Goal: Communication & Community: Answer question/provide support

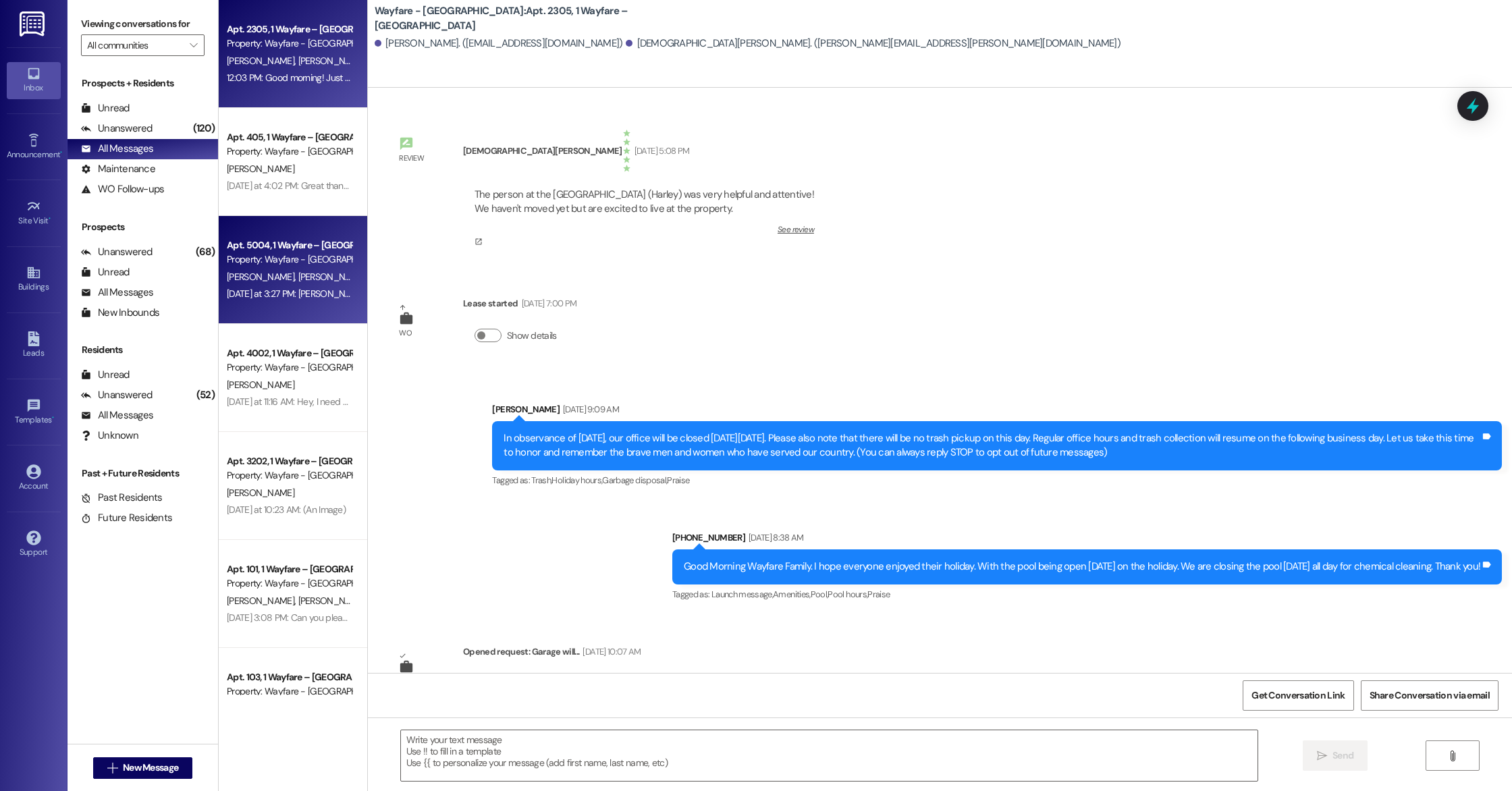
scroll to position [5204, 0]
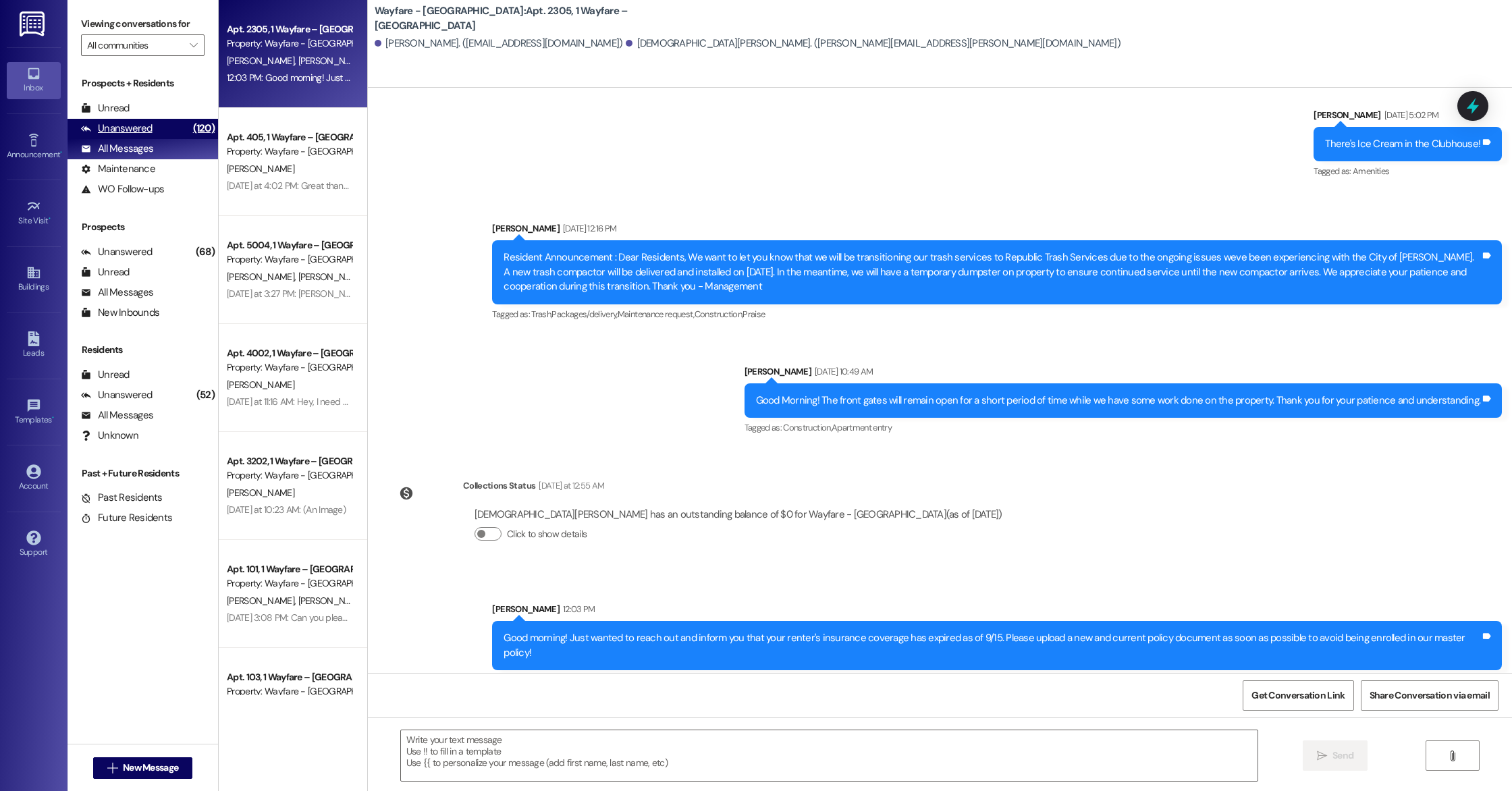
click at [149, 133] on div "Unanswered" at bounding box center [116, 128] width 71 height 14
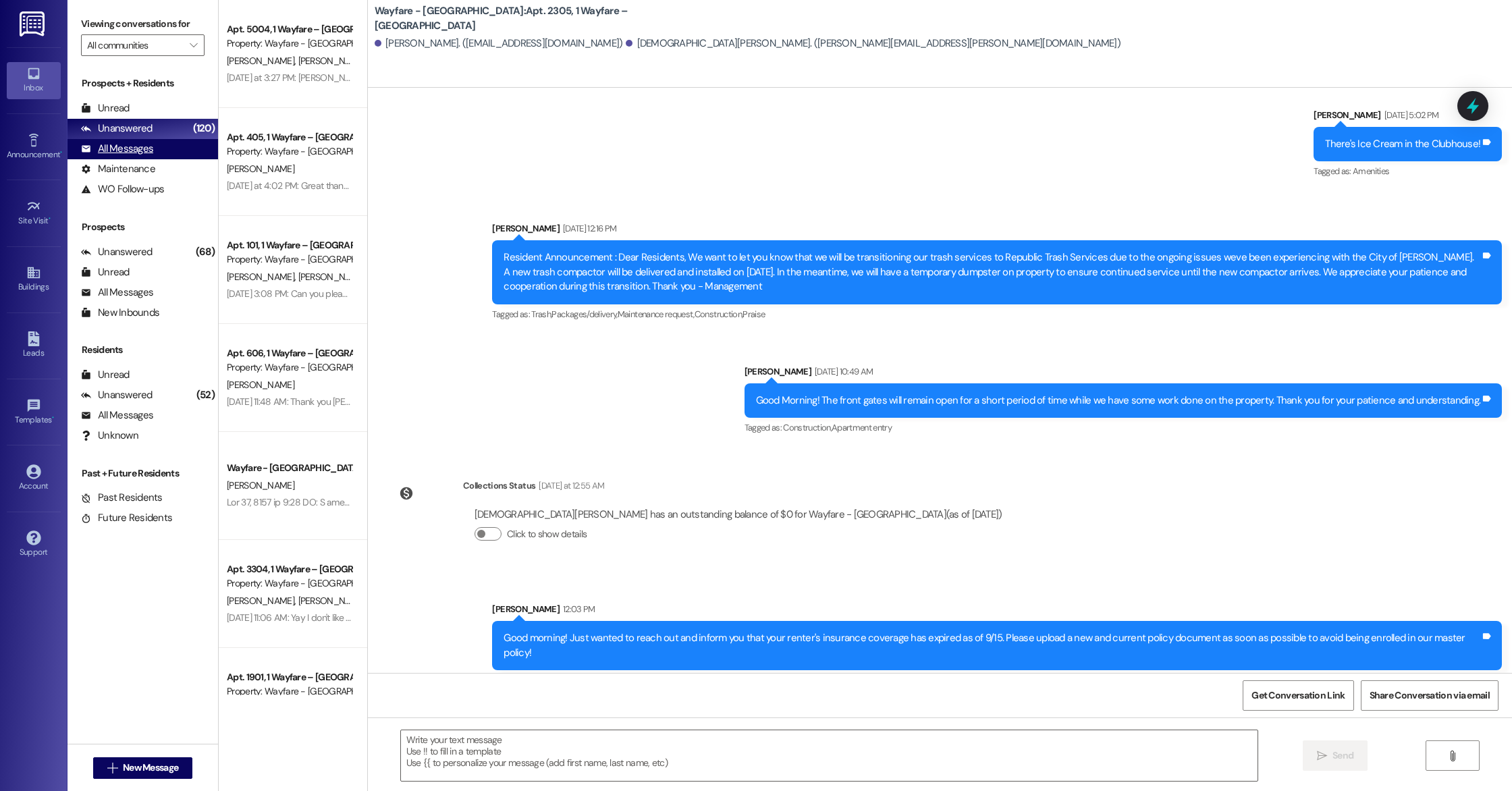
click at [152, 144] on div "All Messages (undefined)" at bounding box center [143, 149] width 150 height 20
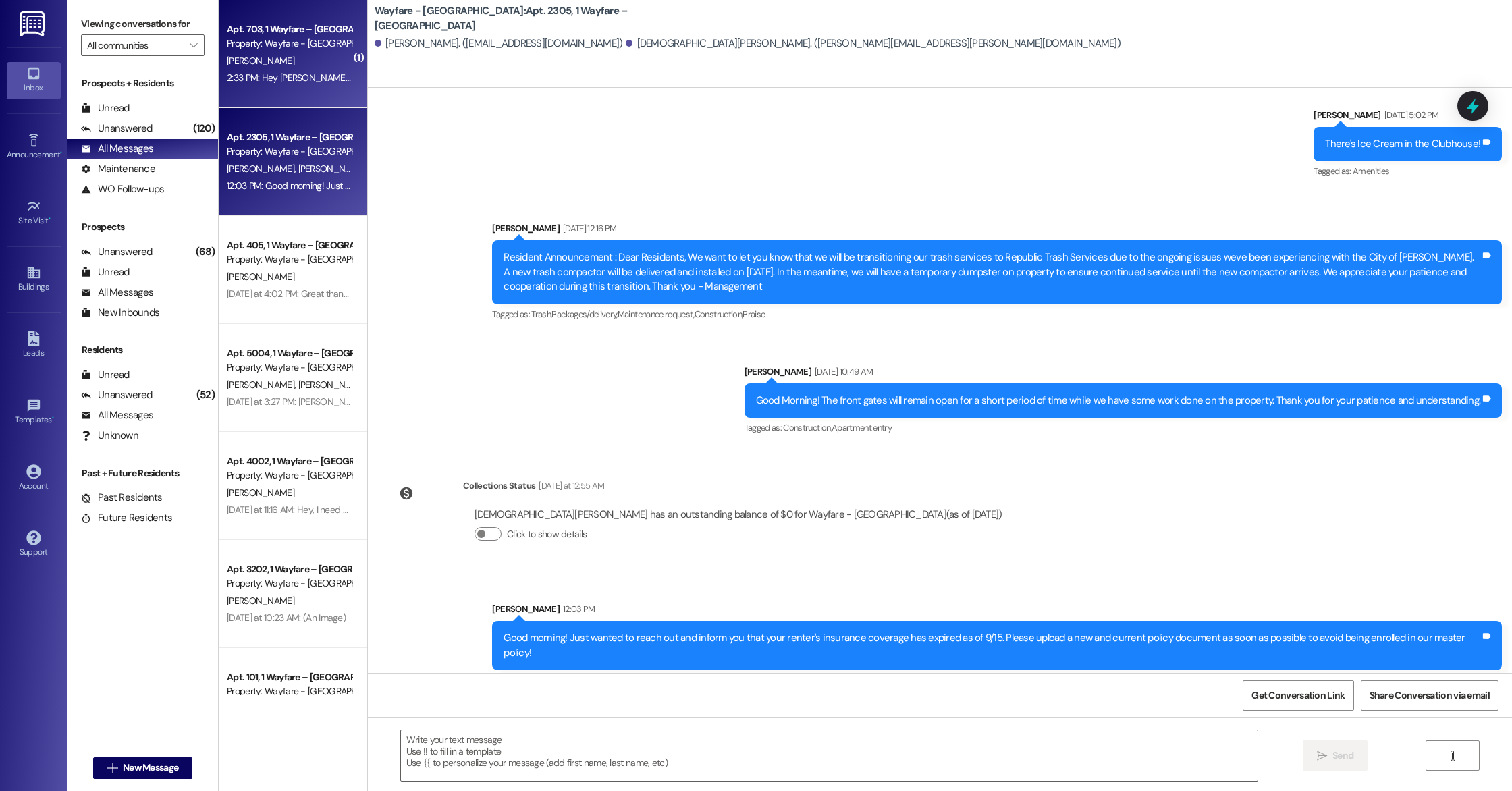
click at [231, 64] on span "[PERSON_NAME]" at bounding box center [260, 60] width 68 height 12
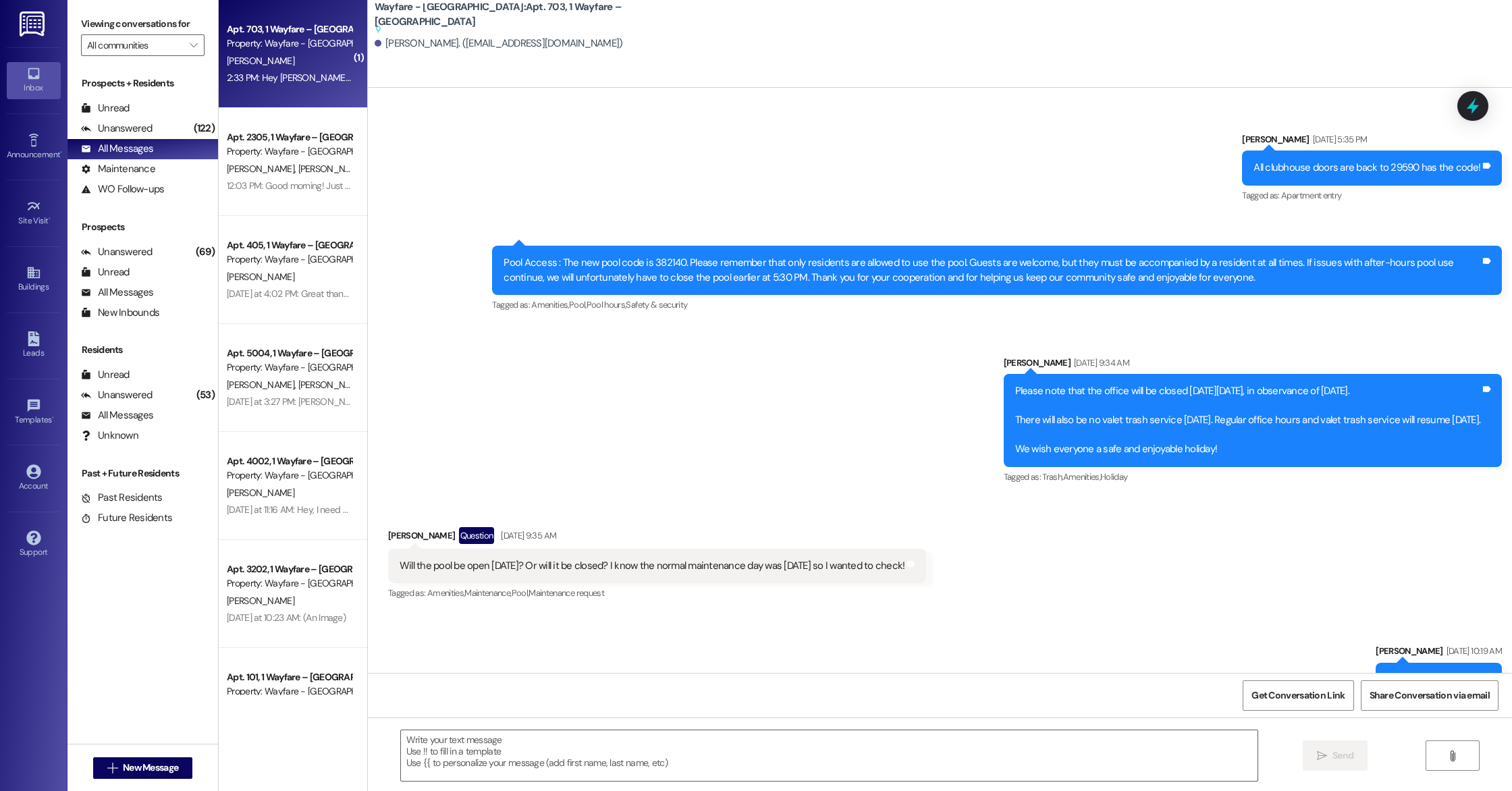
scroll to position [6113, 0]
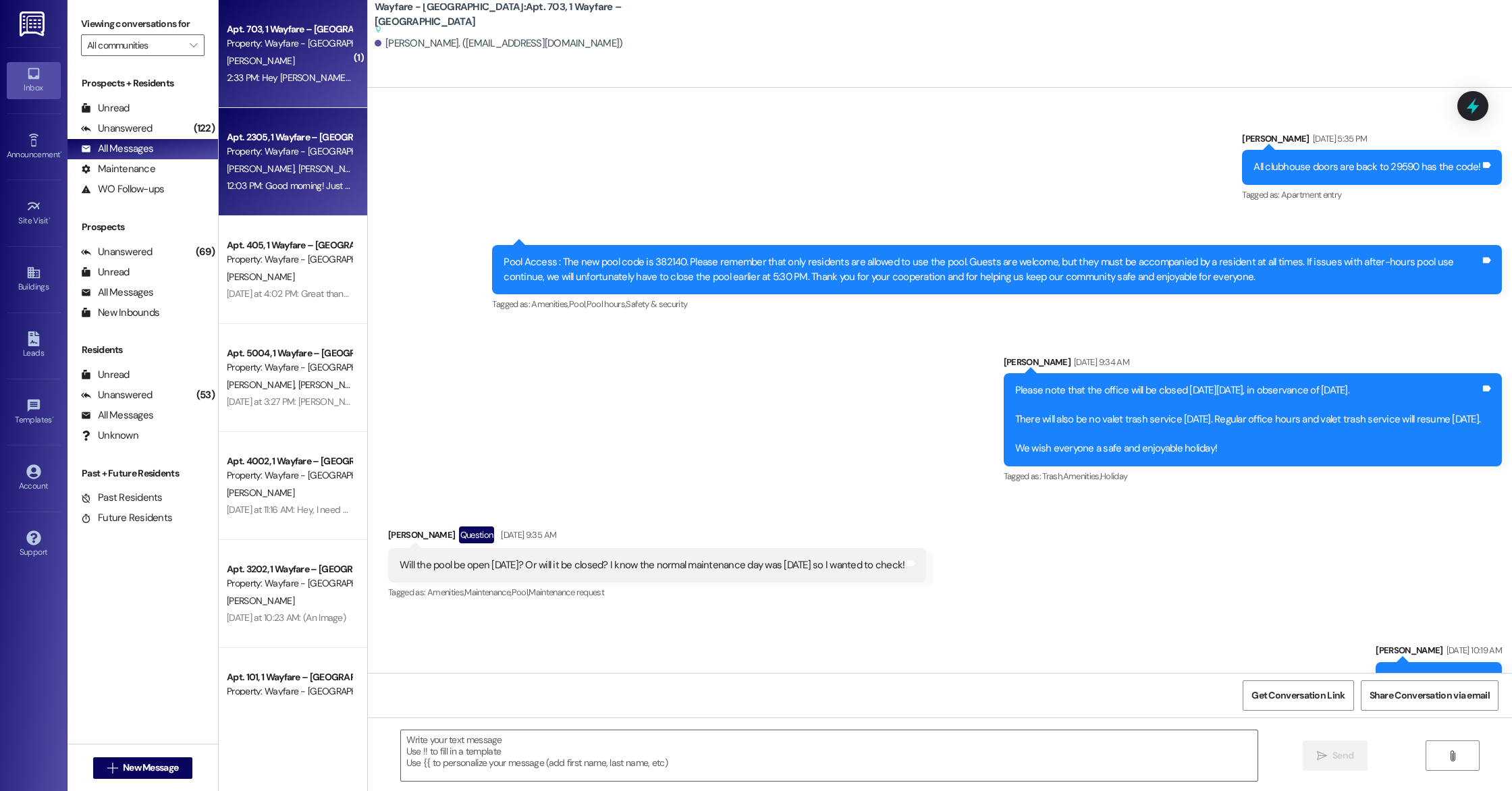
click at [313, 208] on div "Apt. 2305, 1 Wayfare – [GEOGRAPHIC_DATA] Property: Wayfare - [GEOGRAPHIC_DATA] …" at bounding box center [293, 162] width 148 height 108
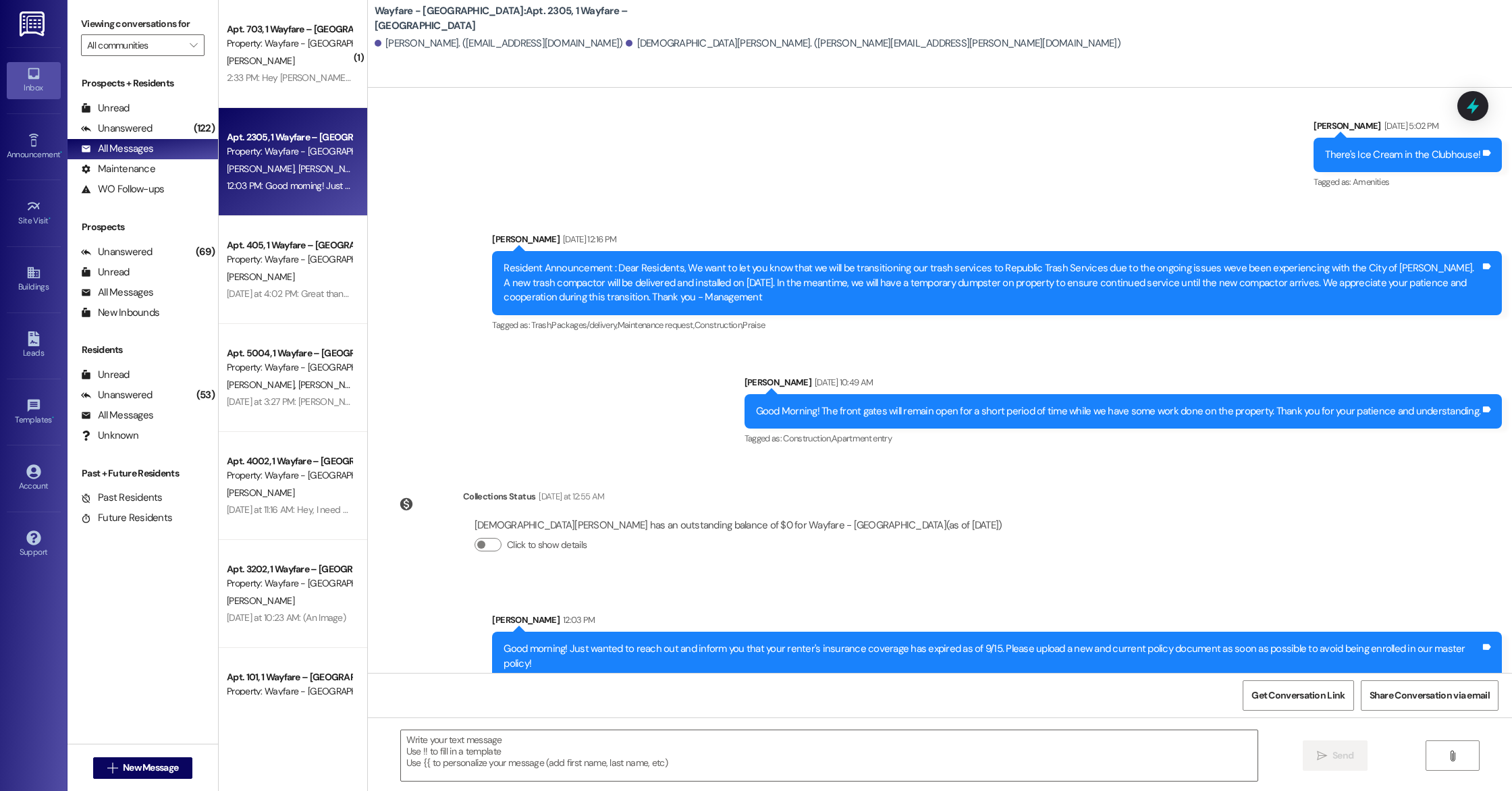
scroll to position [5204, 0]
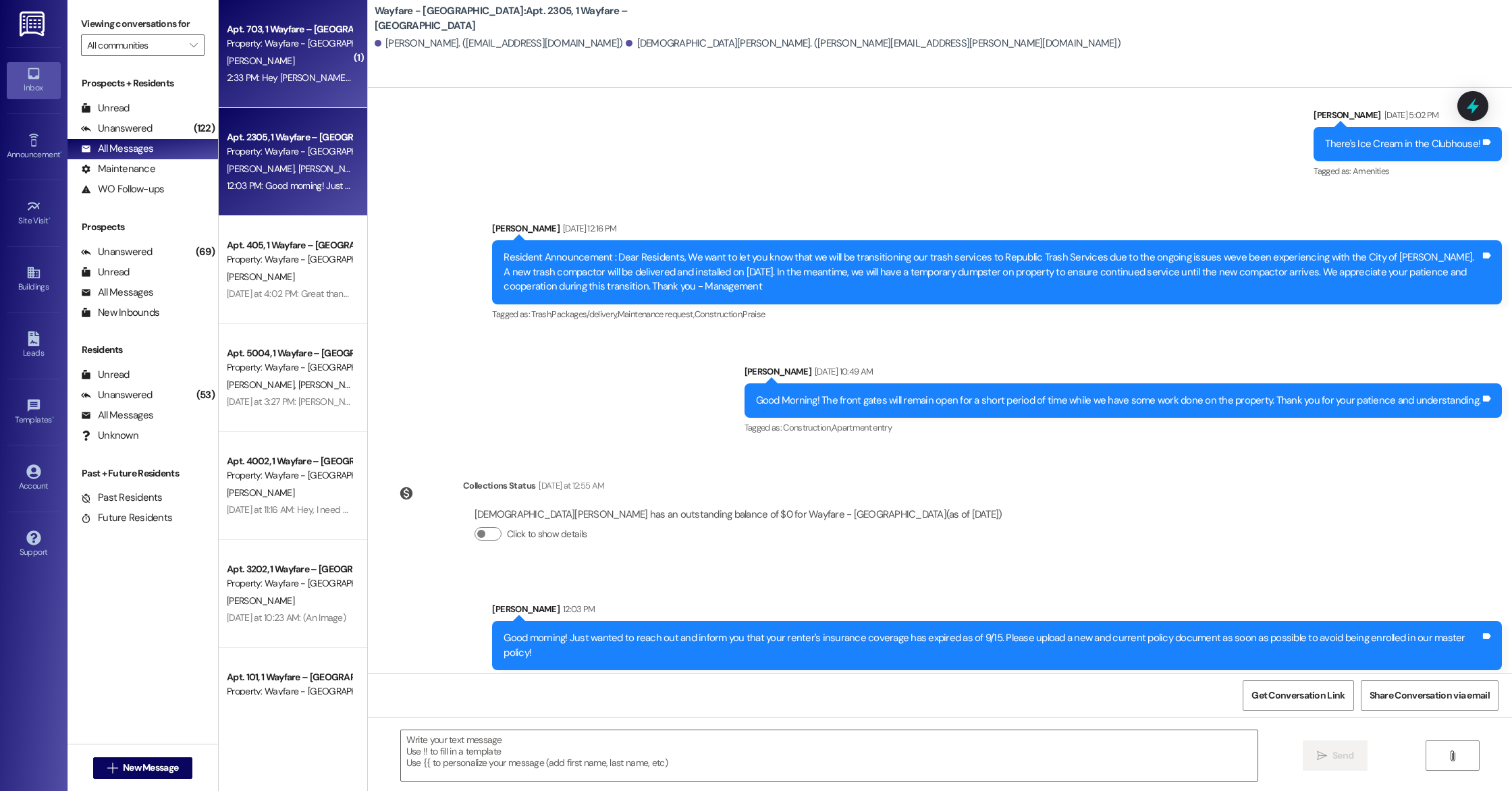
click at [304, 76] on div "2:33 PM: Hey [PERSON_NAME]! I know you said it would be into this week, but I j…" at bounding box center [487, 77] width 522 height 12
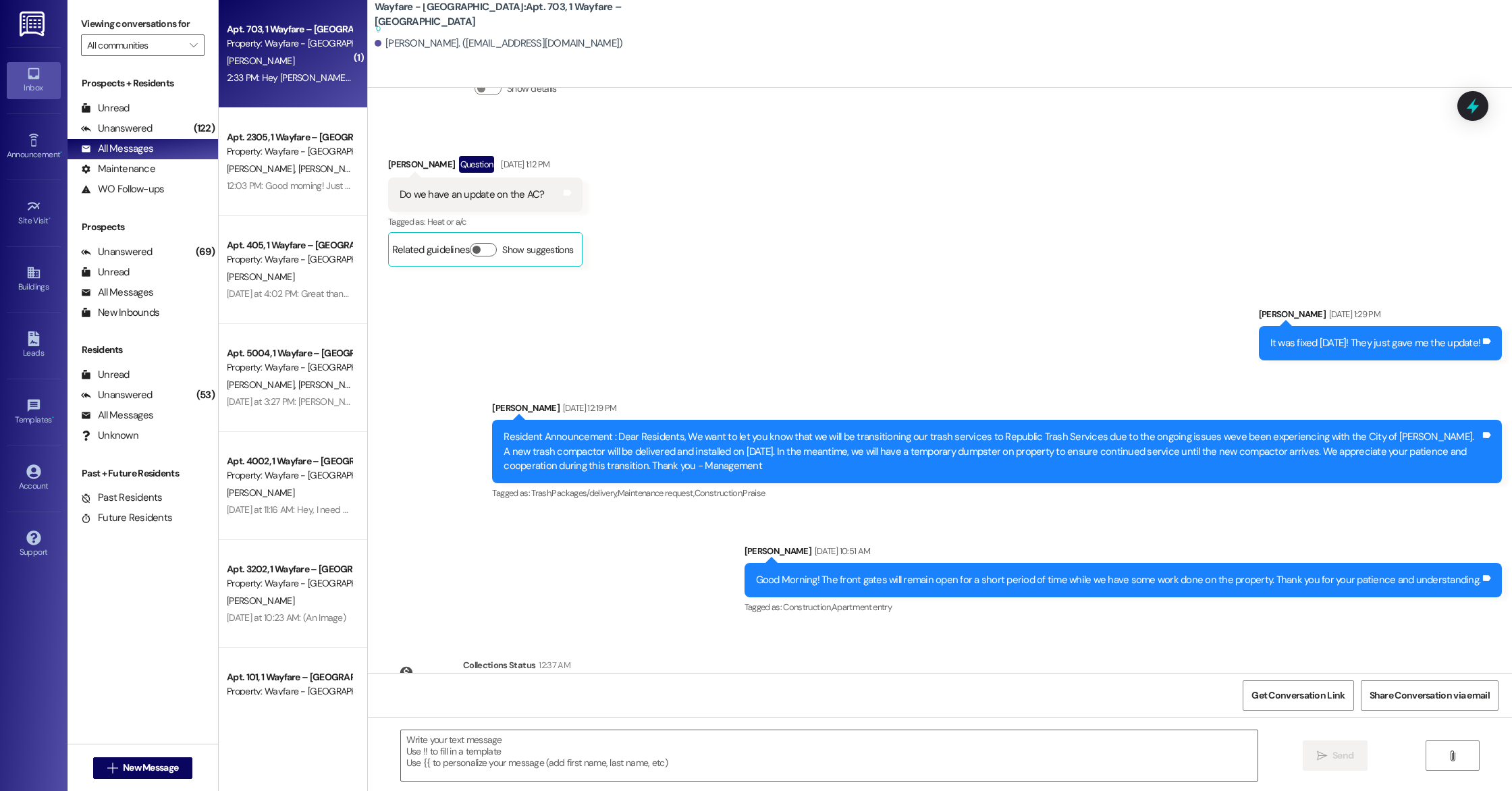
scroll to position [7672, 0]
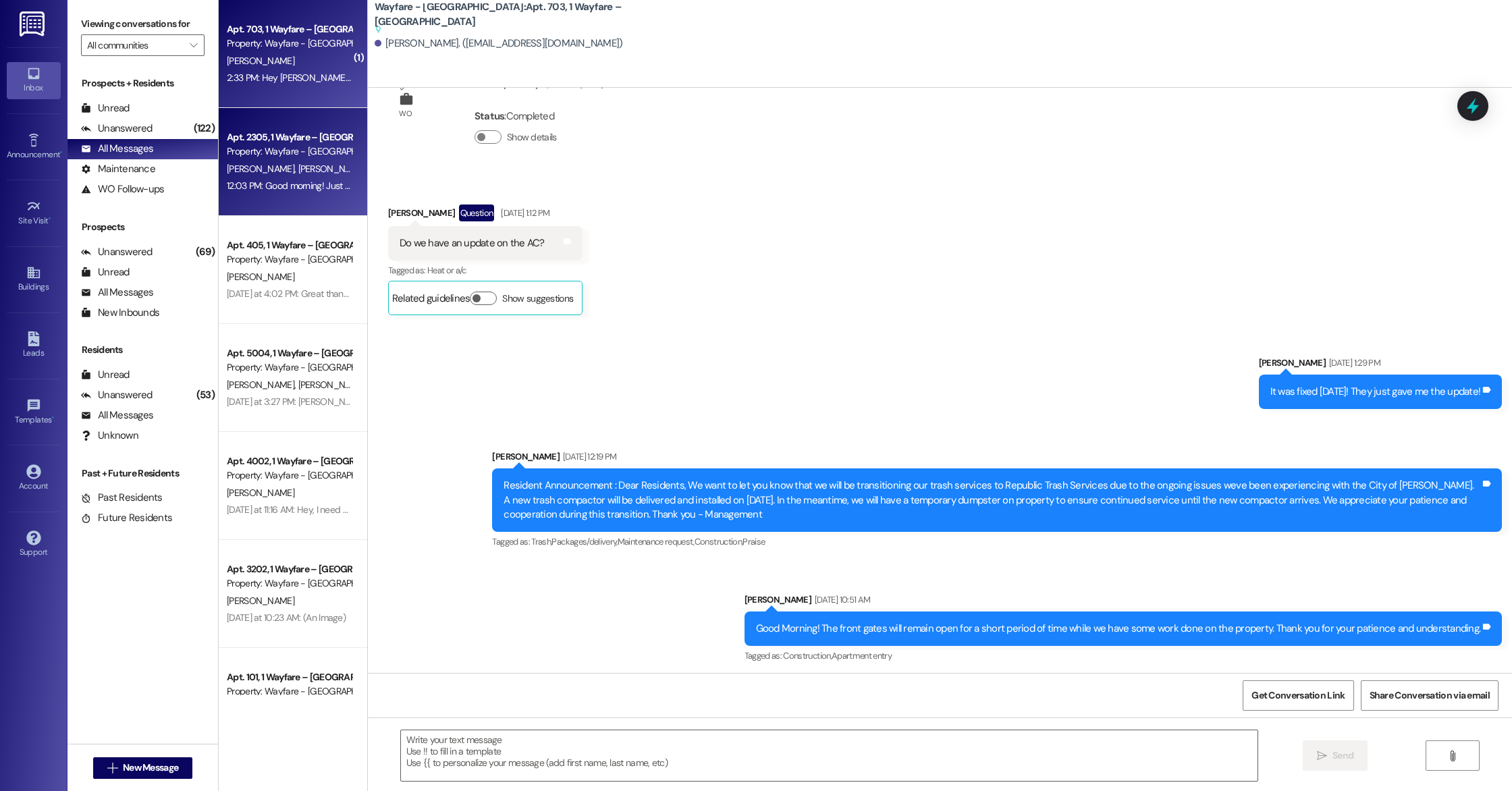
click at [337, 140] on div "Apt. 2305, 1 Wayfare – [GEOGRAPHIC_DATA] Property: Wayfare - [GEOGRAPHIC_DATA] …" at bounding box center [293, 162] width 148 height 108
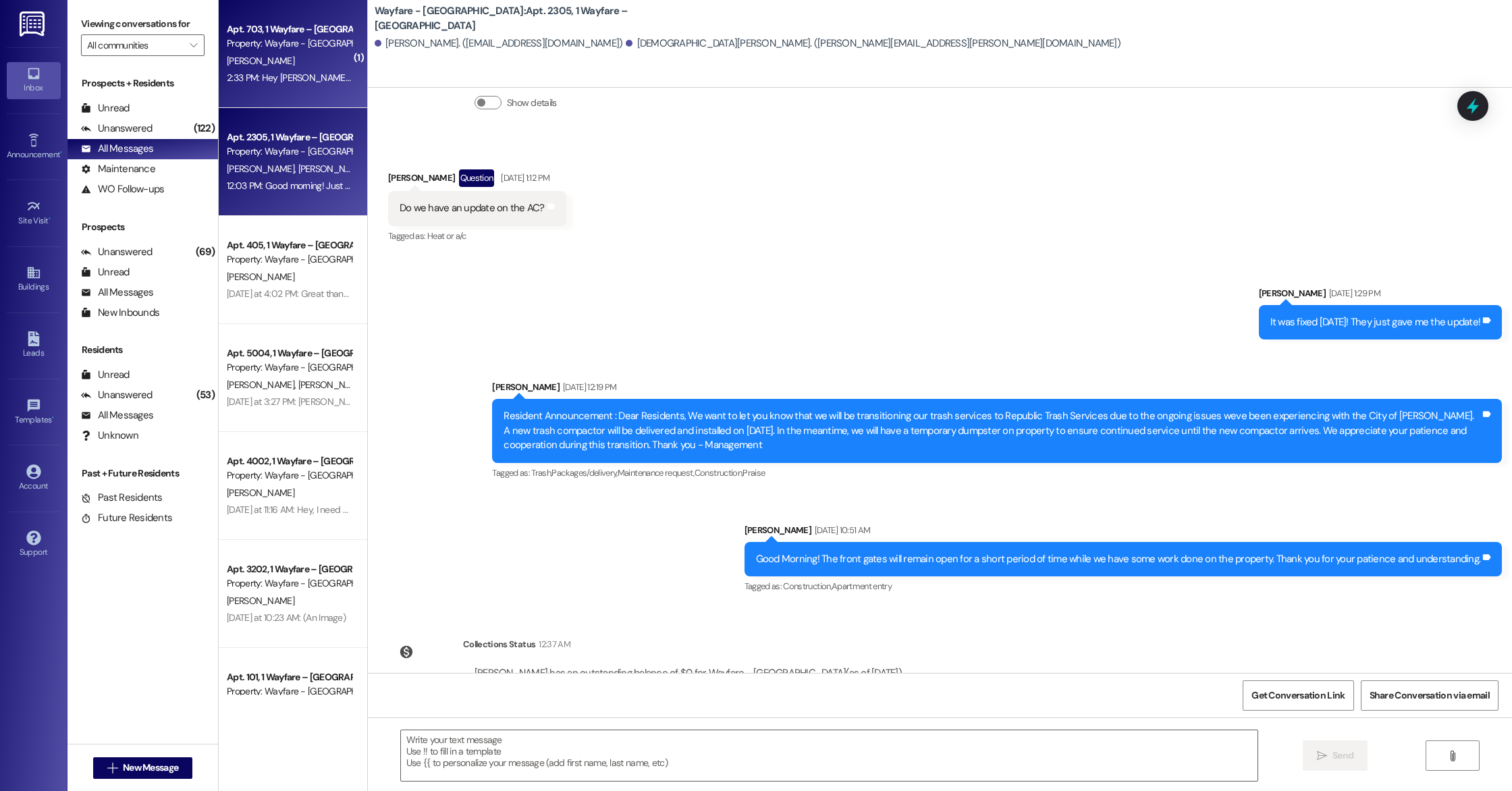
scroll to position [5203, 0]
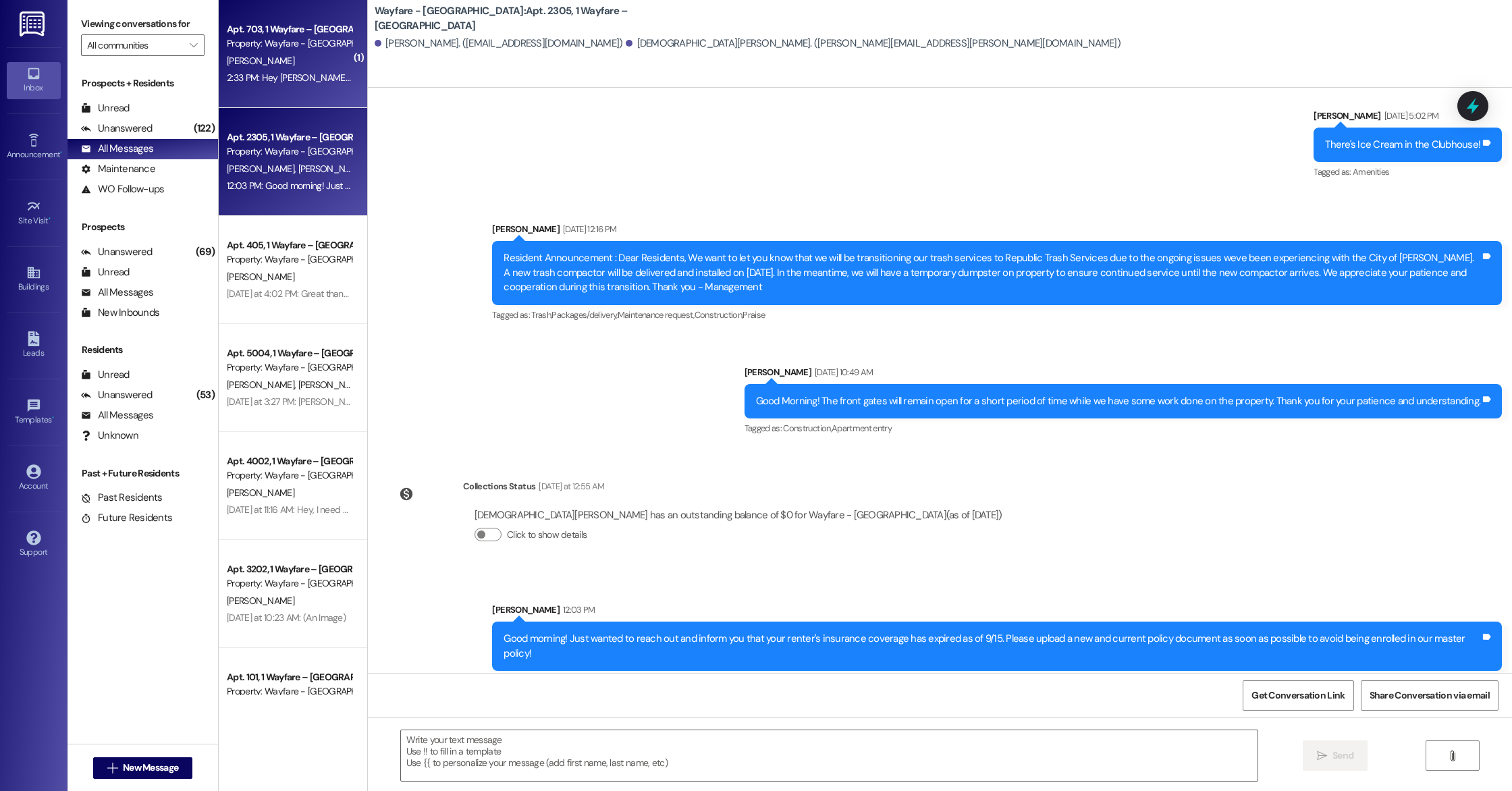
click at [306, 70] on div "2:33 PM: Hey [PERSON_NAME]! I know you said it would be into this week, but I j…" at bounding box center [289, 78] width 128 height 17
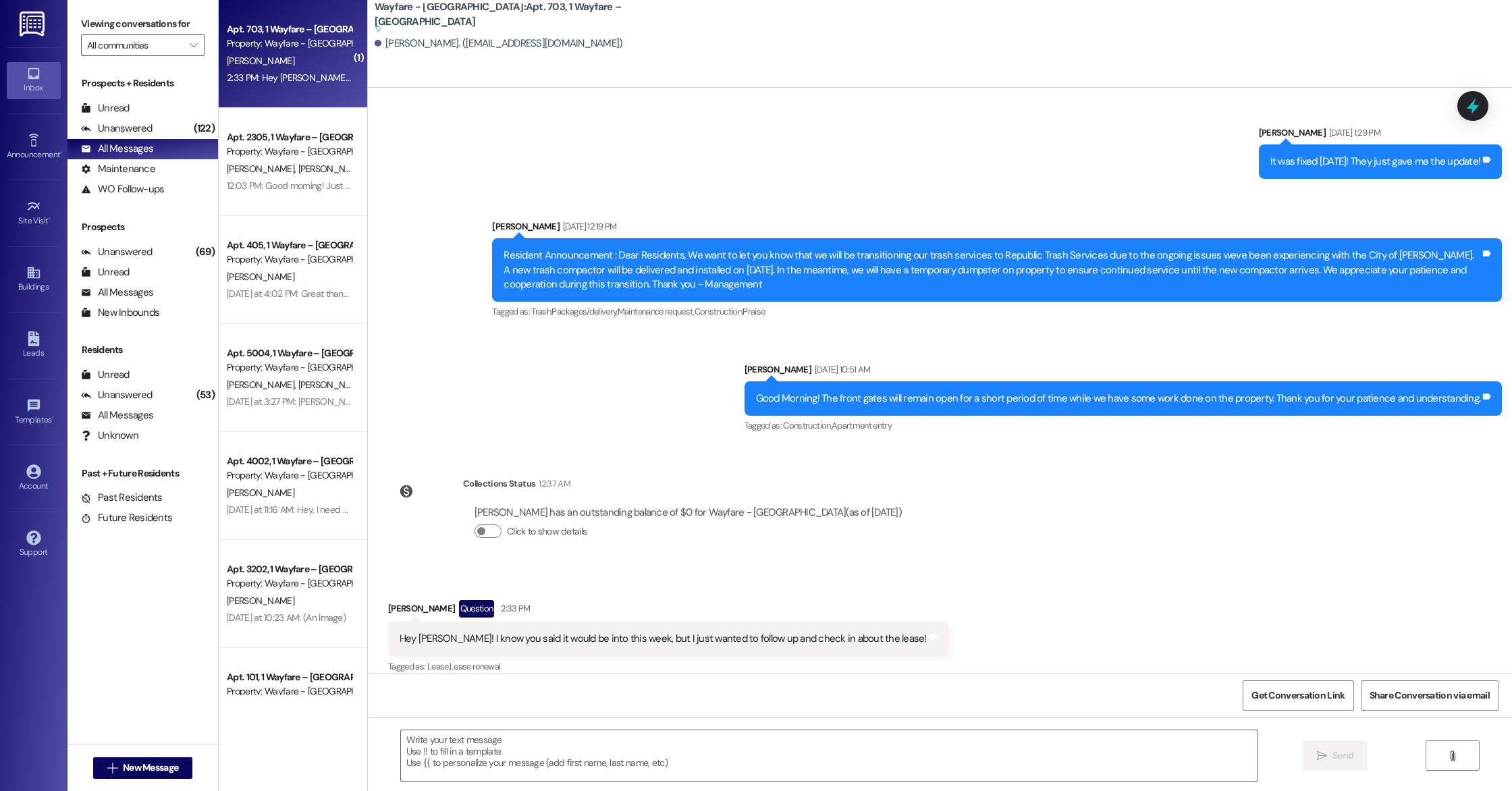
scroll to position [7903, 0]
click at [164, 757] on button " New Message" at bounding box center [143, 768] width 100 height 22
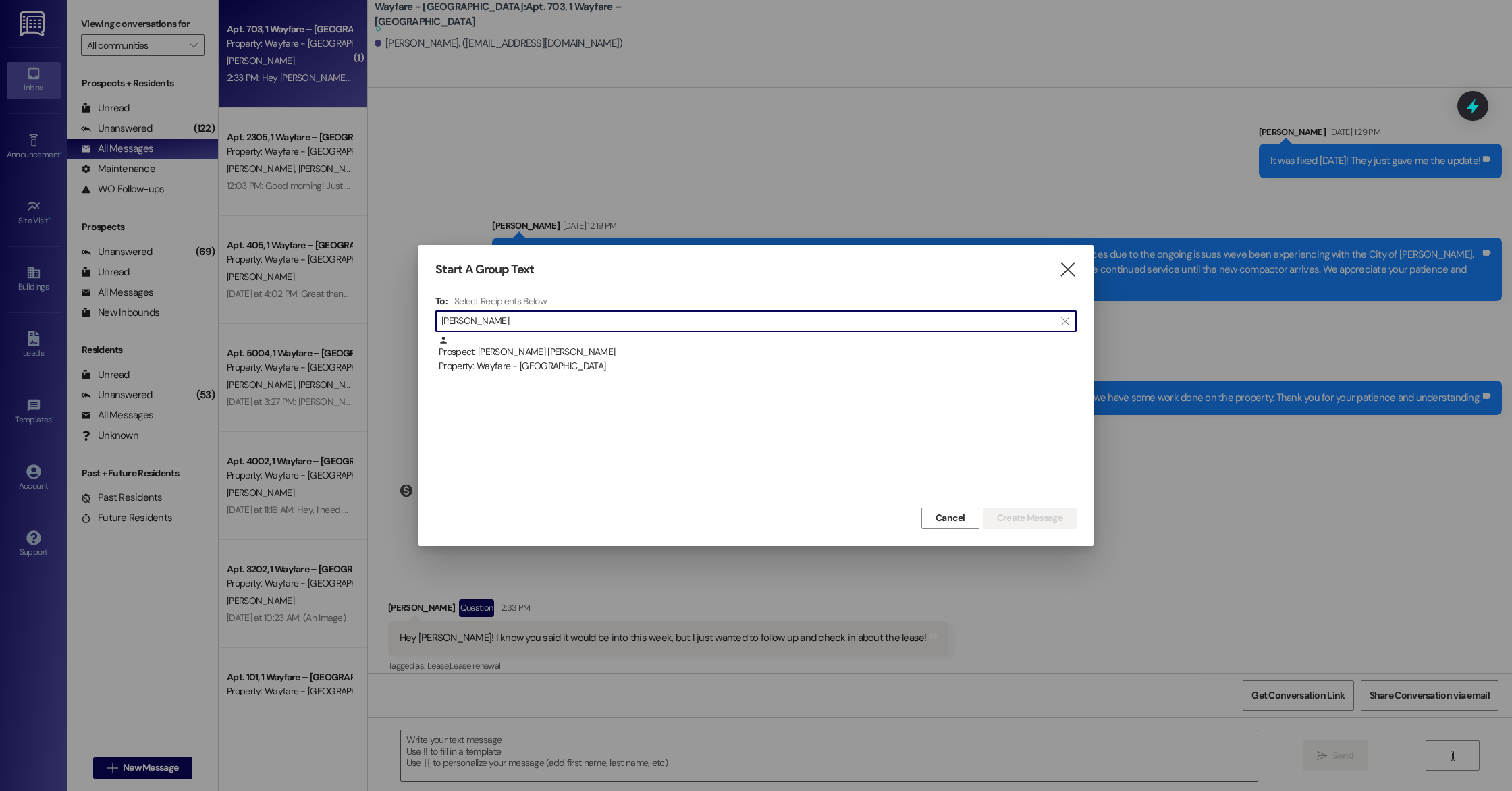
type input "[PERSON_NAME]"
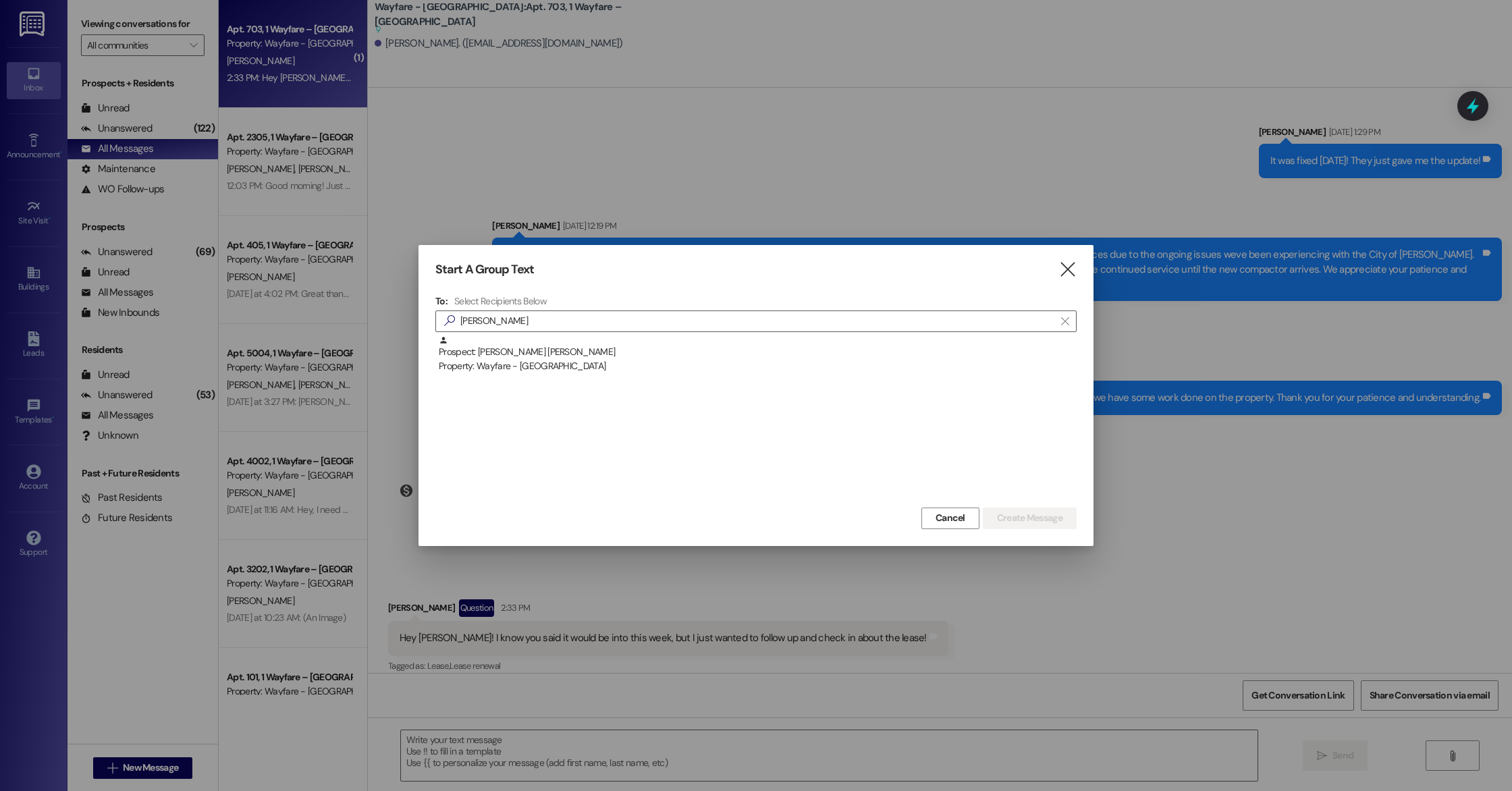
click at [490, 376] on div "Prospect: [PERSON_NAME] [PERSON_NAME] Property: Wayfare - [GEOGRAPHIC_DATA]" at bounding box center [756, 419] width 642 height 169
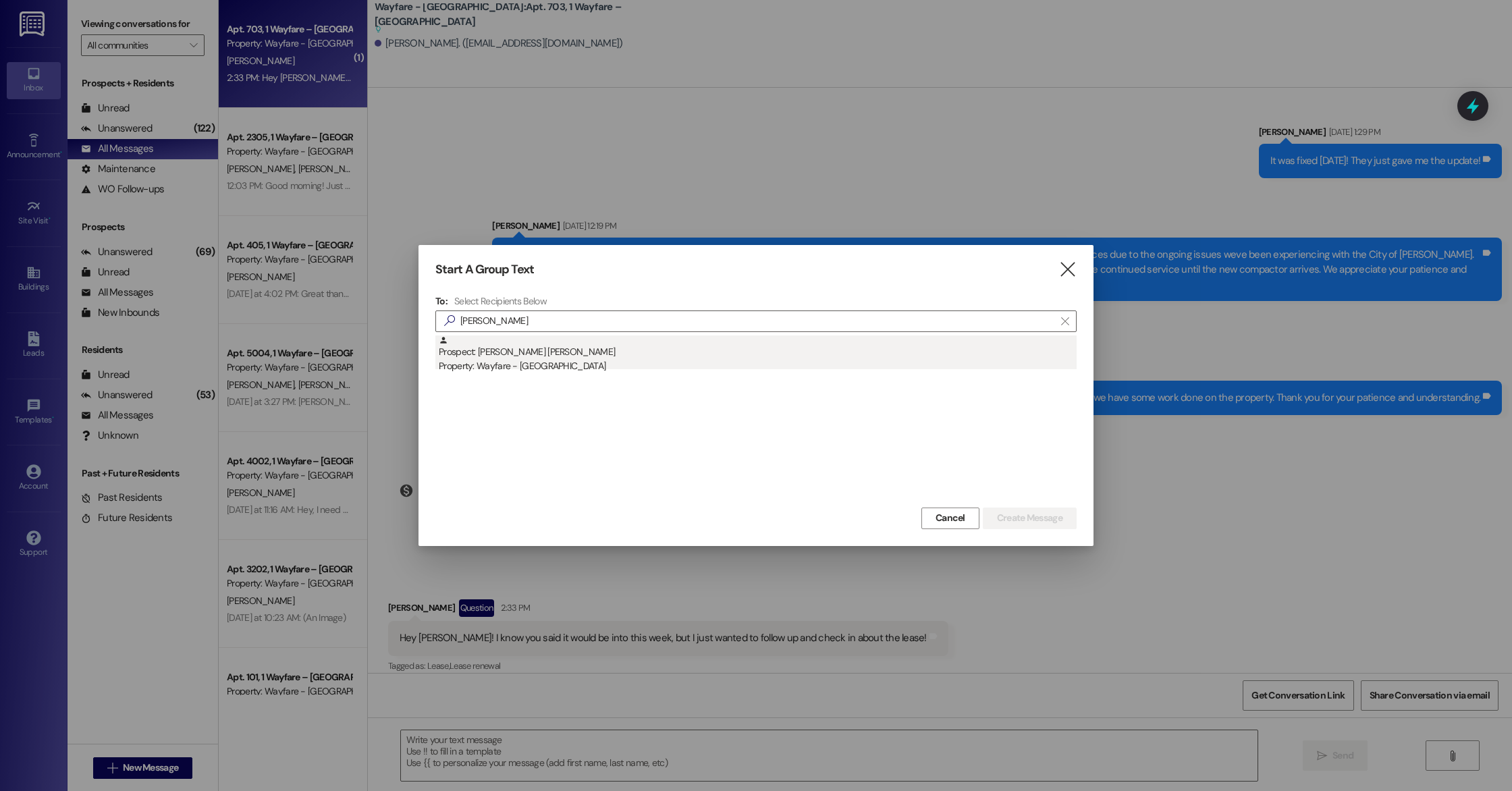
click at [489, 350] on div "Prospect: [PERSON_NAME] [PERSON_NAME] Property: Wayfare - [GEOGRAPHIC_DATA]" at bounding box center [758, 354] width 638 height 39
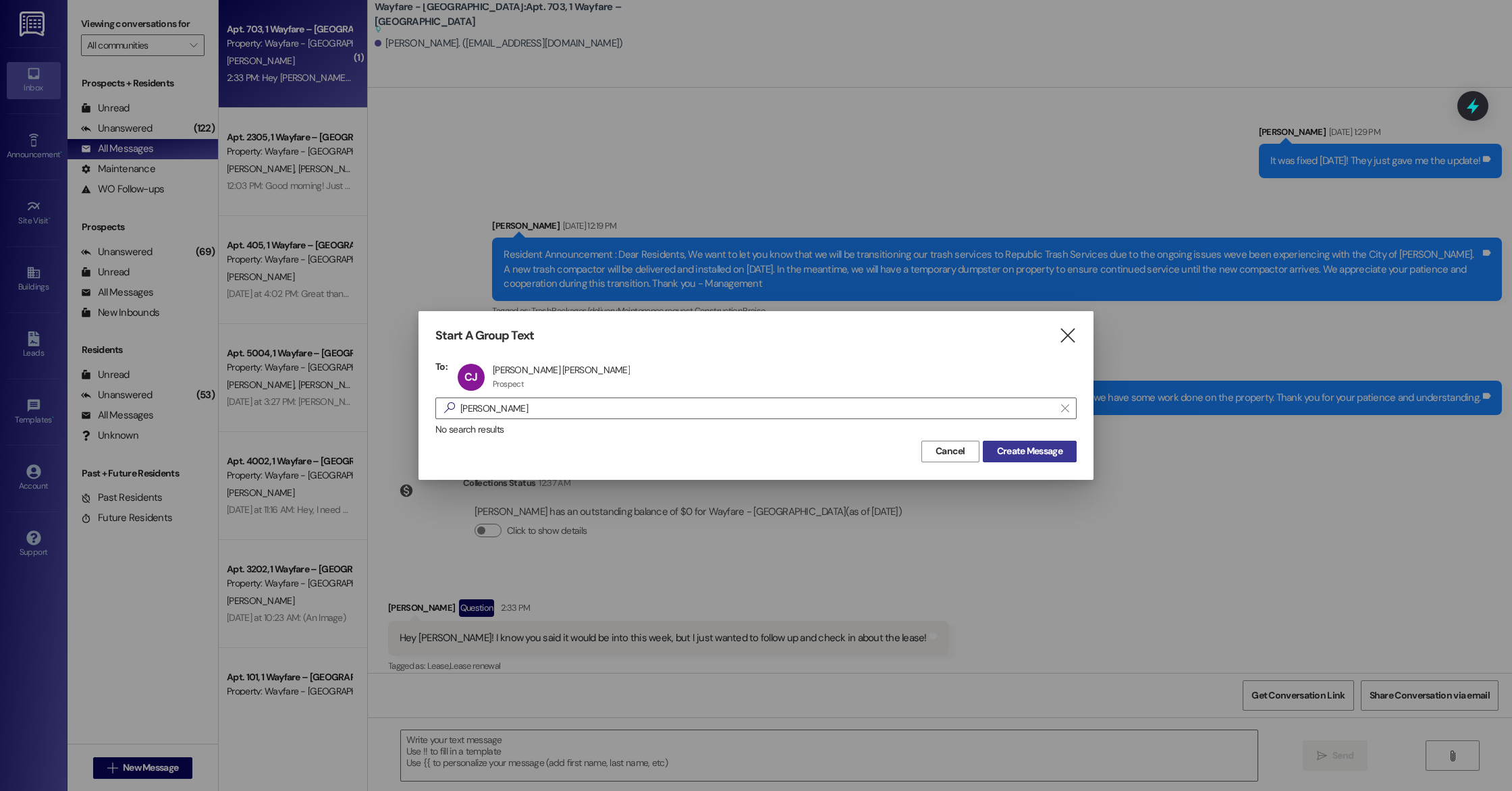
click at [1064, 453] on span "Create Message" at bounding box center [1030, 451] width 71 height 14
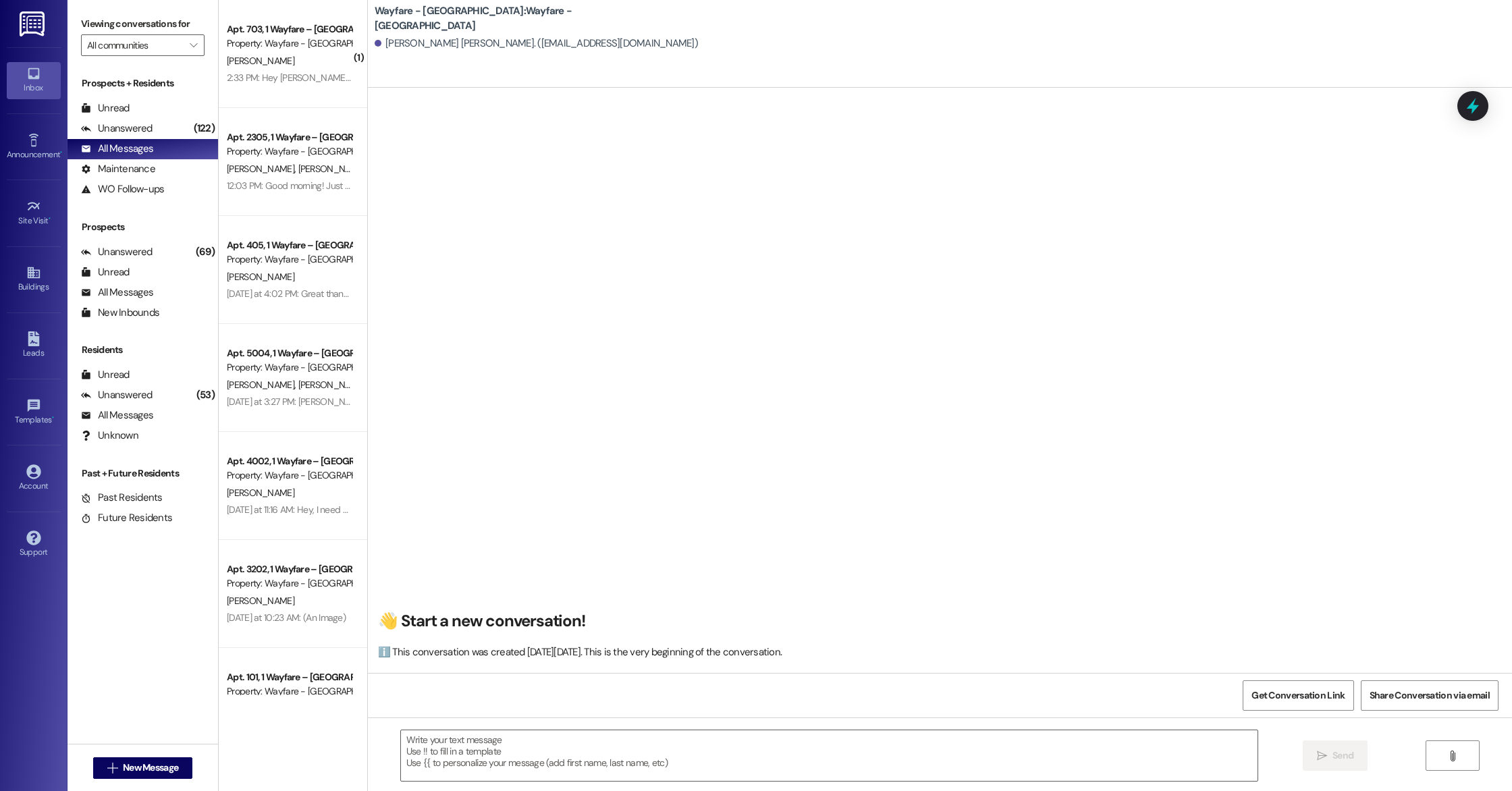
scroll to position [1, 0]
click at [1436, 104] on div "👋 Start a new conversation! ℹ️ This conversation was created [DATE][DATE]. This…" at bounding box center [940, 385] width 1144 height 574
click at [1460, 114] on div at bounding box center [1472, 105] width 40 height 39
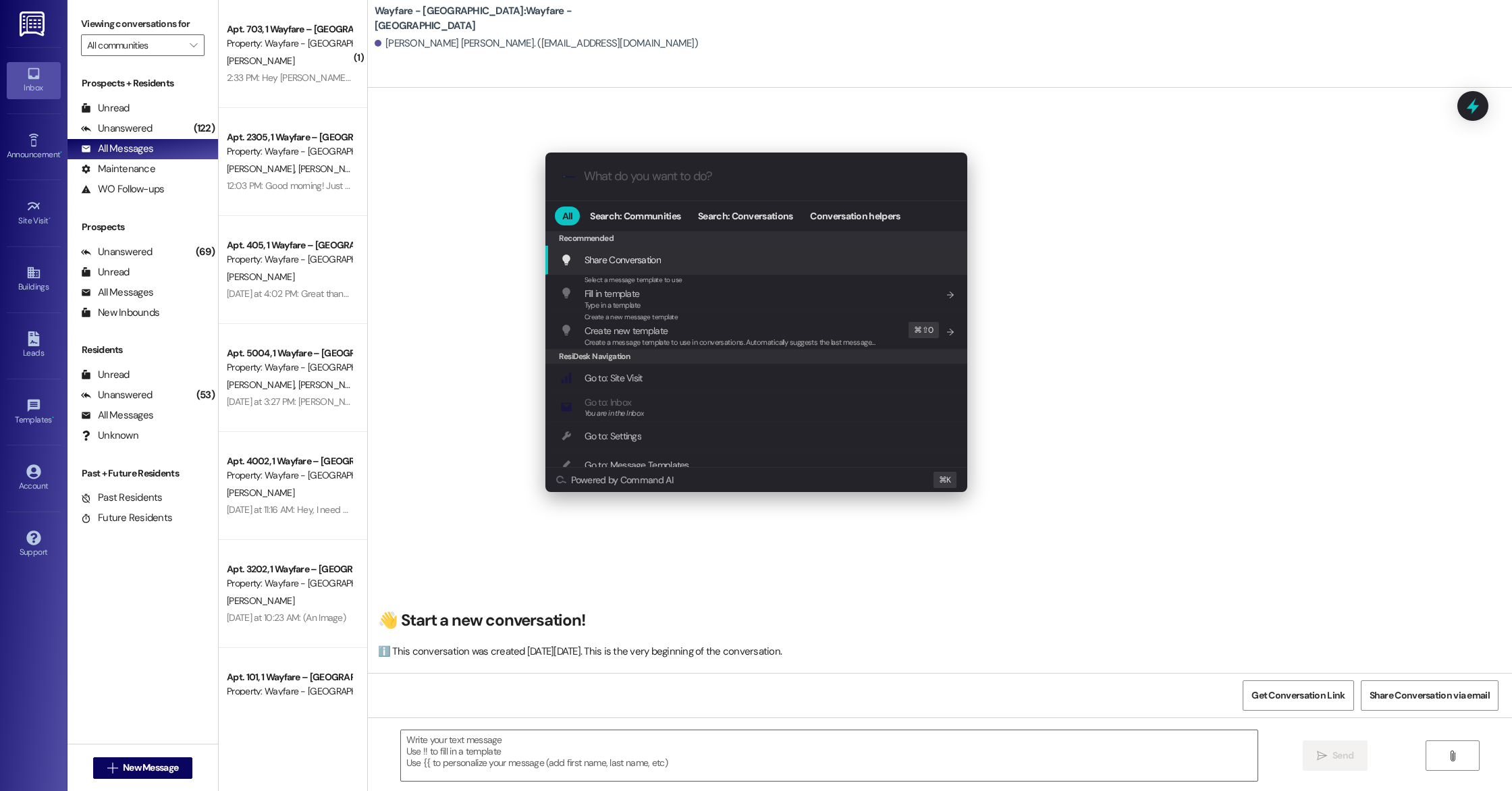
click at [551, 96] on div ".cls-1{fill:#0a055f;}.cls-2{fill:#0cc4c4;} resideskLogoBlueOrange All Search: C…" at bounding box center [756, 395] width 1512 height 791
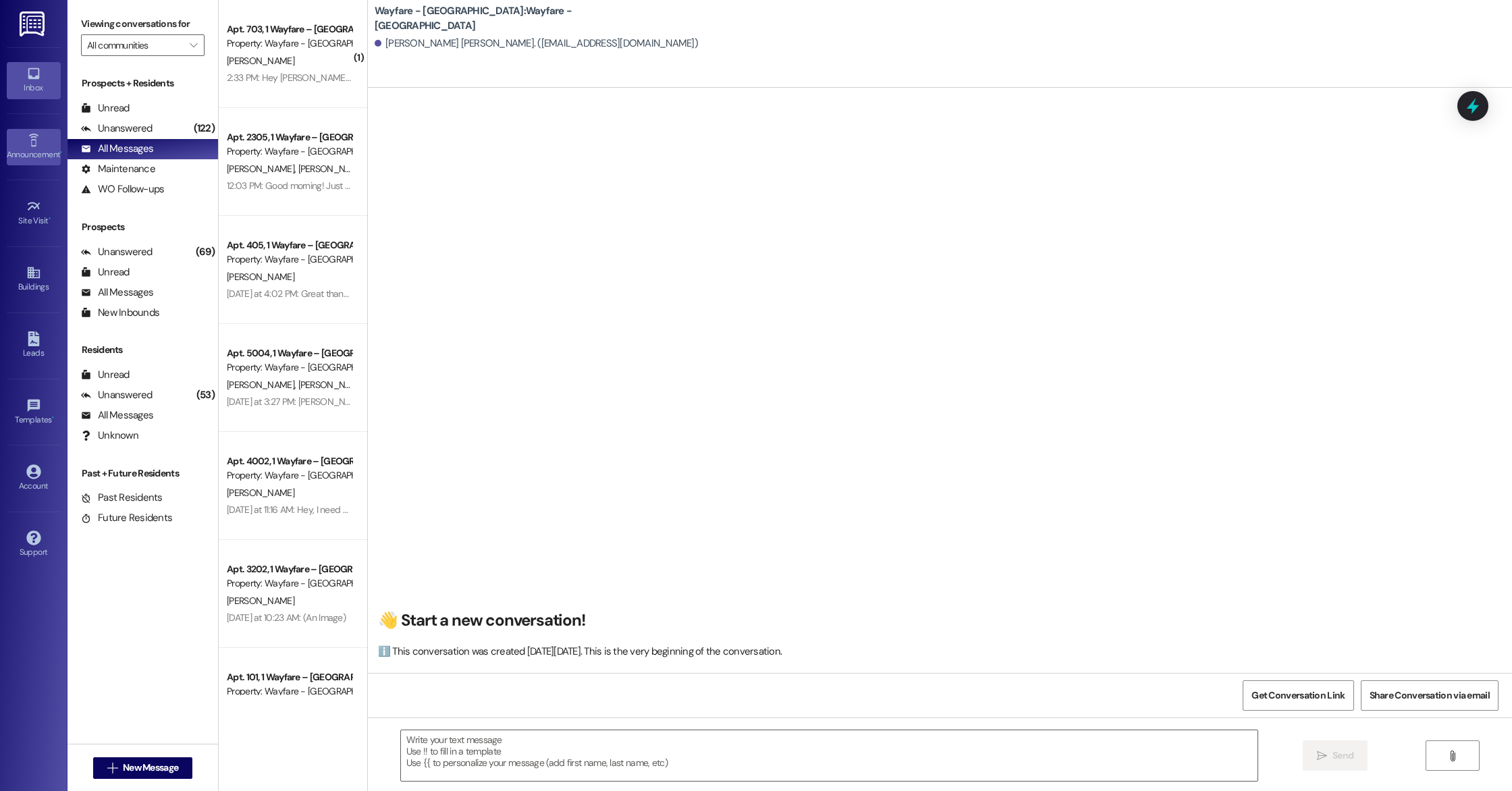
click at [48, 131] on link "Announcement •" at bounding box center [34, 147] width 54 height 37
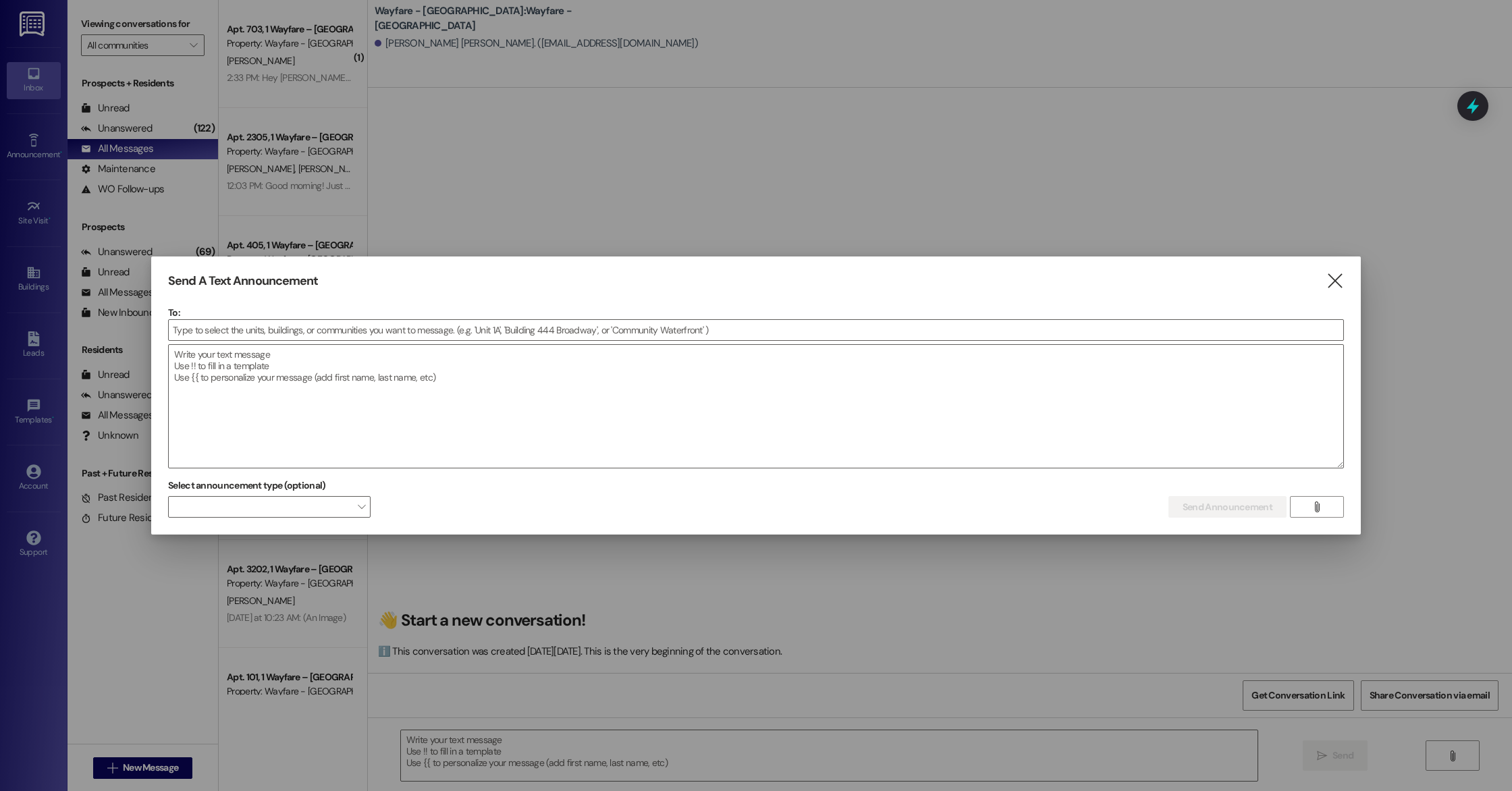
click at [33, 210] on div at bounding box center [756, 395] width 1512 height 791
click at [1336, 276] on icon "" at bounding box center [1335, 281] width 18 height 14
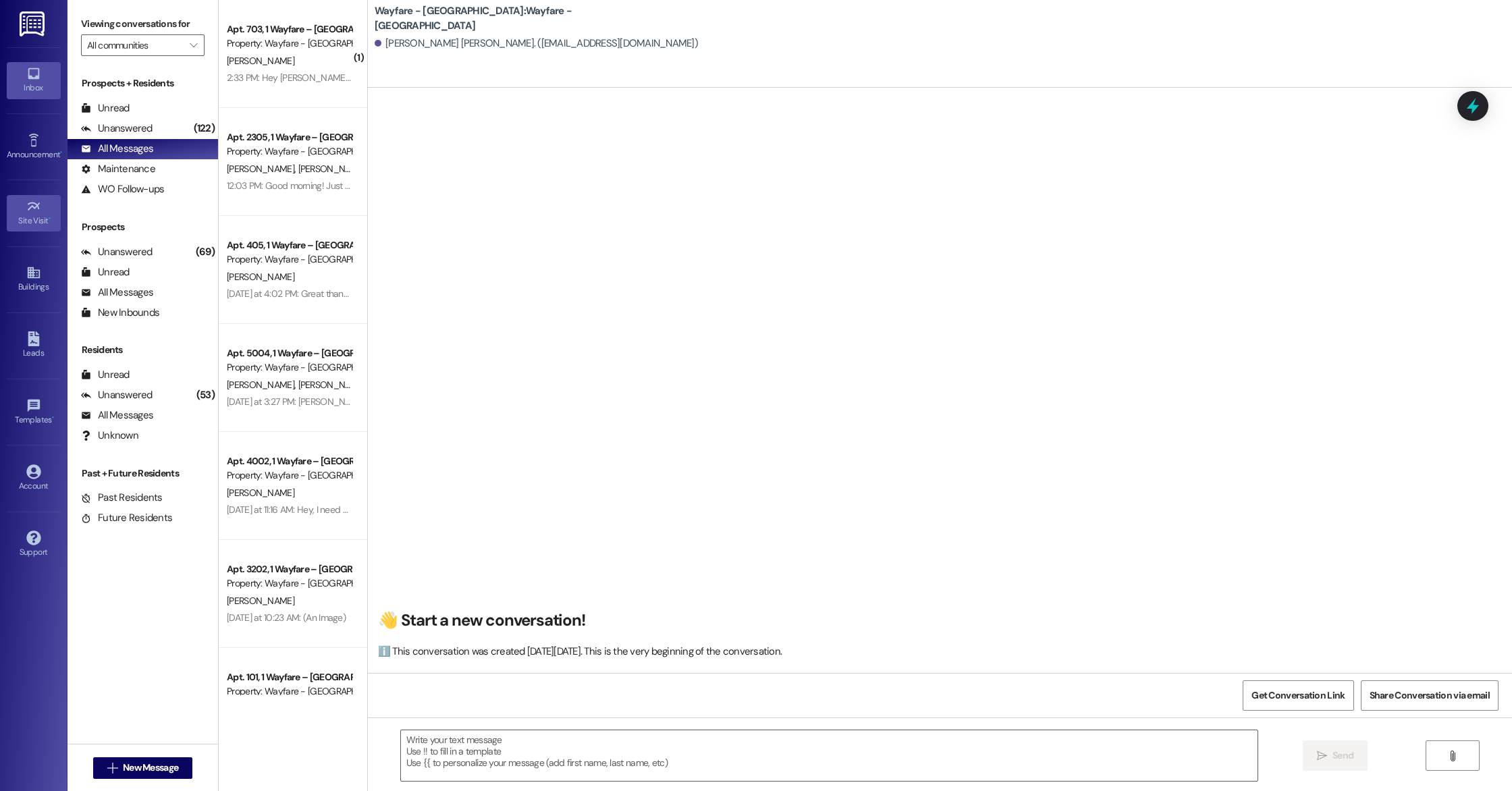
click at [57, 229] on link "Site Visit •" at bounding box center [34, 213] width 54 height 37
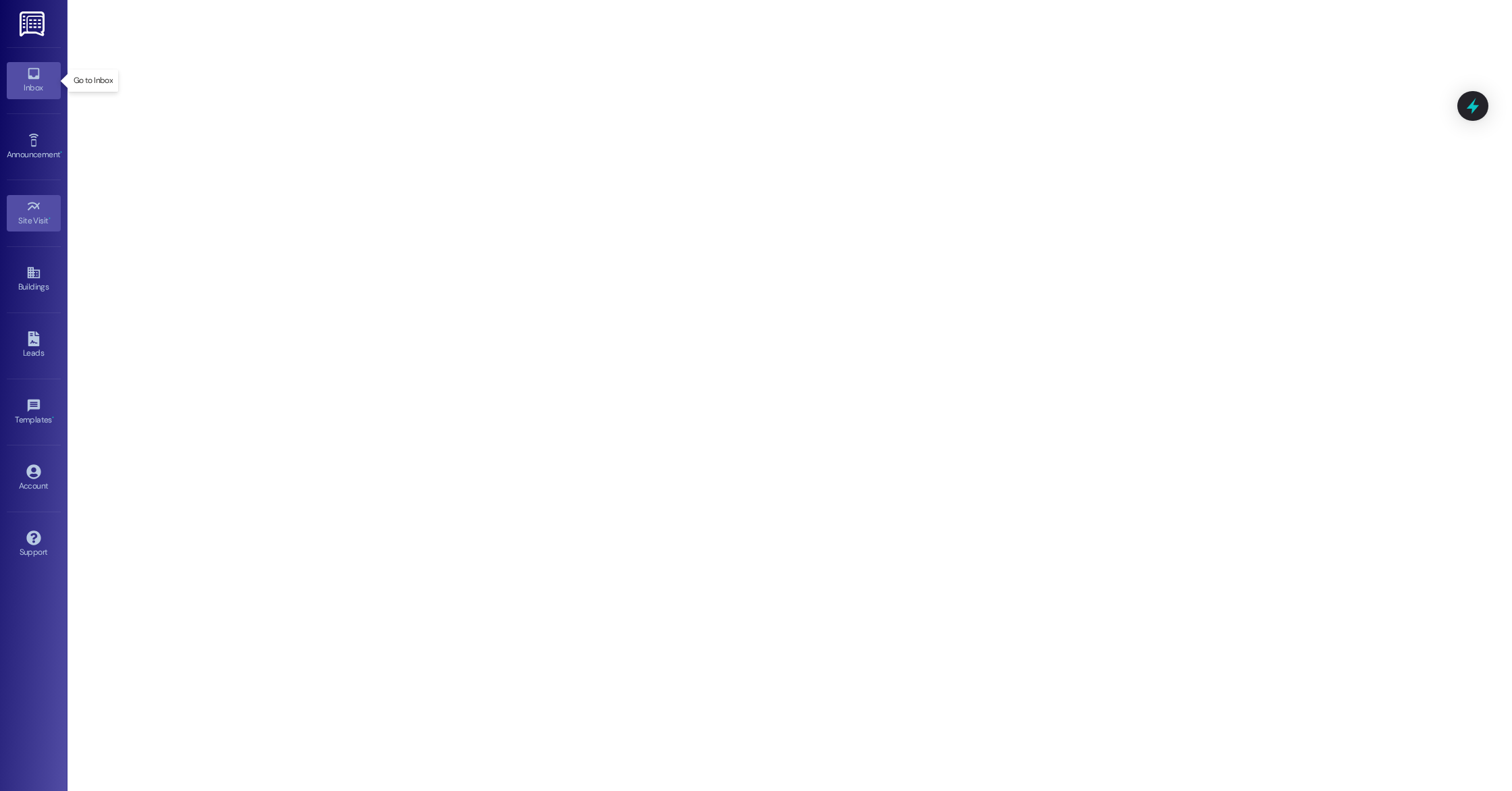
click at [25, 81] on div "Inbox" at bounding box center [34, 87] width 68 height 13
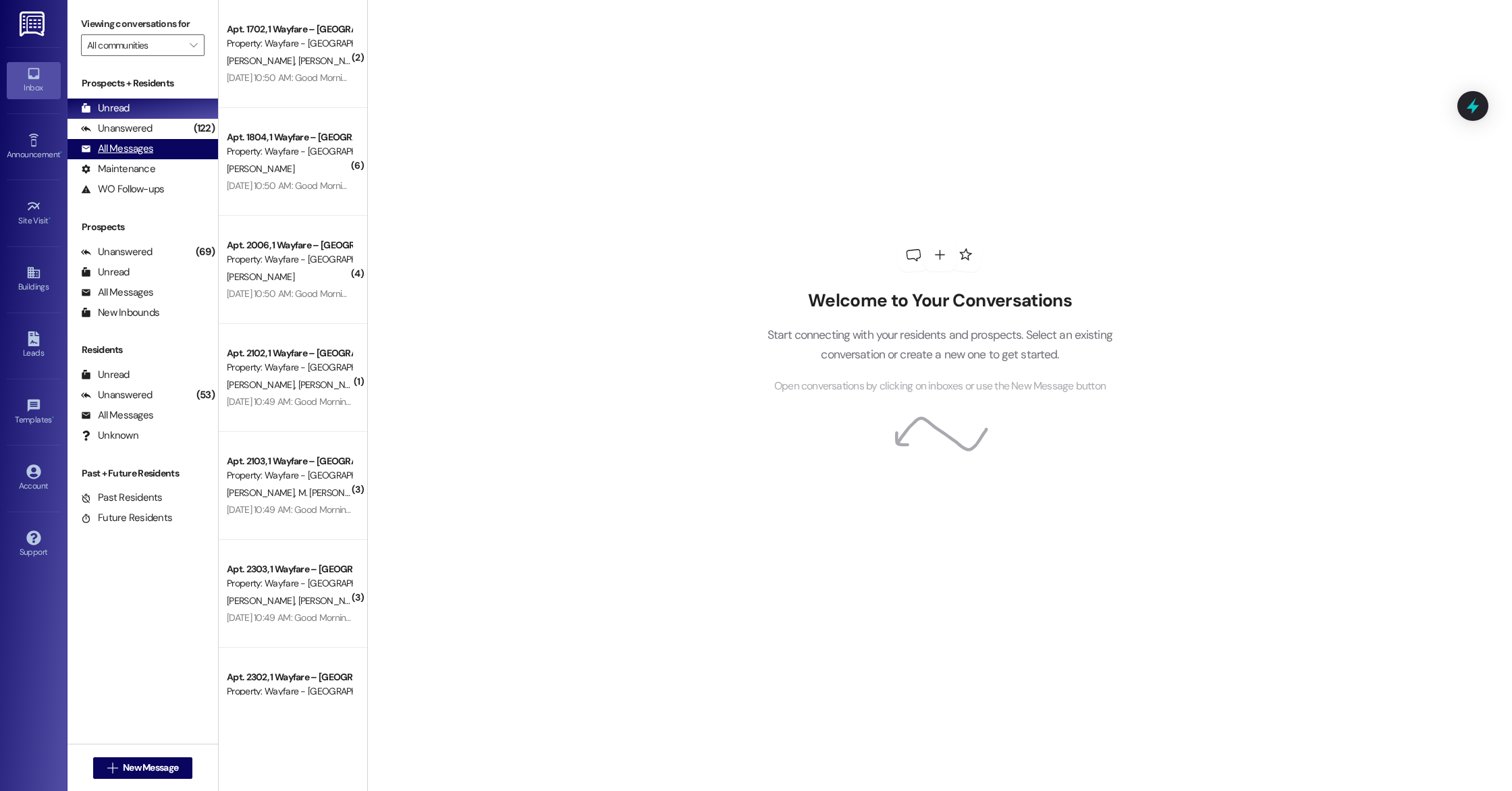
click at [176, 155] on div "All Messages (undefined)" at bounding box center [143, 149] width 150 height 20
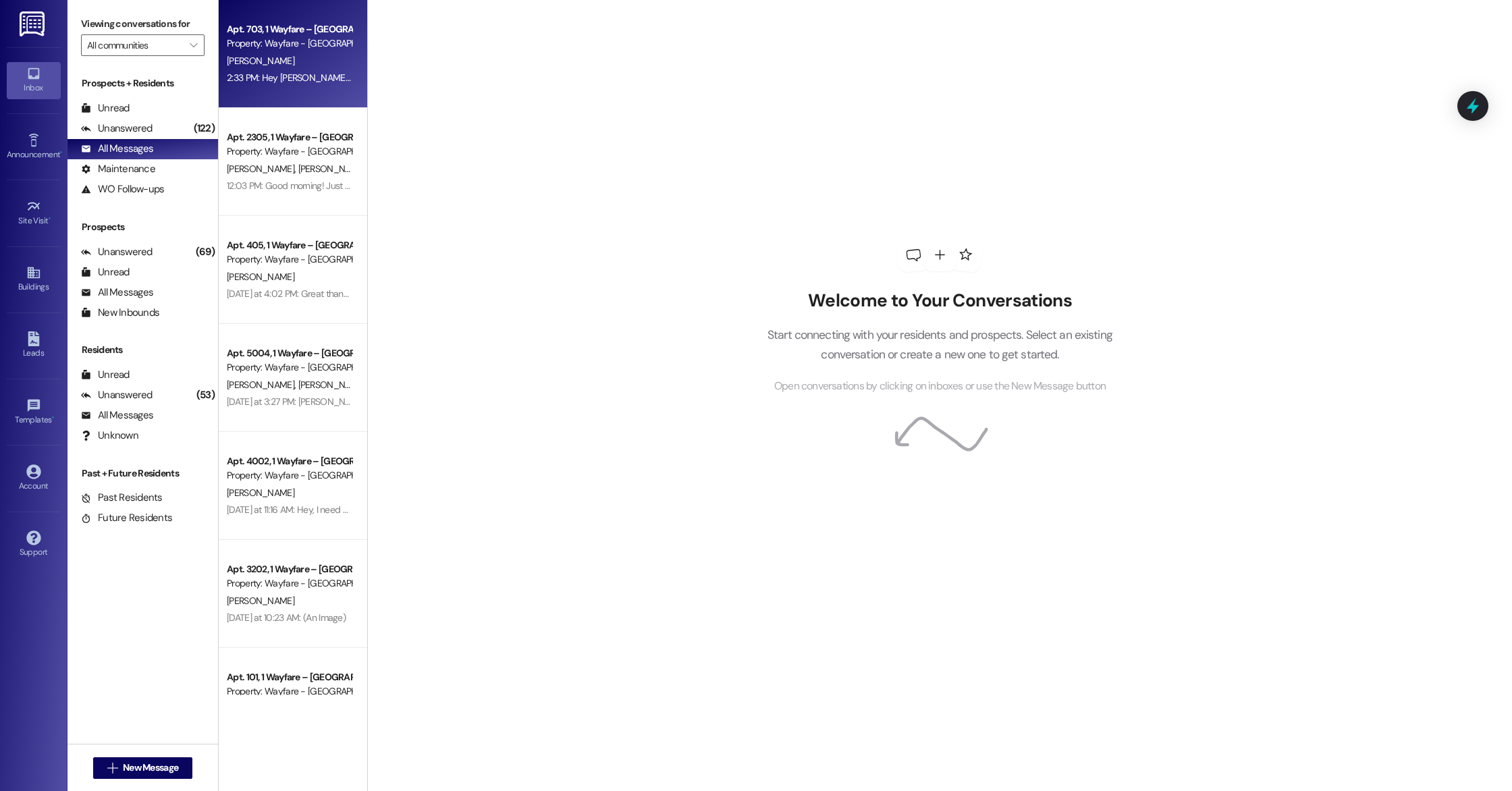
click at [237, 83] on div "2:33 PM: Hey [PERSON_NAME]! I know you said it would be into this week, but I j…" at bounding box center [487, 77] width 522 height 12
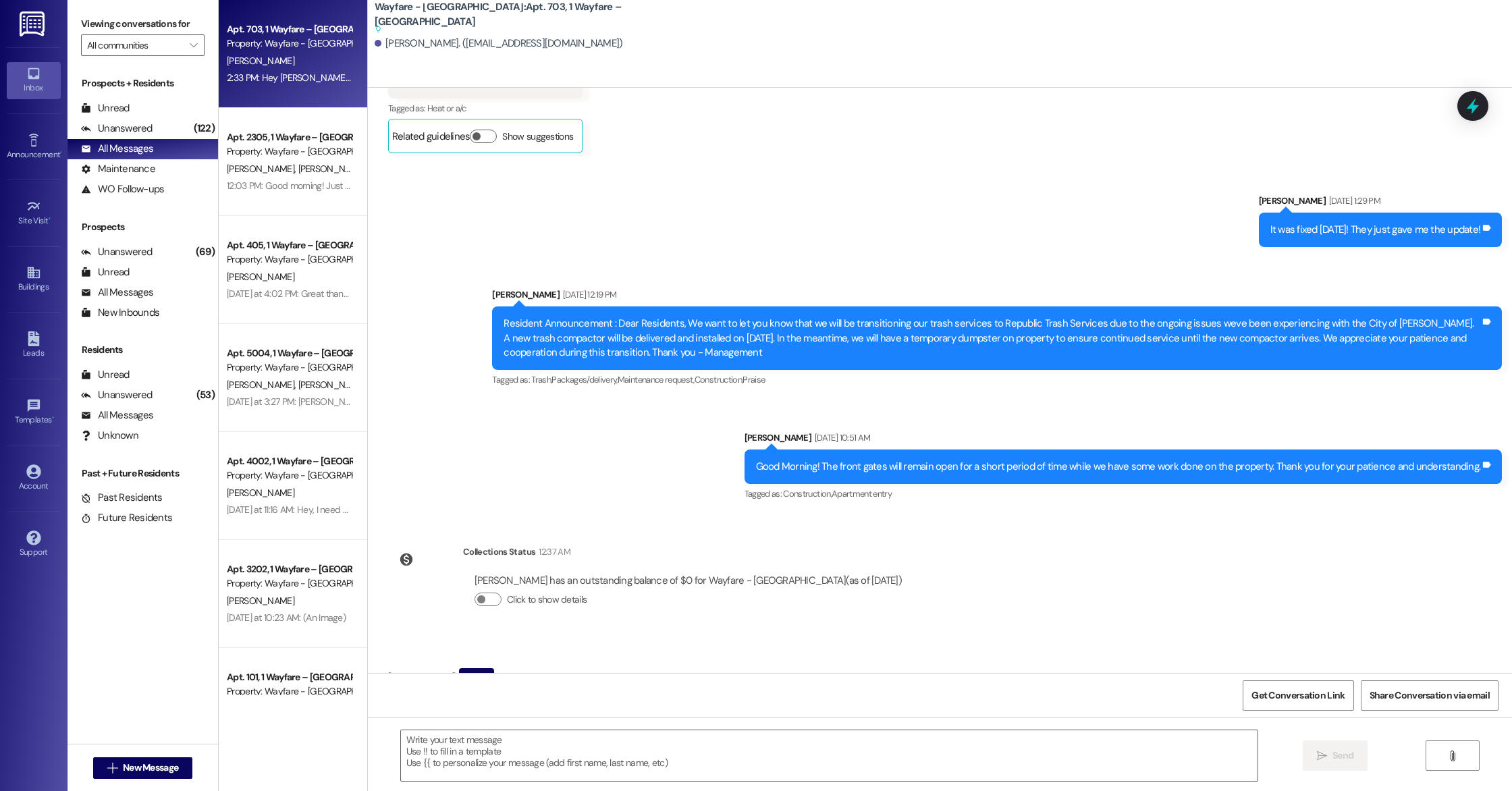
scroll to position [7903, 0]
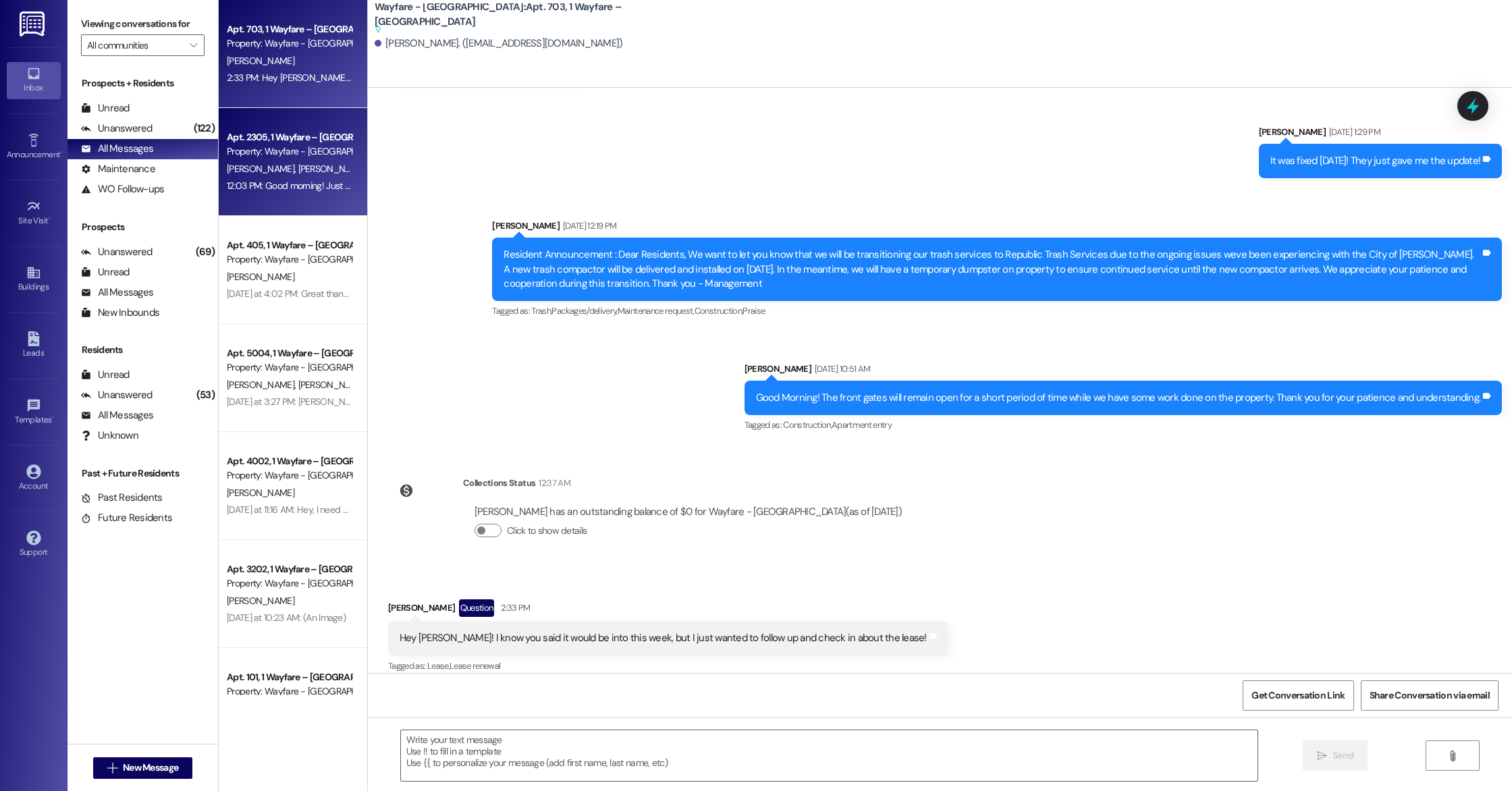
click at [323, 188] on div "12:03 PM: Good morning! Just wanted to reach out and inform you that your rente…" at bounding box center [701, 185] width 949 height 12
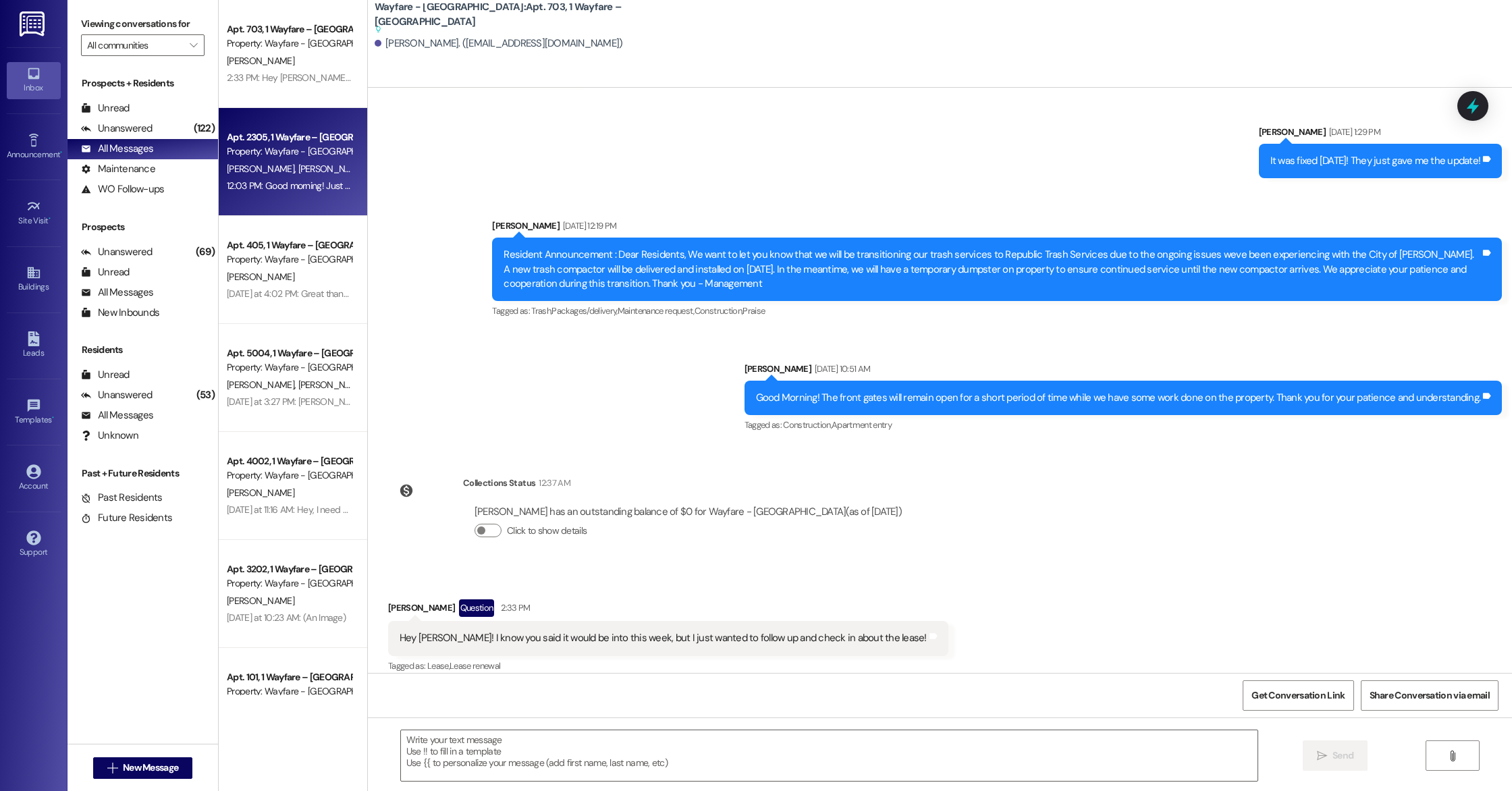
scroll to position [5203, 0]
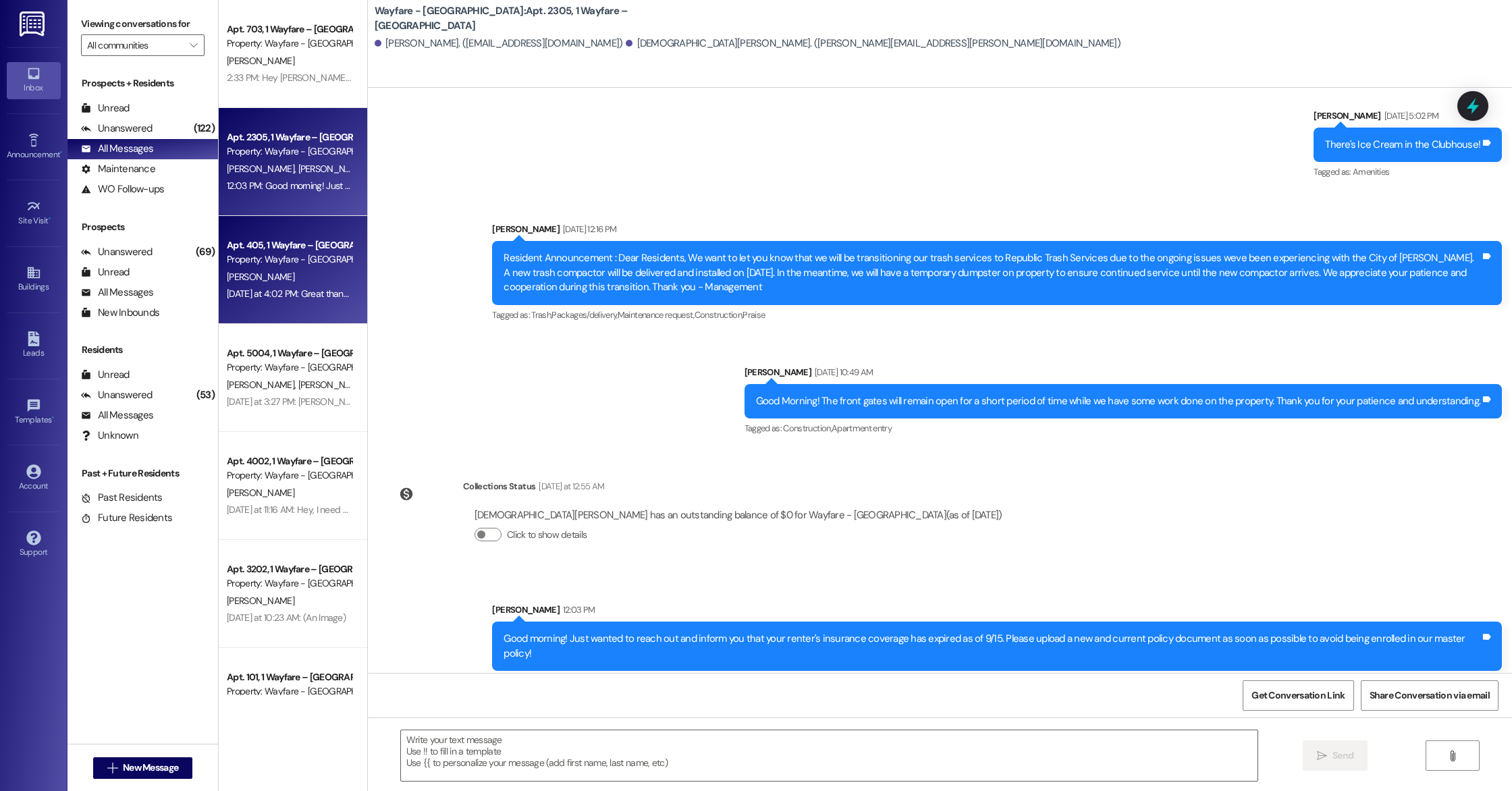
click at [275, 277] on div "[PERSON_NAME]" at bounding box center [289, 277] width 128 height 17
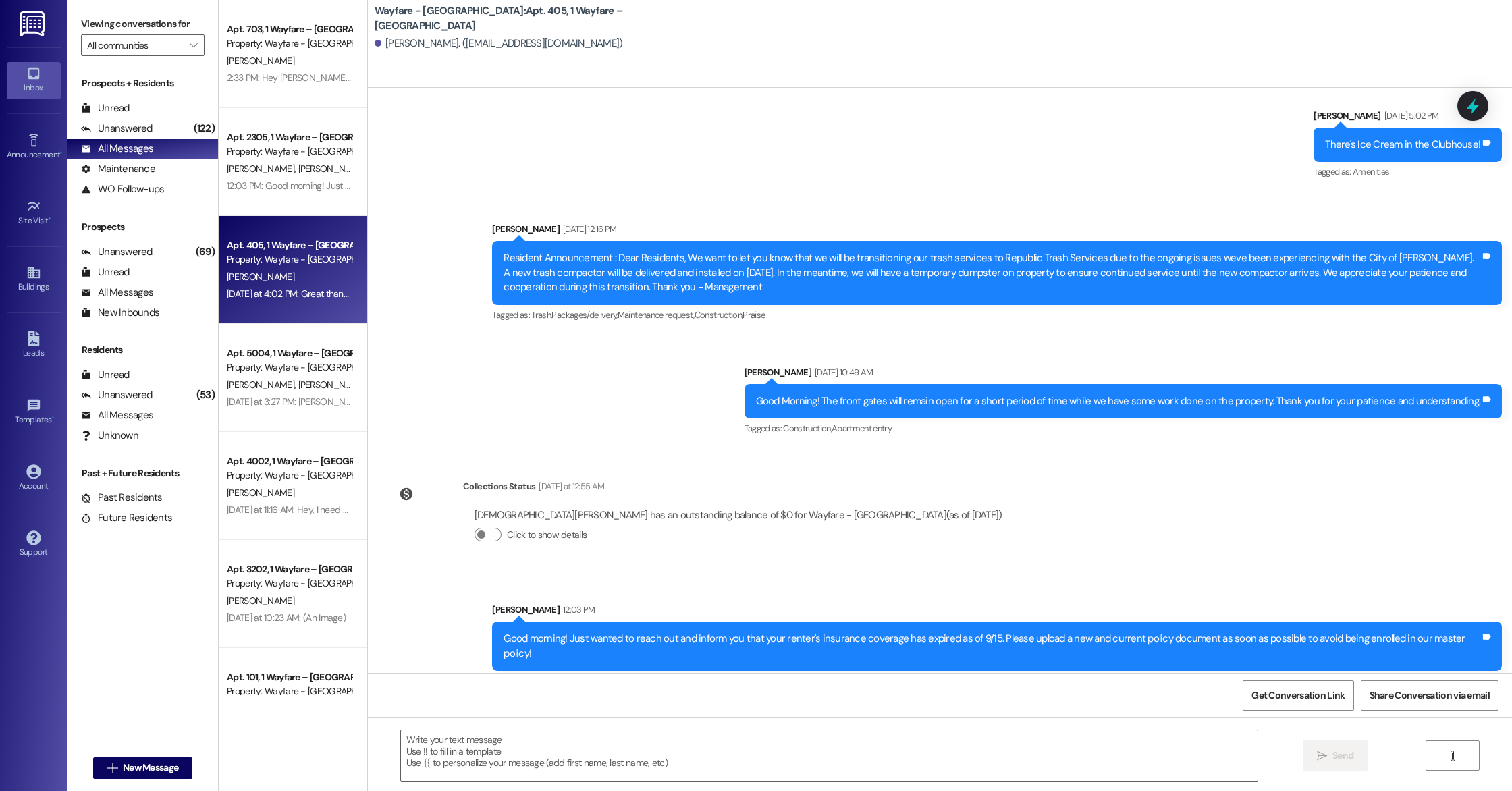
scroll to position [13198, 0]
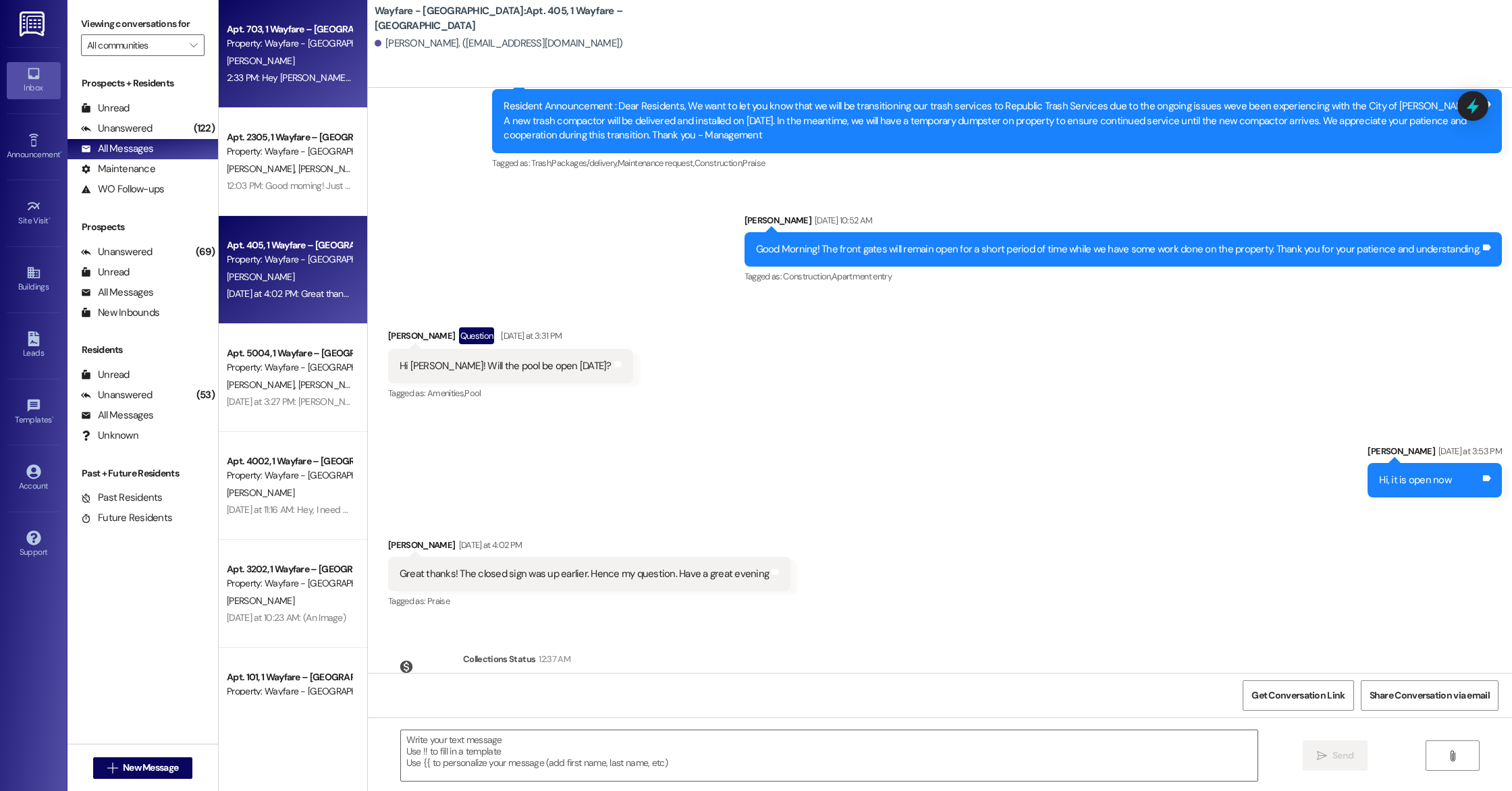
click at [272, 95] on div "Apt. 703, 1 Wayfare – [GEOGRAPHIC_DATA] Property: Wayfare - [GEOGRAPHIC_DATA] […" at bounding box center [293, 54] width 148 height 108
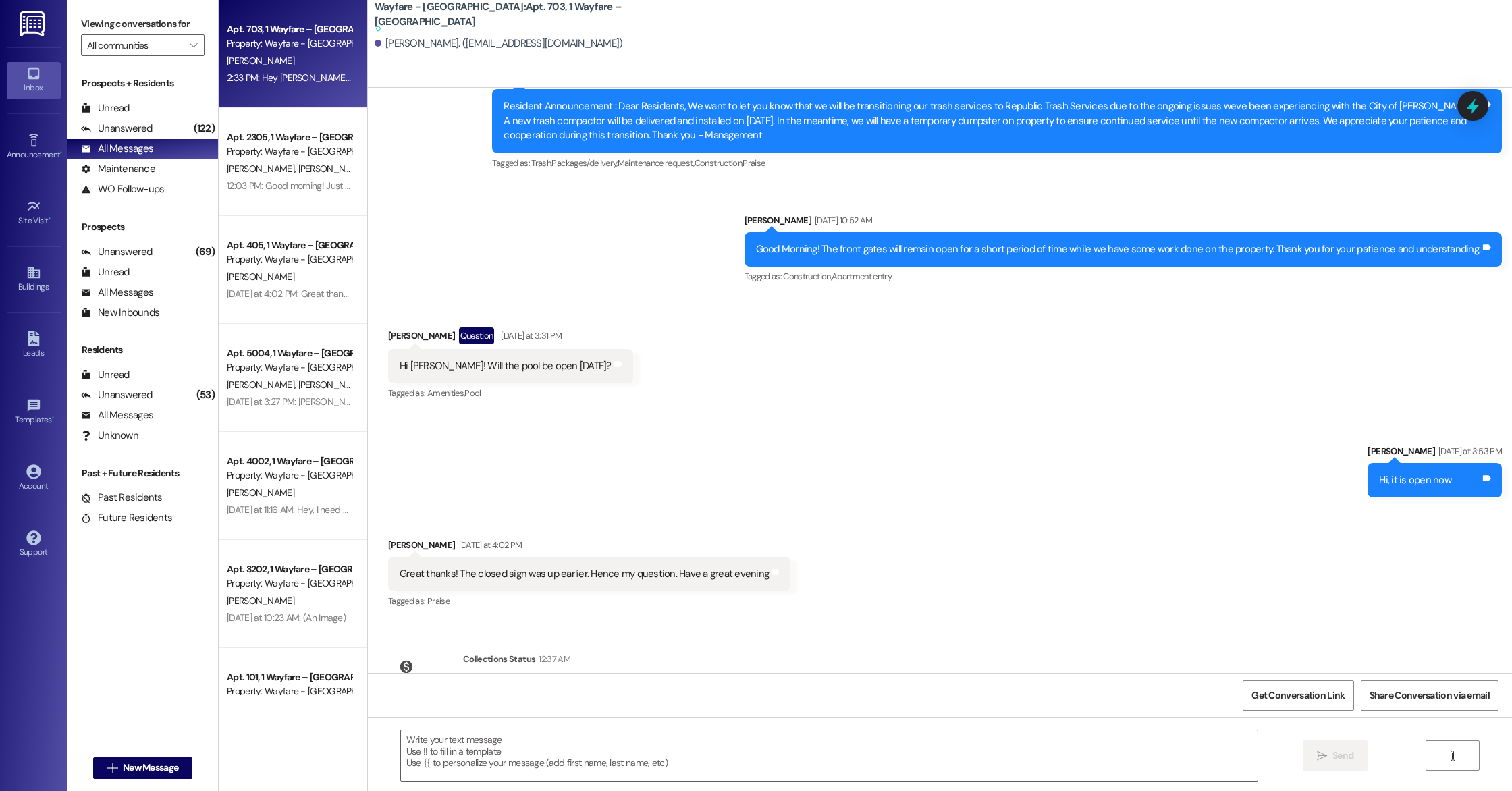
scroll to position [7903, 0]
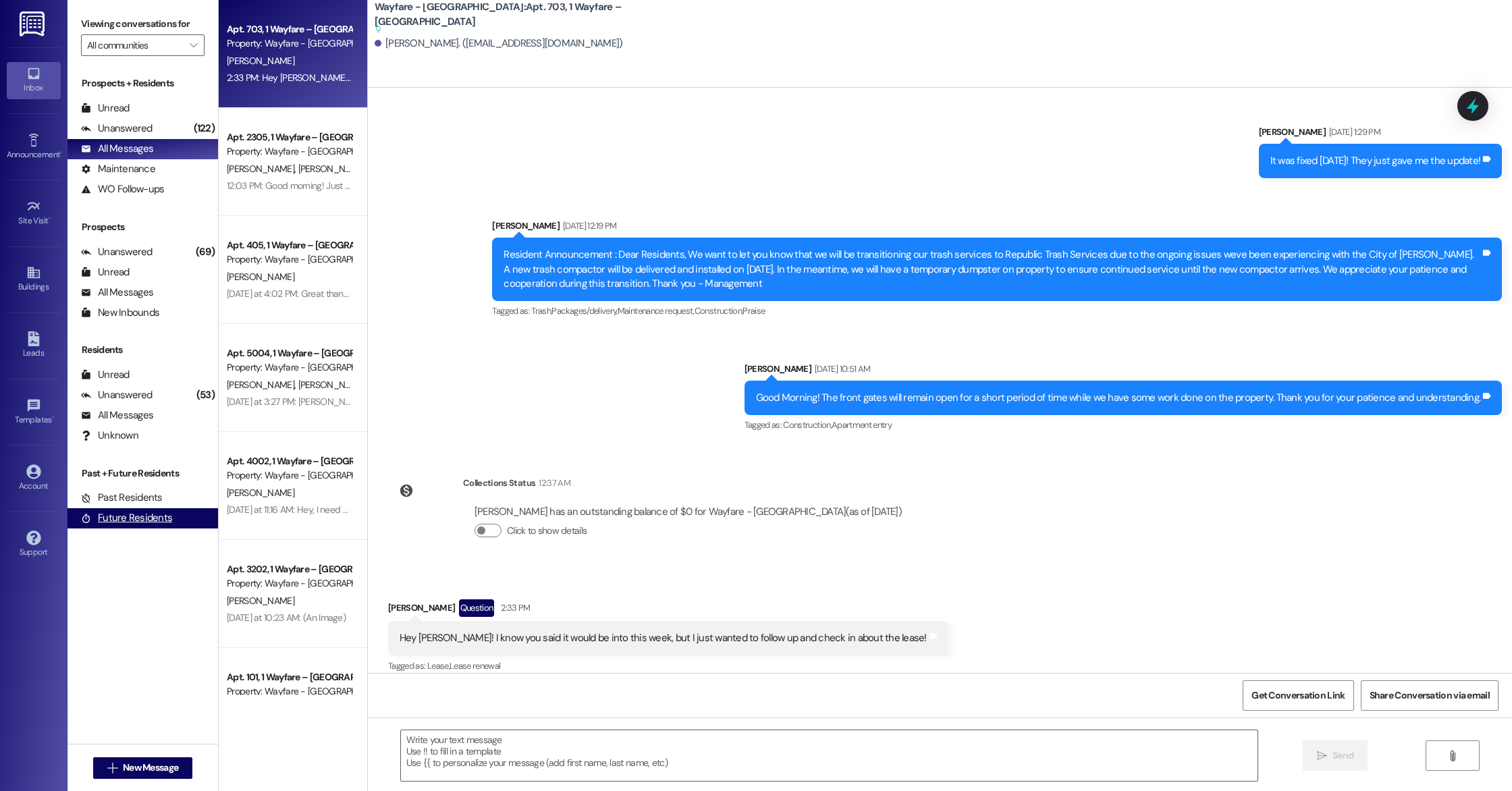
click at [94, 515] on div "Future Residents" at bounding box center [126, 518] width 91 height 14
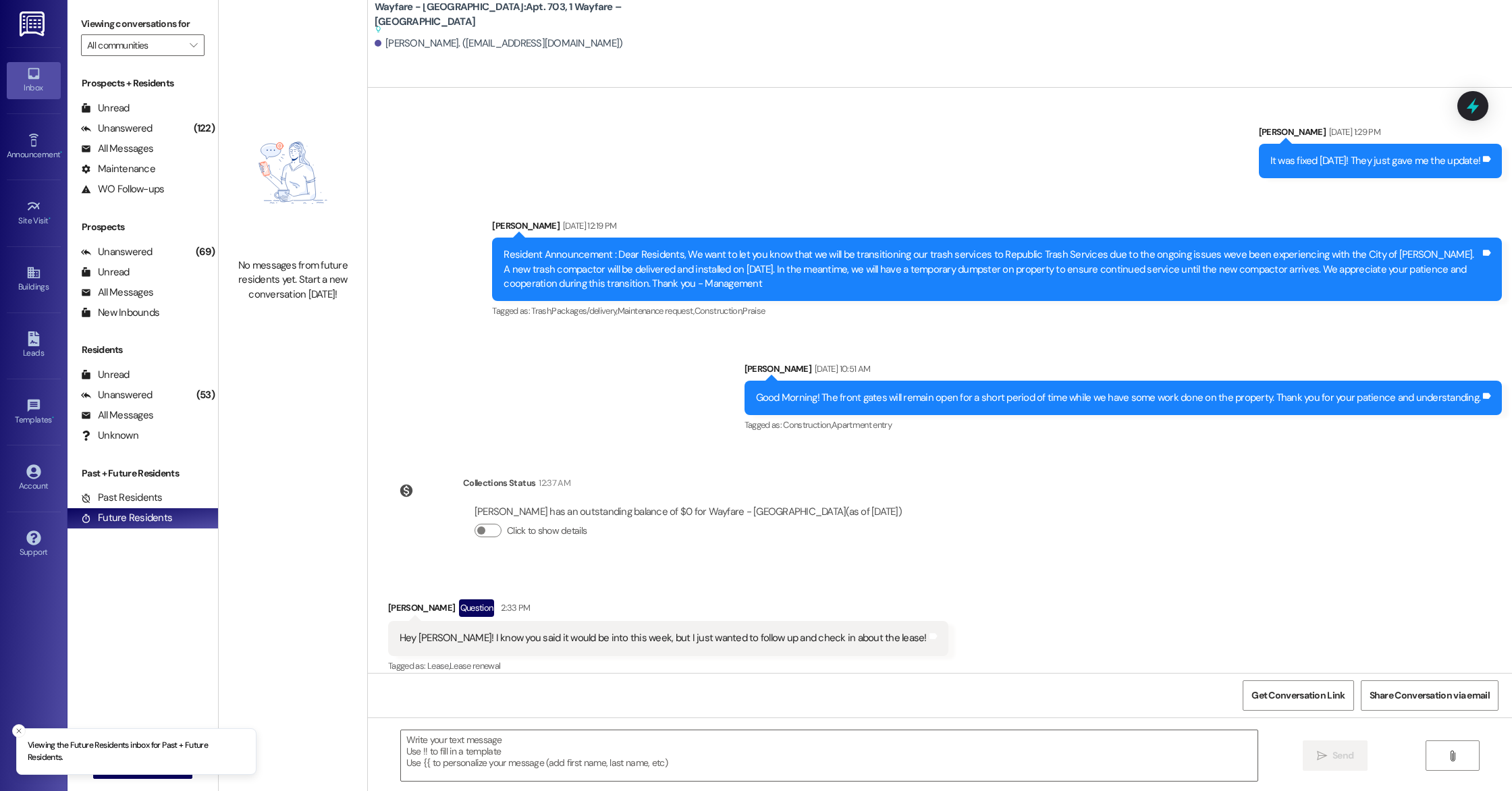
click at [99, 483] on div "Past + Future Residents Past Residents (0) Past Residents: This is your past te…" at bounding box center [143, 497] width 150 height 62
click at [100, 495] on div "Past Residents" at bounding box center [122, 497] width 82 height 14
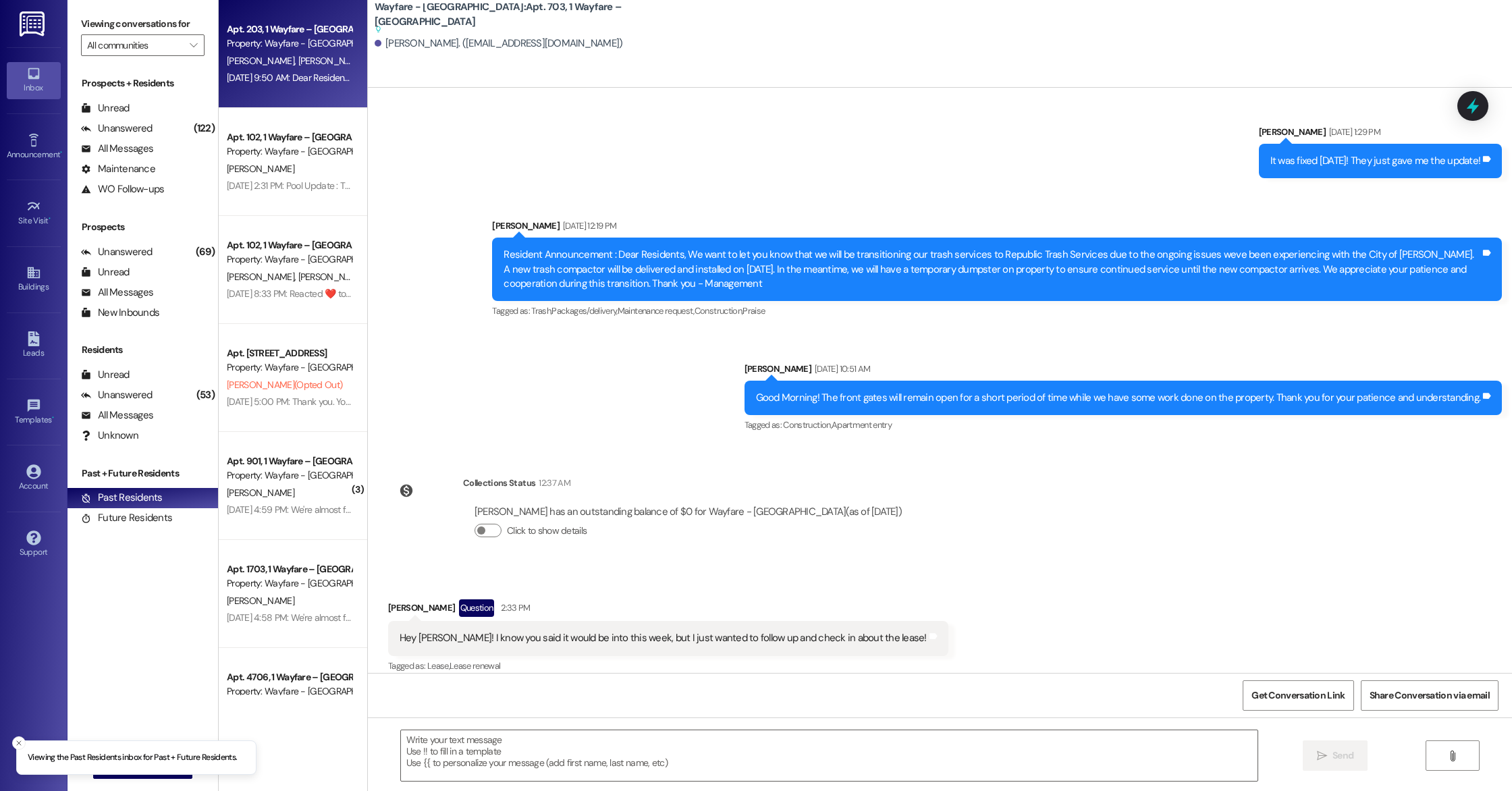
click at [256, 49] on div "Property: Wayfare - [GEOGRAPHIC_DATA]" at bounding box center [289, 44] width 125 height 14
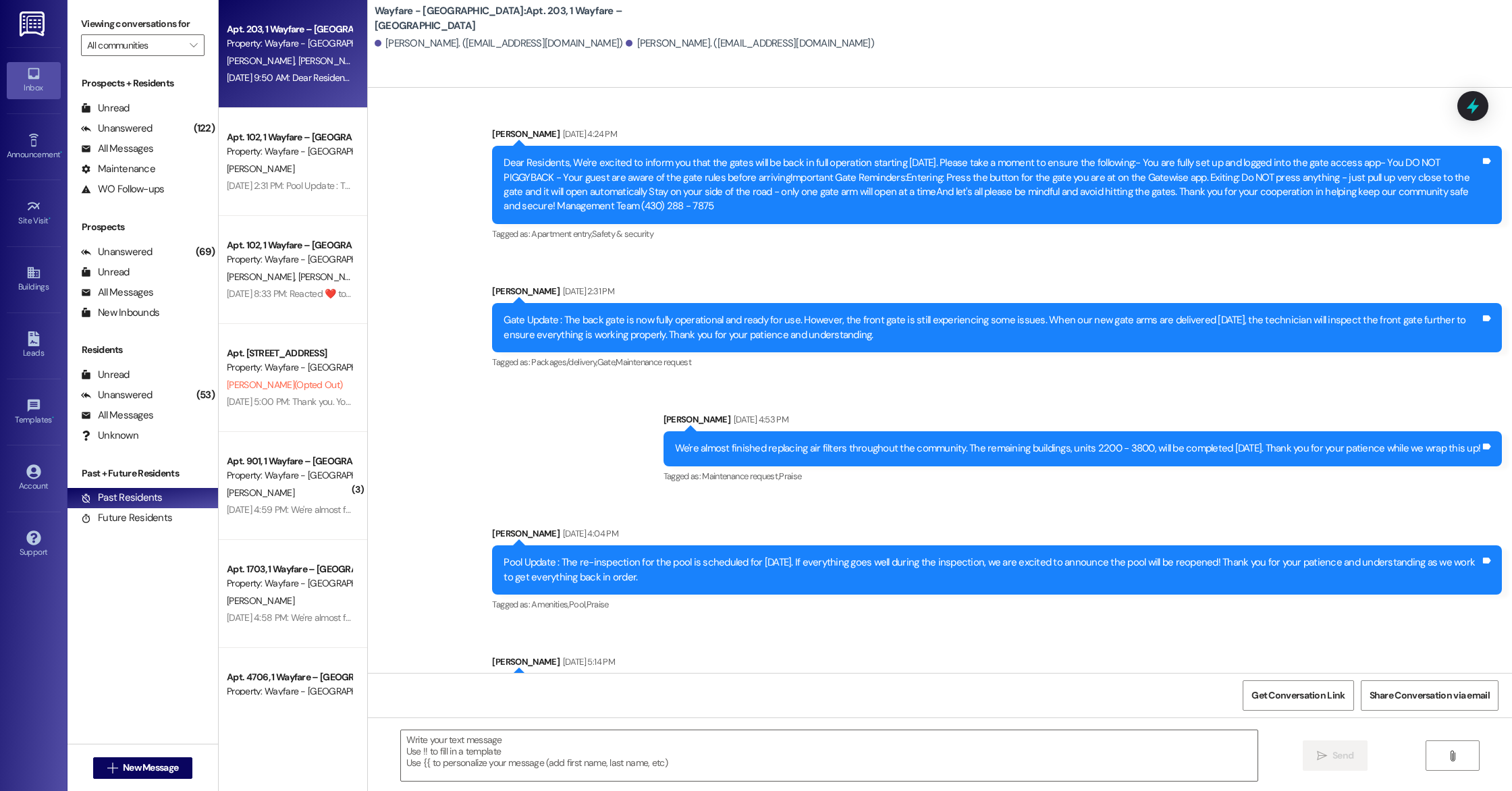
scroll to position [1676, 0]
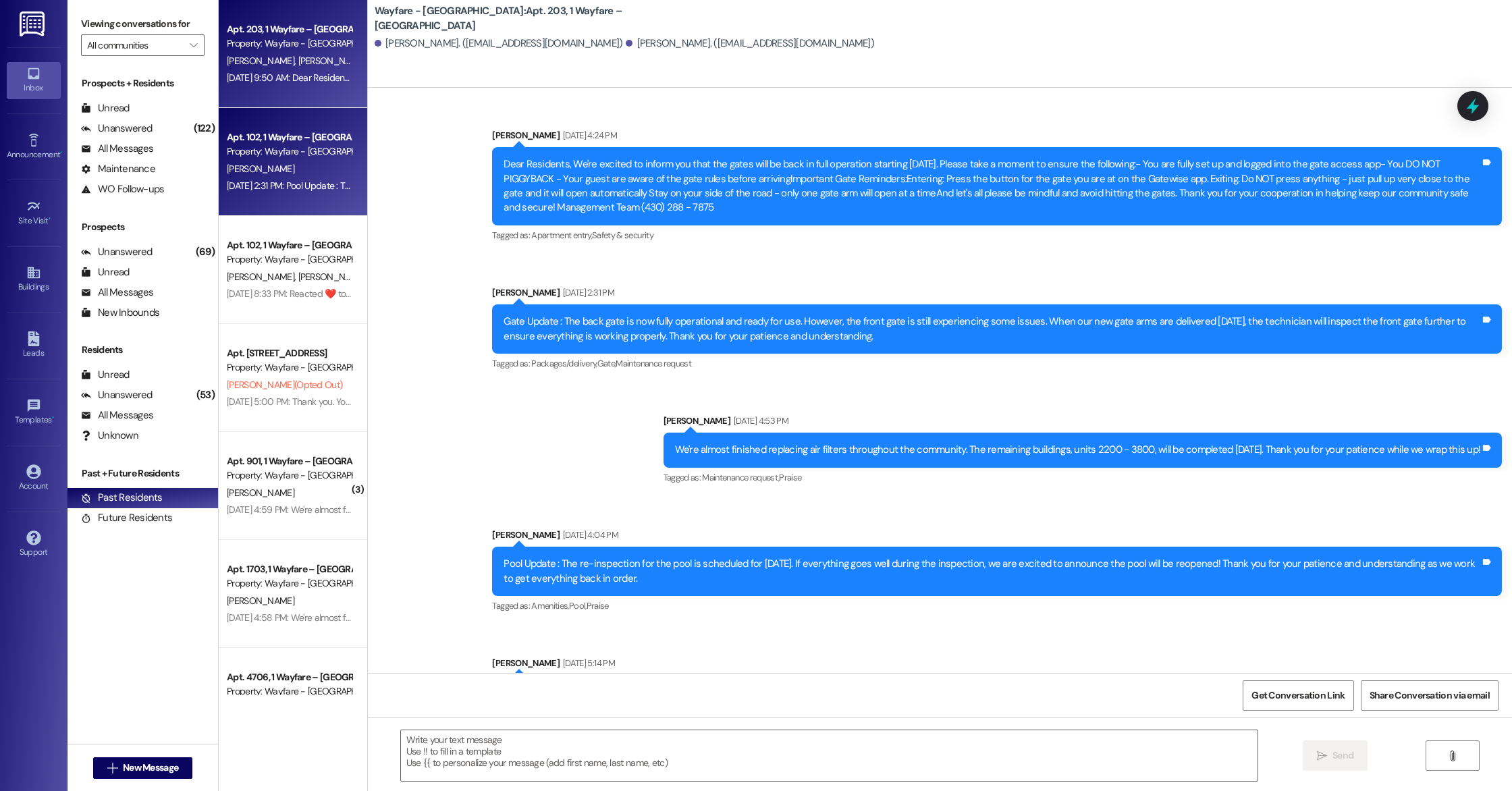
click at [303, 191] on div "[DATE] 2:31 PM: Pool Update : The pool is open! [DATE] 2:31 PM: Pool Update : T…" at bounding box center [316, 185] width 180 height 12
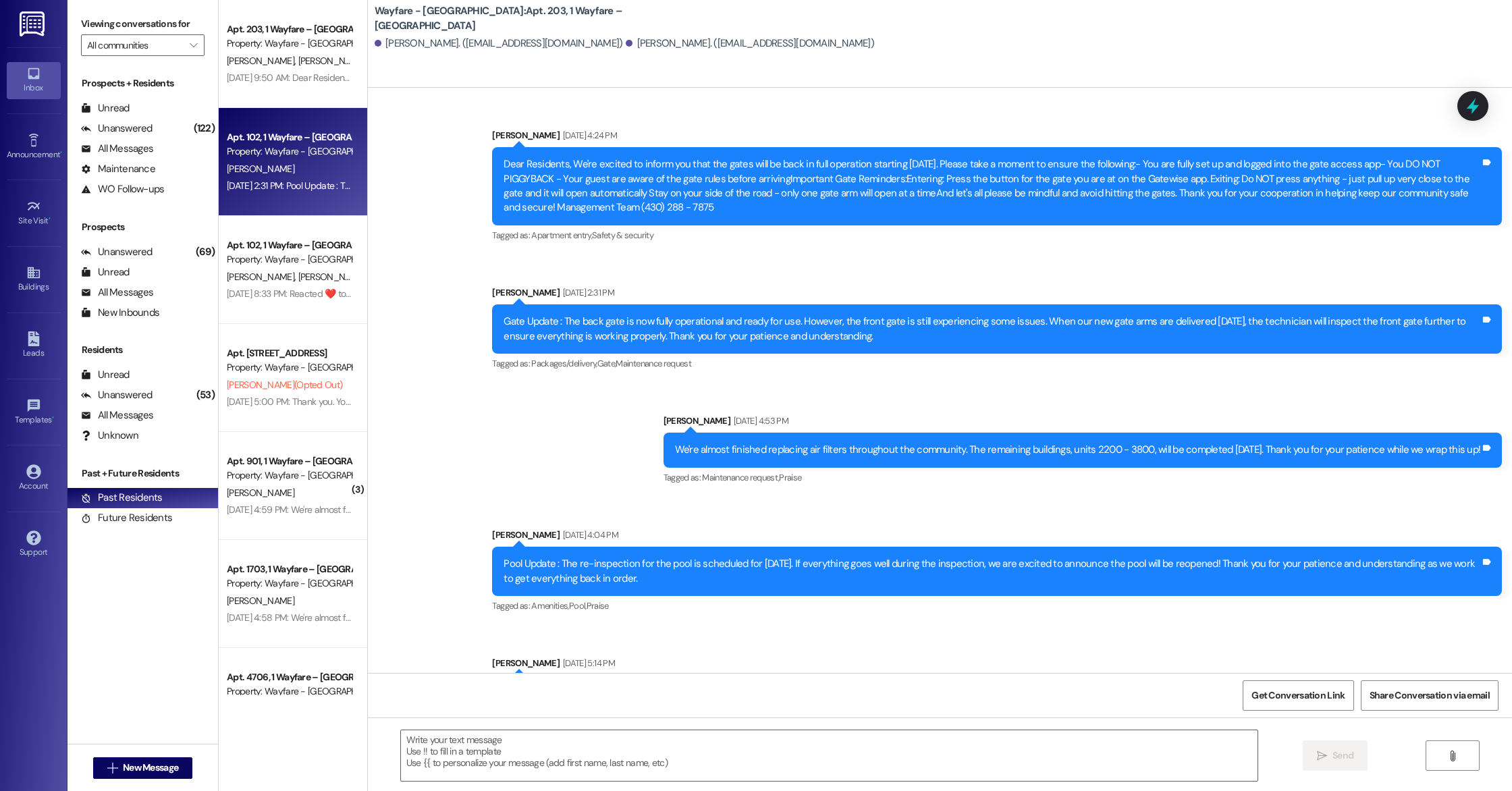
scroll to position [4, 0]
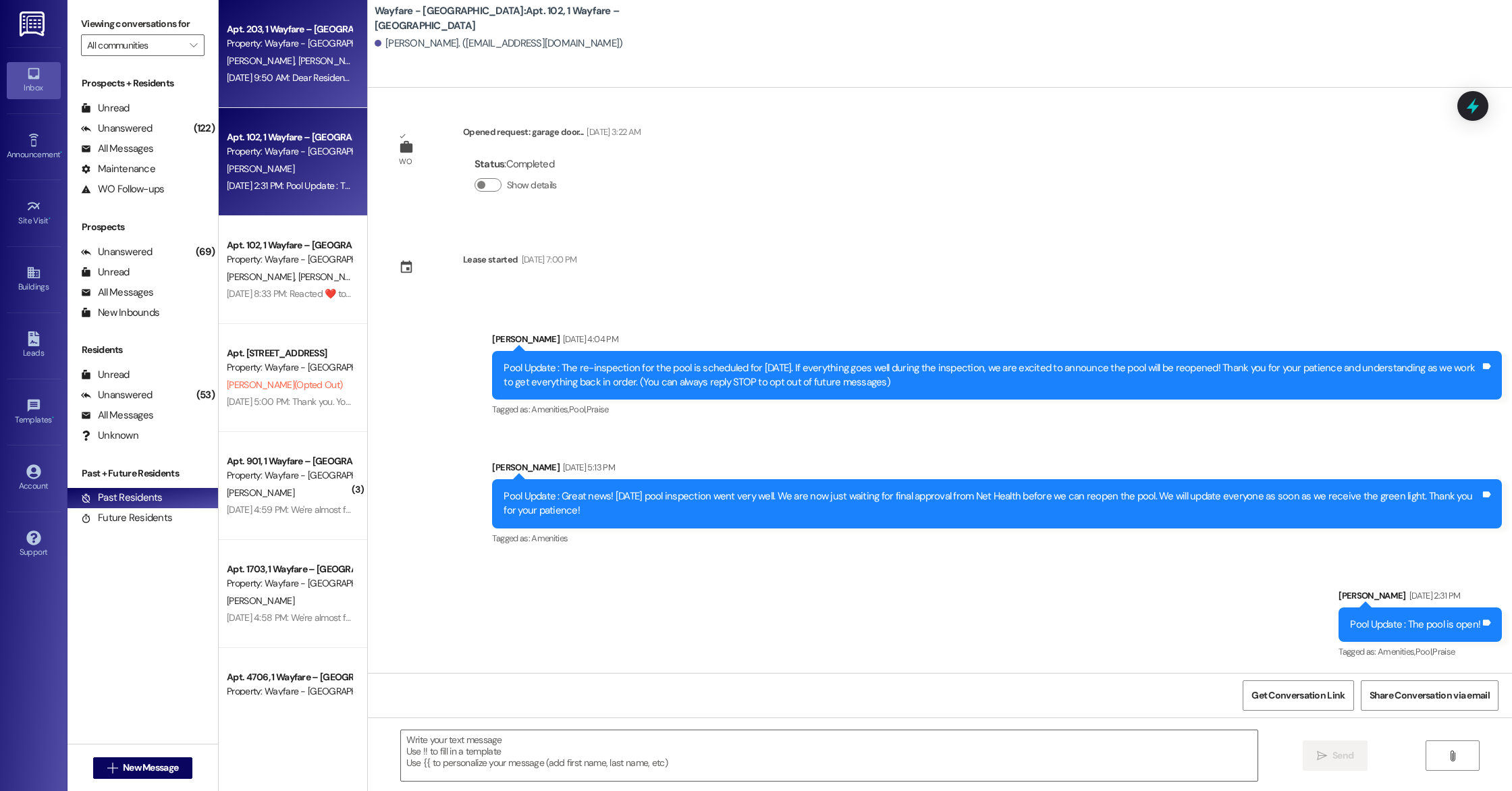
click at [300, 99] on div "Apt. [GEOGRAPHIC_DATA] – [GEOGRAPHIC_DATA] Property: Wayfare - [GEOGRAPHIC_DATA…" at bounding box center [293, 54] width 148 height 108
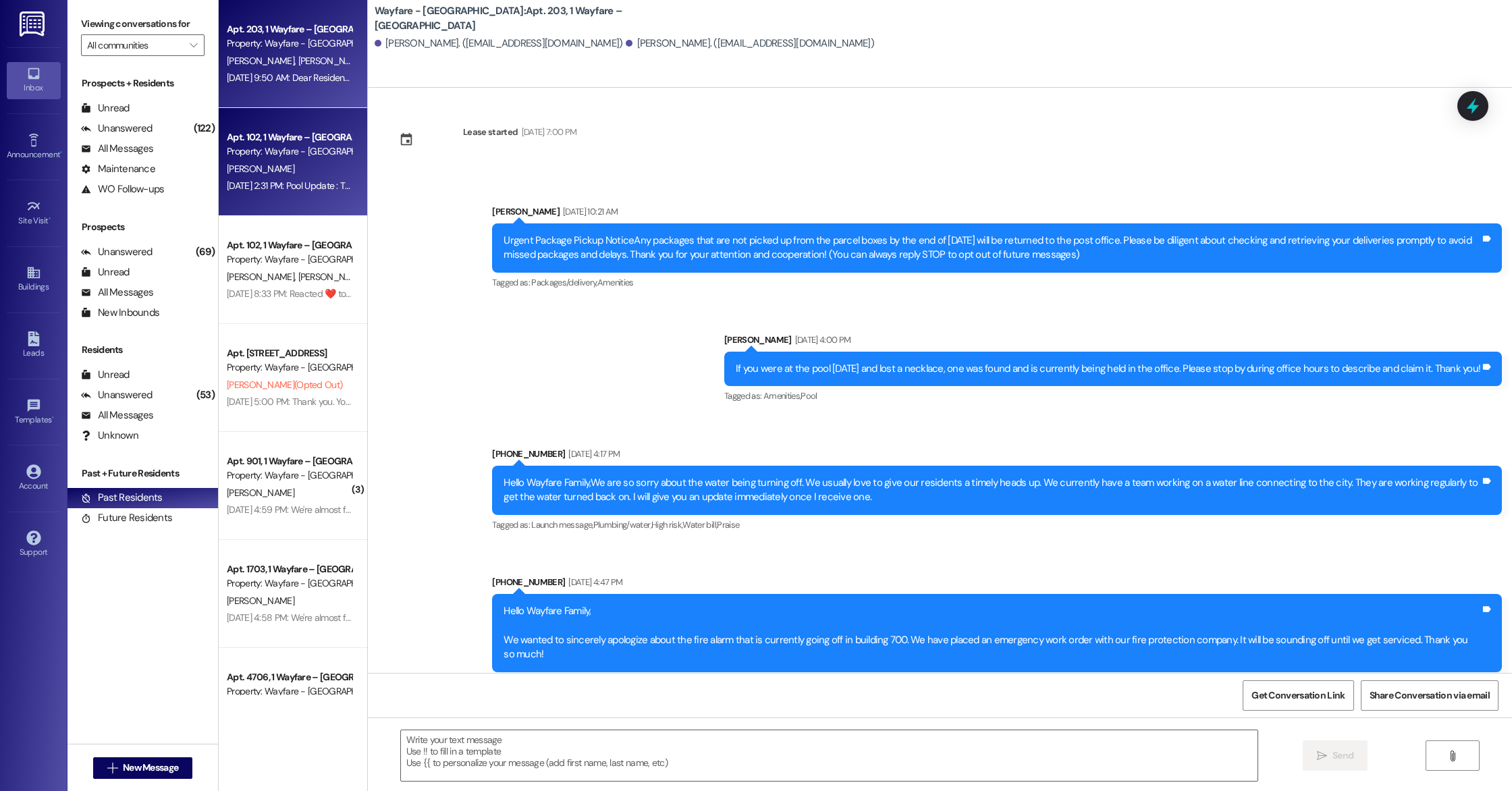
click at [291, 189] on div "[DATE] 2:31 PM: Pool Update : The pool is open! [DATE] 2:31 PM: Pool Update : T…" at bounding box center [316, 185] width 180 height 12
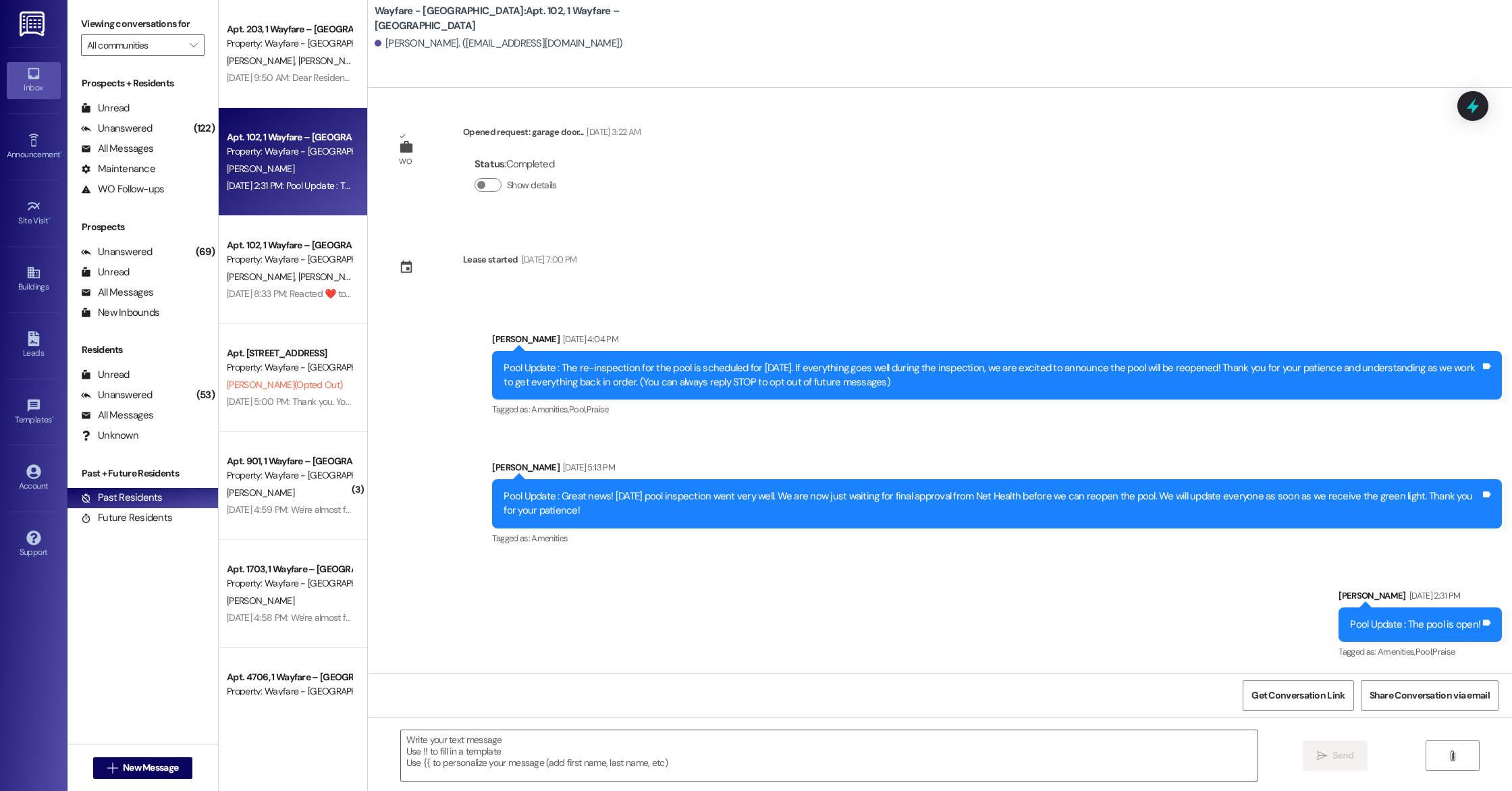
scroll to position [0, 0]
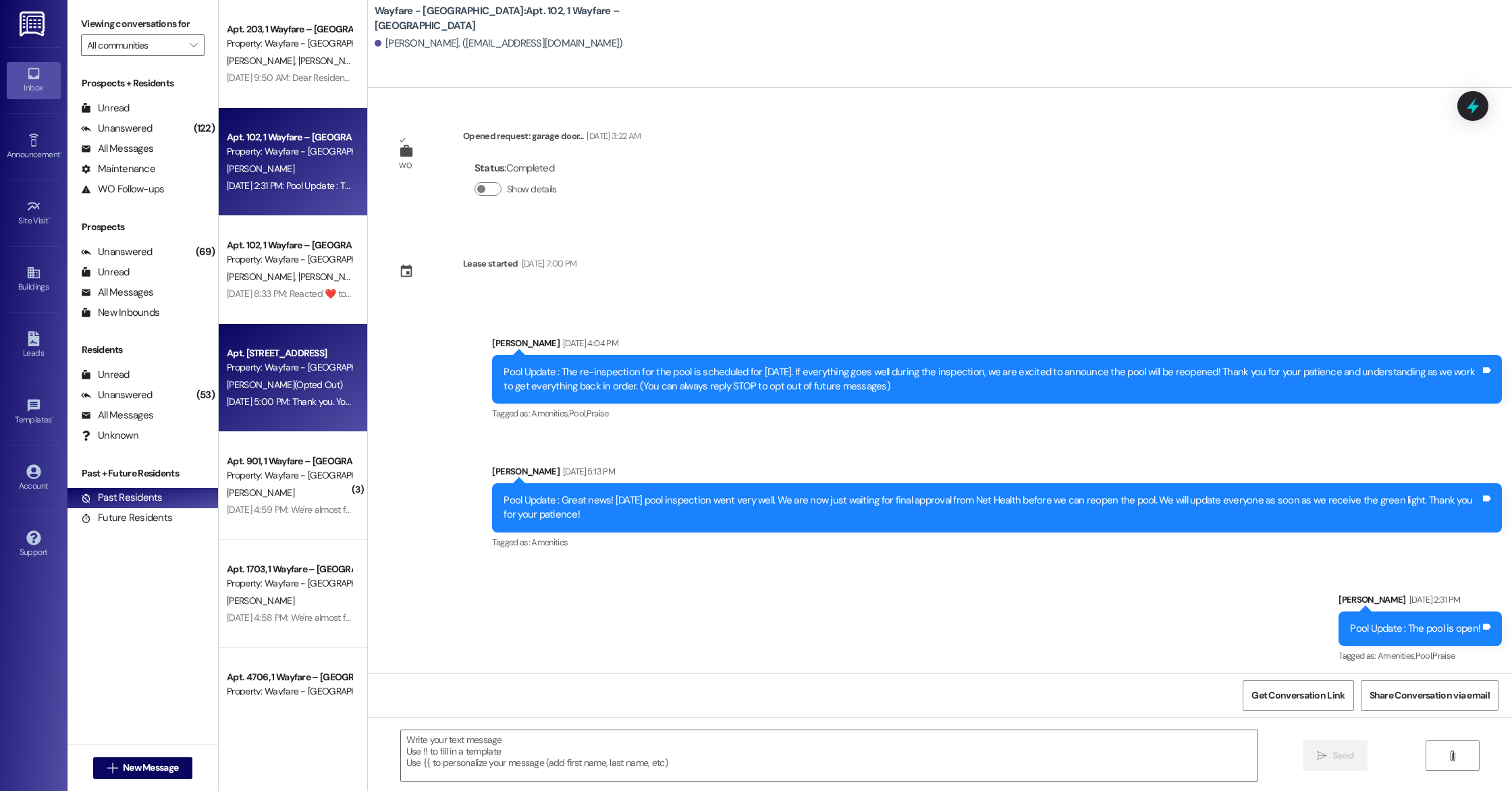
click at [300, 384] on span "[PERSON_NAME] (Opted Out)" at bounding box center [284, 385] width 116 height 12
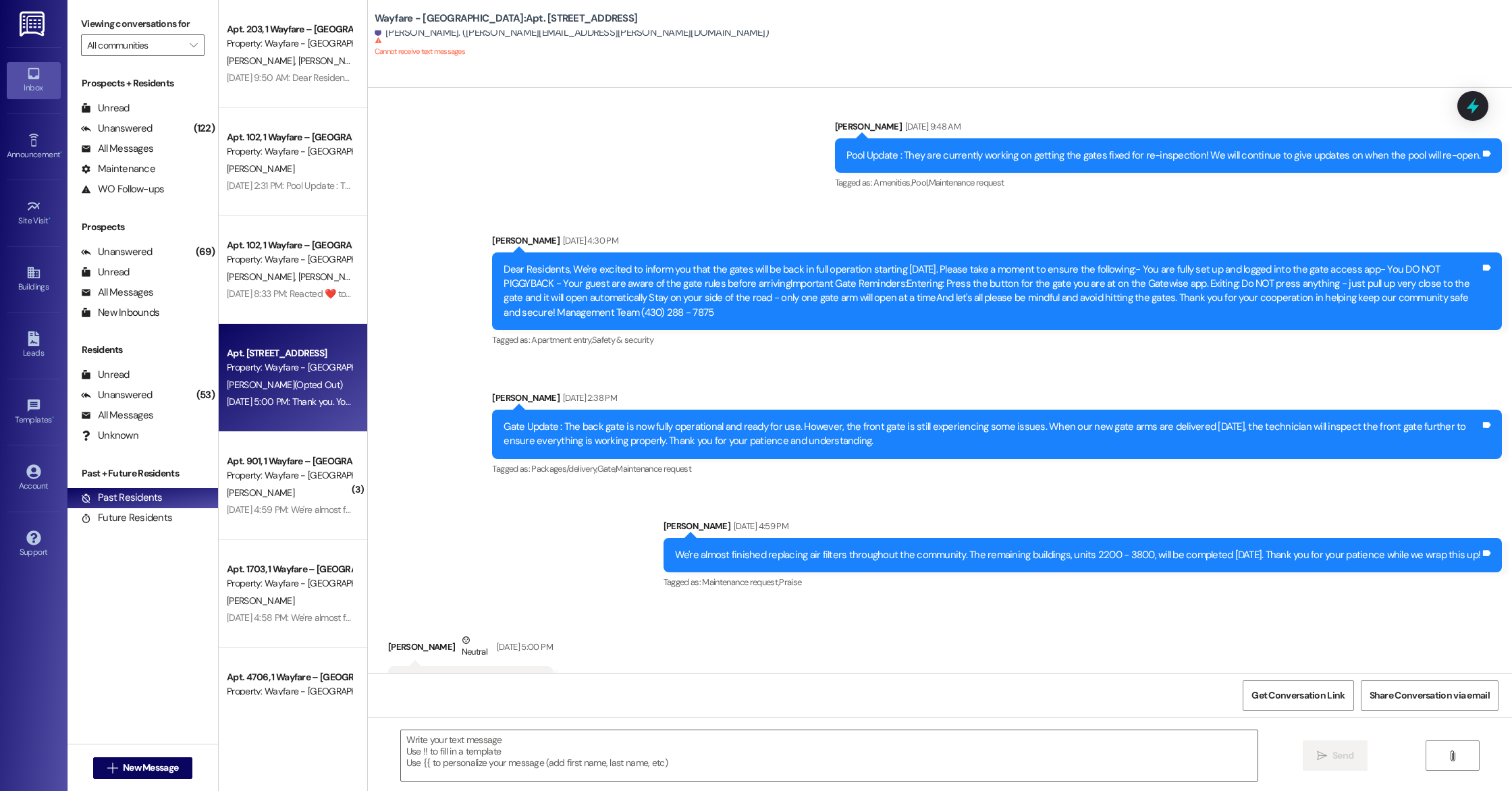
scroll to position [7942, 0]
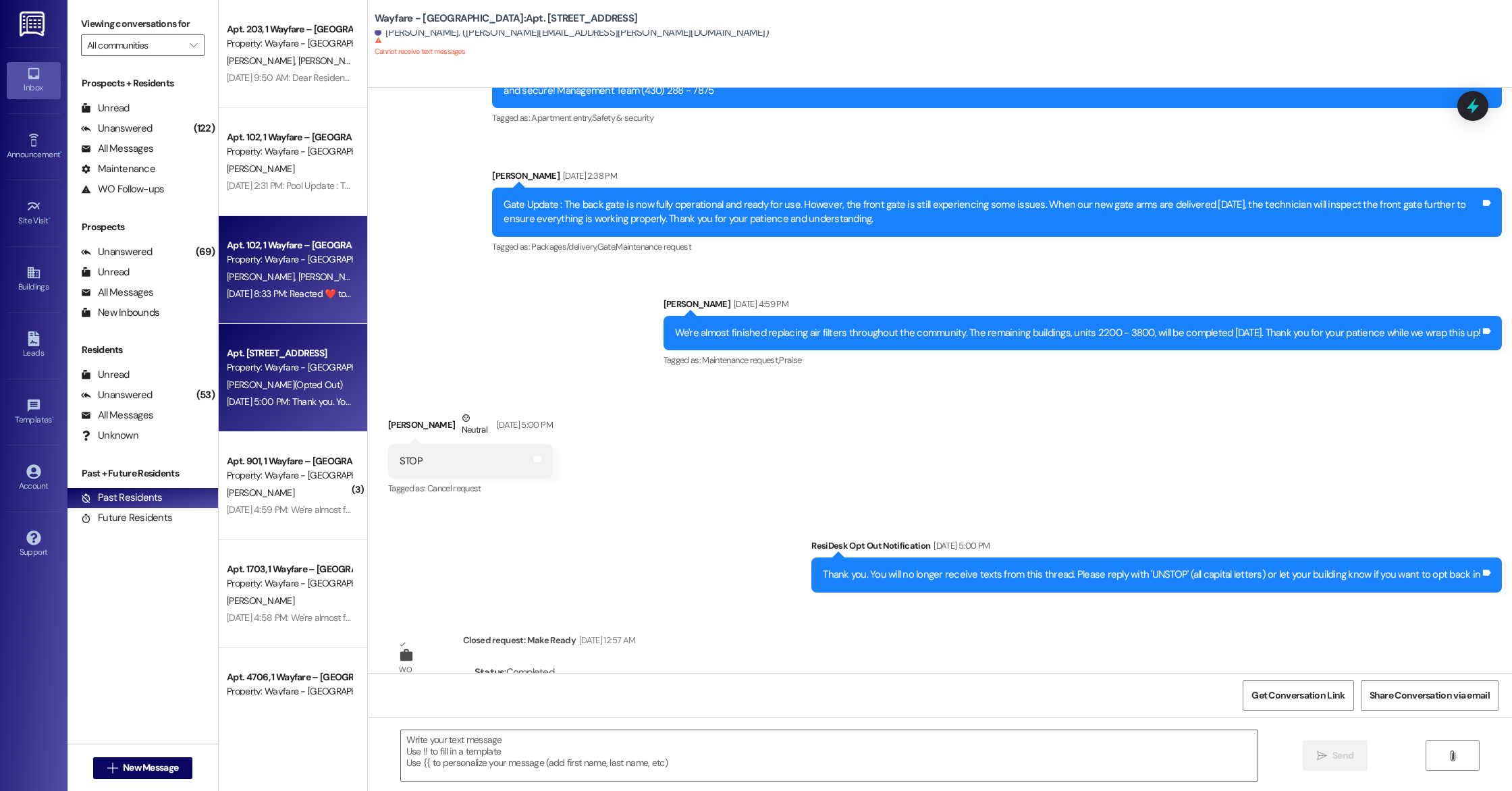
click at [294, 250] on div "Apt. 102, 1 Wayfare – [GEOGRAPHIC_DATA]" at bounding box center [289, 246] width 125 height 14
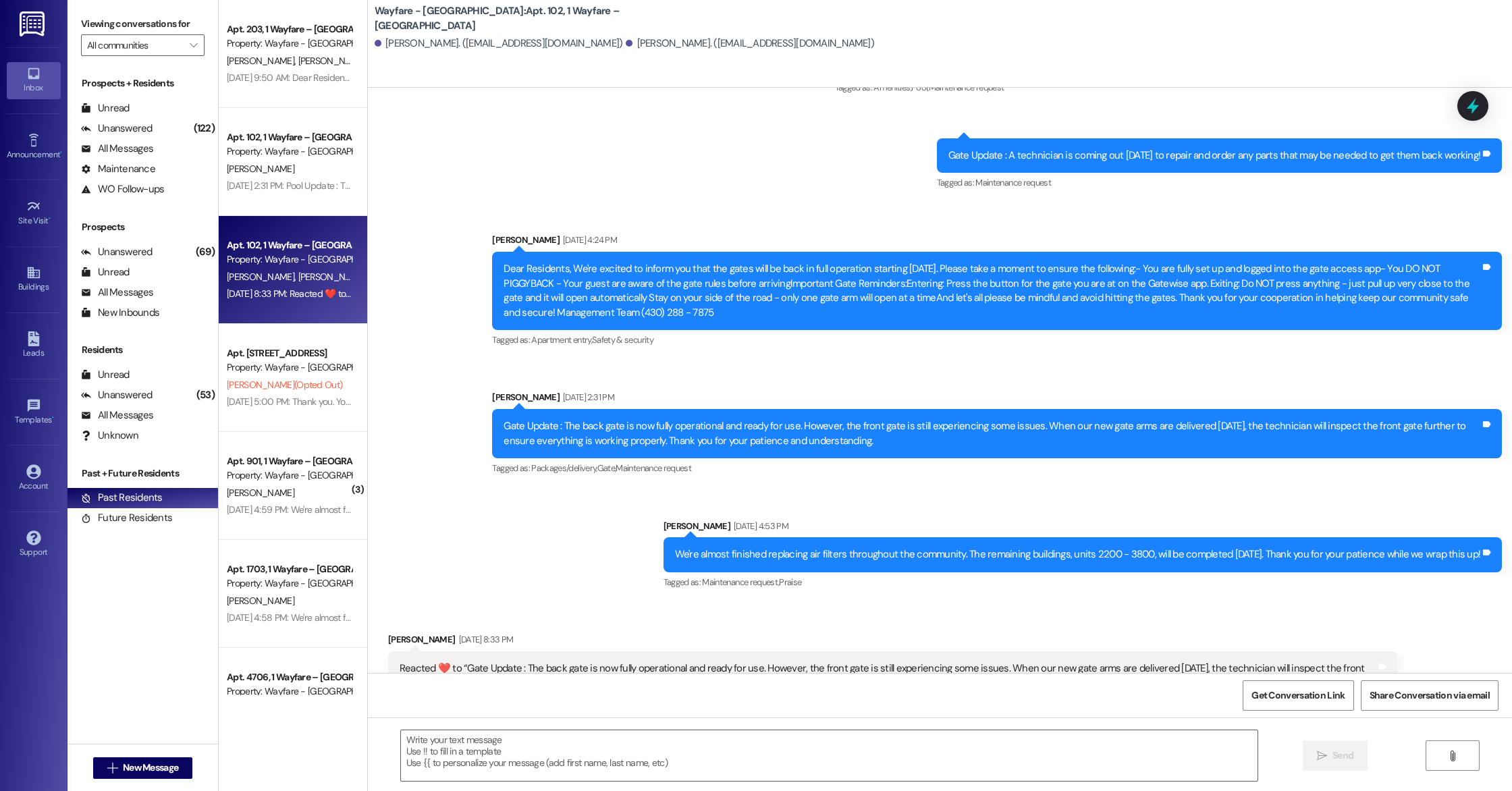
scroll to position [8635, 0]
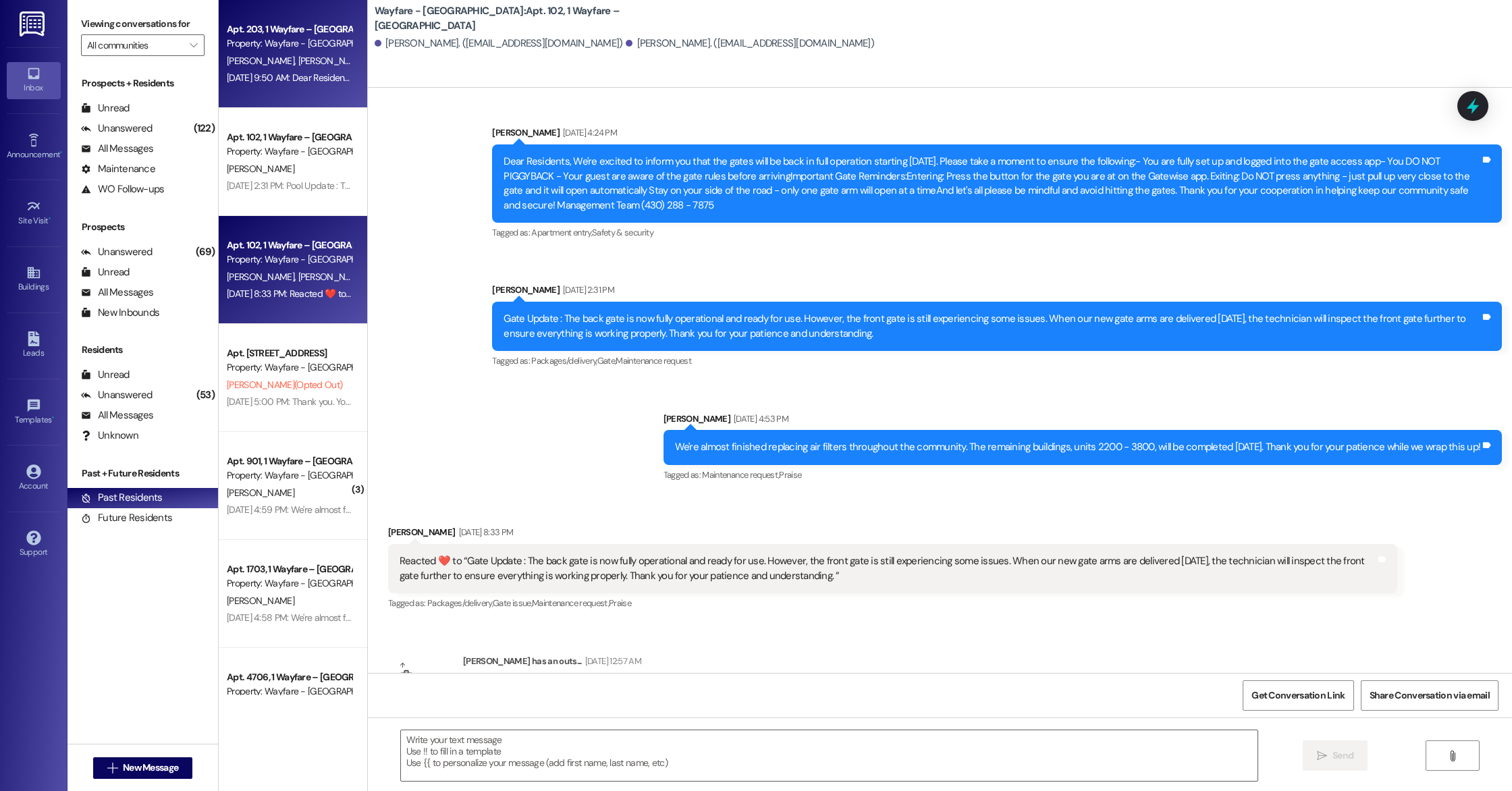
click at [229, 59] on span "[PERSON_NAME]" at bounding box center [262, 60] width 71 height 12
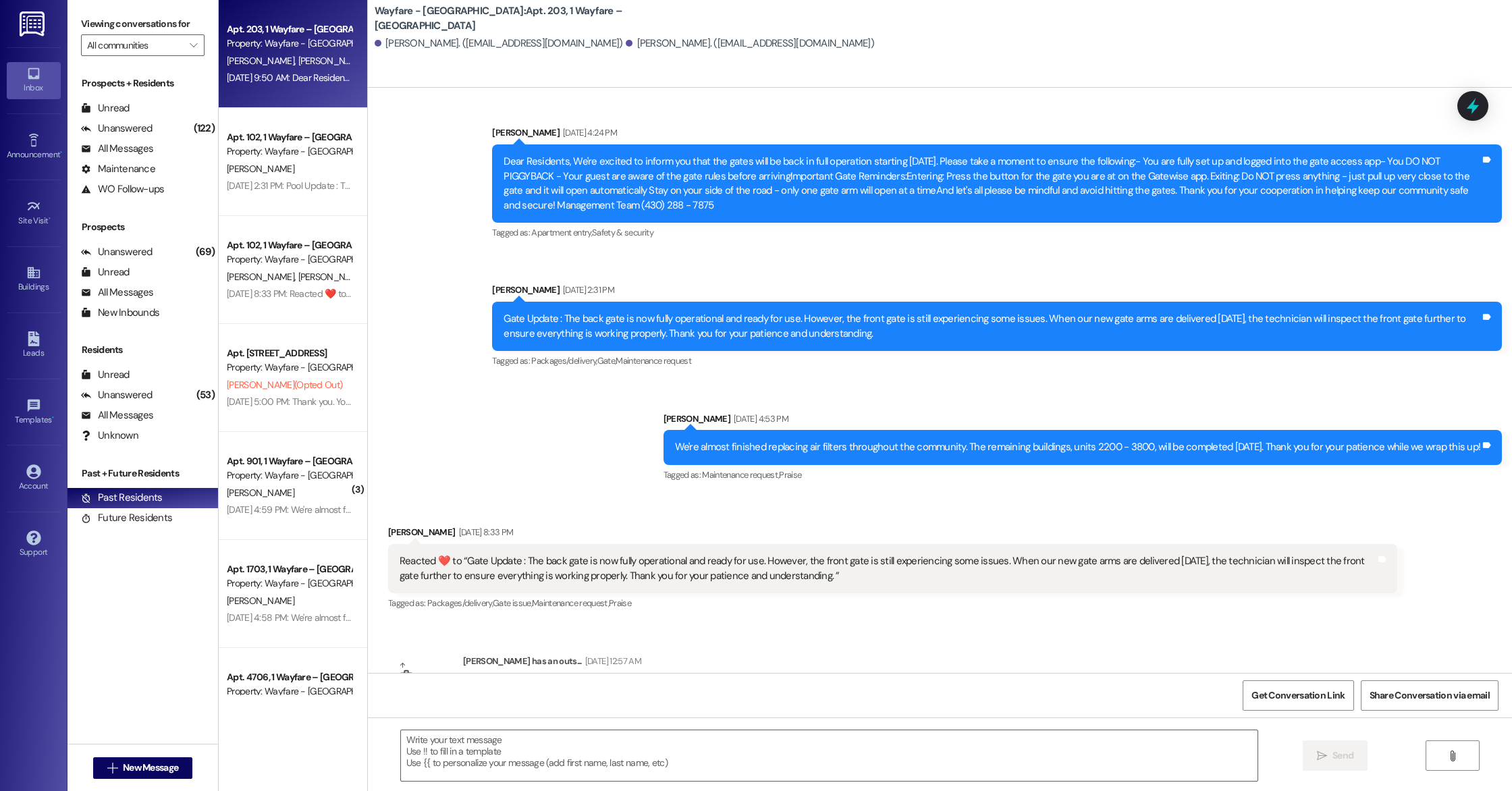
scroll to position [2559, 0]
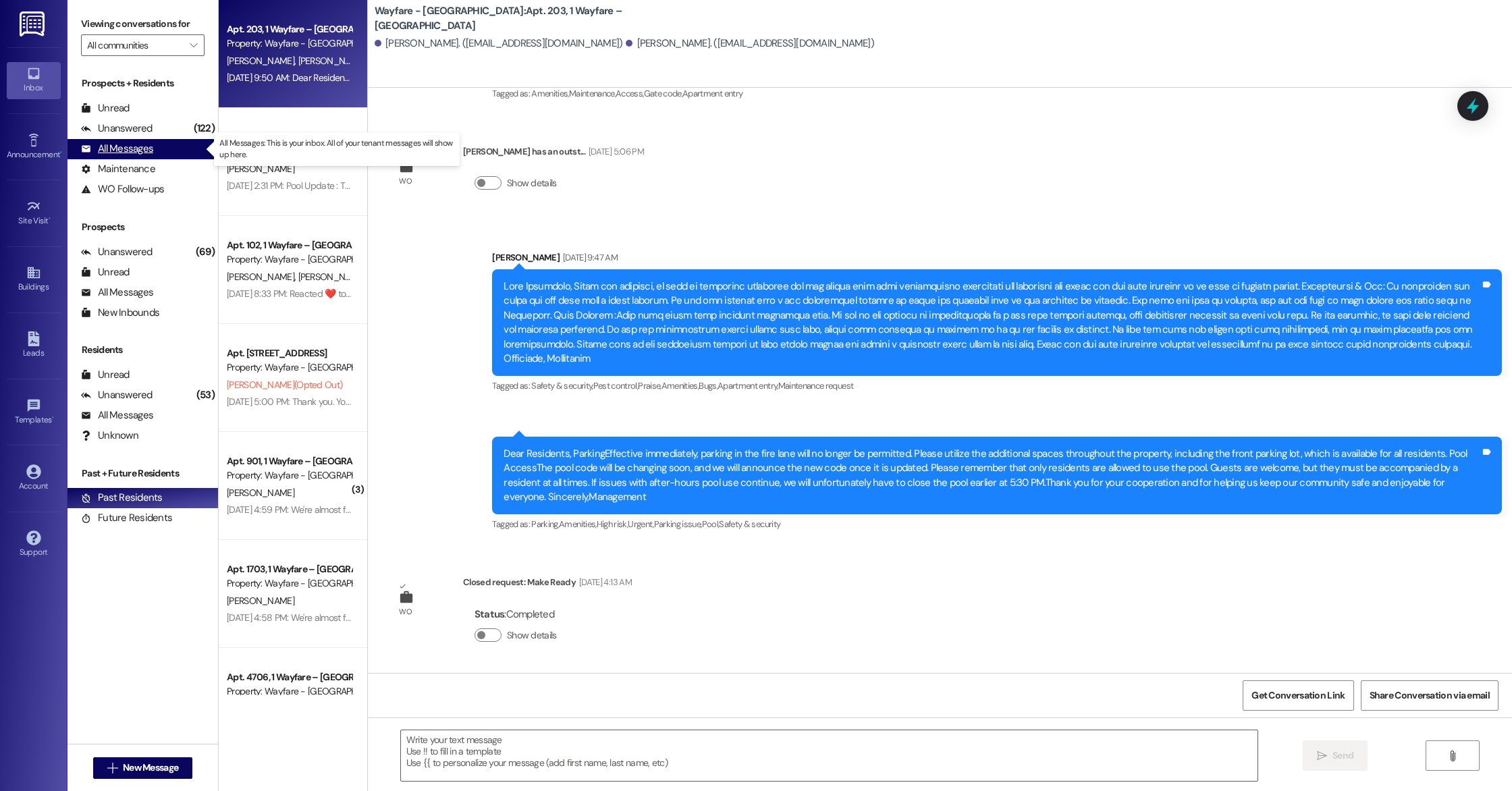
click at [125, 147] on div "All Messages" at bounding box center [117, 149] width 72 height 14
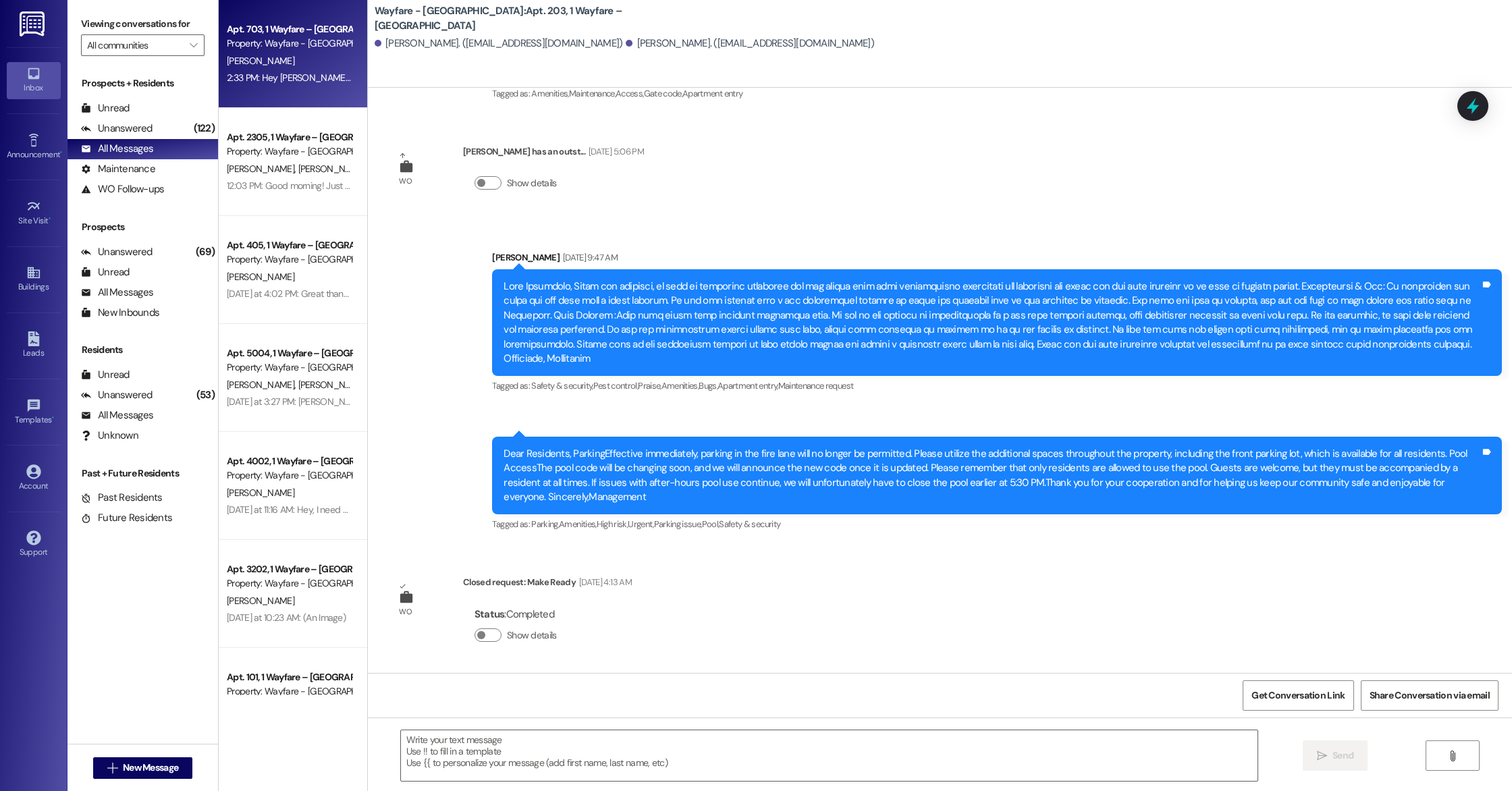
click at [229, 95] on div "Apt. 703, 1 Wayfare – [GEOGRAPHIC_DATA] Property: Wayfare - [GEOGRAPHIC_DATA] […" at bounding box center [293, 54] width 148 height 108
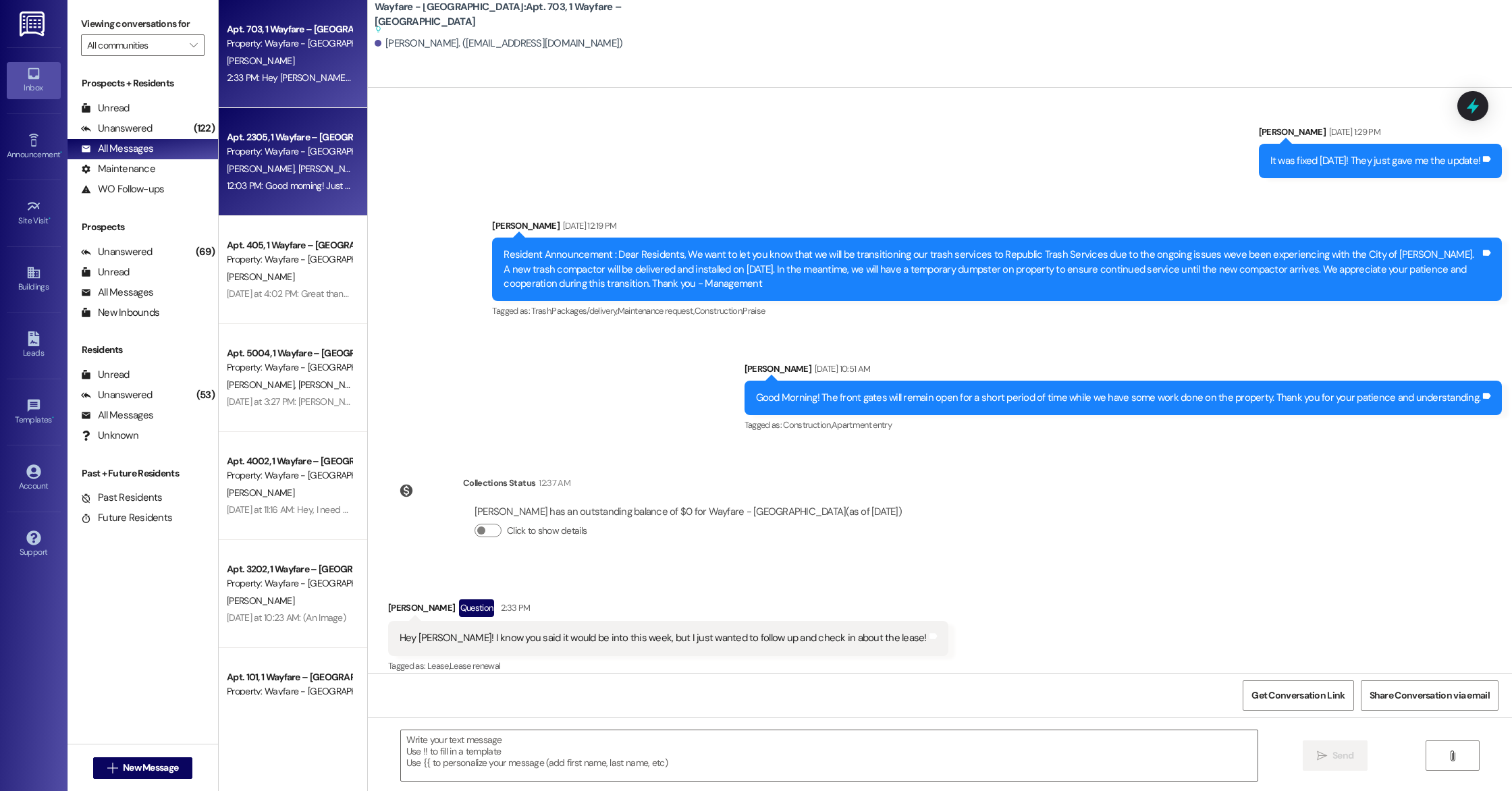
click at [298, 169] on span "[PERSON_NAME]" at bounding box center [332, 168] width 68 height 12
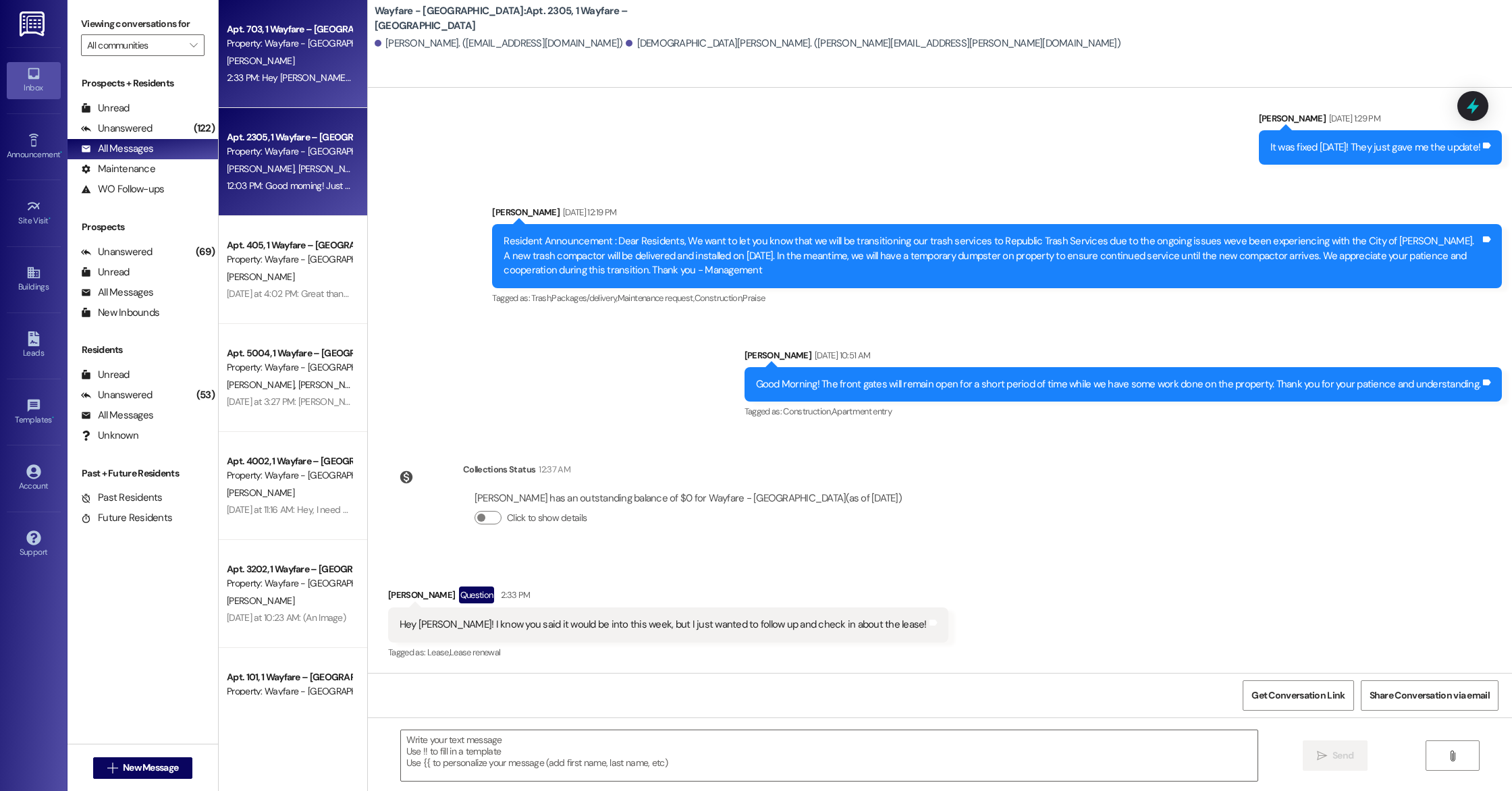
scroll to position [5204, 0]
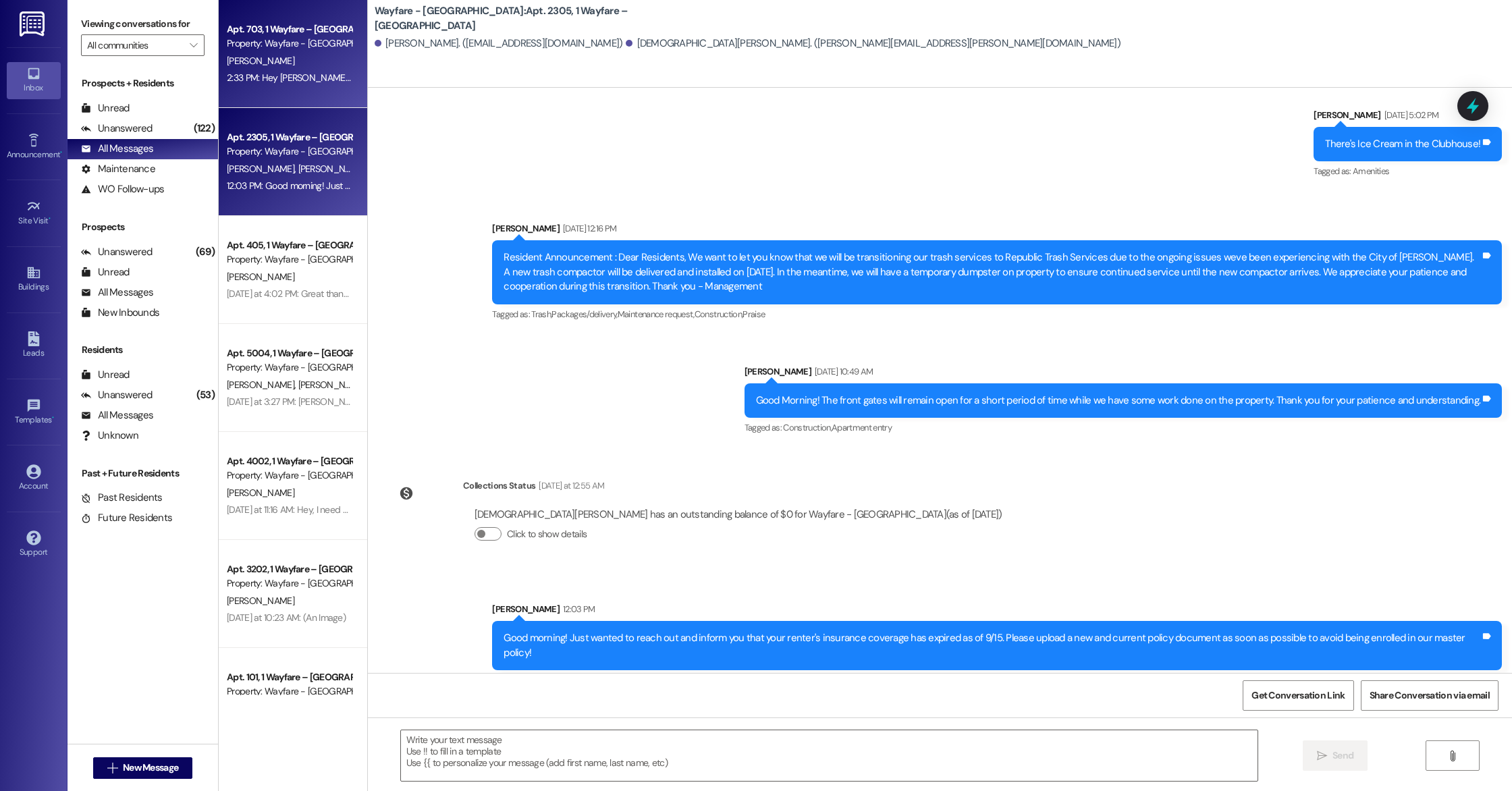
click at [291, 88] on div "Apt. 703, 1 Wayfare – [GEOGRAPHIC_DATA] Property: Wayfare - [GEOGRAPHIC_DATA] […" at bounding box center [293, 54] width 148 height 108
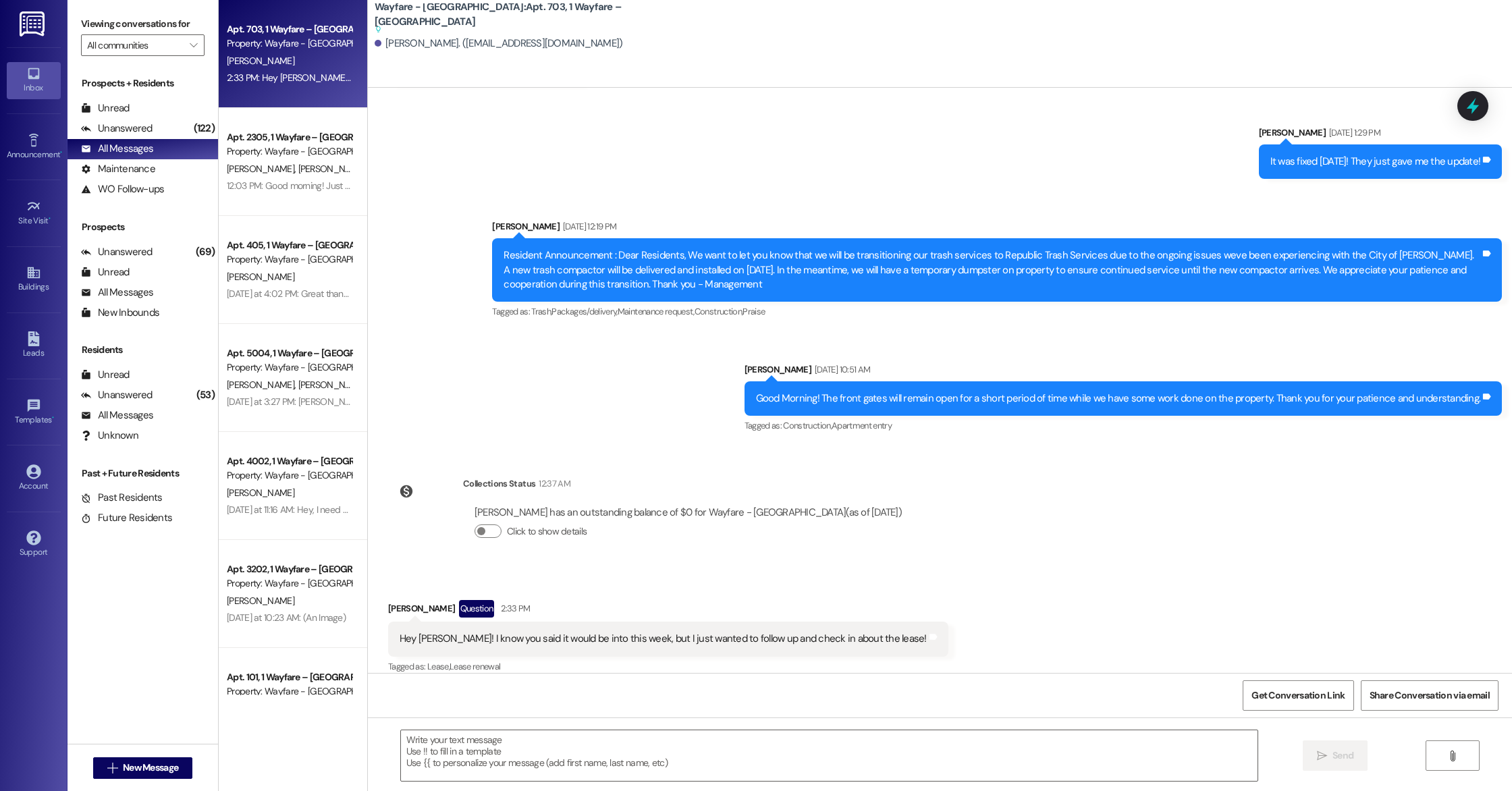
scroll to position [7903, 0]
click at [97, 118] on div "Unread (0)" at bounding box center [143, 109] width 150 height 20
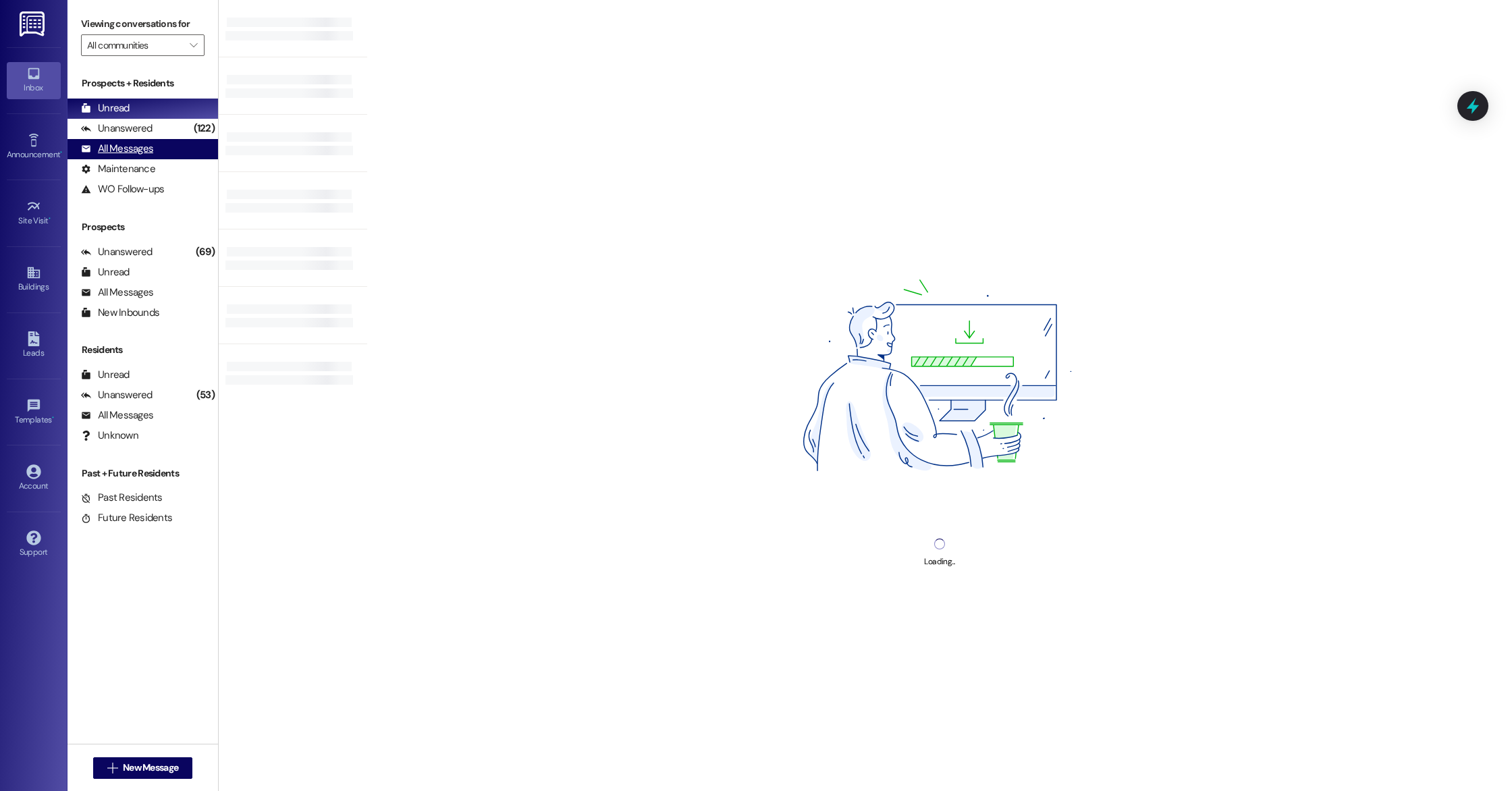
click at [97, 140] on div "All Messages (undefined)" at bounding box center [143, 149] width 150 height 20
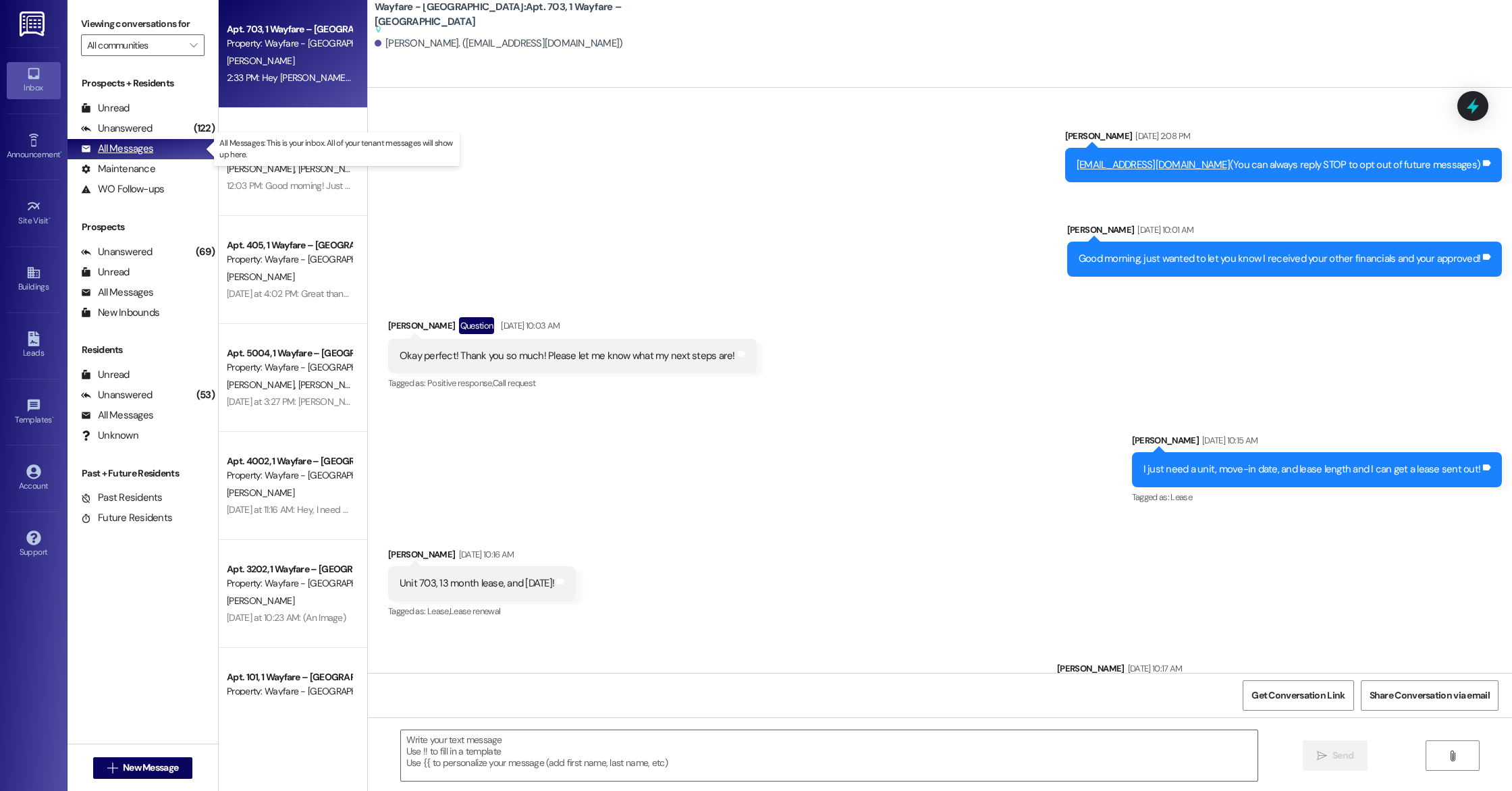
scroll to position [7902, 0]
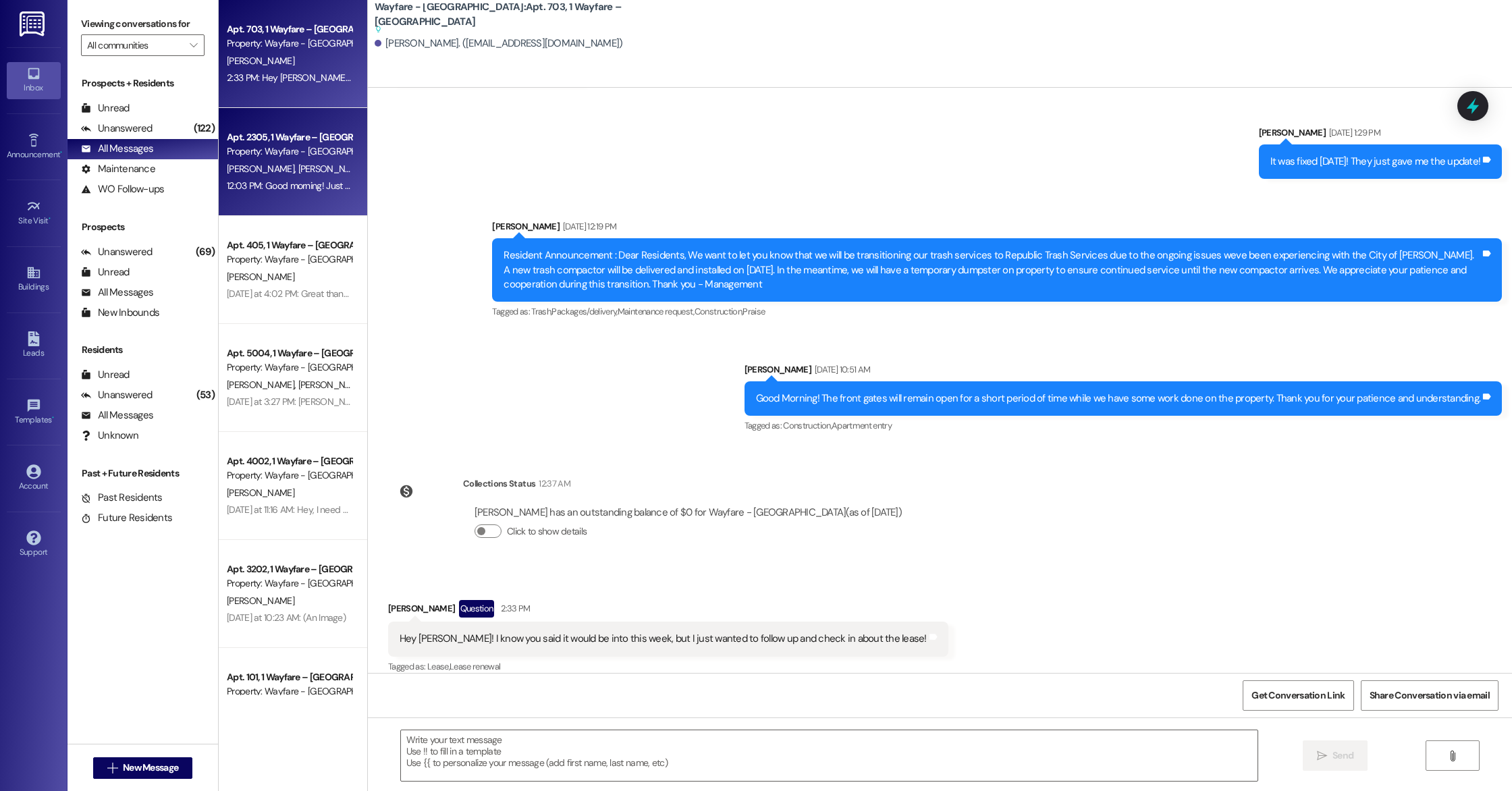
click at [301, 178] on div "12:03 PM: Good morning! Just wanted to reach out and inform you that your rente…" at bounding box center [289, 186] width 128 height 17
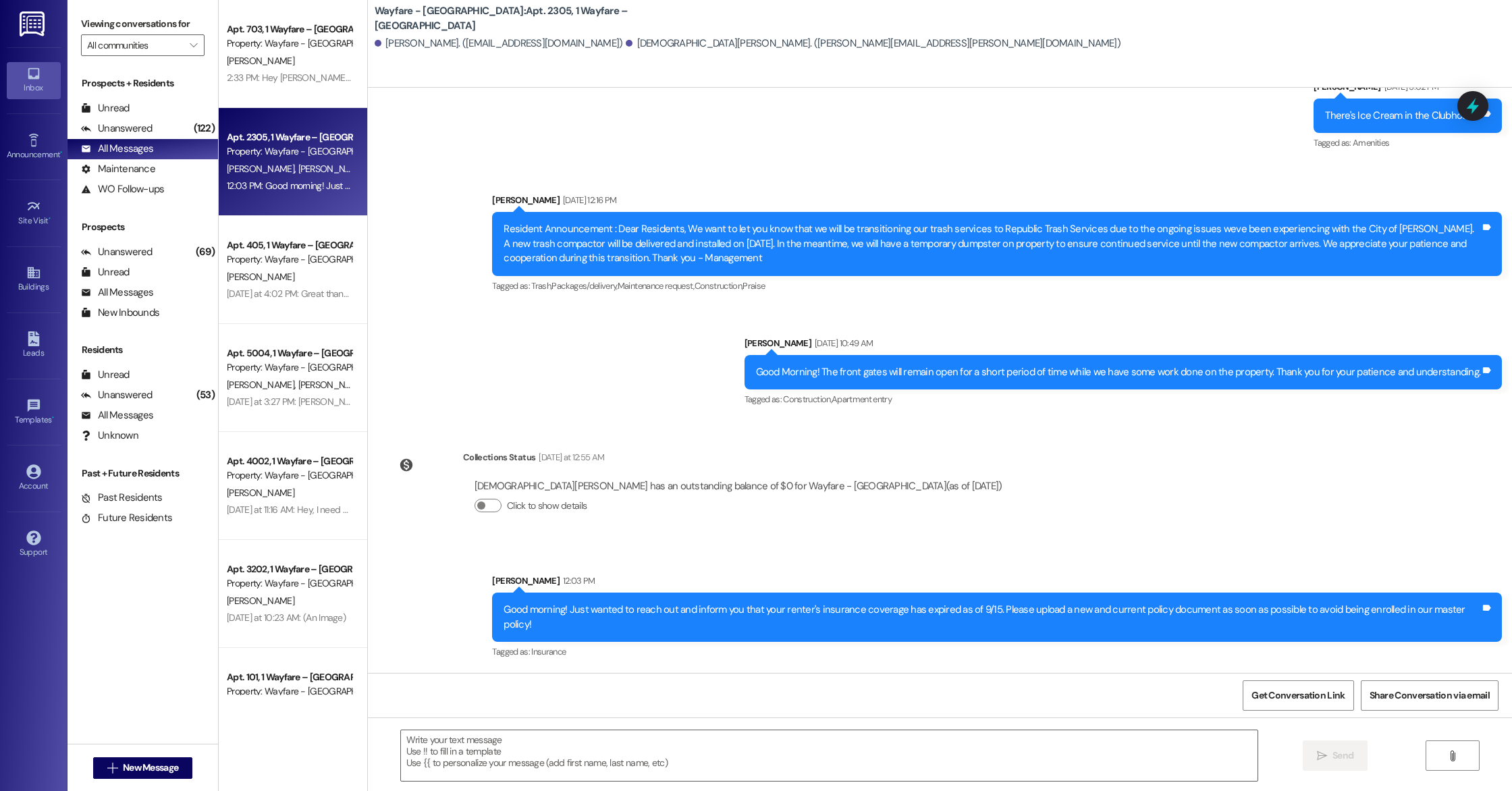
scroll to position [5204, 0]
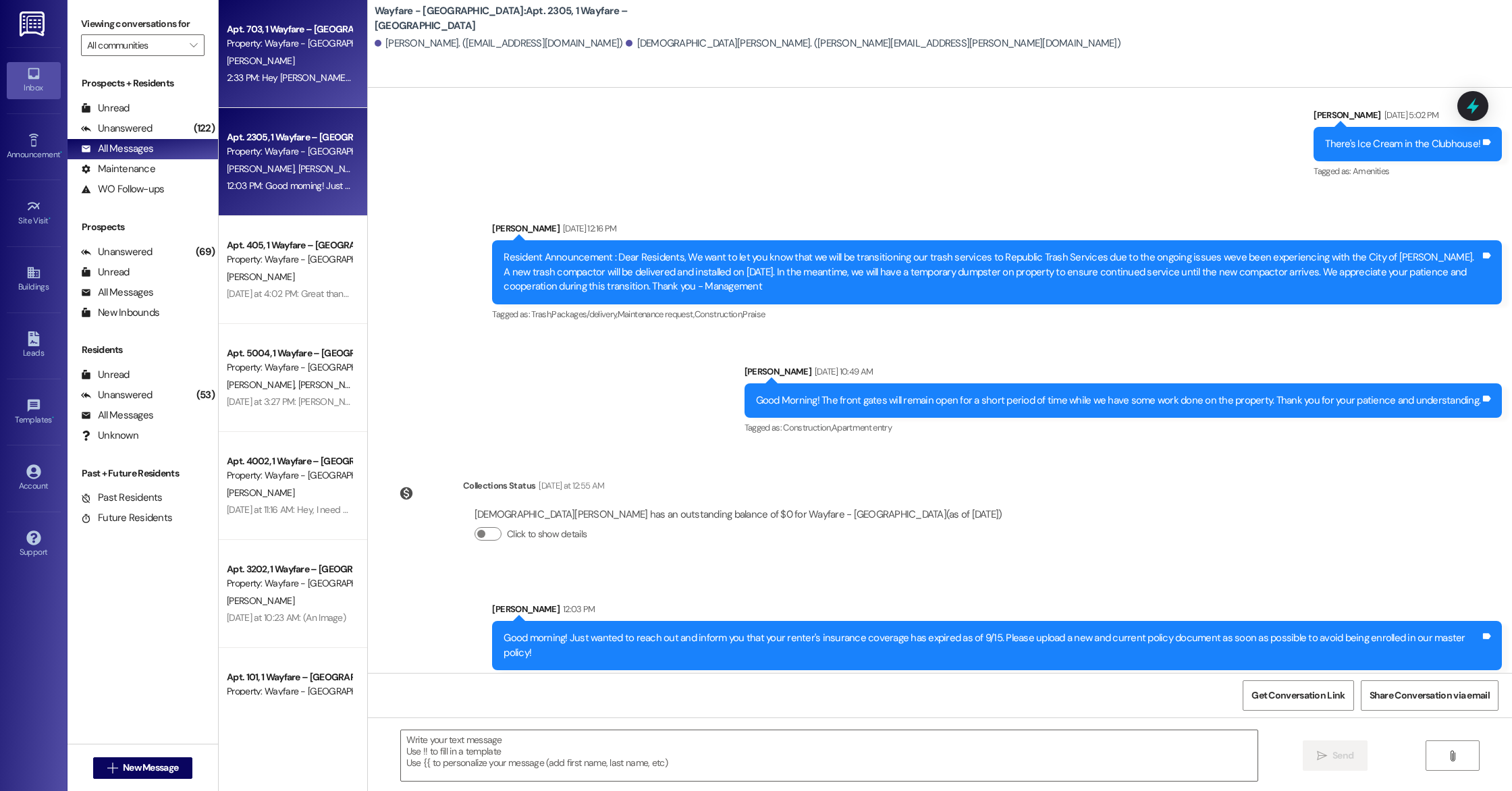
click at [276, 80] on div "2:33 PM: Hey [PERSON_NAME]! I know you said it would be into this week, but I j…" at bounding box center [487, 77] width 522 height 12
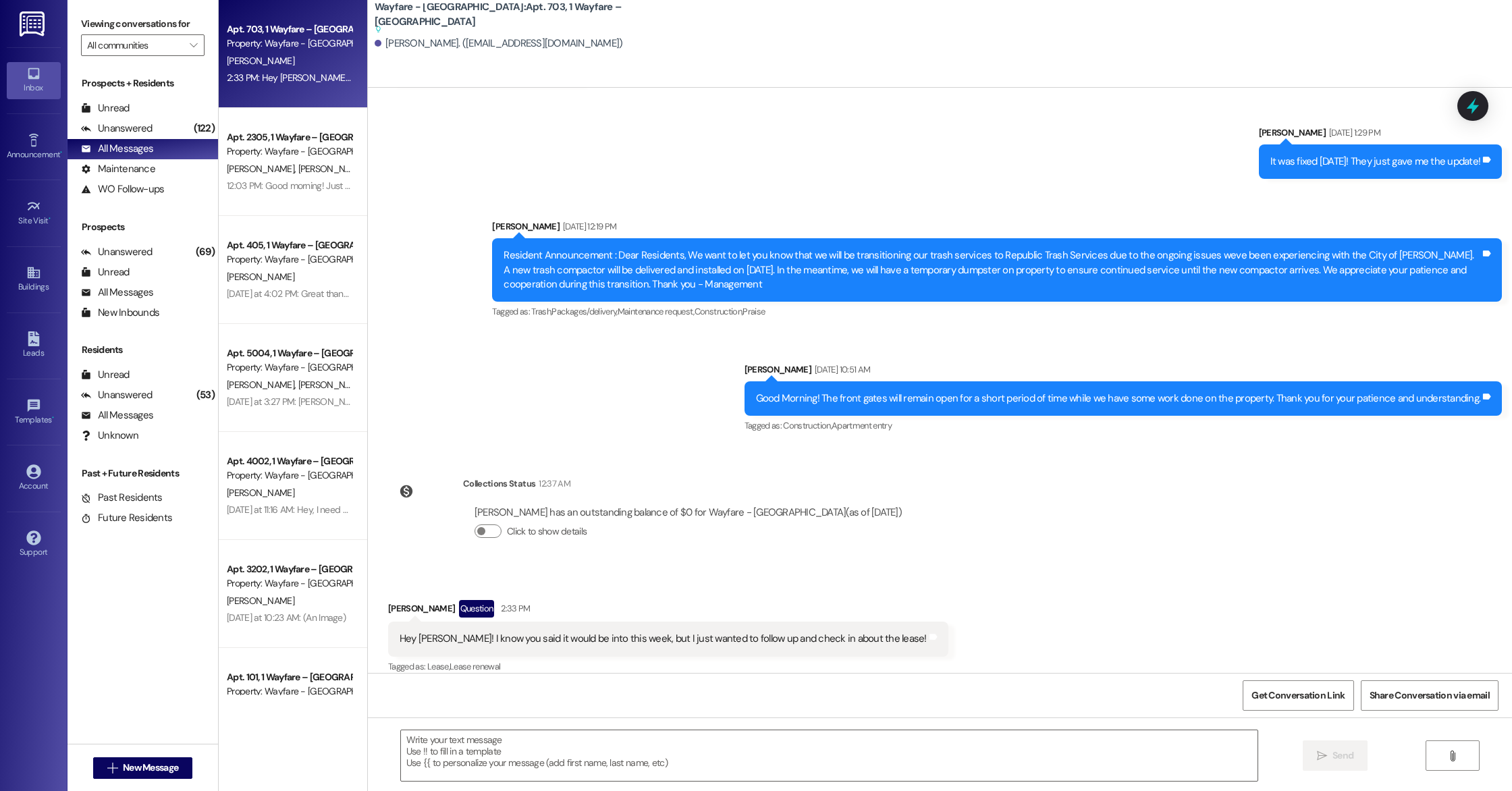
scroll to position [7903, 0]
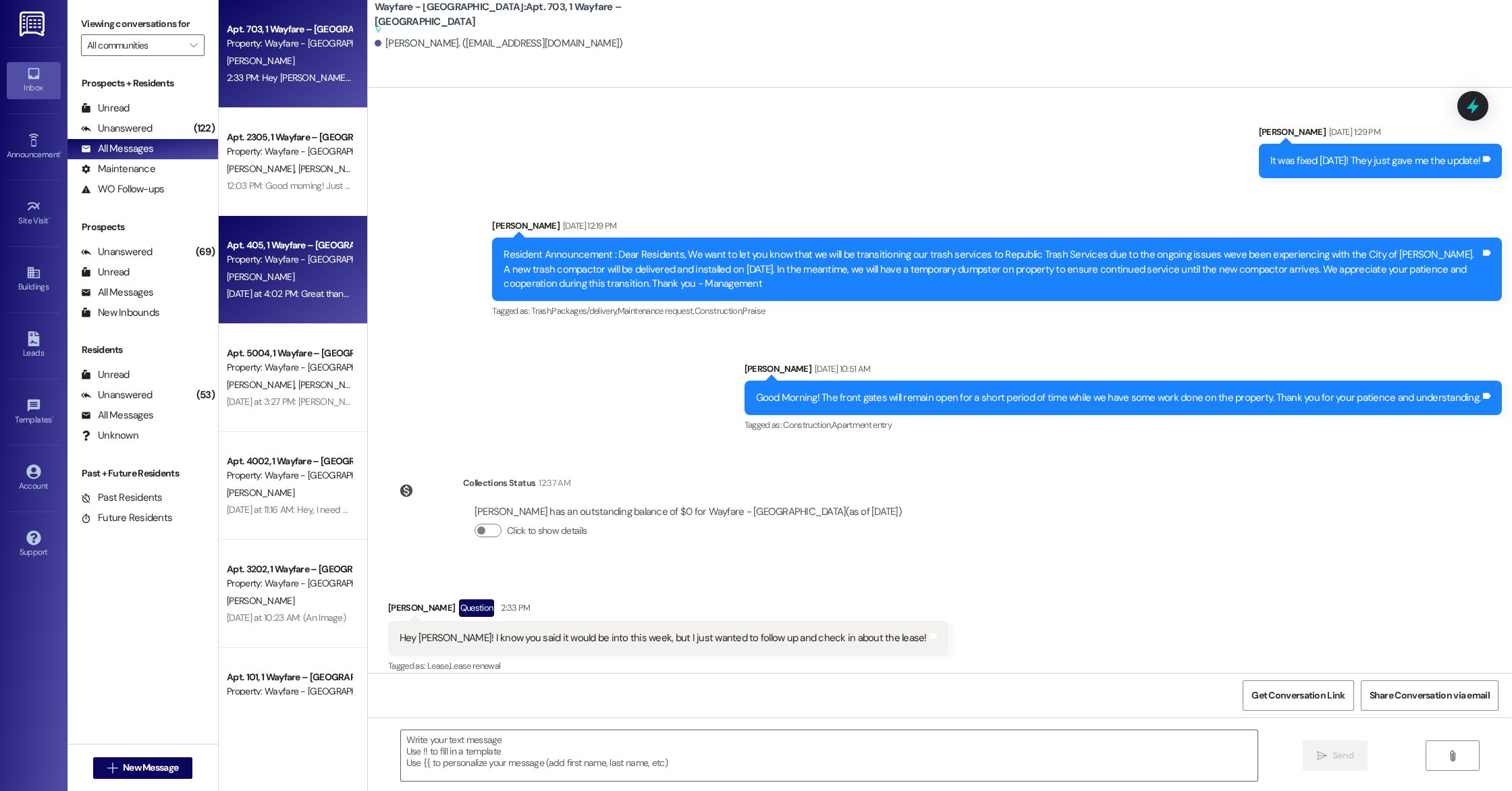
click at [274, 304] on div "Apt. 405, 1 Wayfare – [GEOGRAPHIC_DATA] Property: Wayfare - [GEOGRAPHIC_DATA] […" at bounding box center [293, 270] width 148 height 108
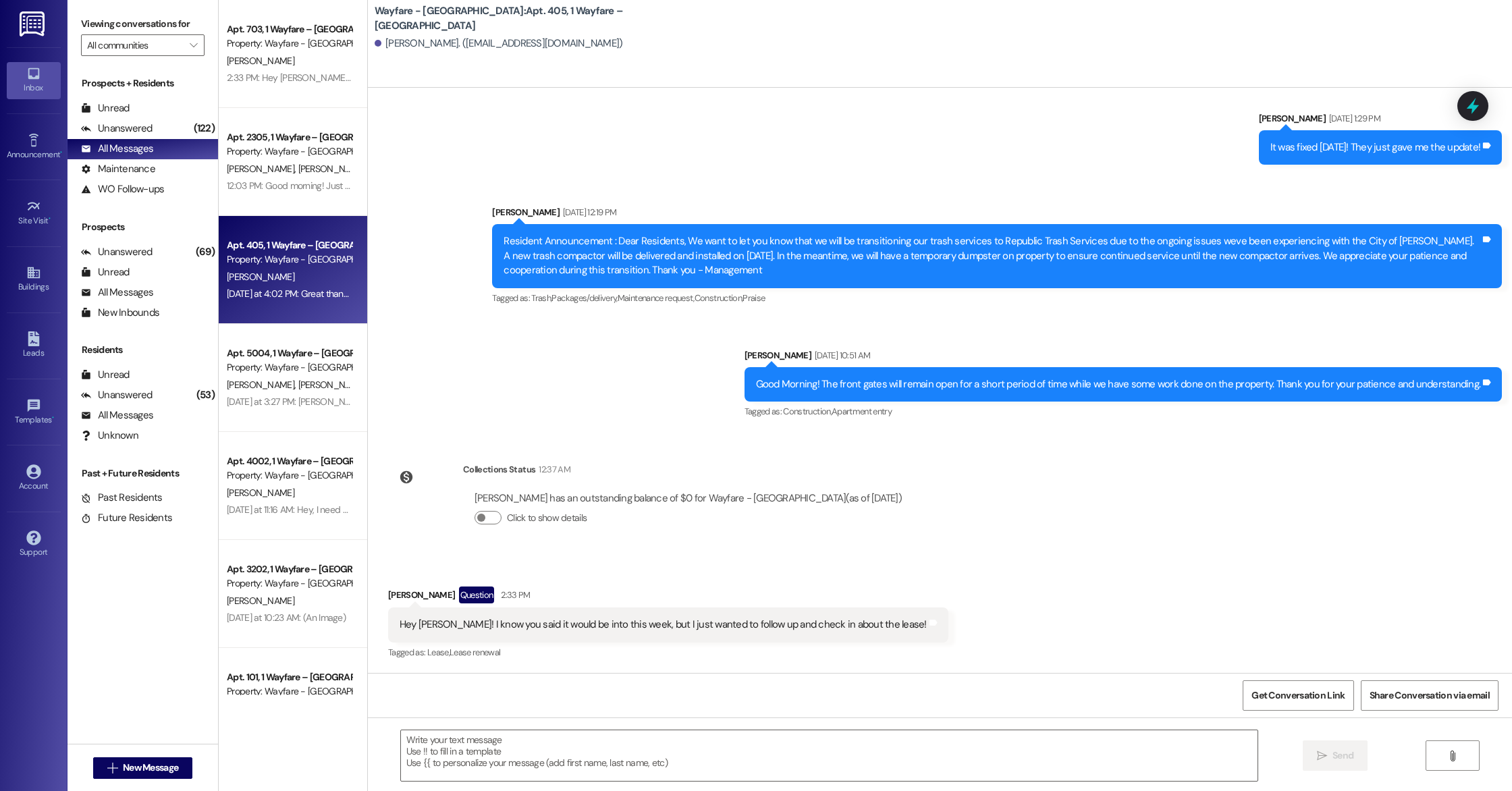
scroll to position [13214, 0]
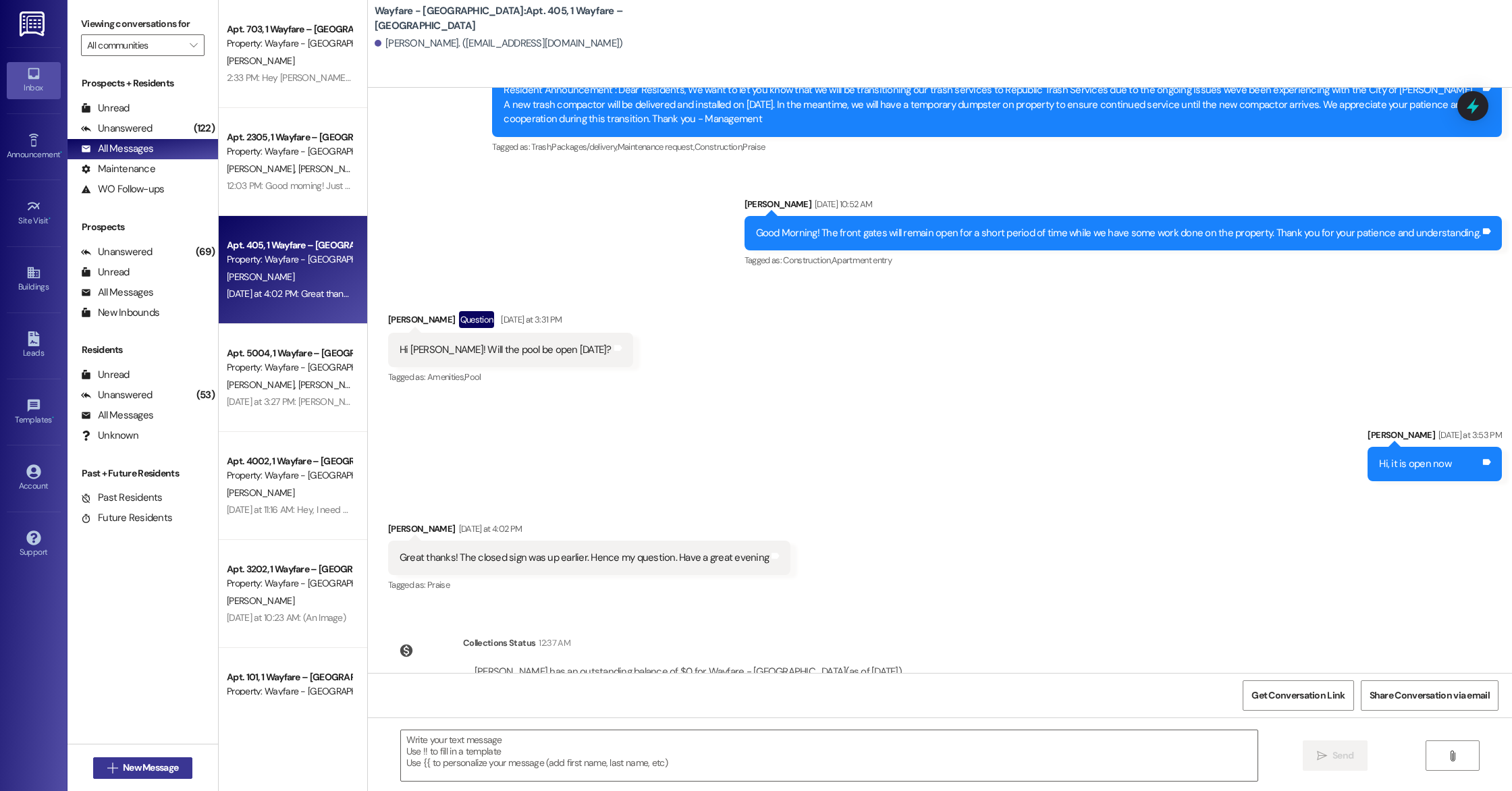
click at [143, 766] on span "New Message" at bounding box center [150, 768] width 55 height 14
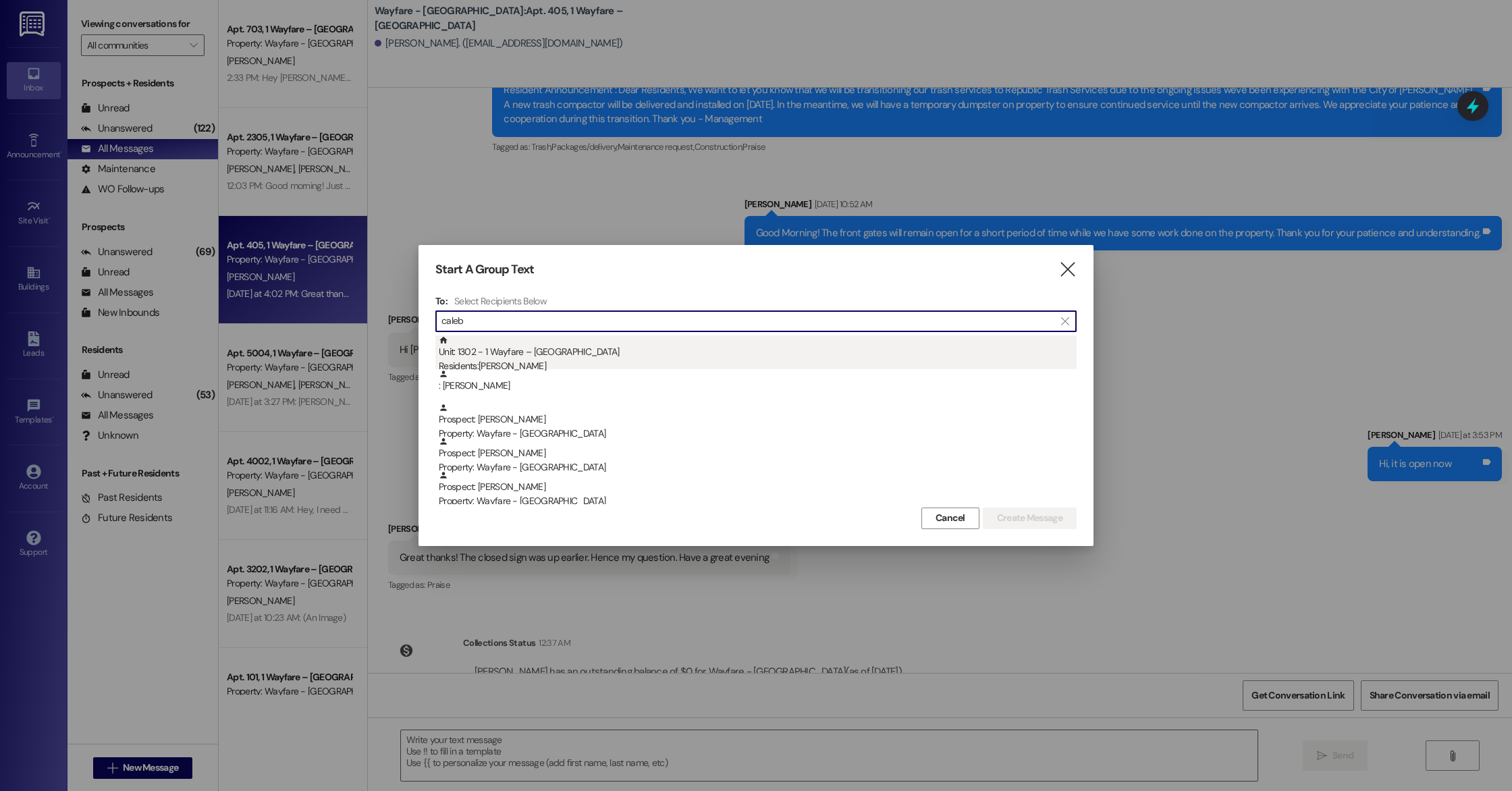
type input "caleb"
click at [563, 352] on div "Unit: 1302 - 1 Wayfare – [GEOGRAPHIC_DATA] Residents: [GEOGRAPHIC_DATA][PERSON_…" at bounding box center [758, 354] width 638 height 39
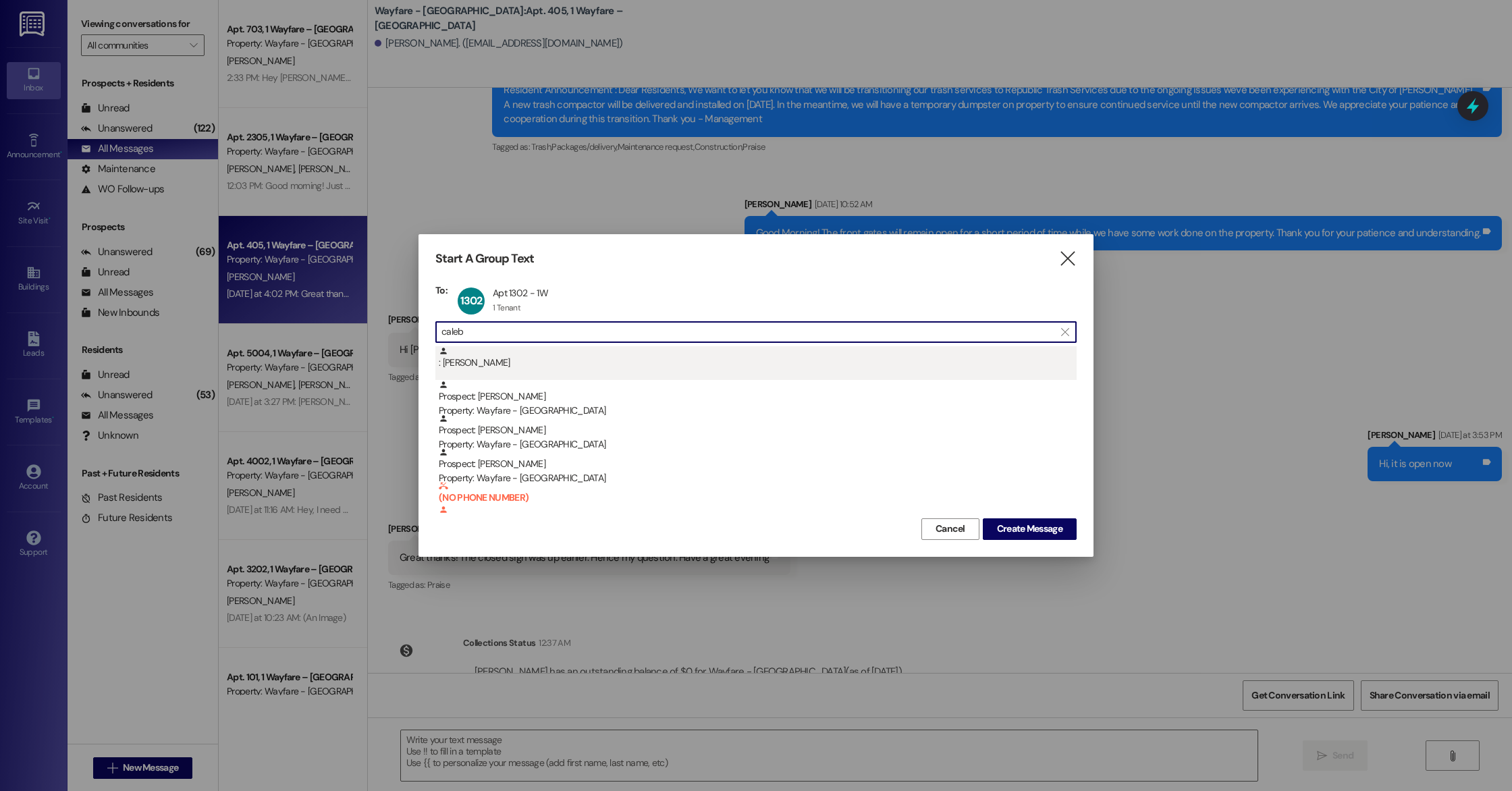
click at [461, 358] on div ": [PERSON_NAME]" at bounding box center [758, 358] width 638 height 23
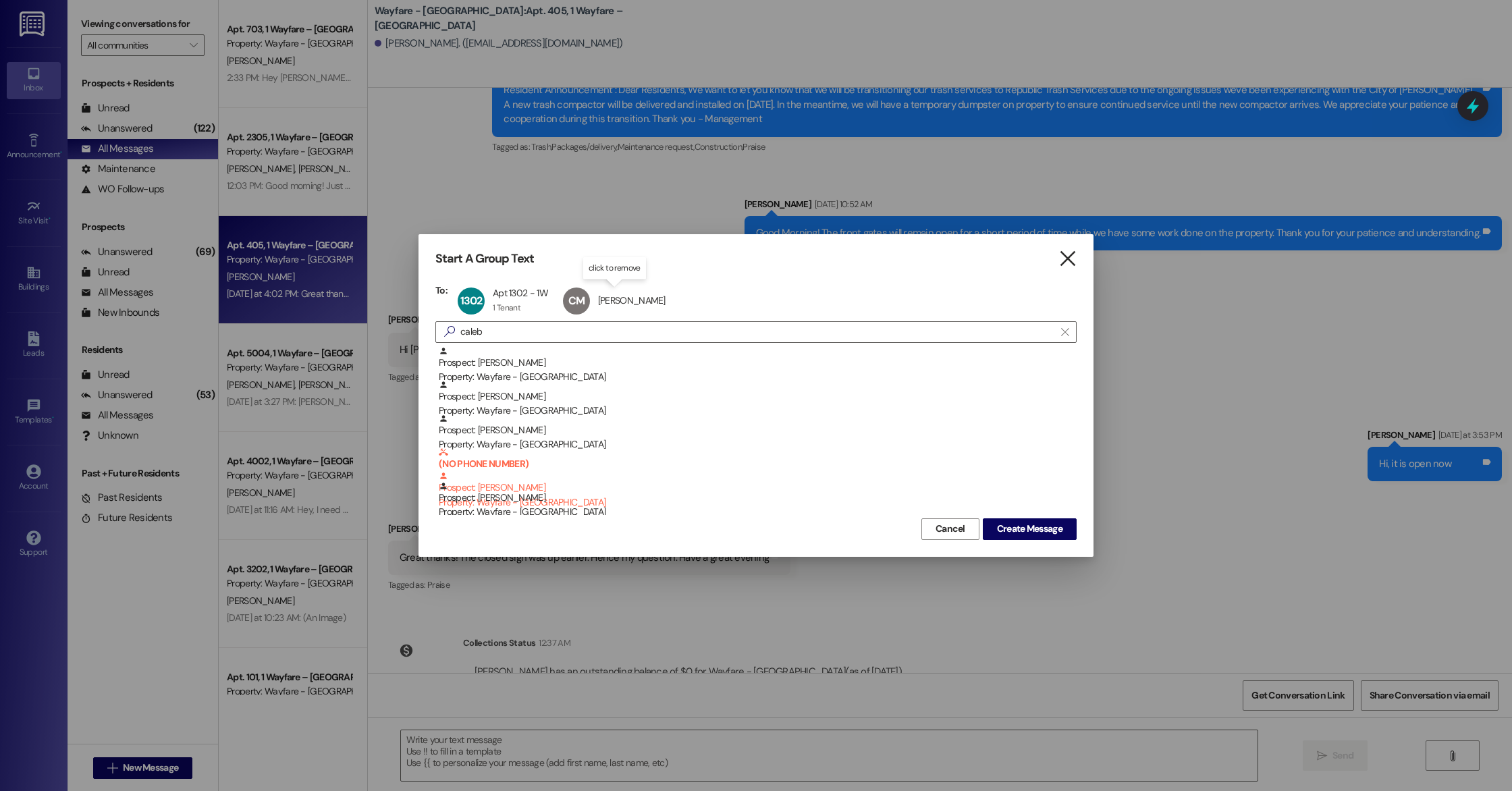
click at [1069, 253] on icon "" at bounding box center [1068, 259] width 18 height 14
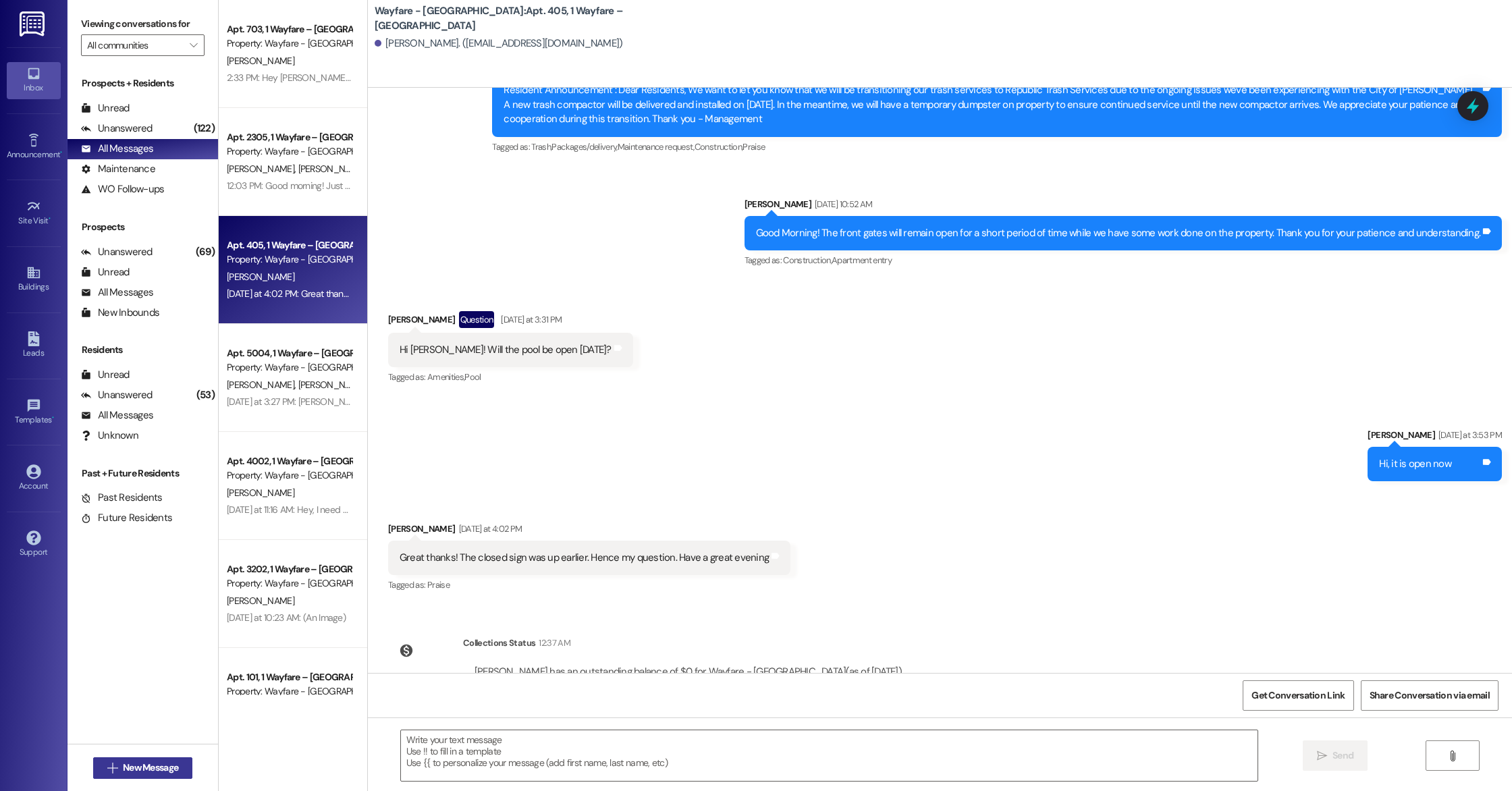
click at [138, 771] on span "New Message" at bounding box center [150, 768] width 55 height 14
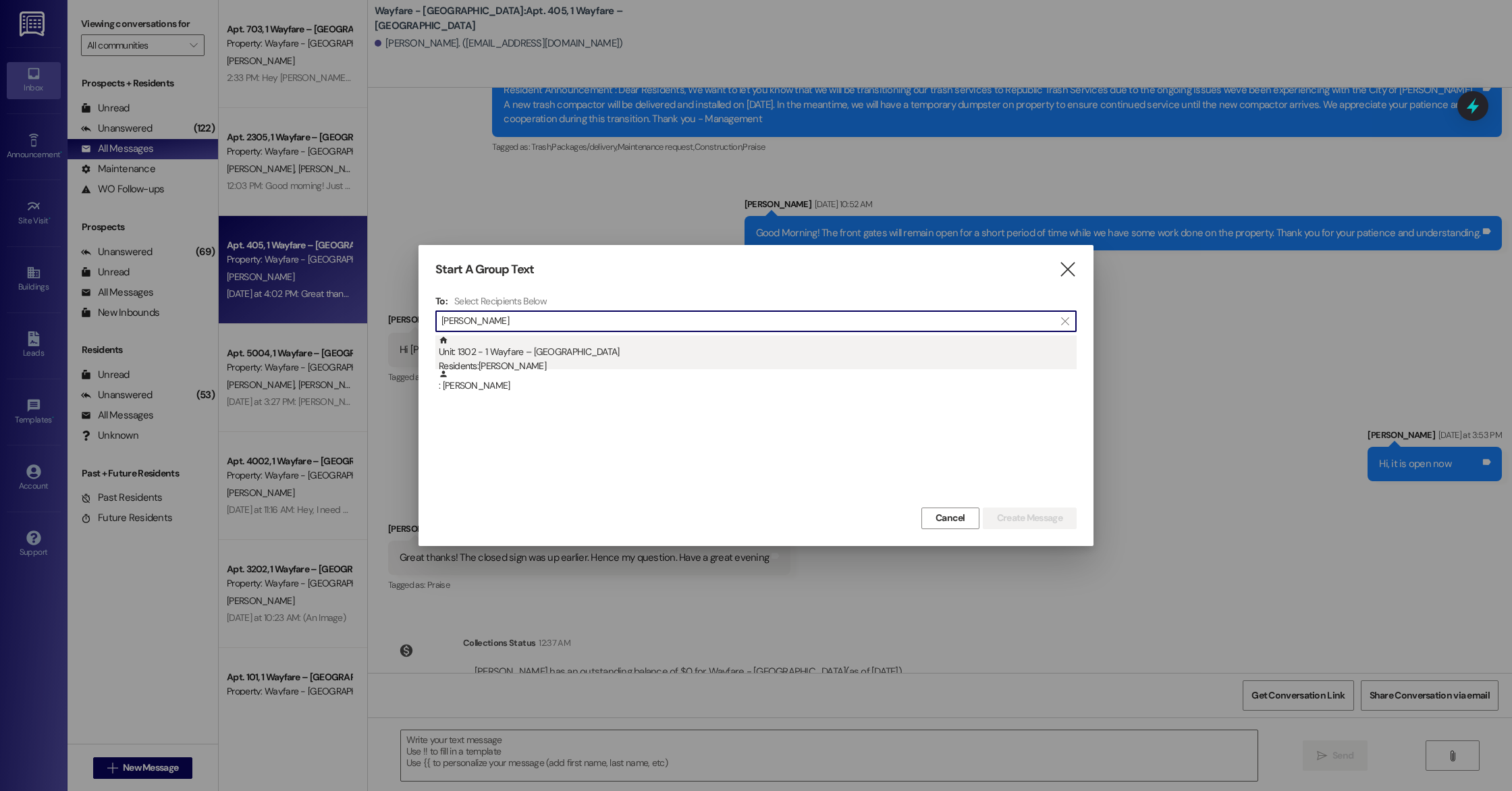
type input "[PERSON_NAME]"
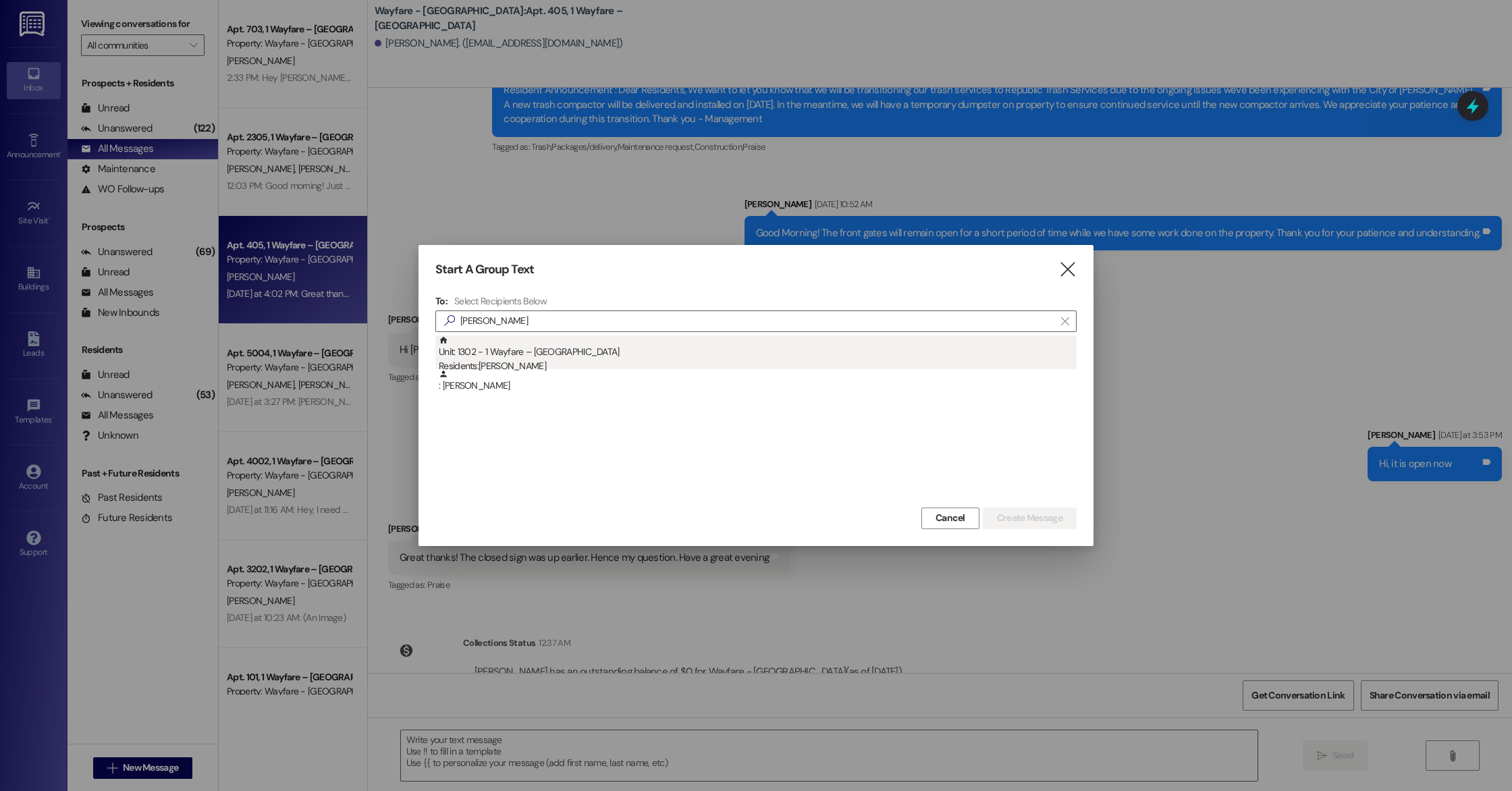
click at [510, 354] on div "Unit: 1302 - 1 Wayfare – [GEOGRAPHIC_DATA] Residents: [GEOGRAPHIC_DATA][PERSON_…" at bounding box center [758, 354] width 638 height 39
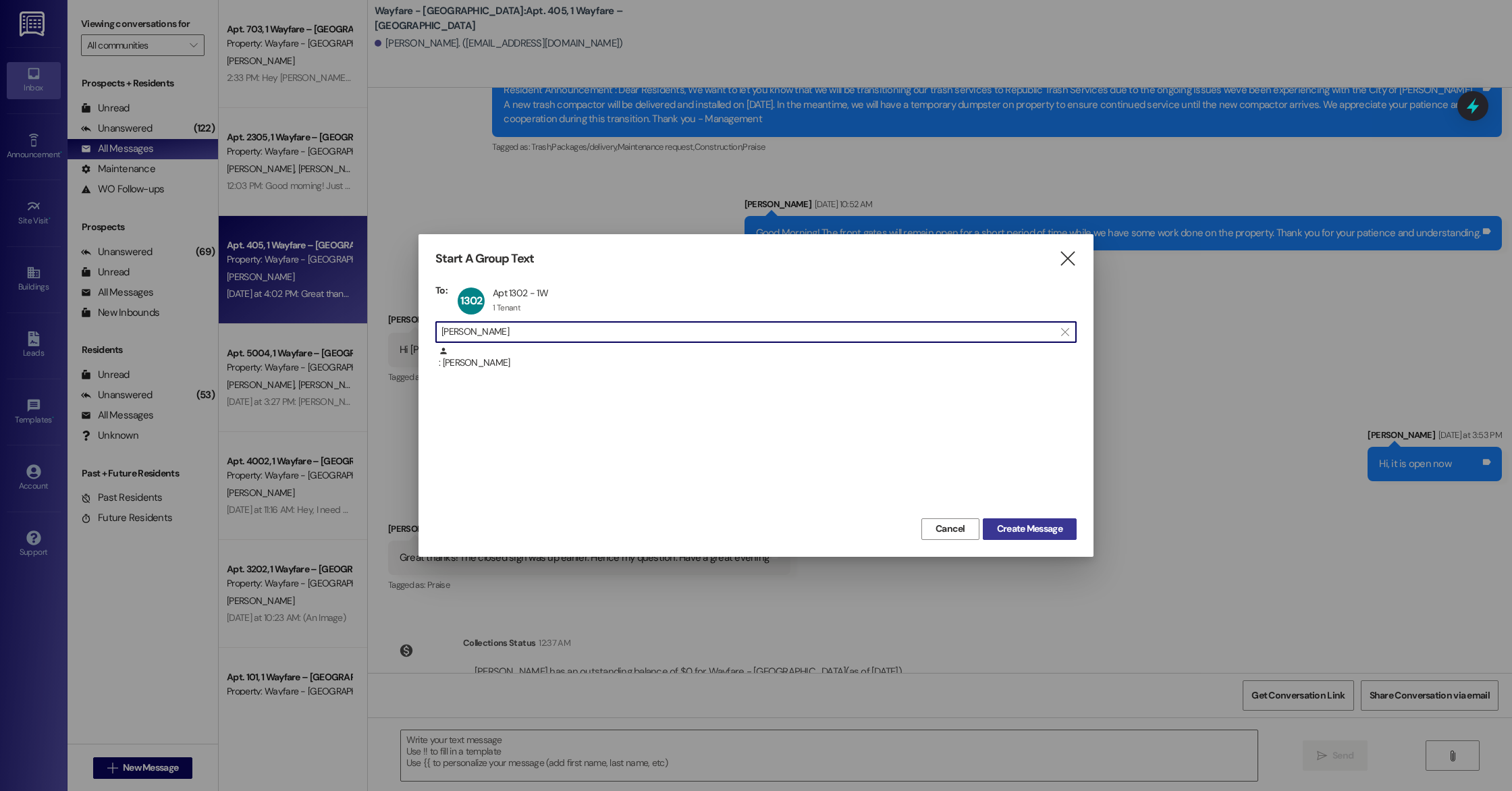
click at [1050, 534] on span "Create Message" at bounding box center [1030, 529] width 66 height 14
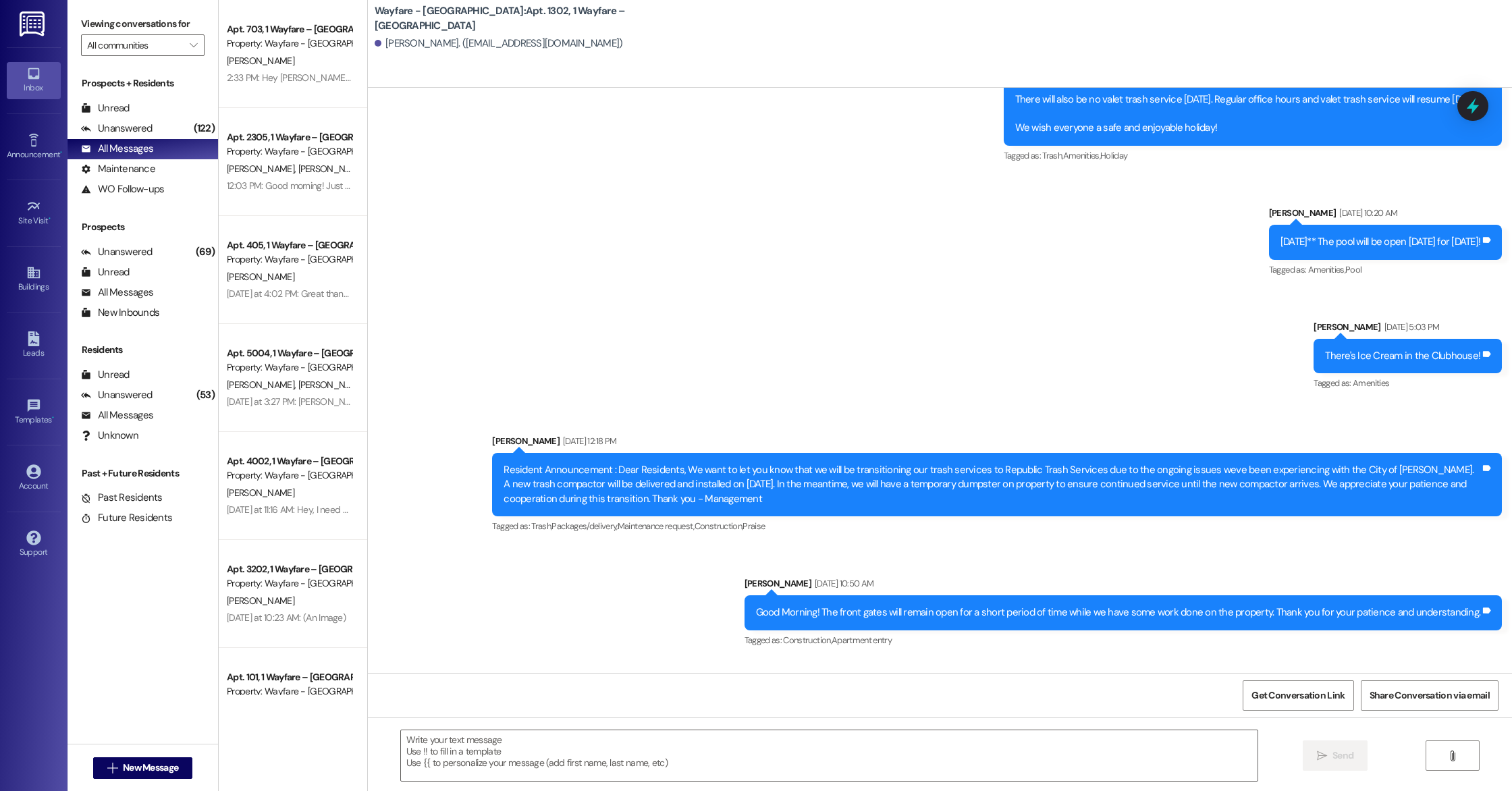
scroll to position [14054, 0]
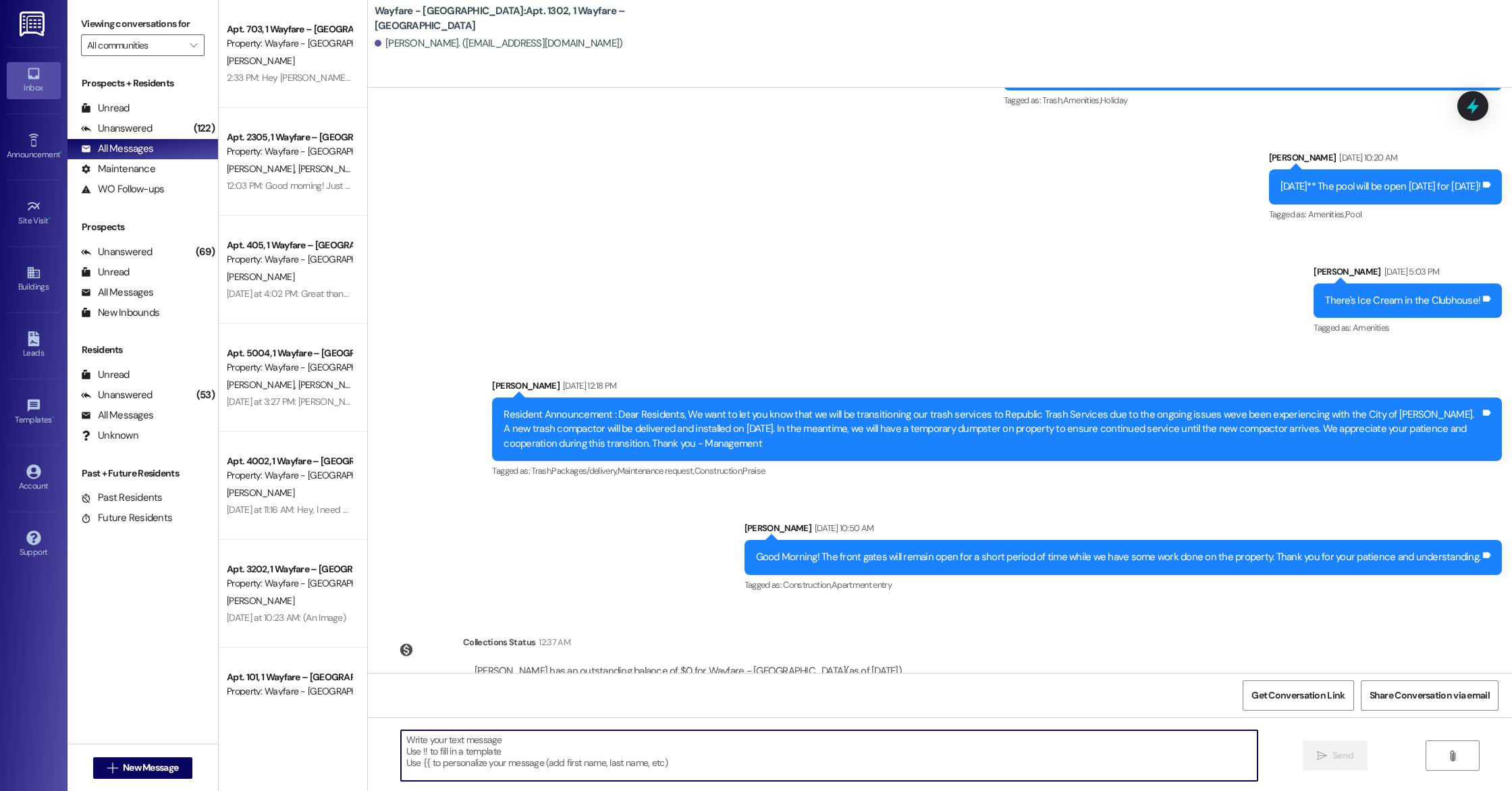
click at [553, 764] on textarea at bounding box center [829, 756] width 857 height 51
paste textarea "Hi [Resident’s Name], this is [PERSON_NAME] with Wayfare [GEOGRAPHIC_DATA]. I j…"
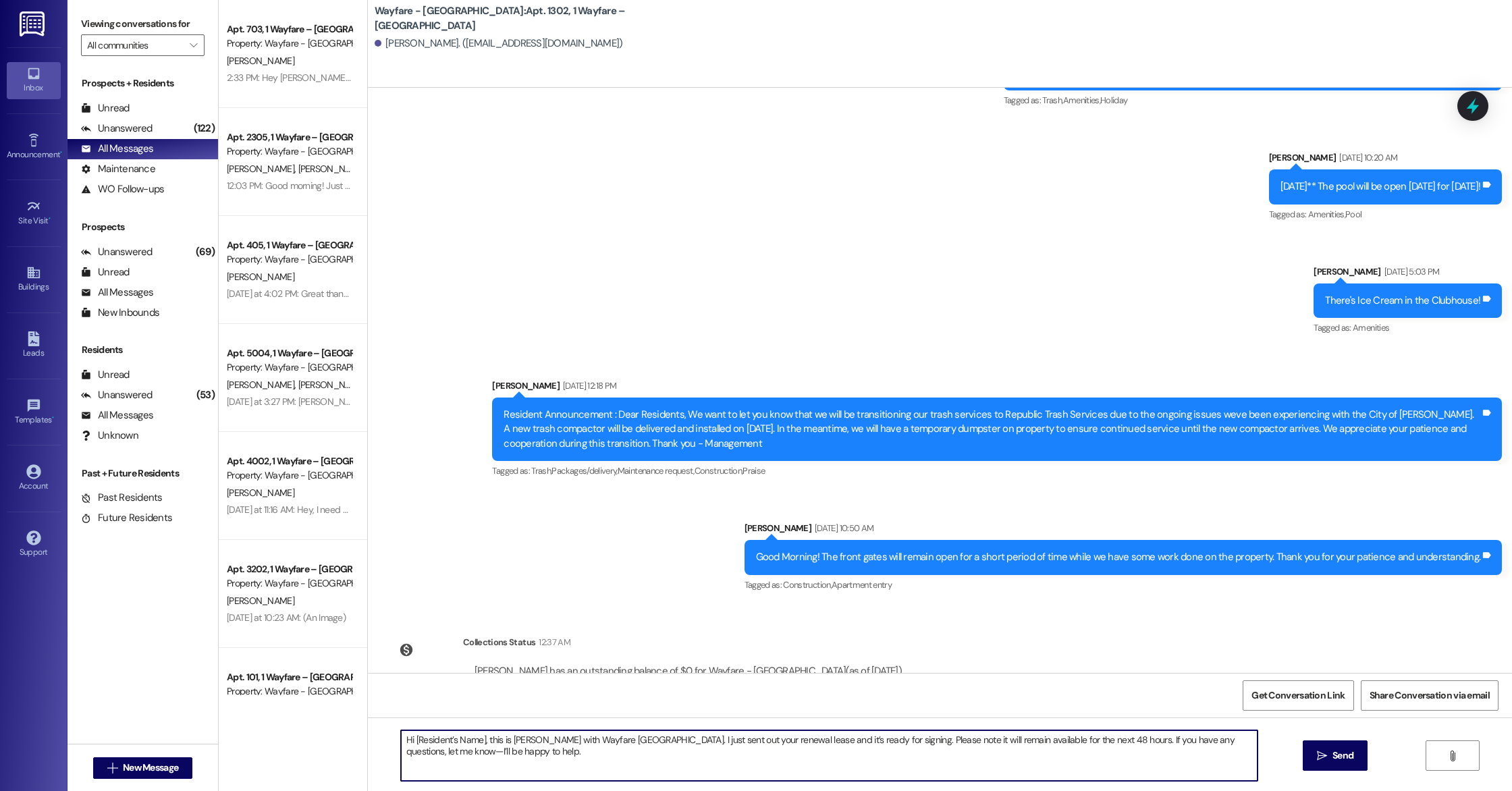
click at [475, 739] on textarea "Hi [Resident’s Name], this is [PERSON_NAME] with Wayfare [GEOGRAPHIC_DATA]. I j…" at bounding box center [829, 756] width 857 height 51
click at [538, 769] on textarea "Hi [PERSON_NAME], this is [PERSON_NAME] with Wayfare [GEOGRAPHIC_DATA]. I just …" at bounding box center [829, 756] width 857 height 51
drag, startPoint x: 799, startPoint y: 757, endPoint x: 477, endPoint y: 755, distance: 322.0
click at [477, 755] on textarea "Hi [PERSON_NAME], this is [PERSON_NAME] with Wayfare [GEOGRAPHIC_DATA]. I just …" at bounding box center [829, 756] width 857 height 51
drag, startPoint x: 1038, startPoint y: 742, endPoint x: 837, endPoint y: 740, distance: 201.0
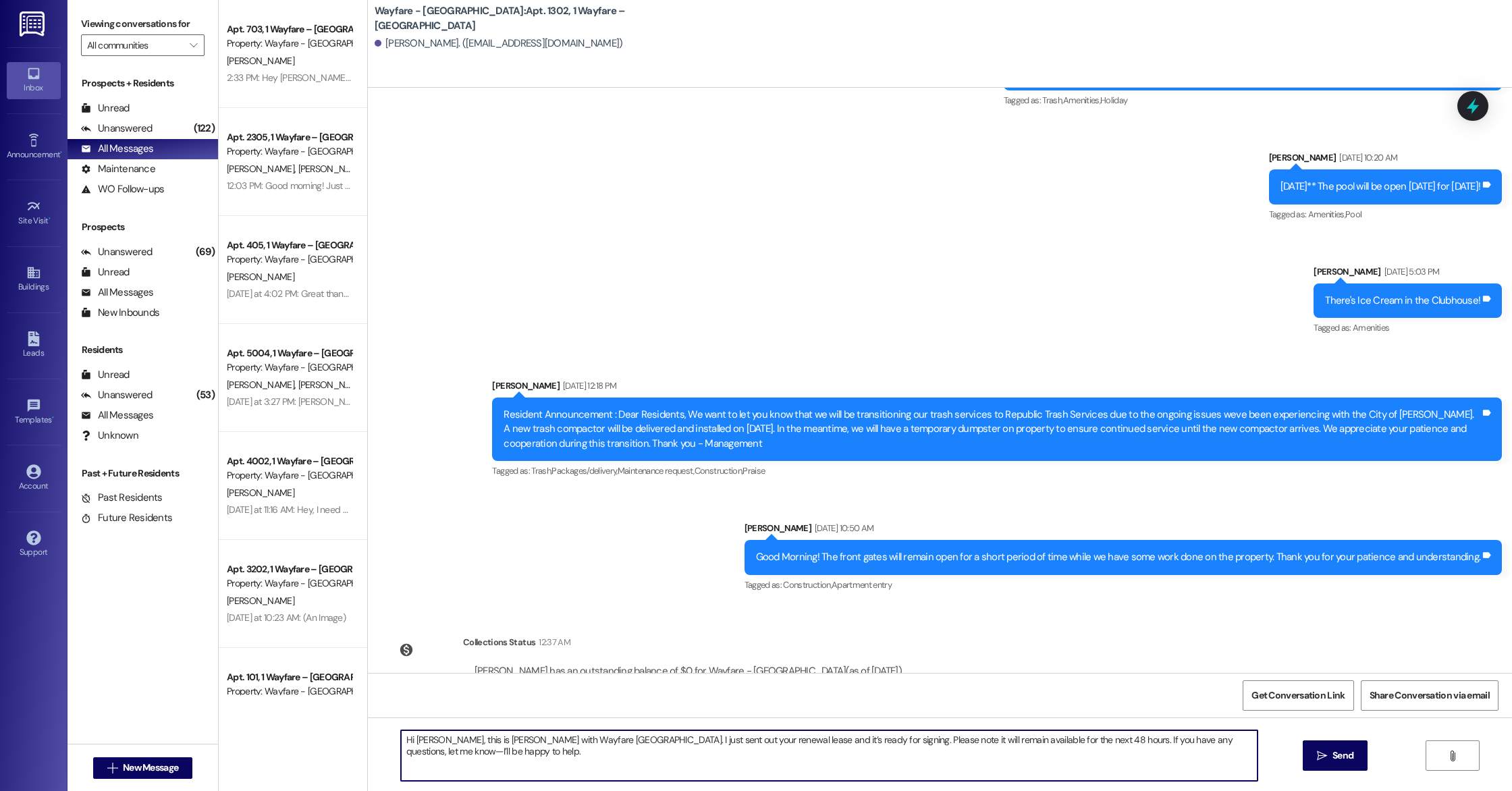
click at [837, 740] on textarea "Hi [PERSON_NAME], this is [PERSON_NAME] with Wayfare [GEOGRAPHIC_DATA]. I just …" at bounding box center [829, 756] width 857 height 51
click at [767, 767] on textarea "Hi [PERSON_NAME], this is [PERSON_NAME] with Wayfare [GEOGRAPHIC_DATA]. I just …" at bounding box center [829, 756] width 857 height 51
click at [1021, 749] on textarea "Hi [PERSON_NAME], this is [PERSON_NAME] with Wayfare [GEOGRAPHIC_DATA]. I just …" at bounding box center [829, 756] width 857 height 51
click at [1206, 739] on textarea "Hi [PERSON_NAME], this is [PERSON_NAME] with Wayfare [GEOGRAPHIC_DATA]. I just …" at bounding box center [829, 756] width 857 height 51
click at [1131, 765] on textarea "Hi [PERSON_NAME], this is [PERSON_NAME] with Wayfare [GEOGRAPHIC_DATA]. I just …" at bounding box center [829, 756] width 857 height 51
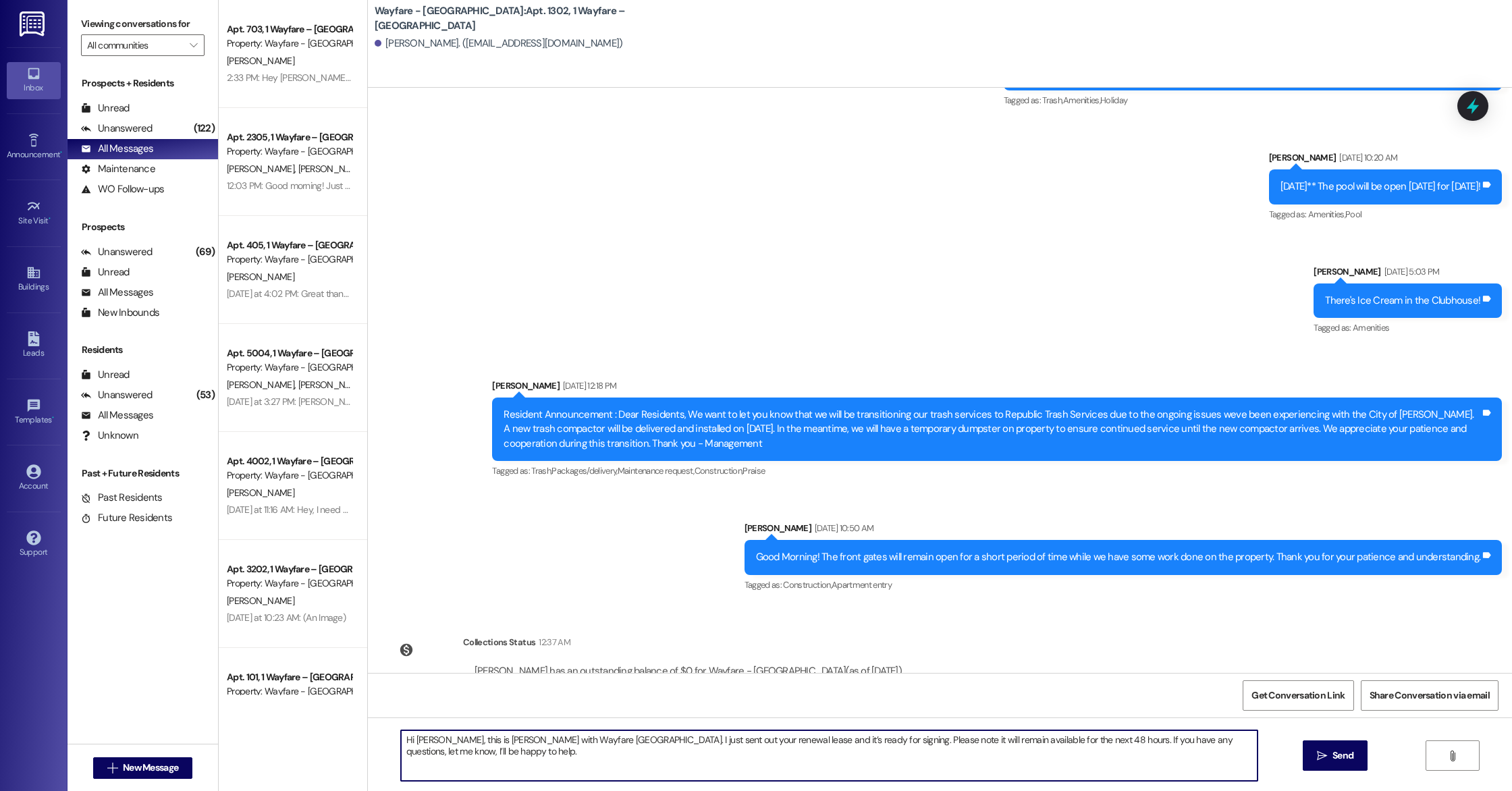
drag, startPoint x: 478, startPoint y: 739, endPoint x: 602, endPoint y: 743, distance: 124.1
click at [604, 744] on textarea "Hi [PERSON_NAME], this is [PERSON_NAME] with Wayfare [GEOGRAPHIC_DATA]. I just …" at bounding box center [829, 756] width 857 height 51
click at [1167, 750] on textarea "Hi [PERSON_NAME], this is [PERSON_NAME]. I just sent out your renewal lease and…" at bounding box center [829, 756] width 857 height 51
drag, startPoint x: 839, startPoint y: 744, endPoint x: 778, endPoint y: 744, distance: 61.0
click at [778, 744] on textarea "Hi [PERSON_NAME], this is [PERSON_NAME]. I just sent out your renewal lease and…" at bounding box center [829, 756] width 857 height 51
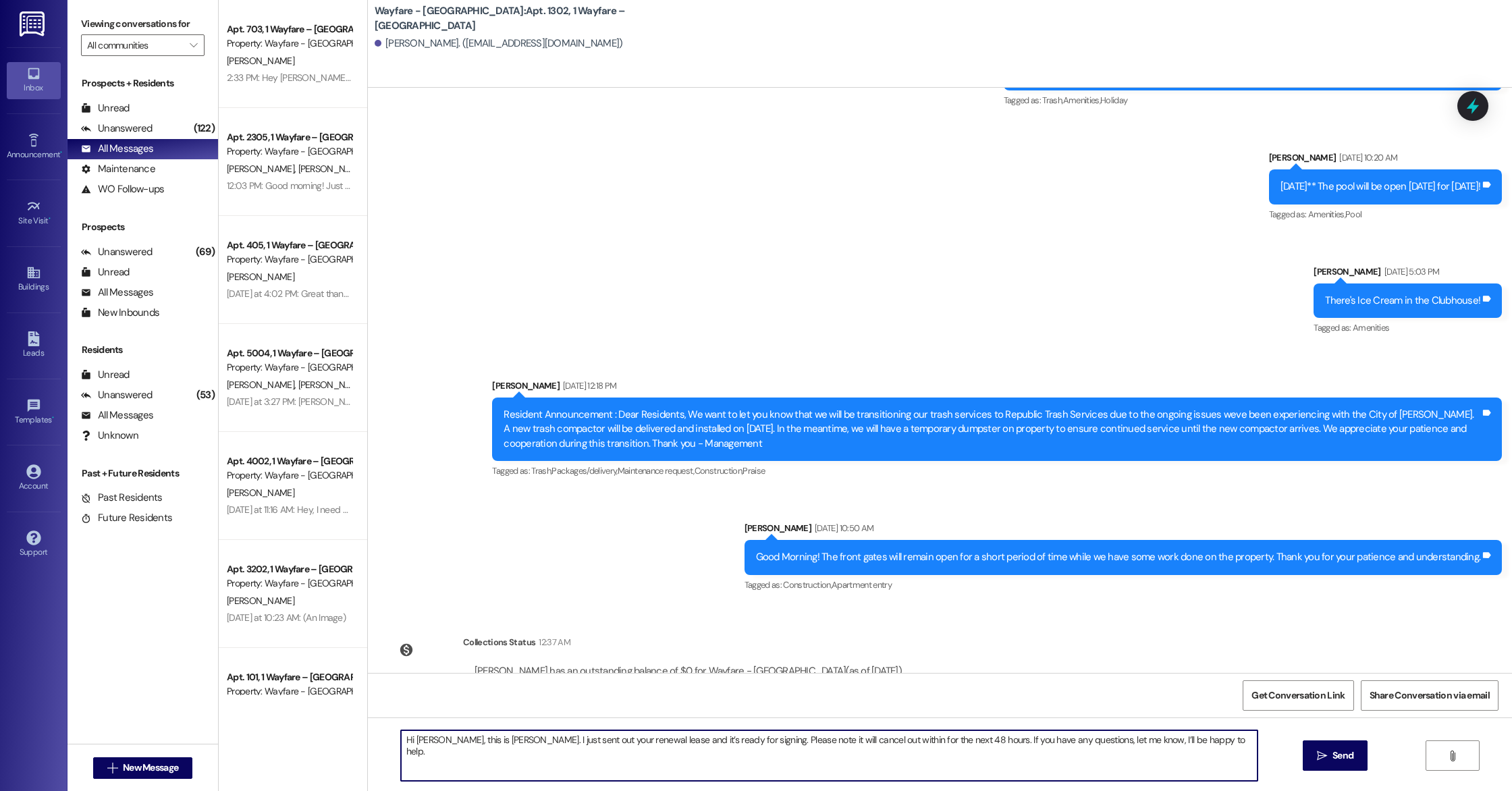
click at [858, 740] on textarea "Hi [PERSON_NAME], this is [PERSON_NAME]. I just sent out your renewal lease and…" at bounding box center [829, 756] width 857 height 51
click at [1061, 760] on textarea "Hi [PERSON_NAME], this is [PERSON_NAME]. I just sent out your renewal lease and…" at bounding box center [829, 756] width 857 height 51
click at [1235, 758] on textarea "Hi [PERSON_NAME], this is [PERSON_NAME]. I just sent out your renewal lease and…" at bounding box center [829, 756] width 857 height 51
type textarea "Hi [PERSON_NAME], this is [PERSON_NAME]. I just sent out your renewal lease and…"
click at [1350, 762] on span "Send" at bounding box center [1343, 756] width 21 height 14
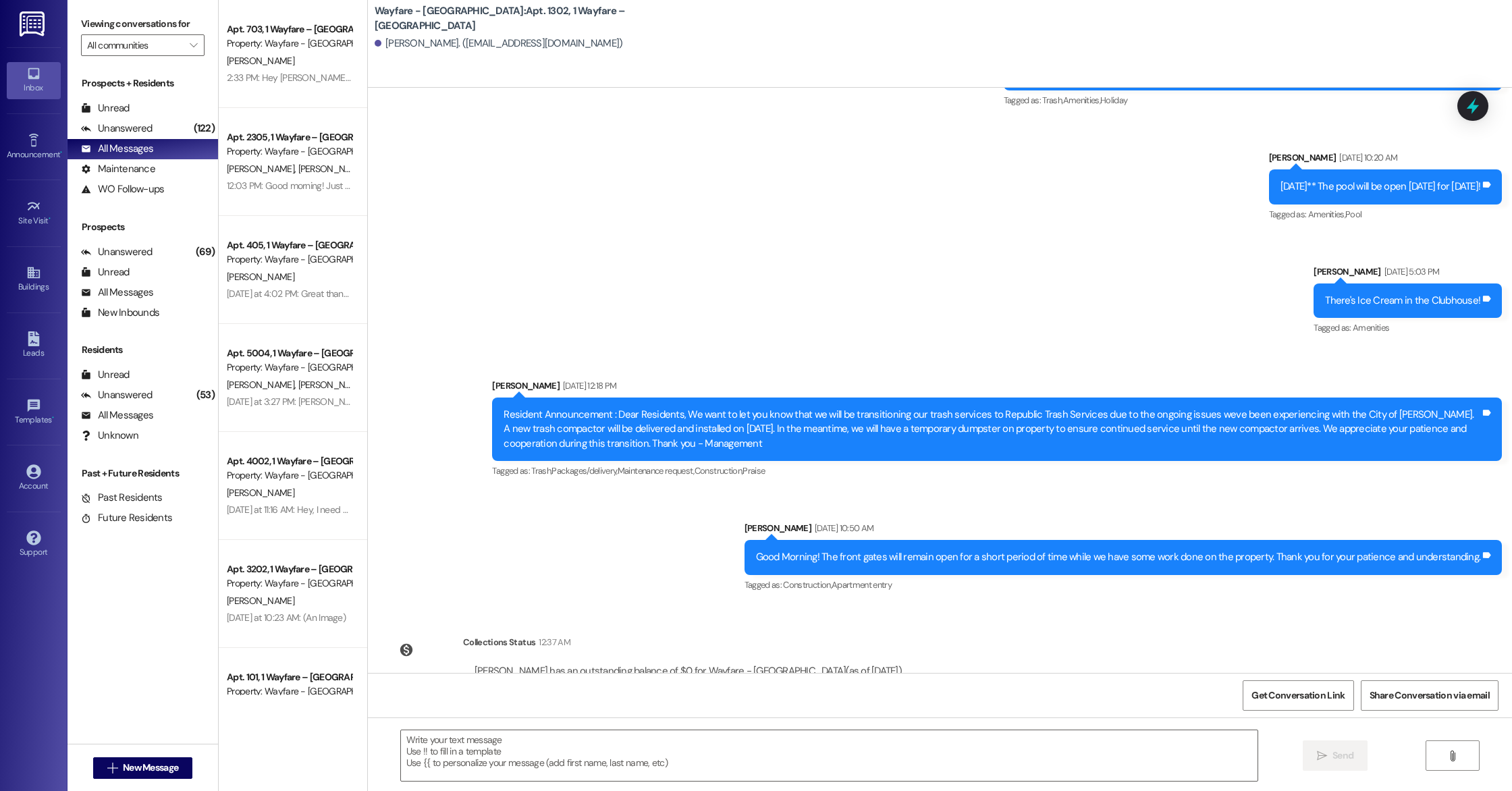
scroll to position [14148, 0]
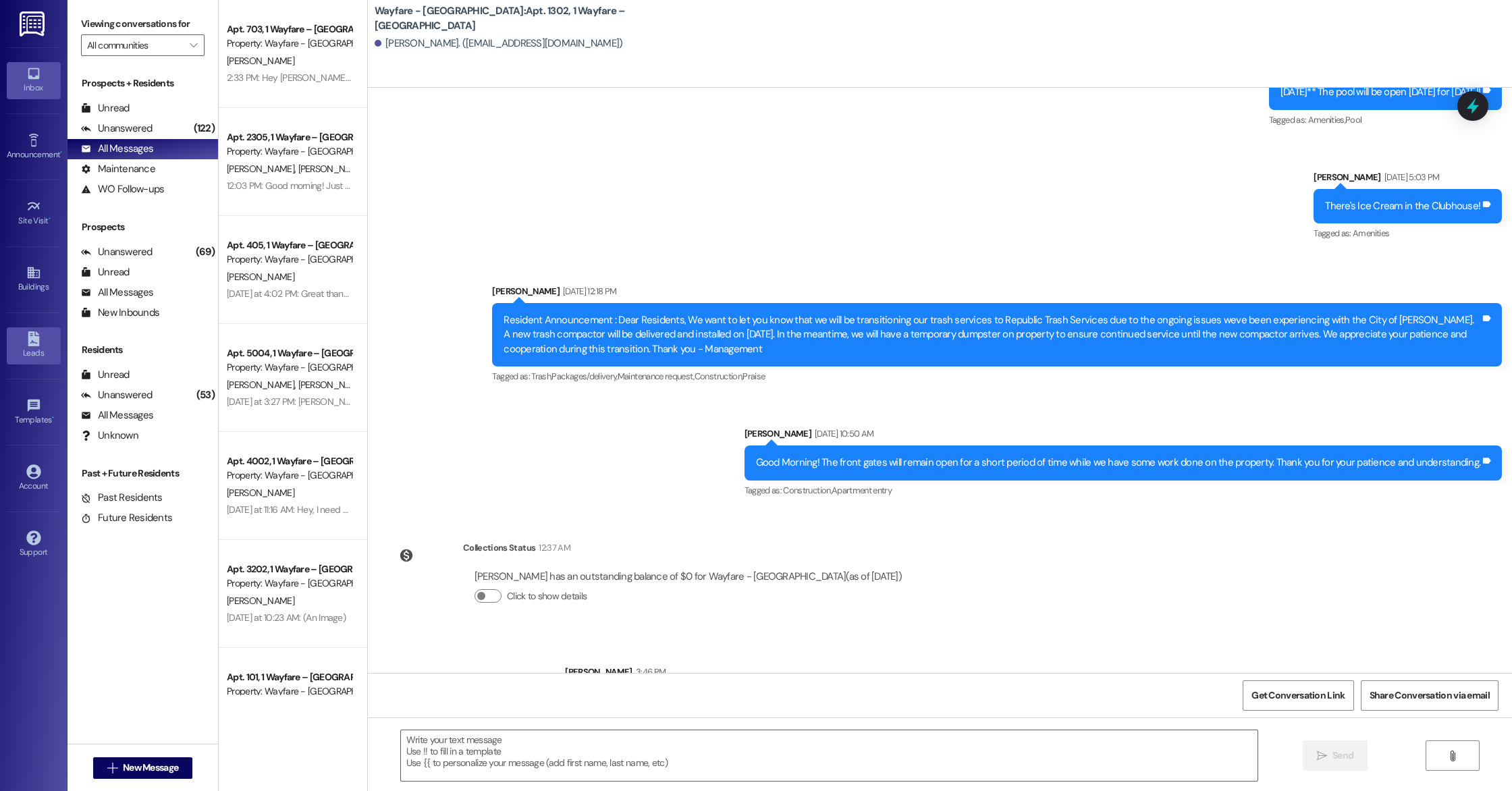
click at [59, 356] on div "Leads" at bounding box center [34, 353] width 68 height 13
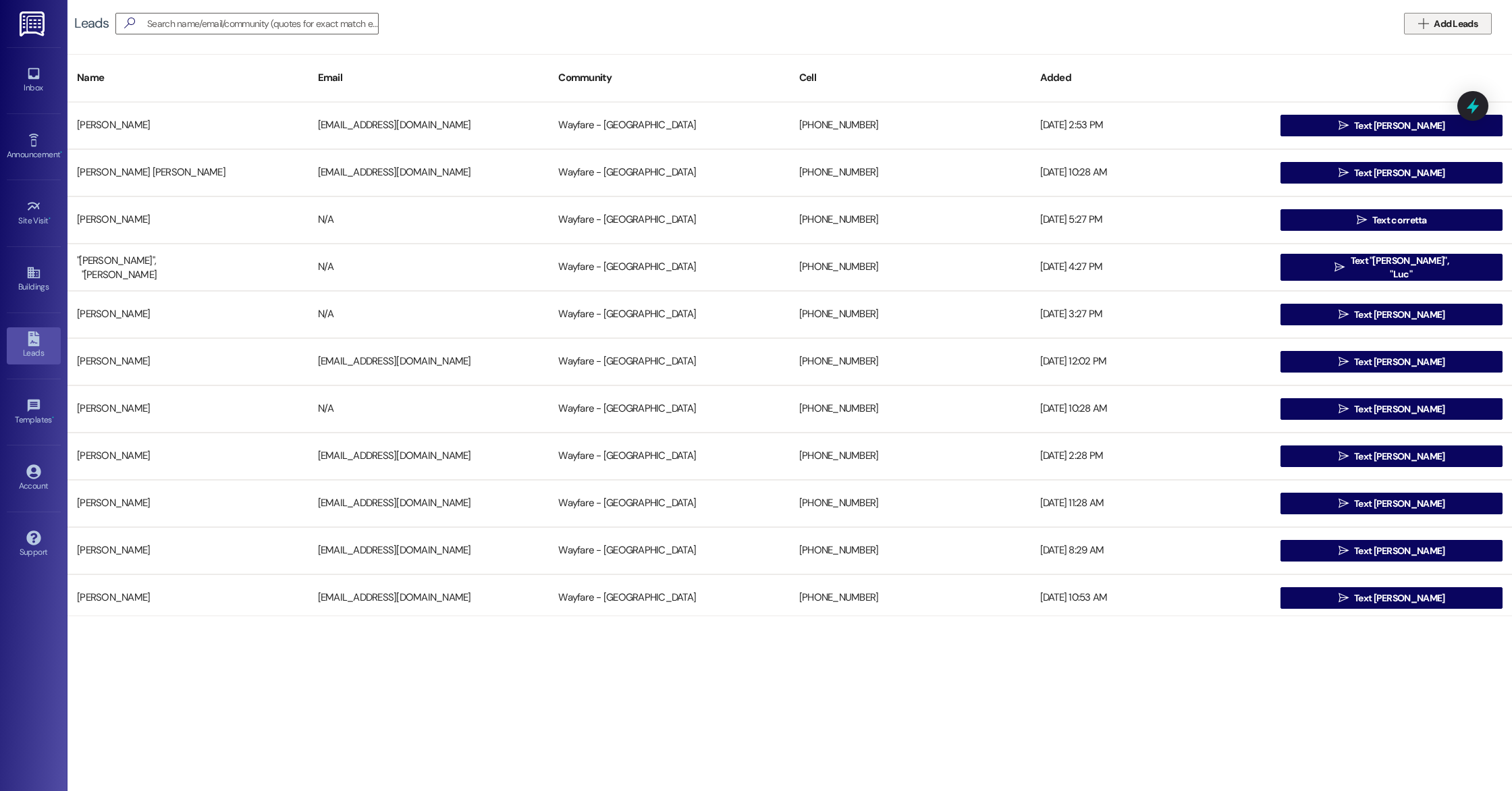
click at [1429, 23] on span " Add Leads" at bounding box center [1448, 24] width 65 height 14
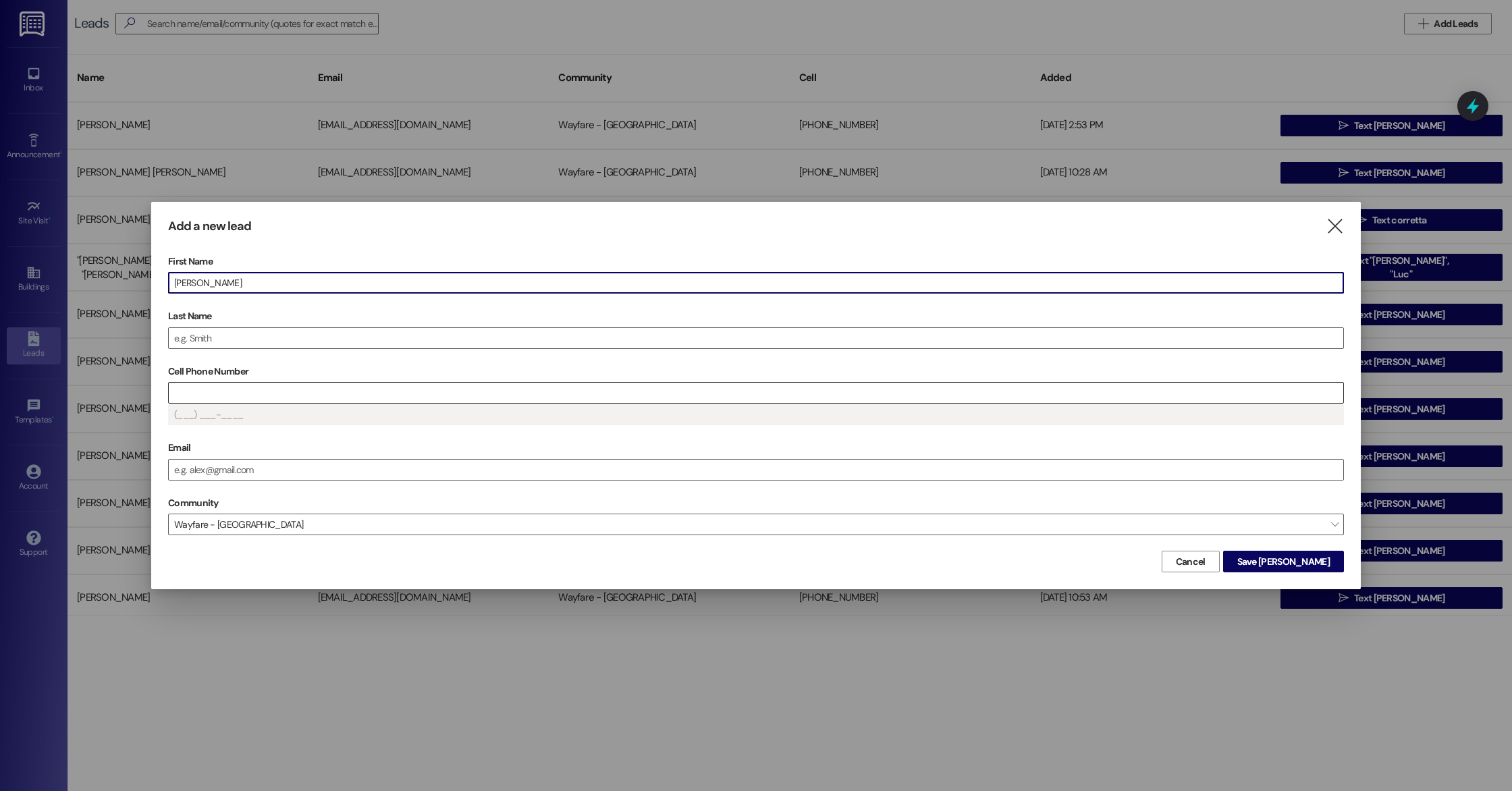
click at [375, 397] on input "Cell Phone Number" at bounding box center [756, 392] width 1175 height 20
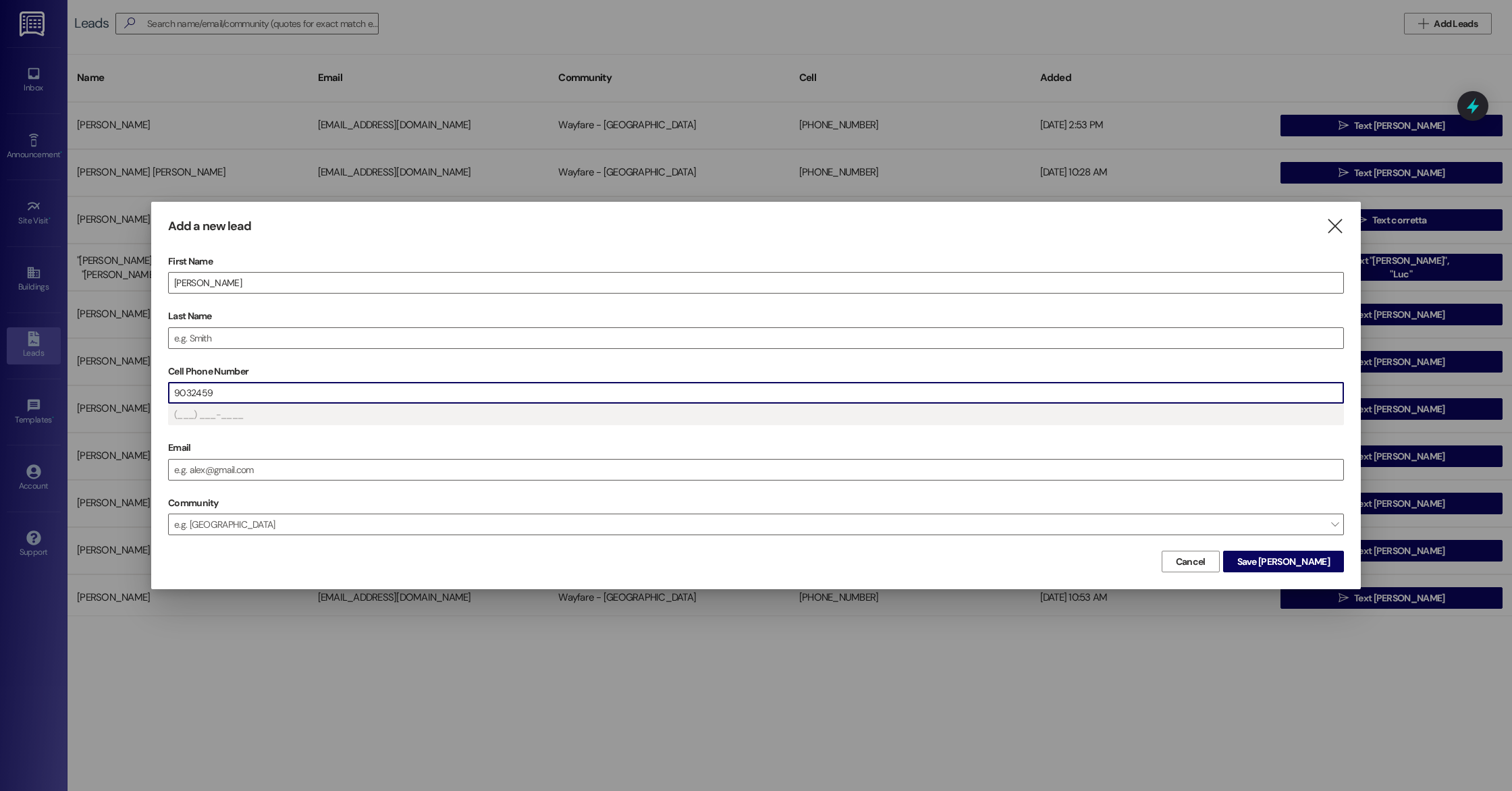
type input "(903) 245-9___"
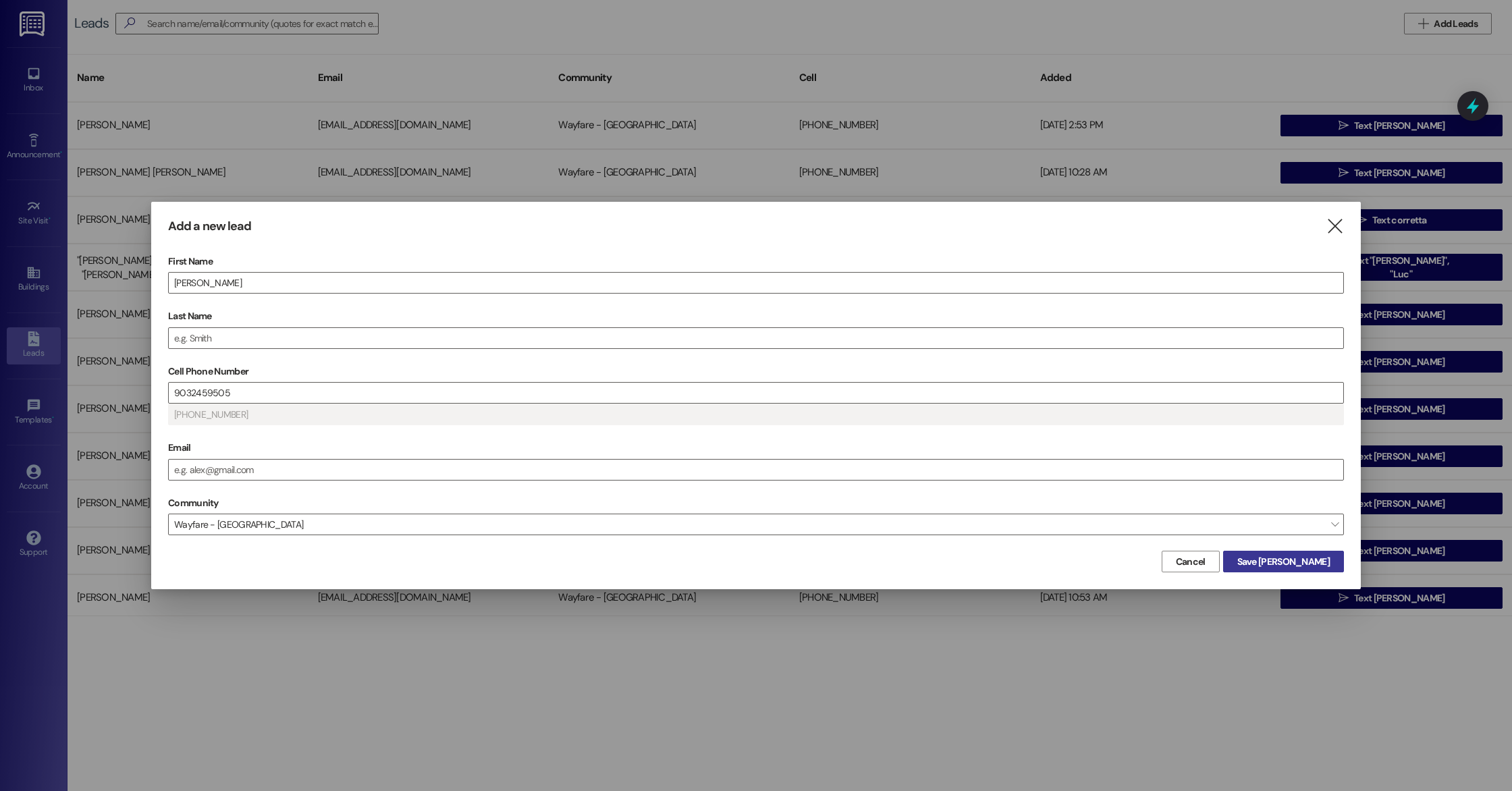
click at [1287, 567] on span "Save [PERSON_NAME]" at bounding box center [1283, 562] width 92 height 14
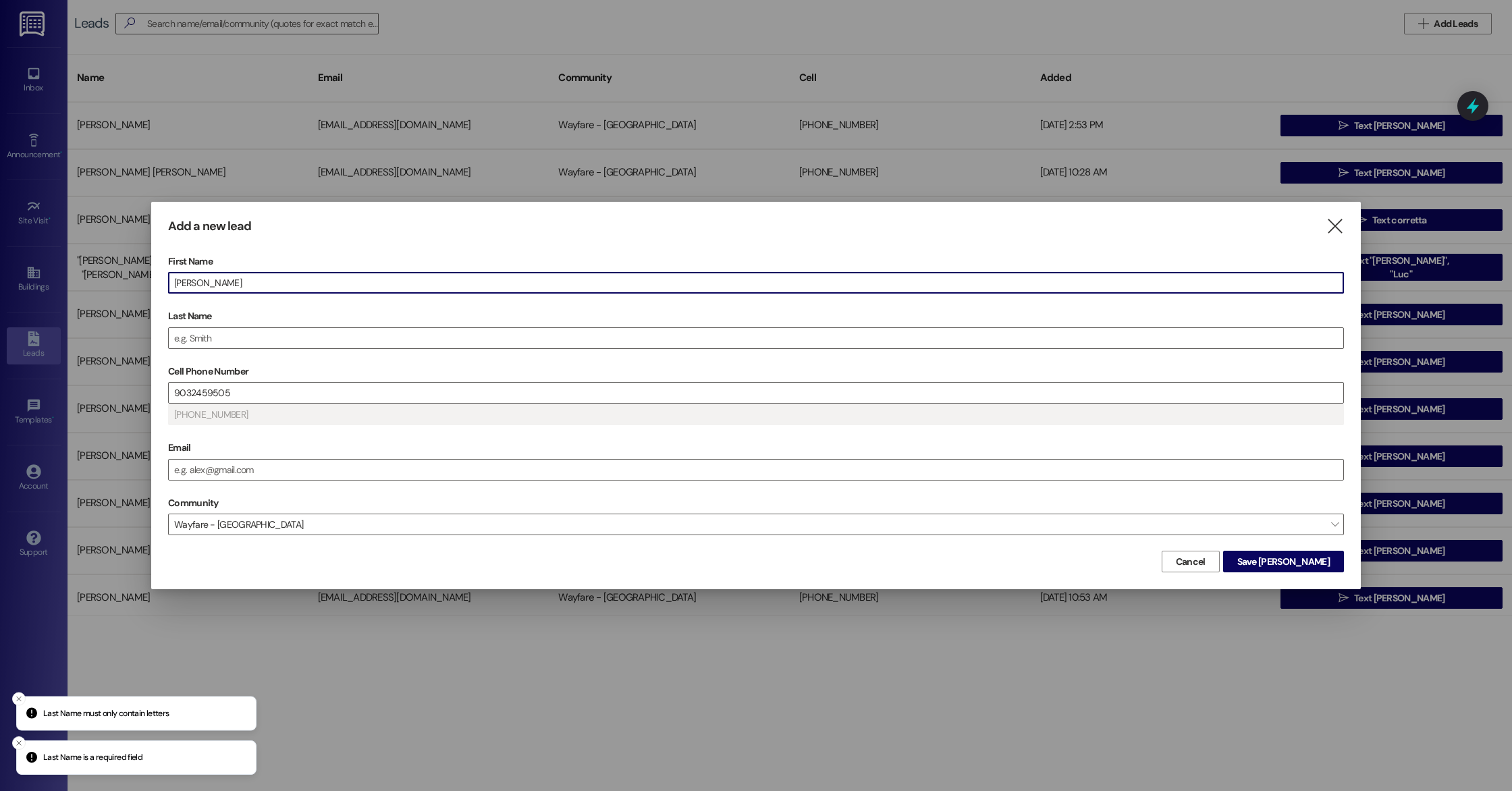
drag, startPoint x: 271, startPoint y: 286, endPoint x: 200, endPoint y: 283, distance: 71.1
click at [200, 283] on input "[PERSON_NAME]" at bounding box center [756, 282] width 1175 height 20
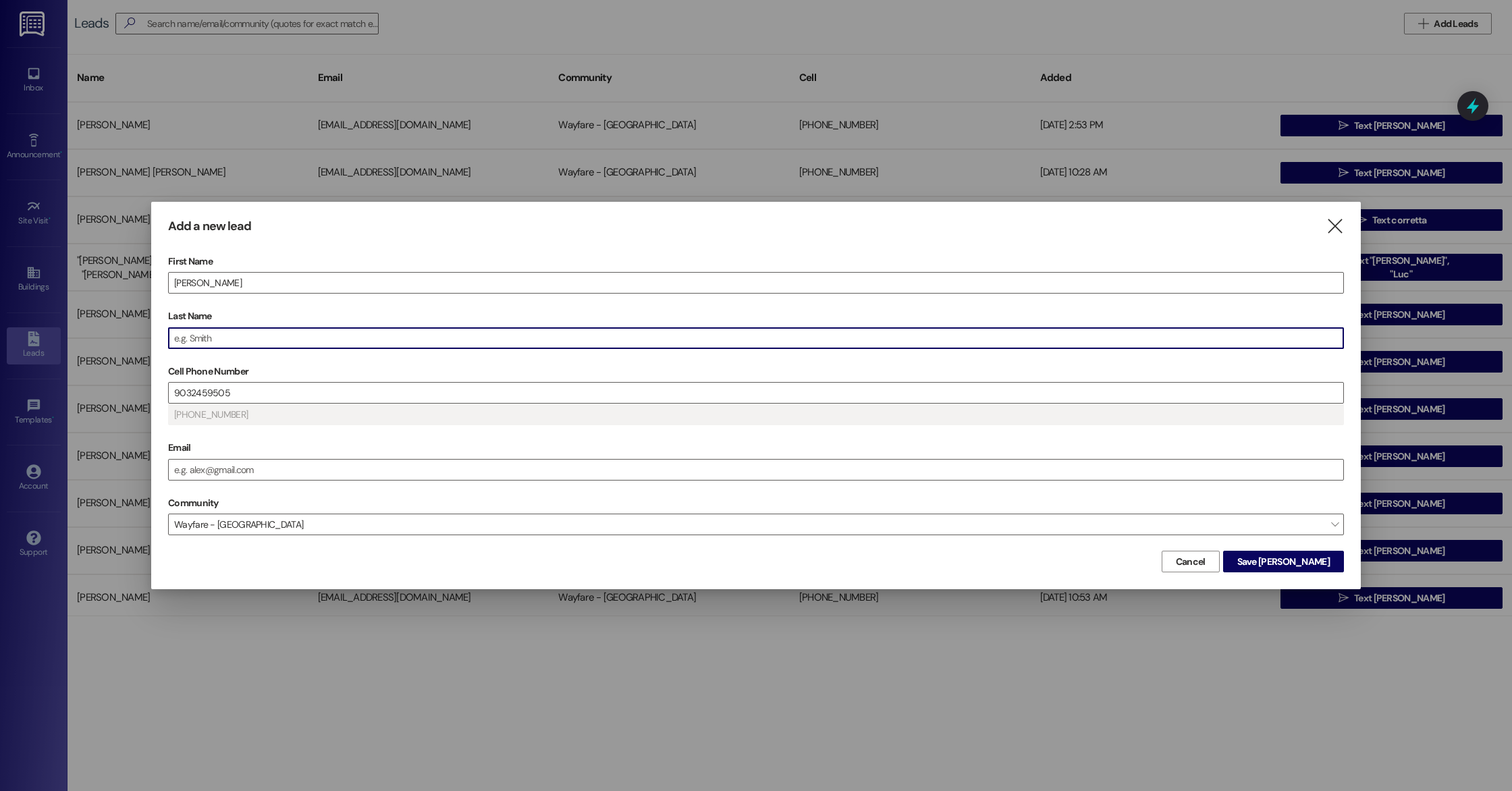
click at [197, 333] on input "Last Name" at bounding box center [756, 338] width 1175 height 20
click at [256, 428] on div "First Name [PERSON_NAME] Last Name [PERSON_NAME] Cell Phone Number [PHONE_NUMBE…" at bounding box center [756, 399] width 1176 height 296
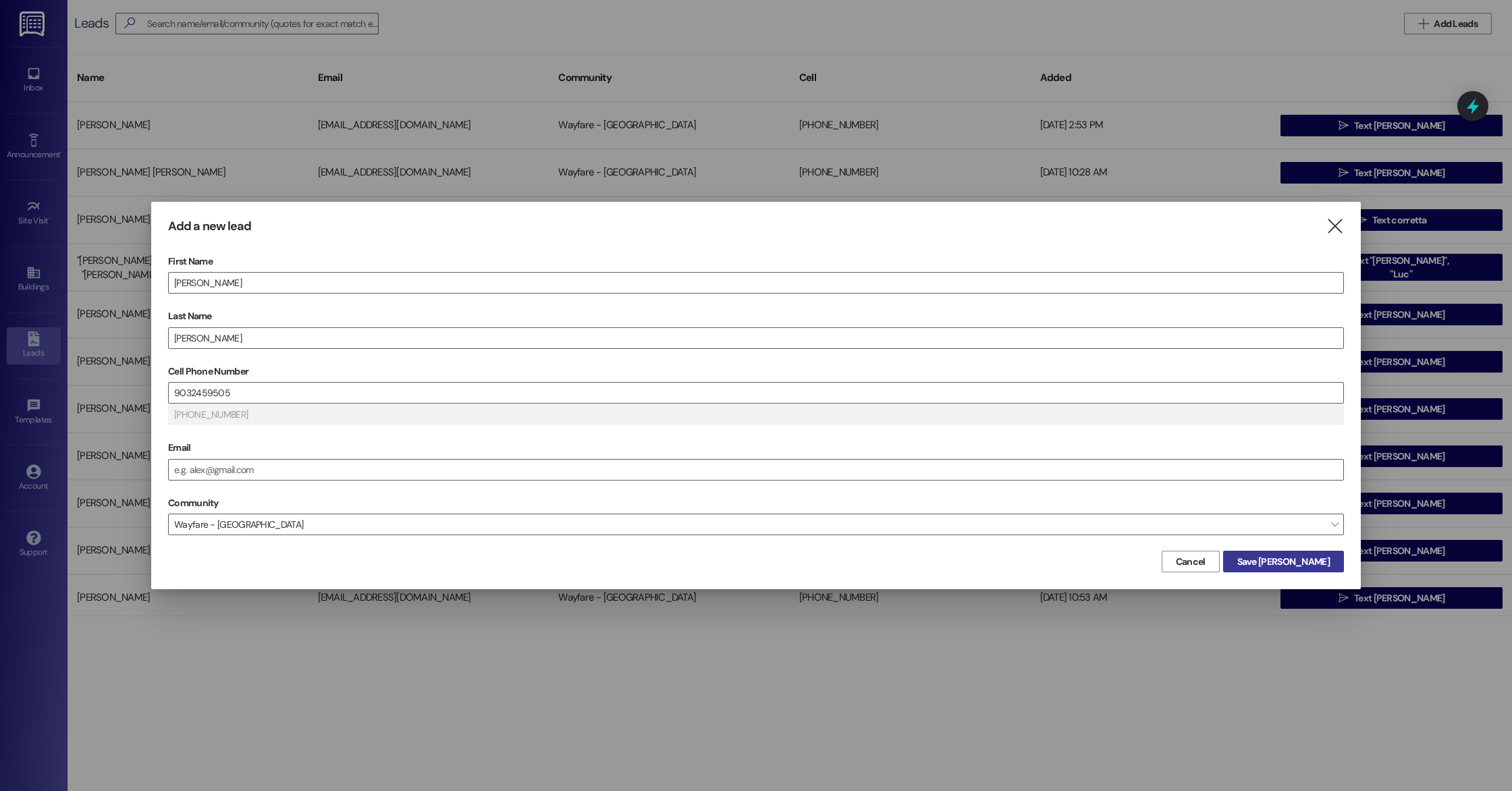
click at [1316, 566] on span "Save [PERSON_NAME]" at bounding box center [1283, 562] width 92 height 14
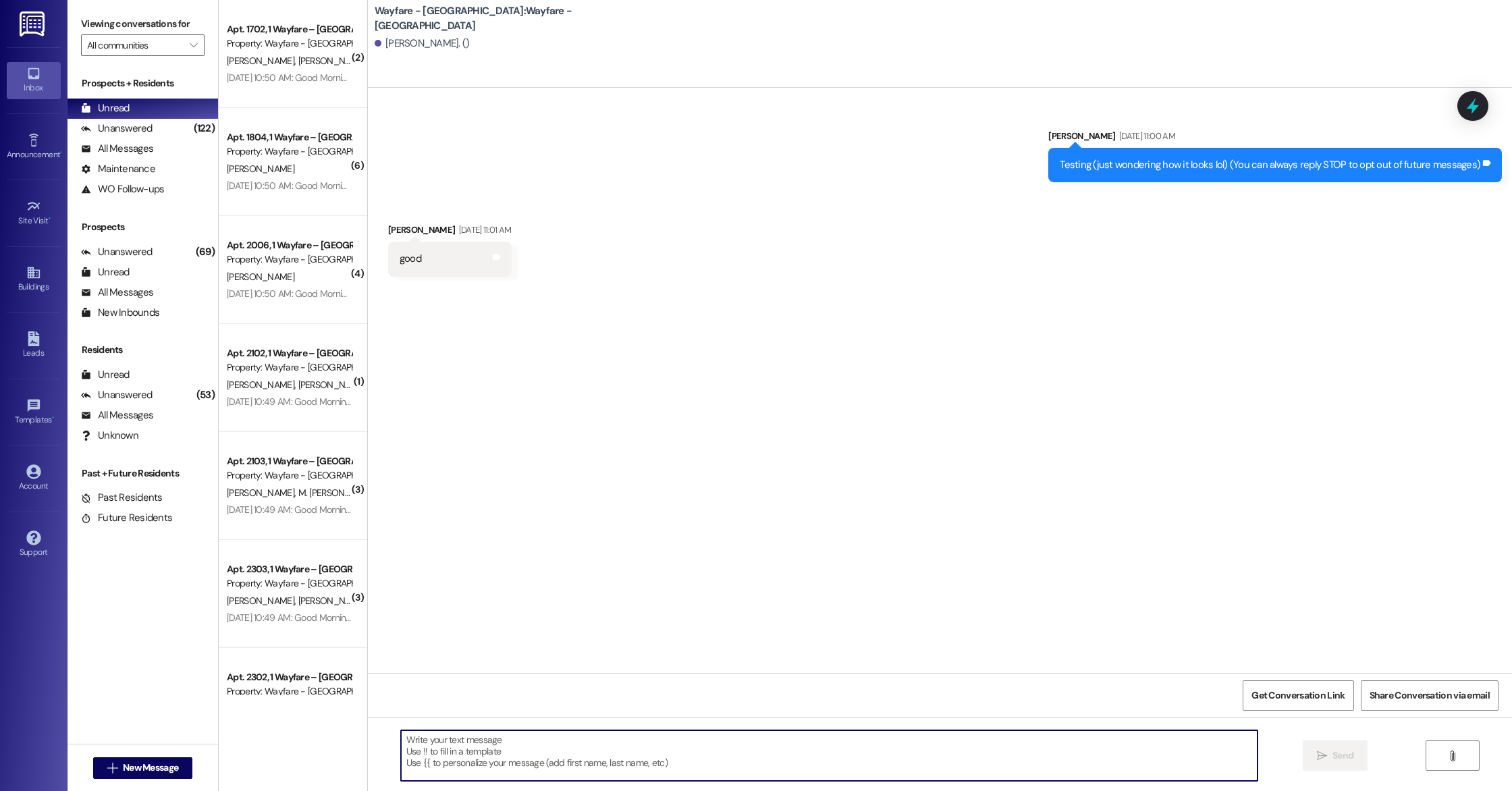
click at [580, 775] on textarea at bounding box center [829, 756] width 857 height 51
type textarea "hello"
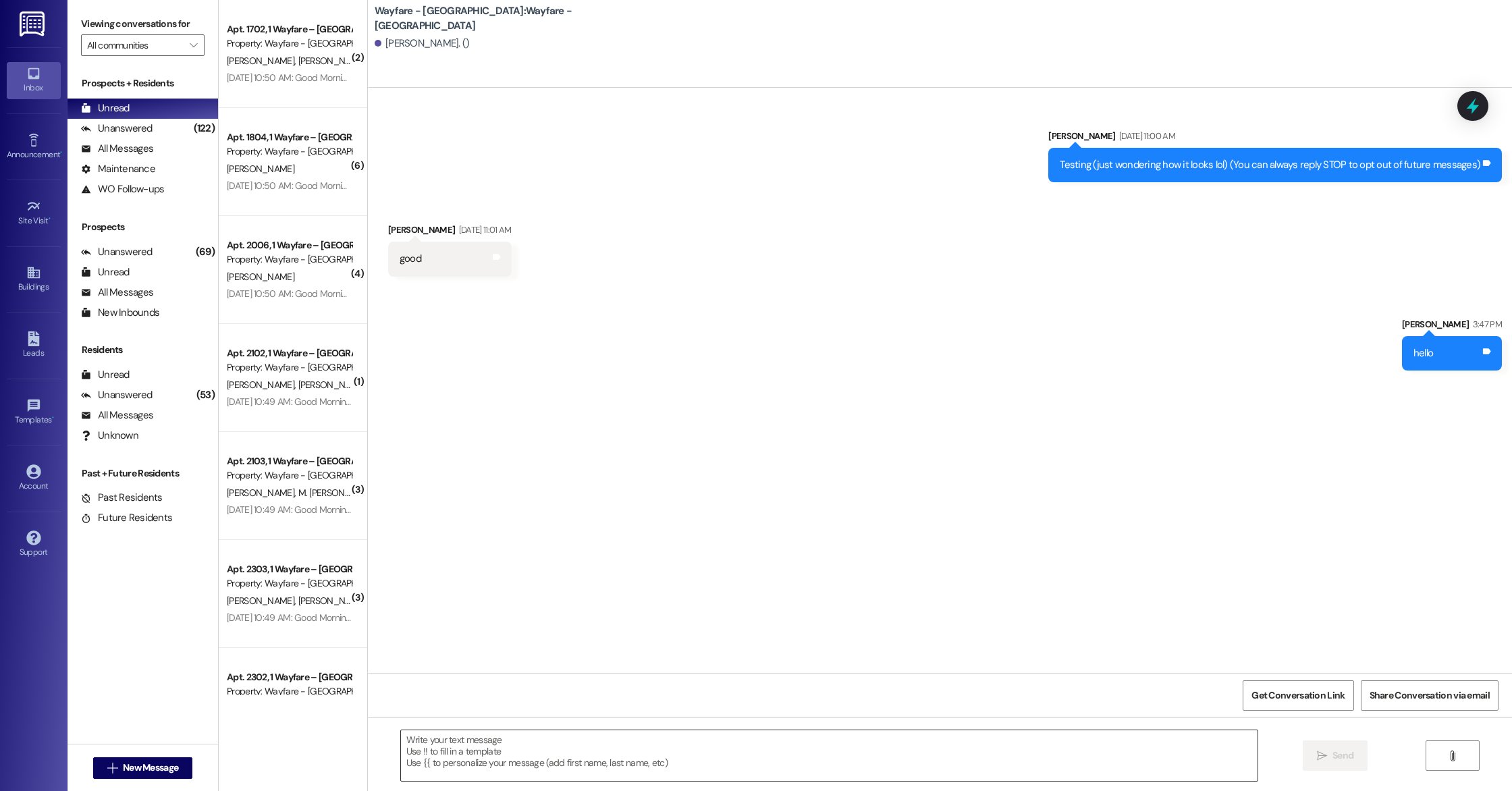
click at [1136, 769] on textarea at bounding box center [829, 756] width 857 height 51
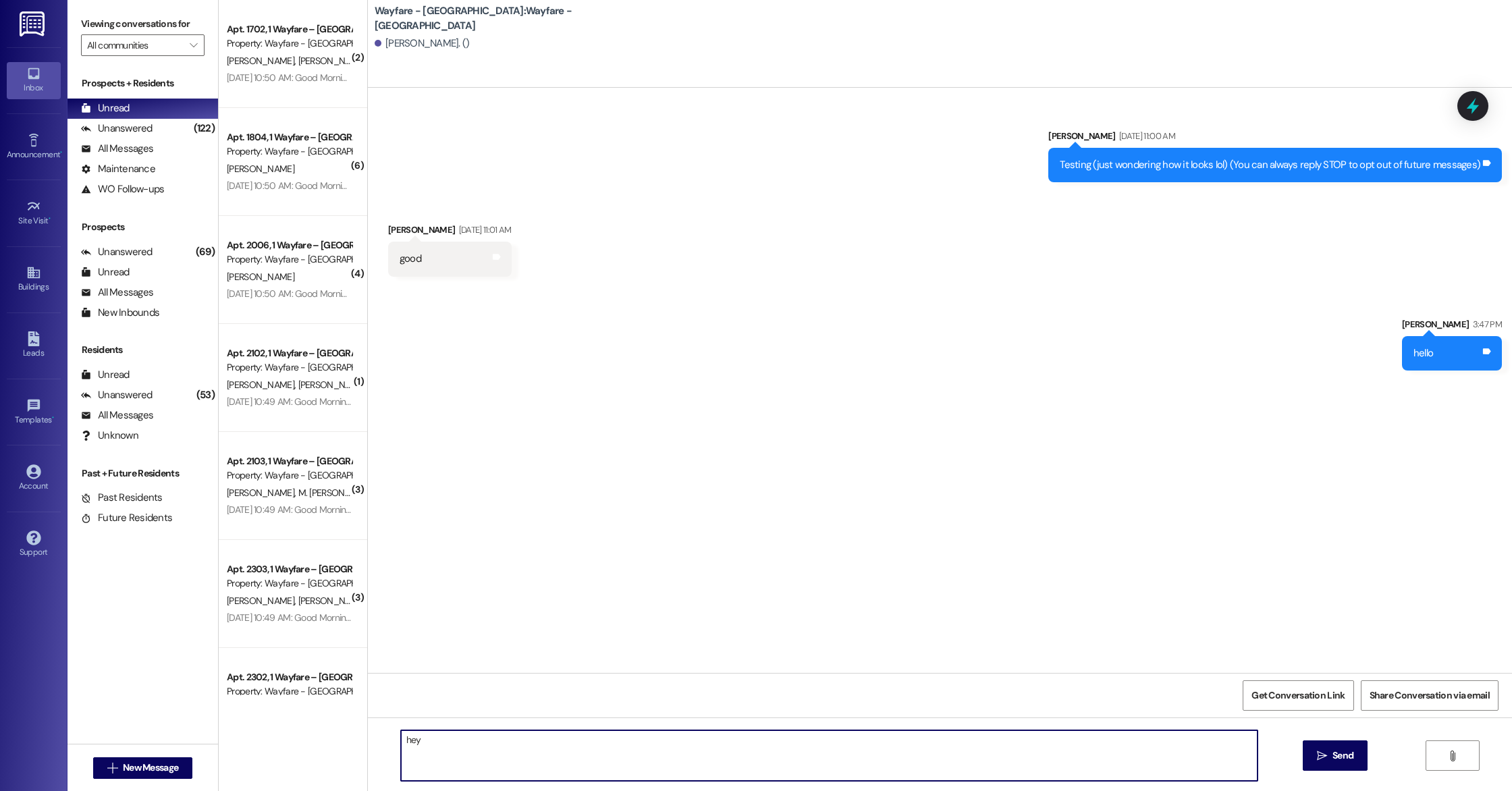
type textarea "heyy"
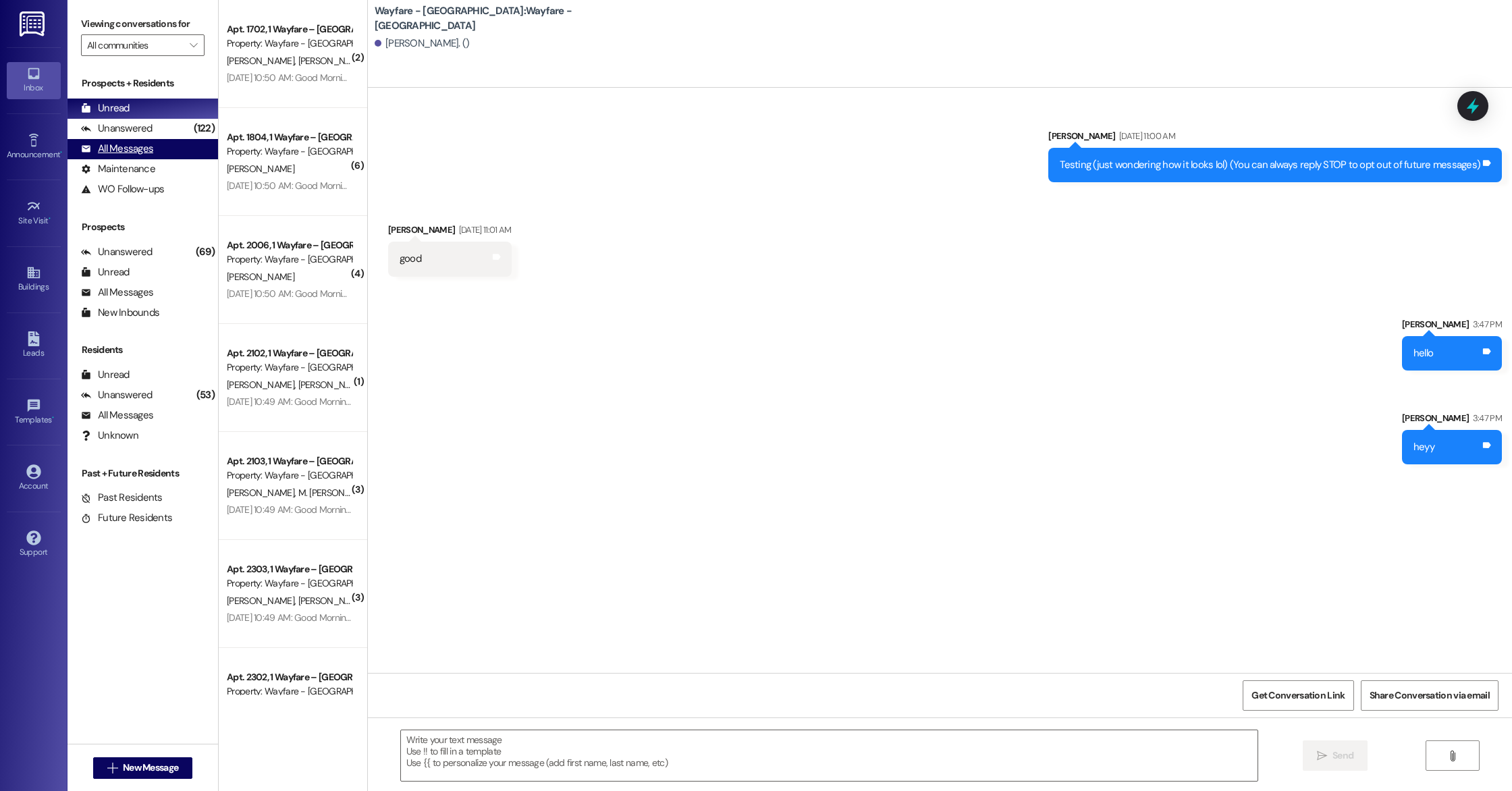
click at [114, 149] on div "All Messages" at bounding box center [117, 149] width 72 height 14
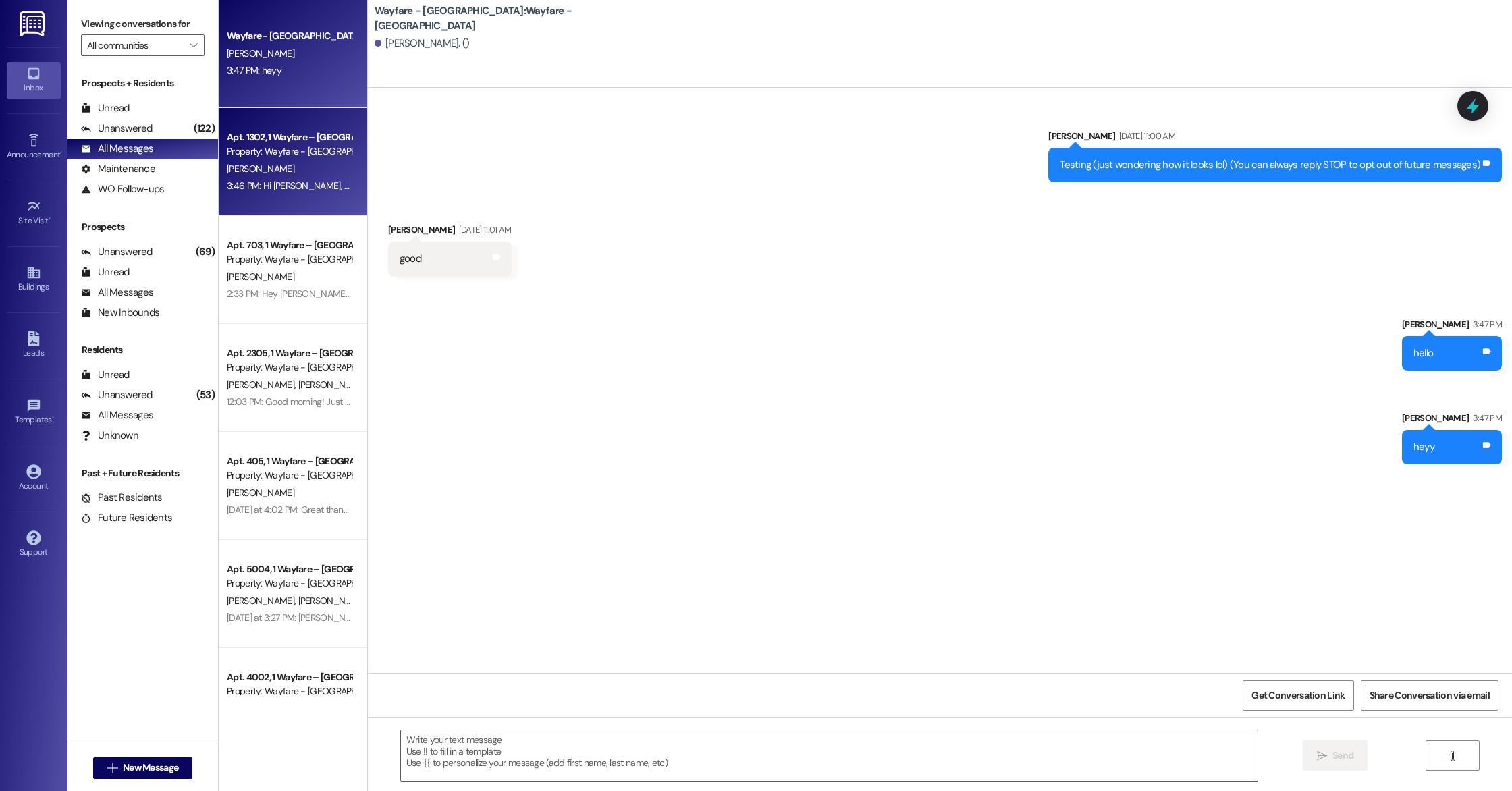
click at [271, 157] on div "Property: Wayfare - [GEOGRAPHIC_DATA]" at bounding box center [289, 152] width 125 height 14
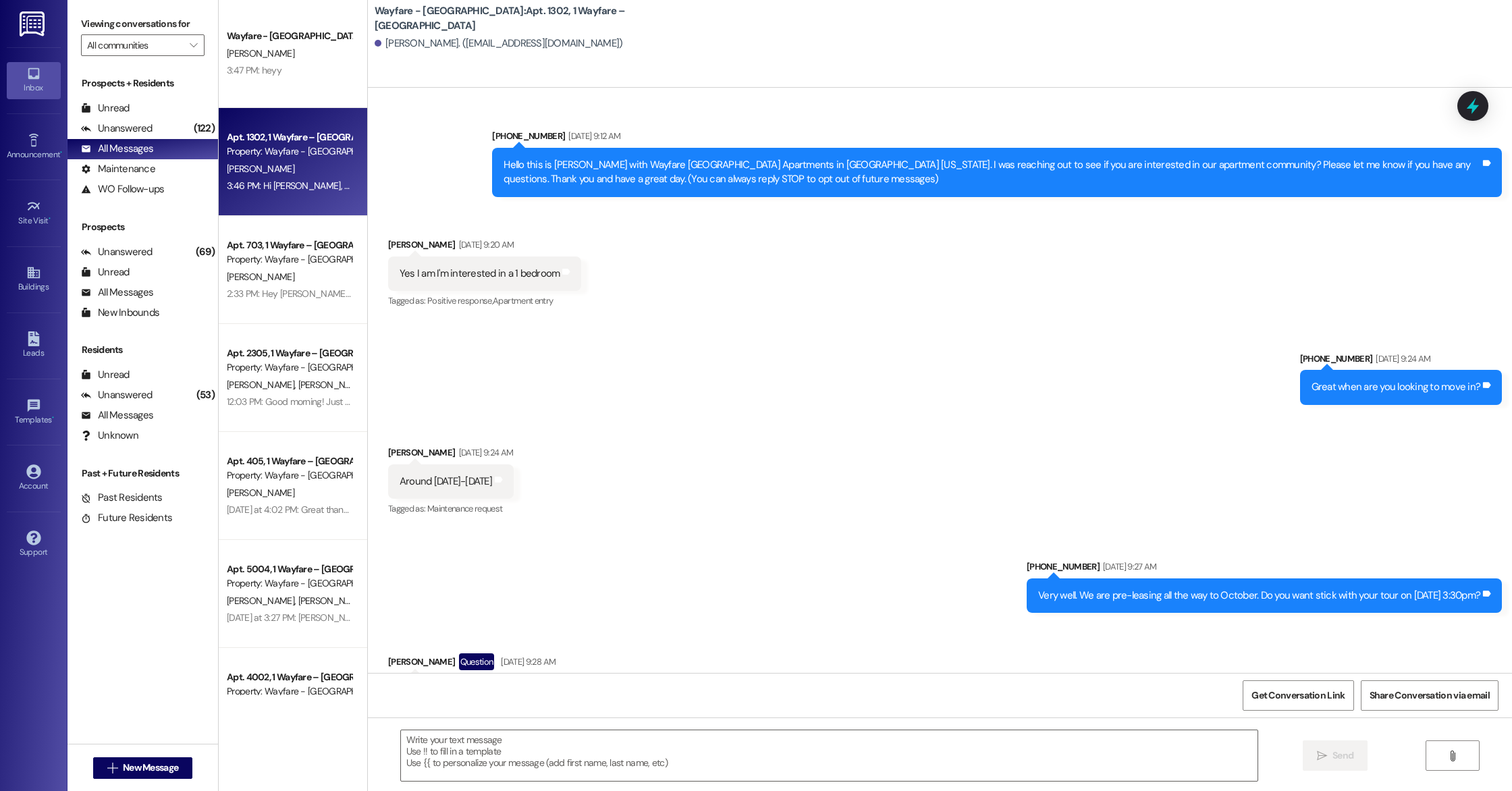
scroll to position [14167, 0]
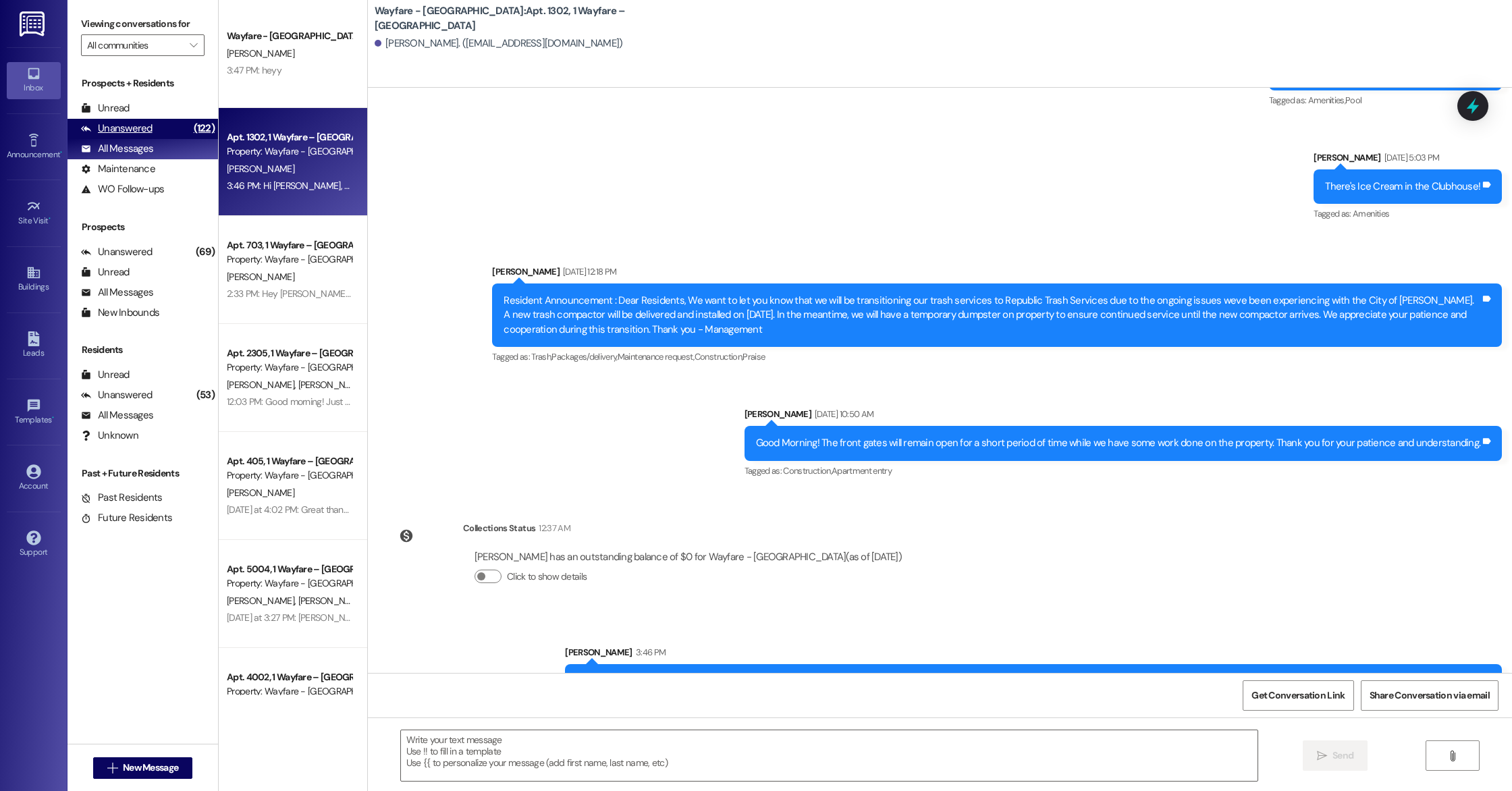
click at [134, 134] on div "Unanswered" at bounding box center [116, 128] width 71 height 14
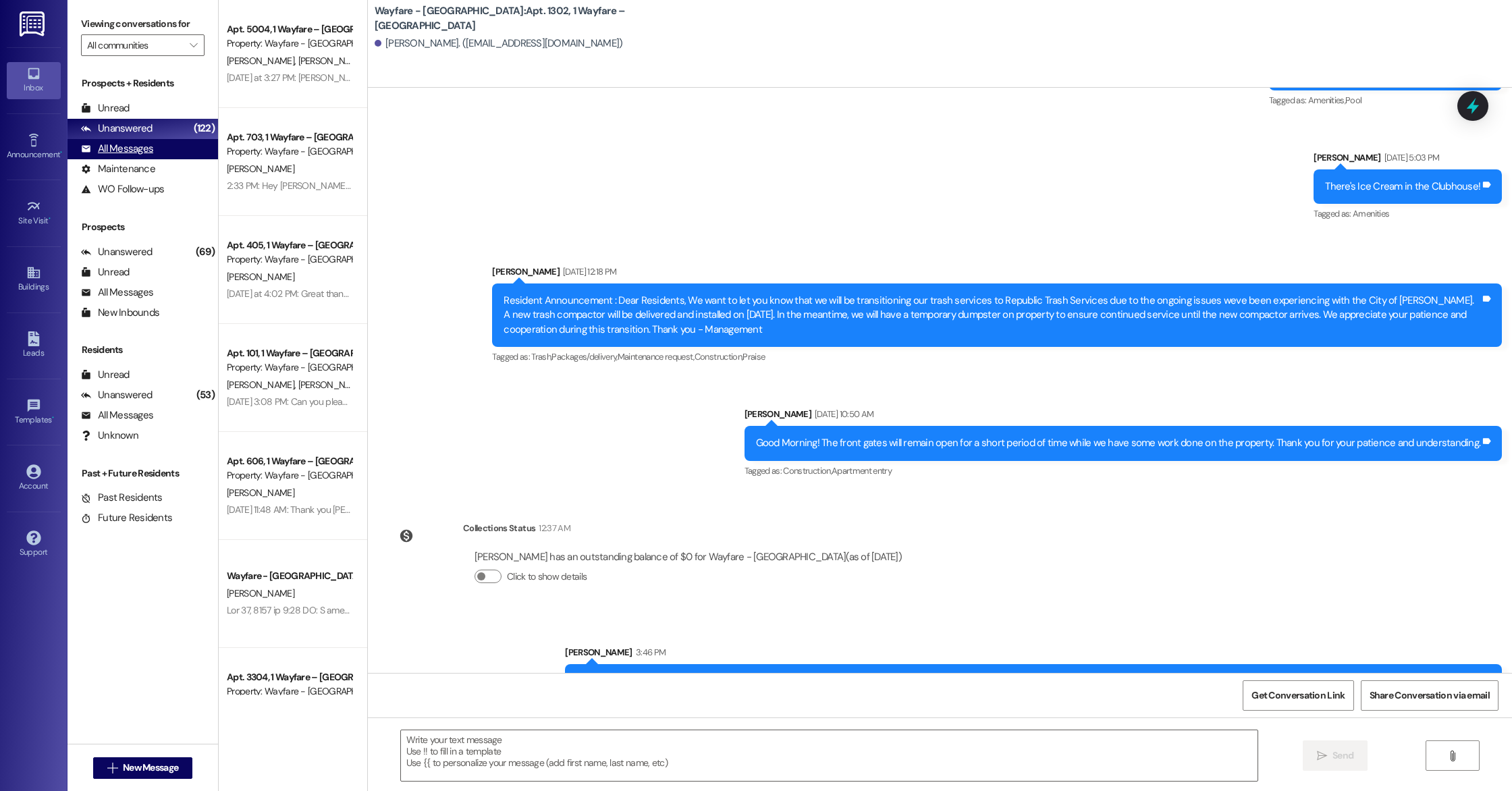
click at [138, 141] on div "All Messages (undefined)" at bounding box center [143, 149] width 150 height 20
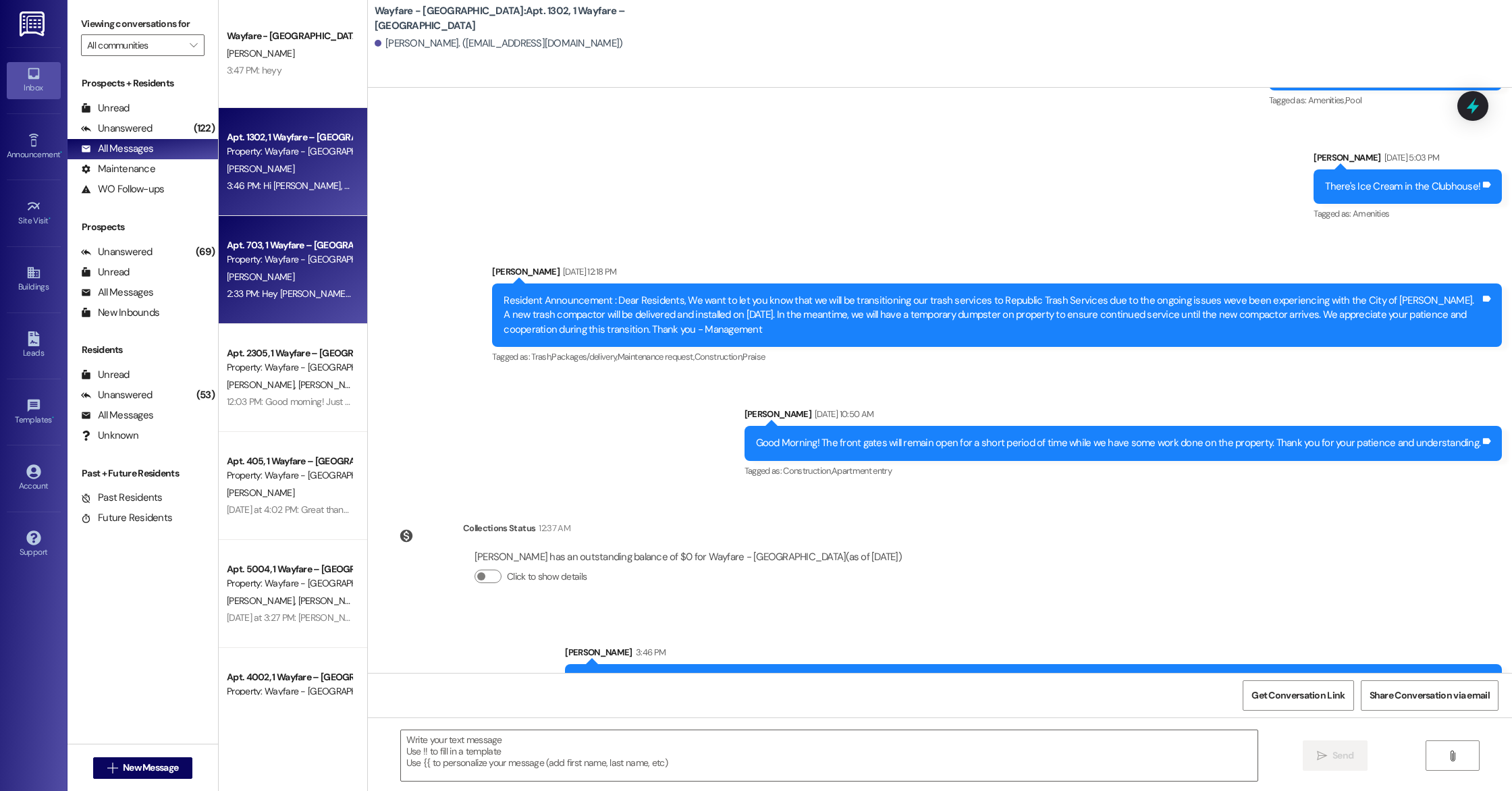
click at [258, 250] on div "Apt. 703, 1 Wayfare – [GEOGRAPHIC_DATA]" at bounding box center [289, 246] width 125 height 14
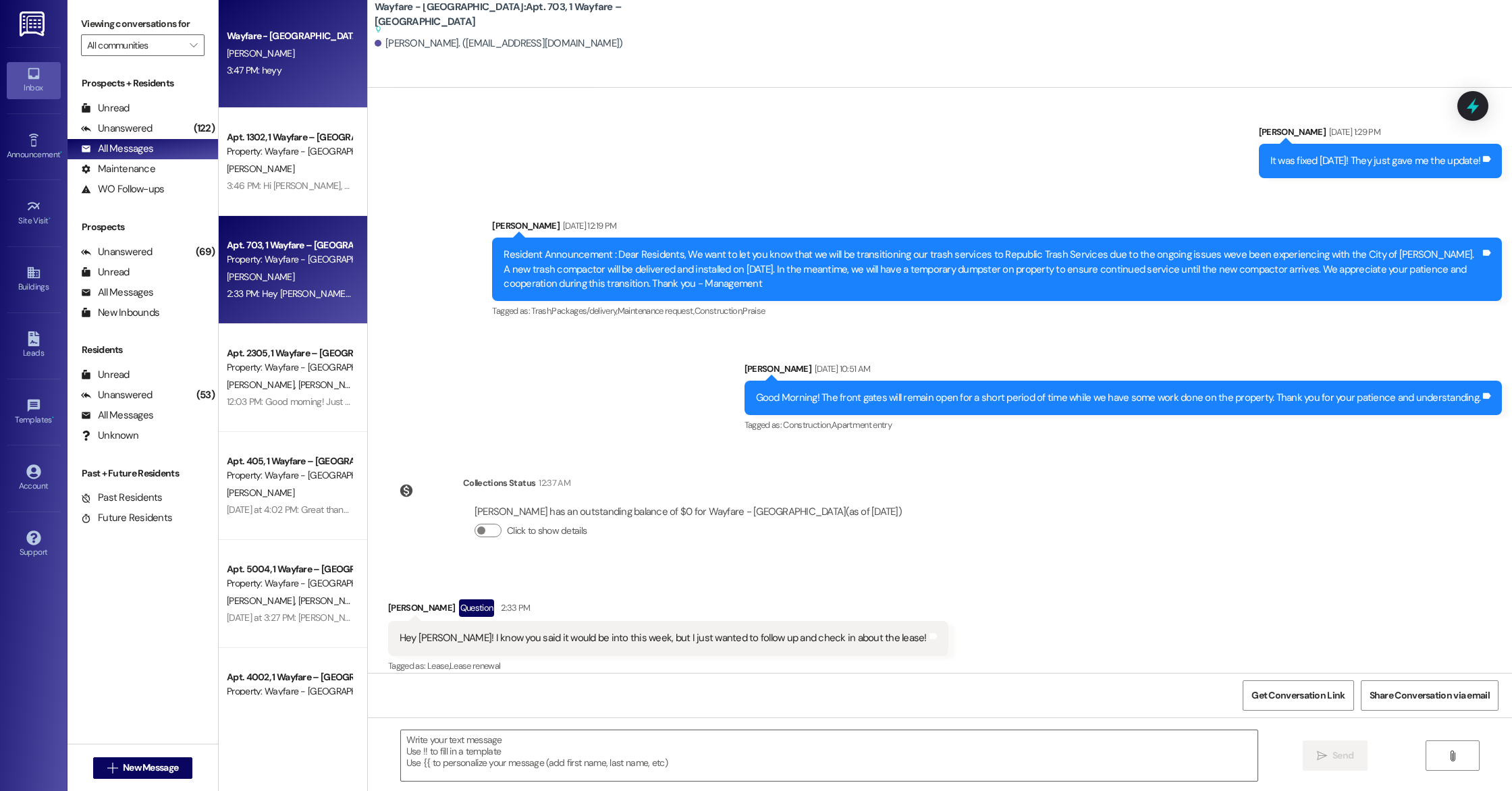
click at [282, 101] on div "Wayfare - [GEOGRAPHIC_DATA] [PERSON_NAME] 3:47 PM: heyy 3:47 PM: heyy" at bounding box center [293, 54] width 148 height 108
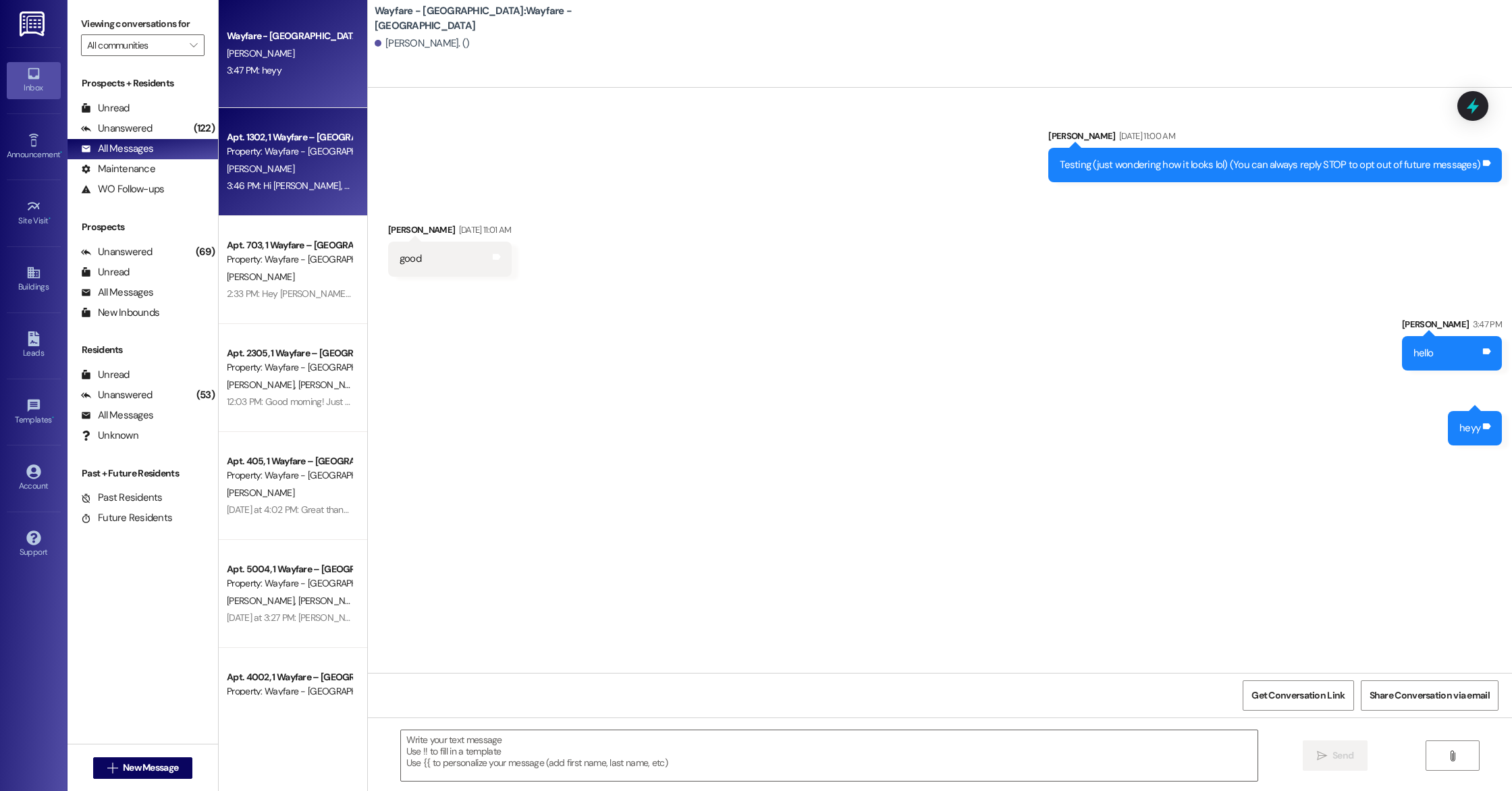
scroll to position [0, 0]
click at [285, 169] on div "[PERSON_NAME]" at bounding box center [289, 169] width 128 height 17
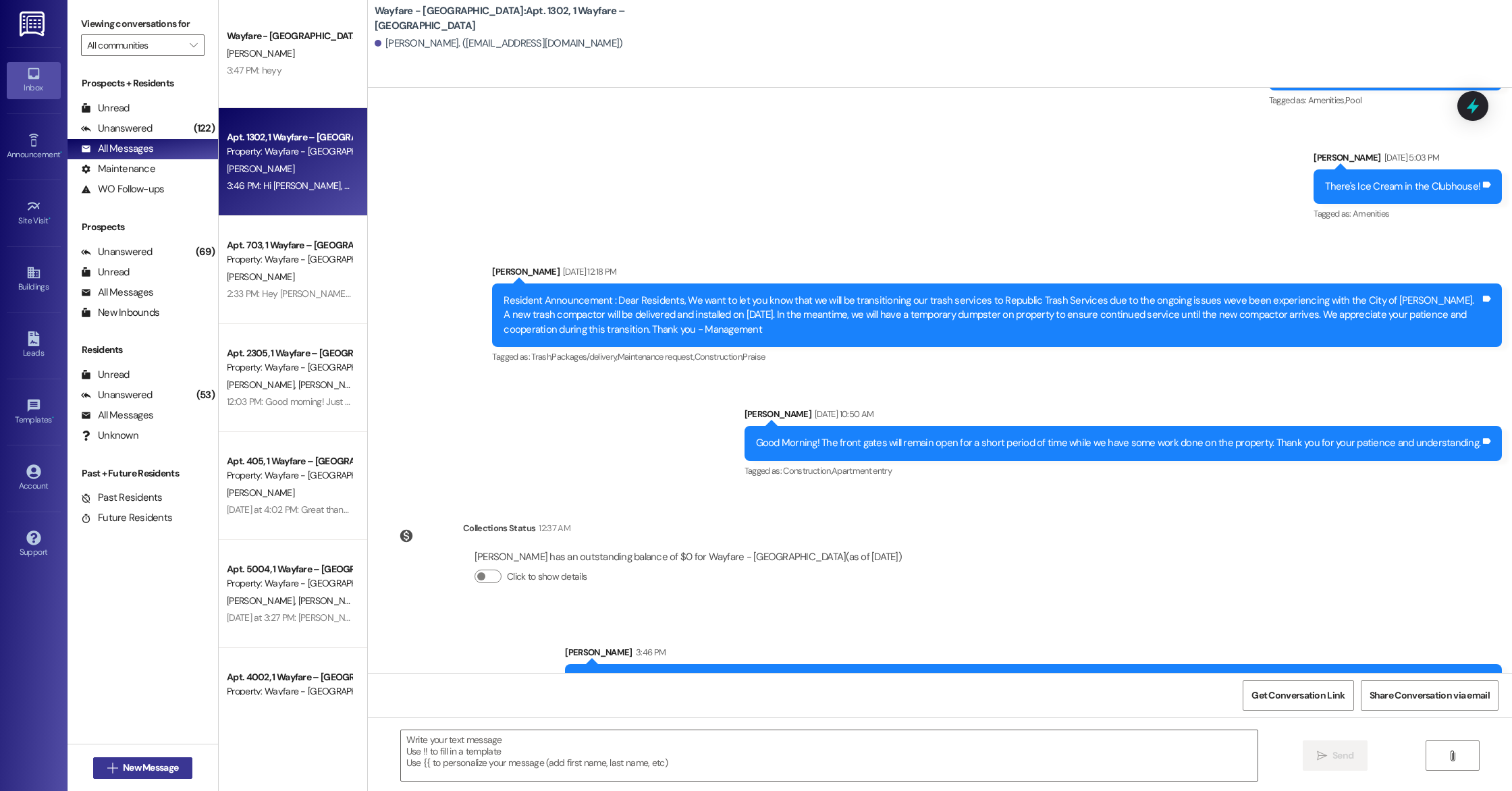
click at [126, 773] on span "New Message" at bounding box center [150, 768] width 55 height 14
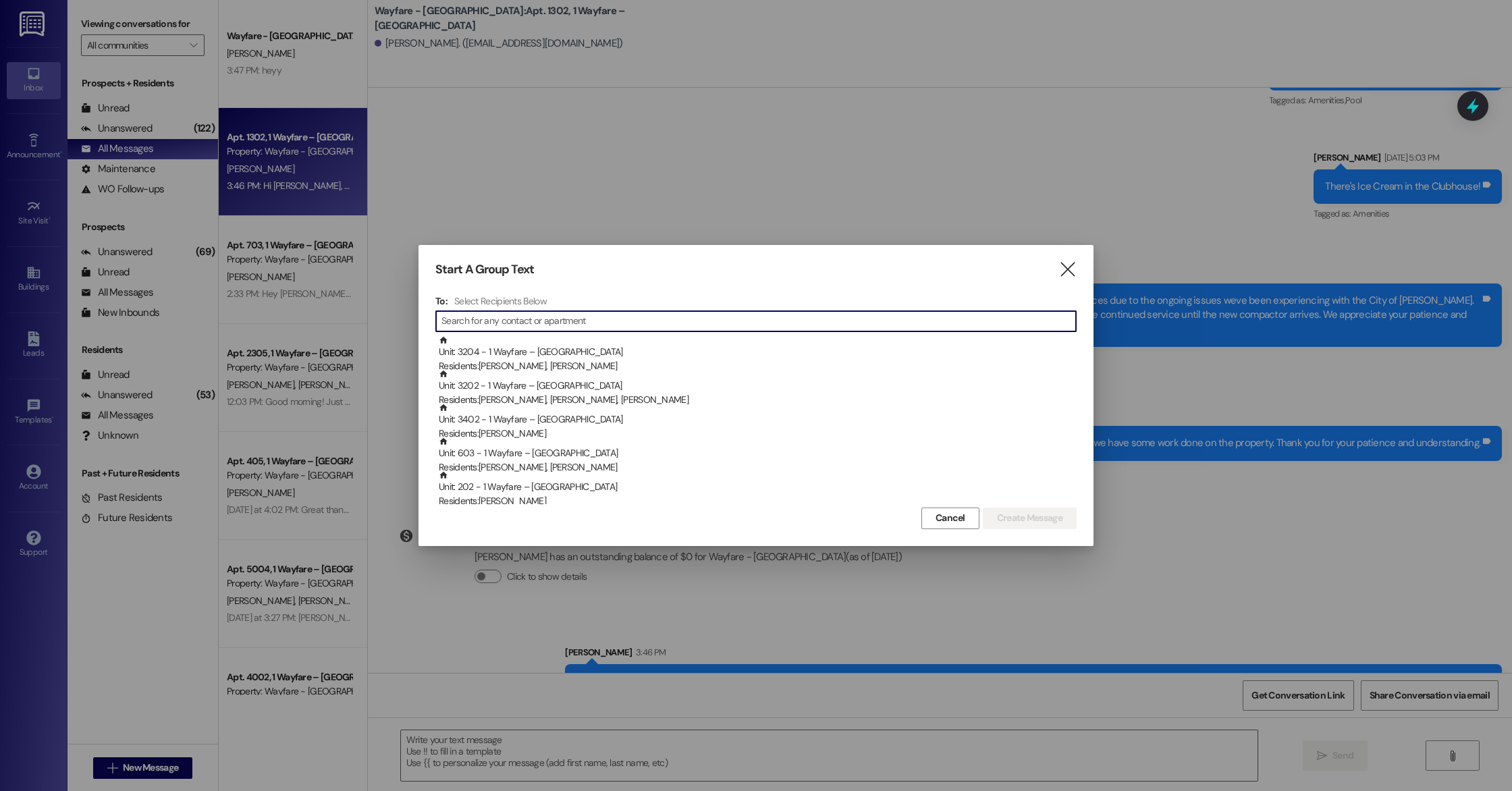
drag, startPoint x: 11, startPoint y: 401, endPoint x: 27, endPoint y: 344, distance: 59.2
click at [23, 360] on div at bounding box center [756, 395] width 1512 height 791
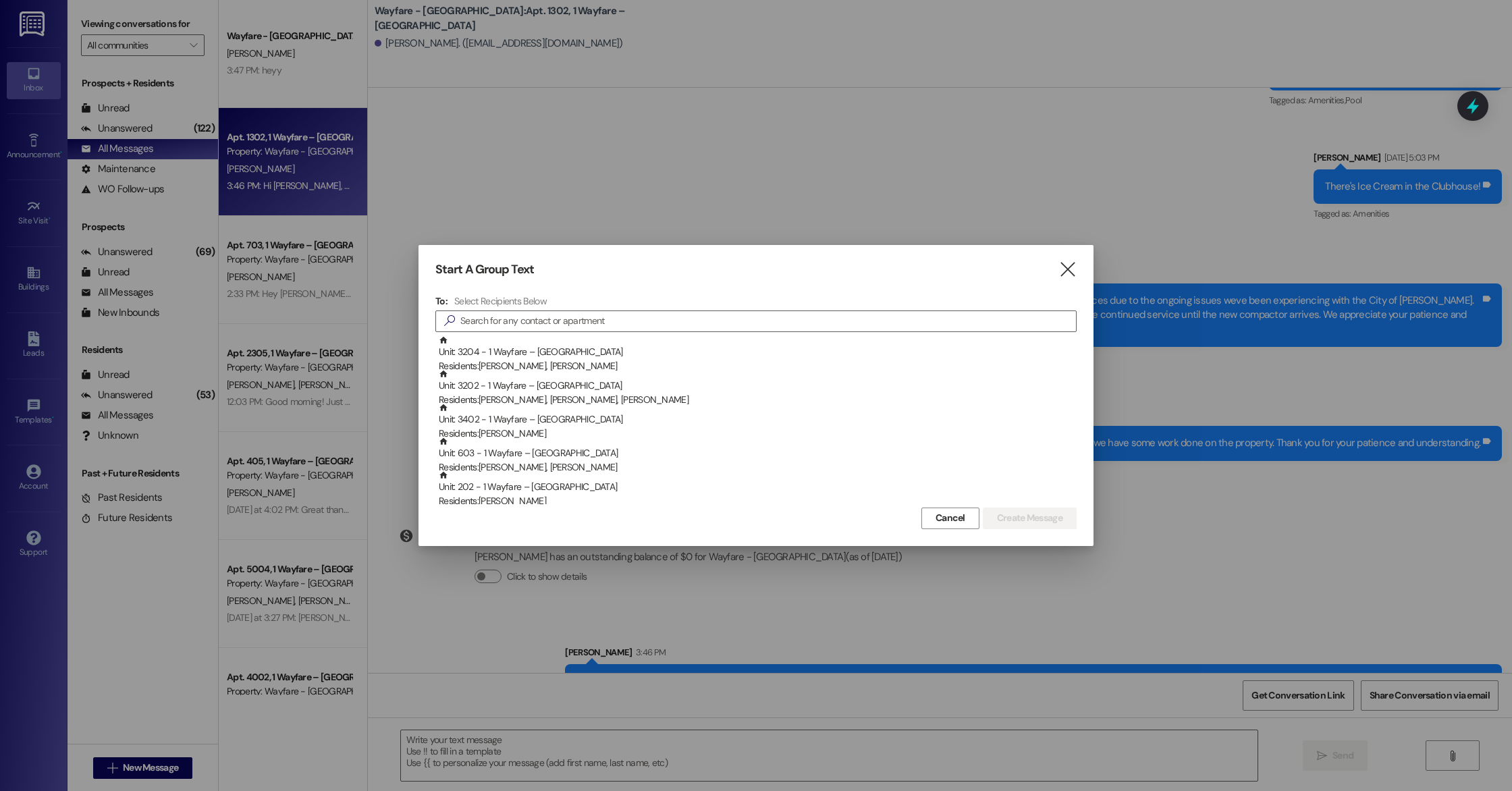
click at [34, 338] on div at bounding box center [756, 395] width 1512 height 791
click at [1072, 266] on icon "" at bounding box center [1068, 270] width 18 height 14
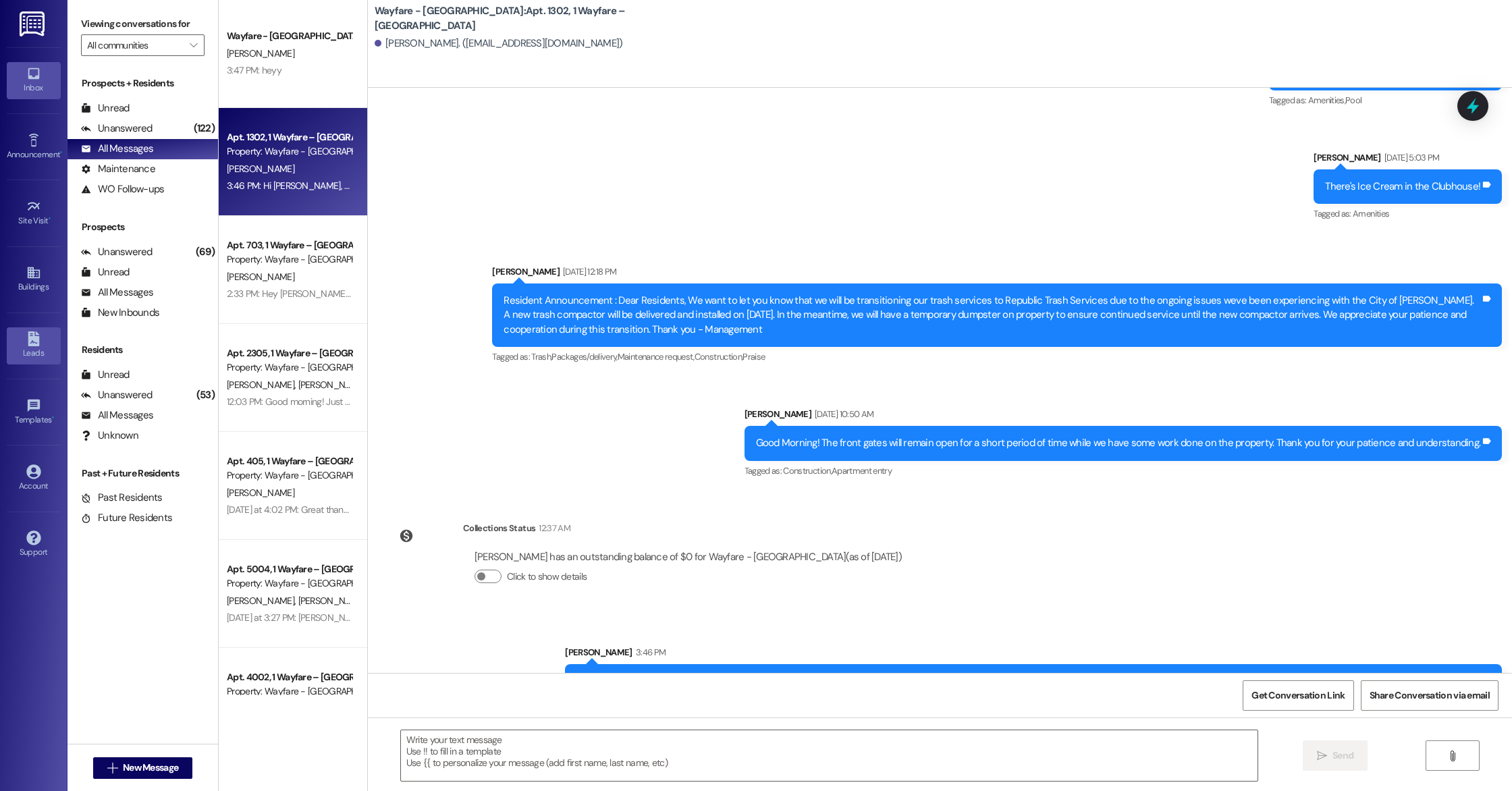
click at [26, 344] on icon at bounding box center [33, 339] width 15 height 15
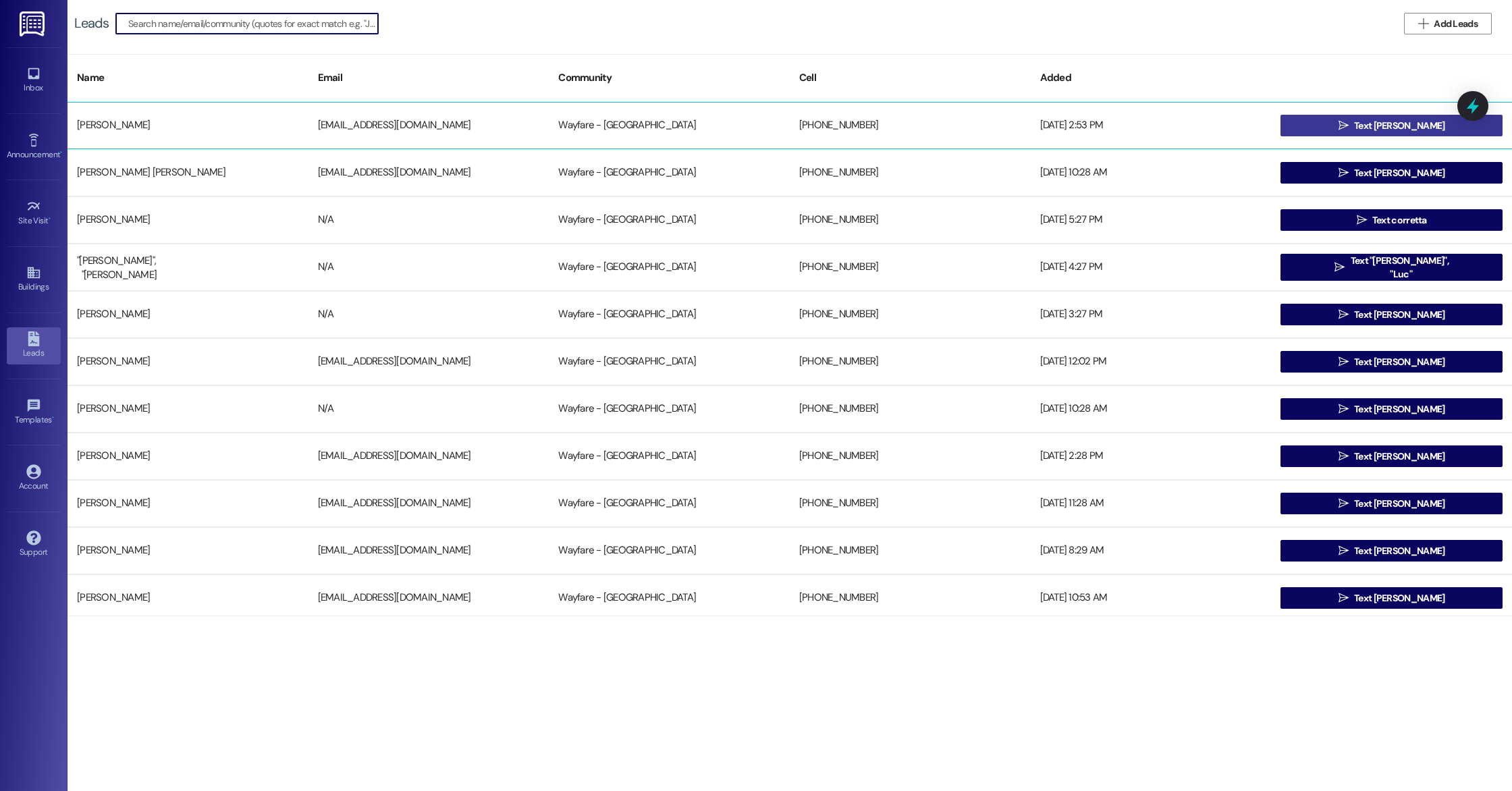
click at [1340, 125] on button " Text [PERSON_NAME]" at bounding box center [1391, 126] width 222 height 22
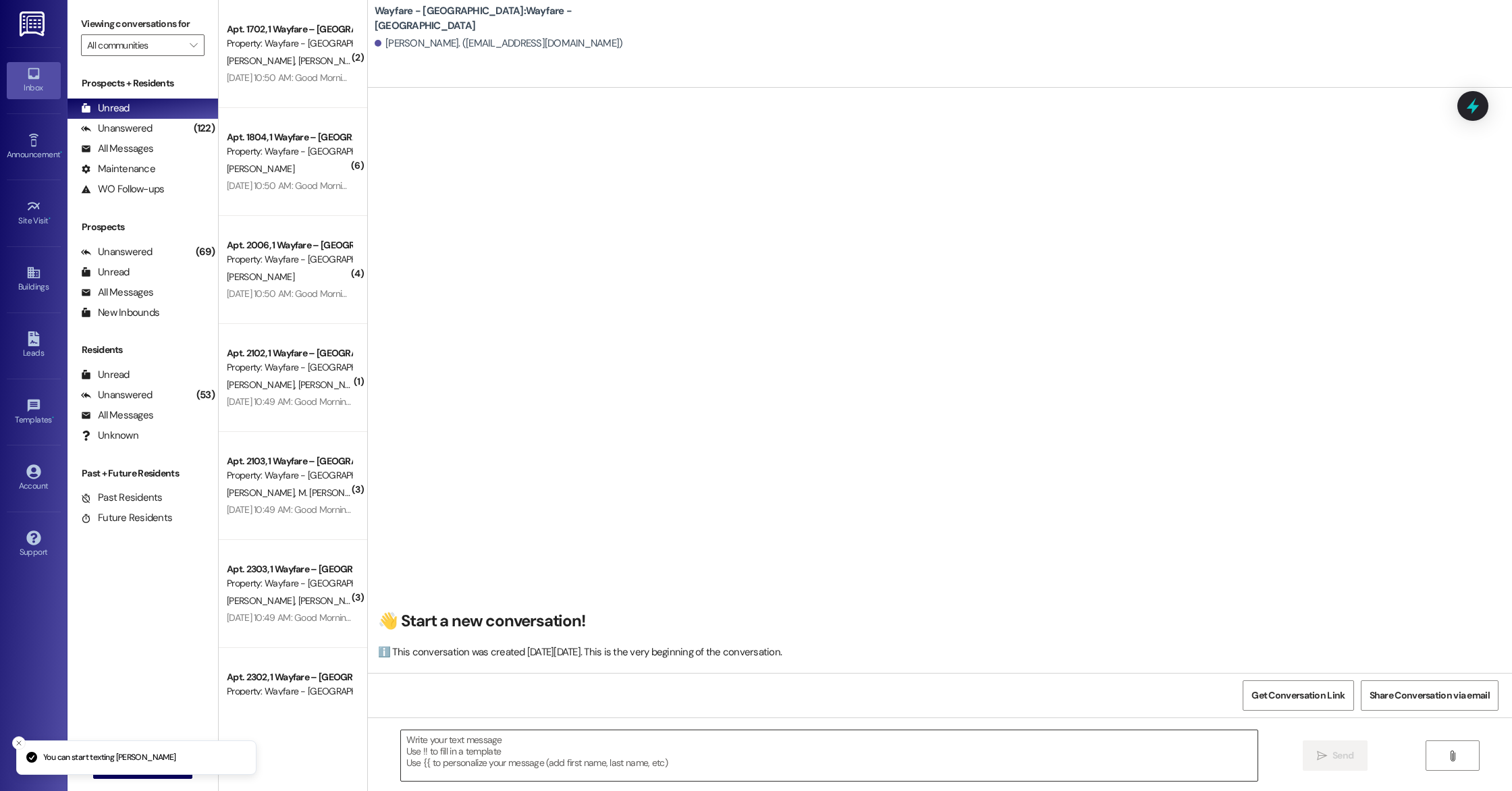
click at [474, 764] on textarea at bounding box center [829, 756] width 857 height 51
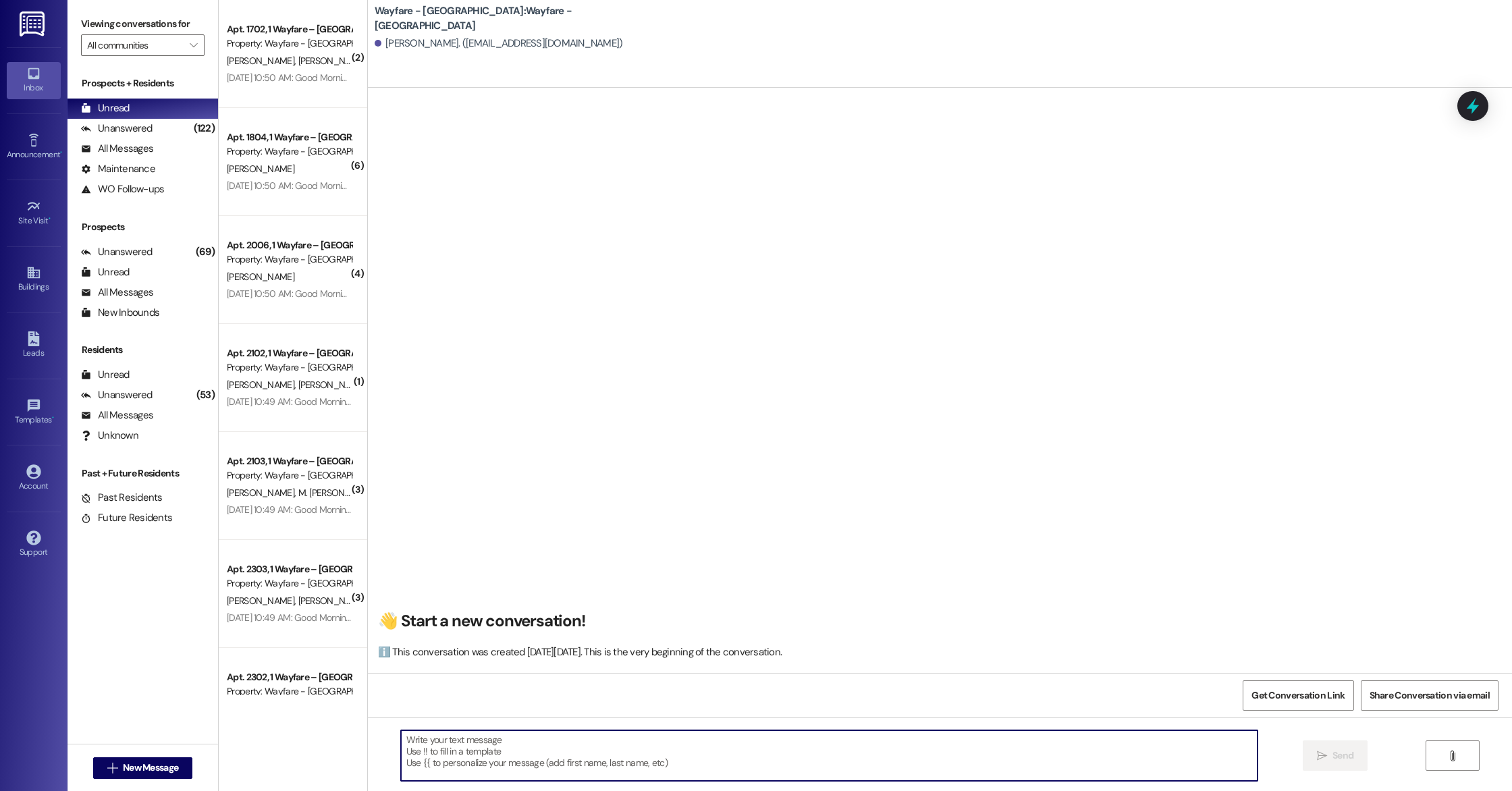
paste textarea "Hi [Name], Thank you for your interest in our community! I saw that you’re inte…"
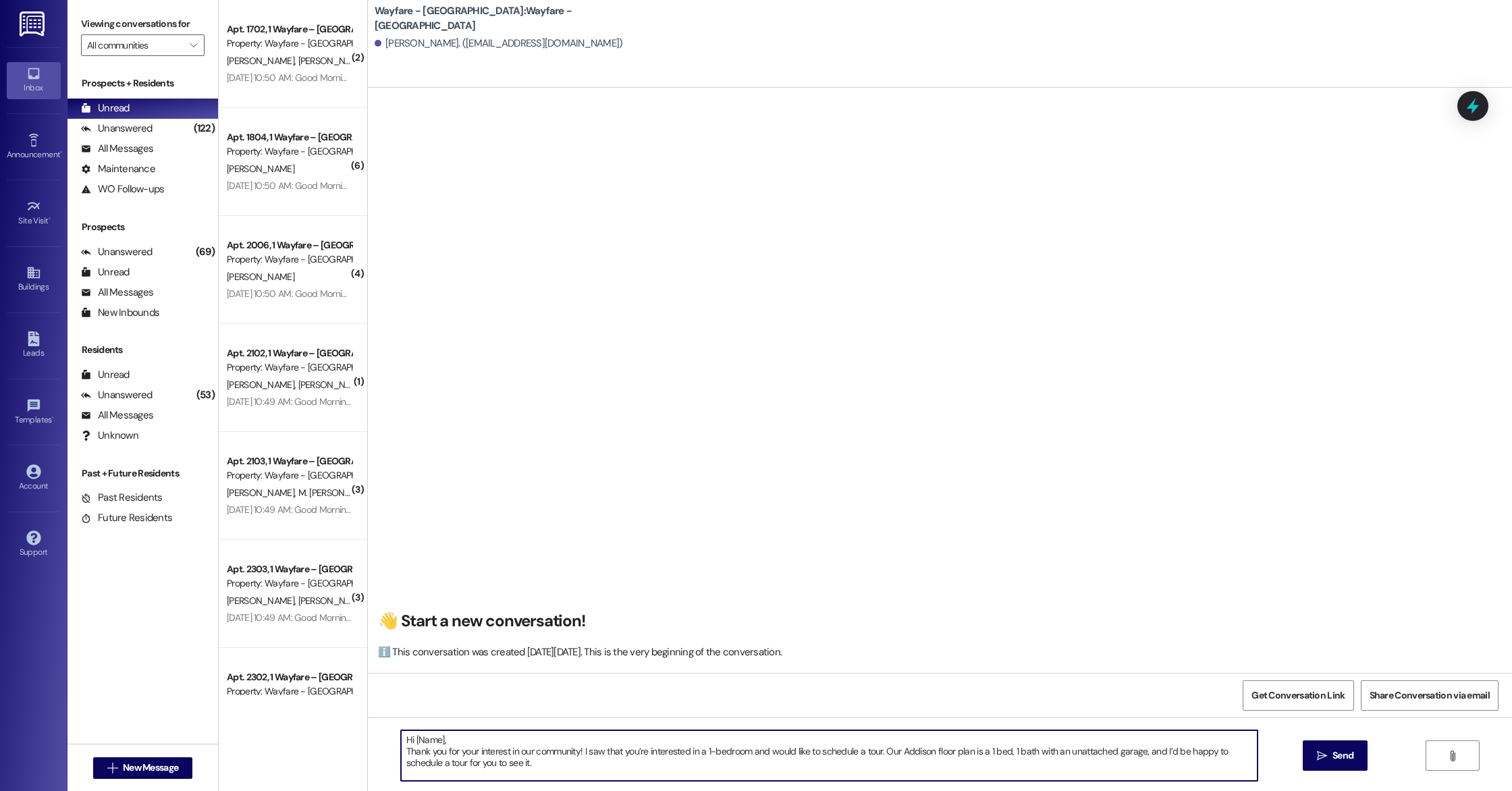
click at [433, 743] on textarea "Hi [Name], Thank you for your interest in our community! I saw that you’re inte…" at bounding box center [829, 756] width 857 height 51
type textarea "Hi [PERSON_NAME], Thank you for your interest in our community! I saw that you’…"
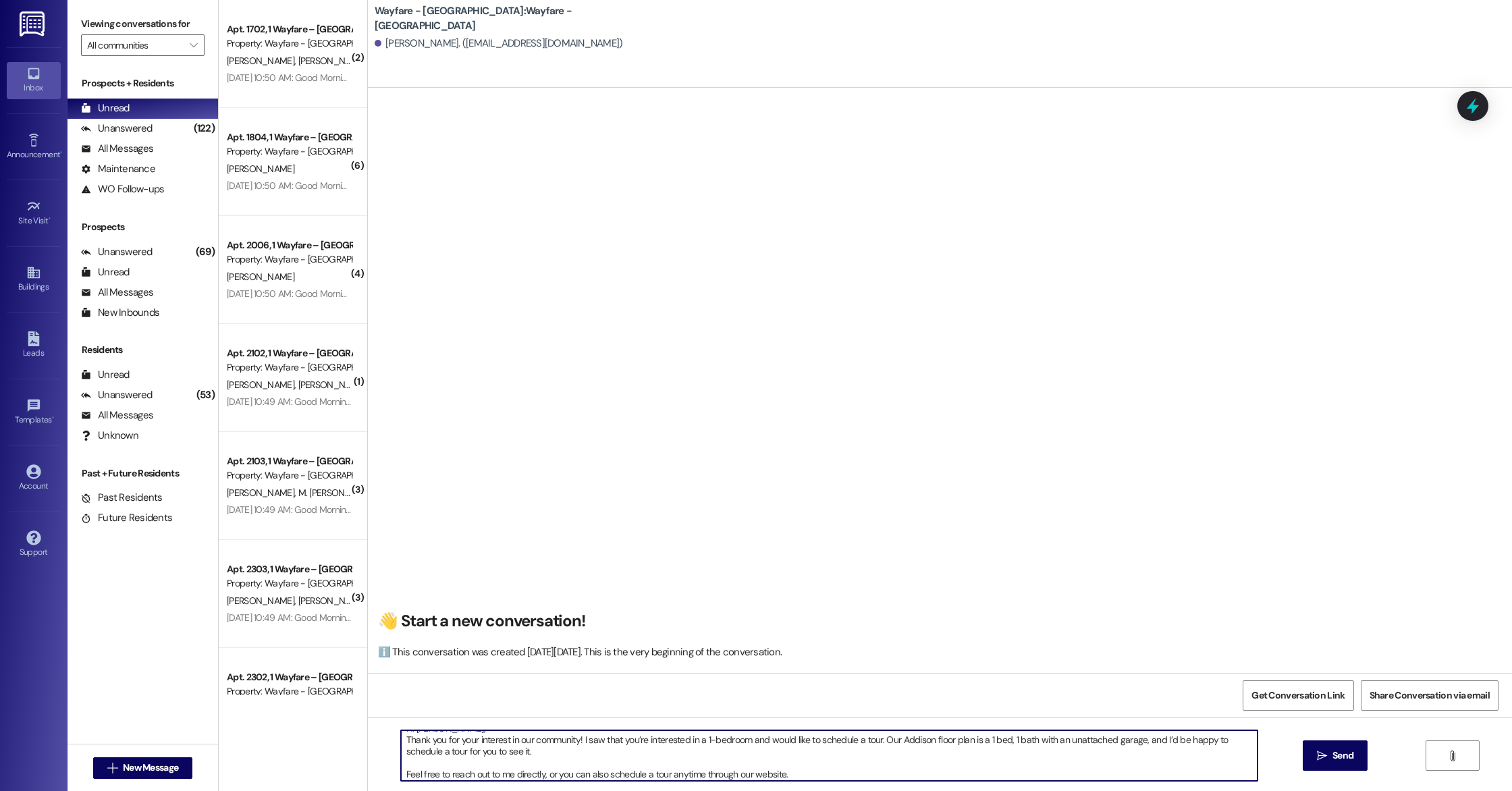
click at [580, 762] on textarea "Hi [PERSON_NAME], Thank you for your interest in our community! I saw that you’…" at bounding box center [829, 756] width 857 height 51
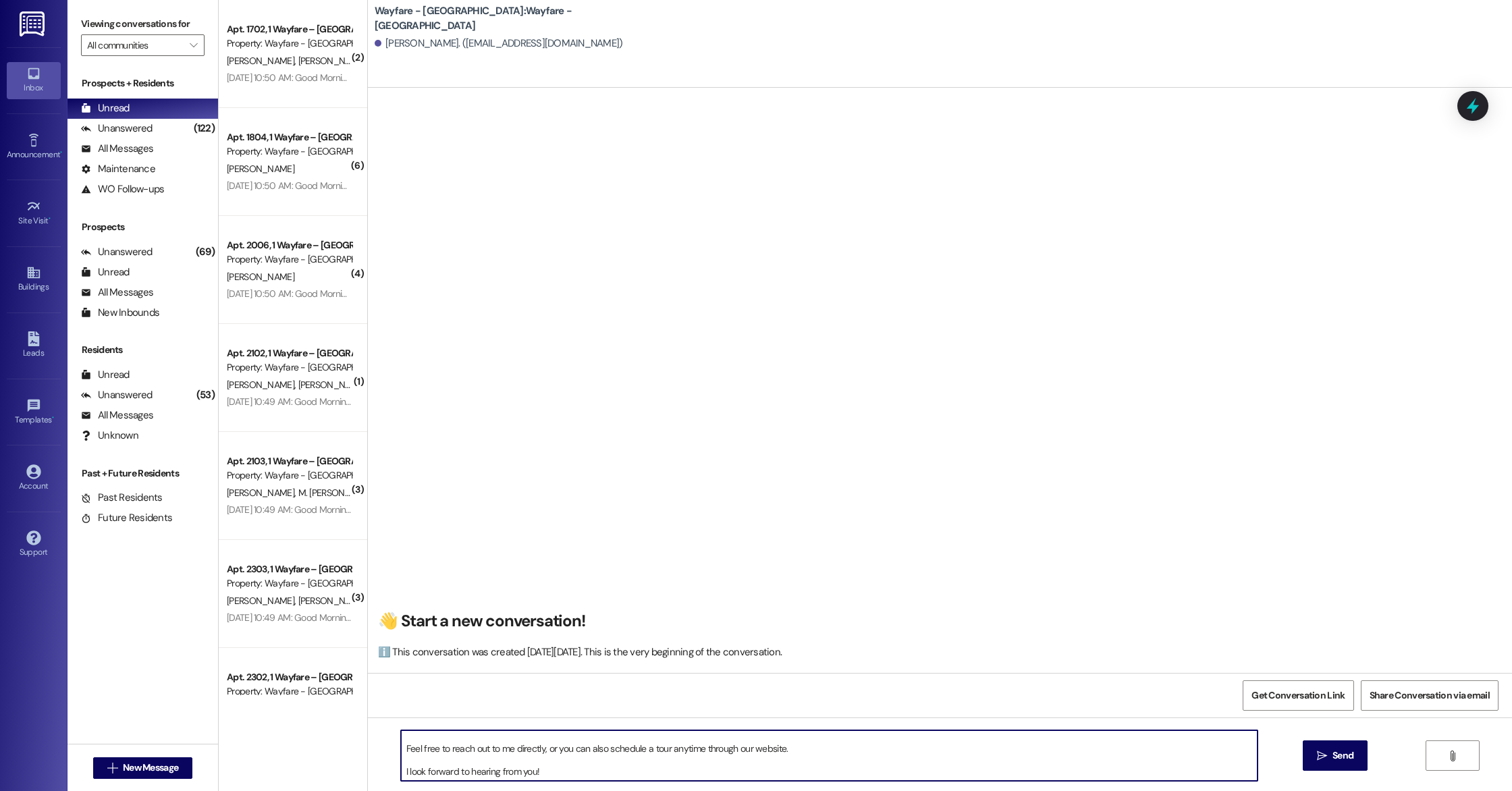
scroll to position [38, 0]
click at [580, 767] on textarea "Hi [PERSON_NAME], Thank you for your interest in our community! I saw that you’…" at bounding box center [829, 756] width 857 height 51
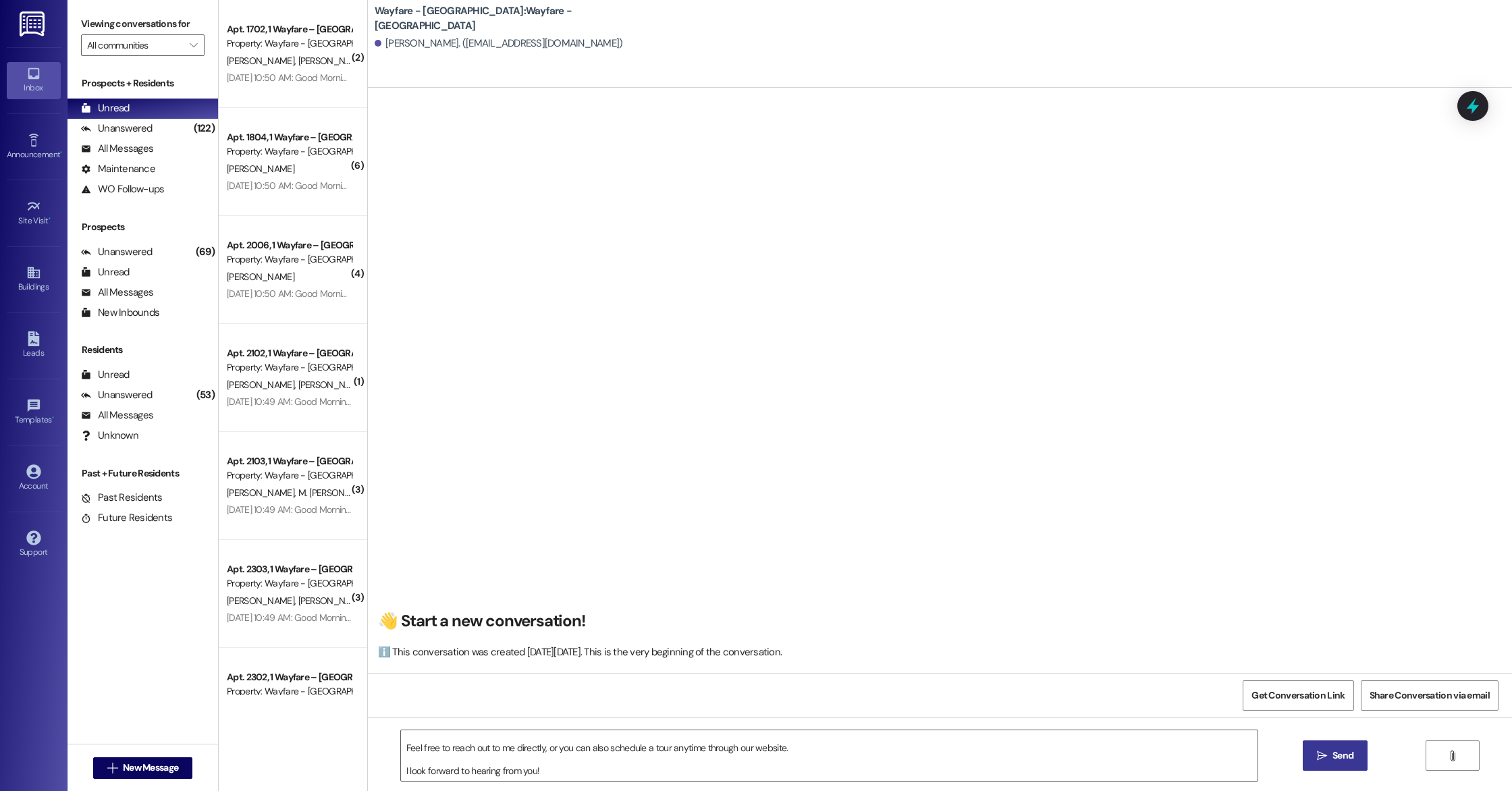
click at [1321, 758] on icon "" at bounding box center [1322, 756] width 10 height 11
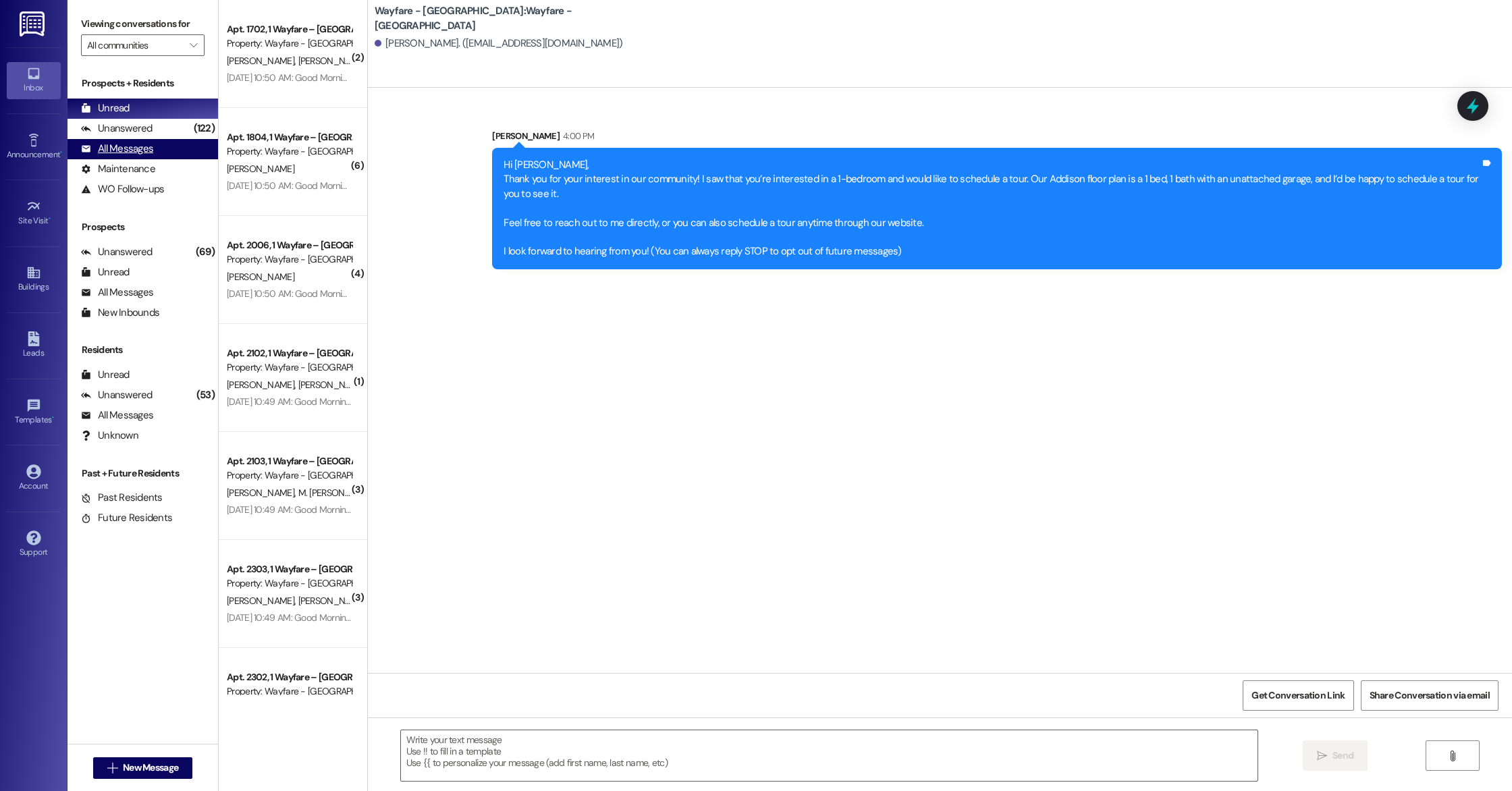
click at [170, 140] on div "All Messages (undefined)" at bounding box center [143, 149] width 150 height 20
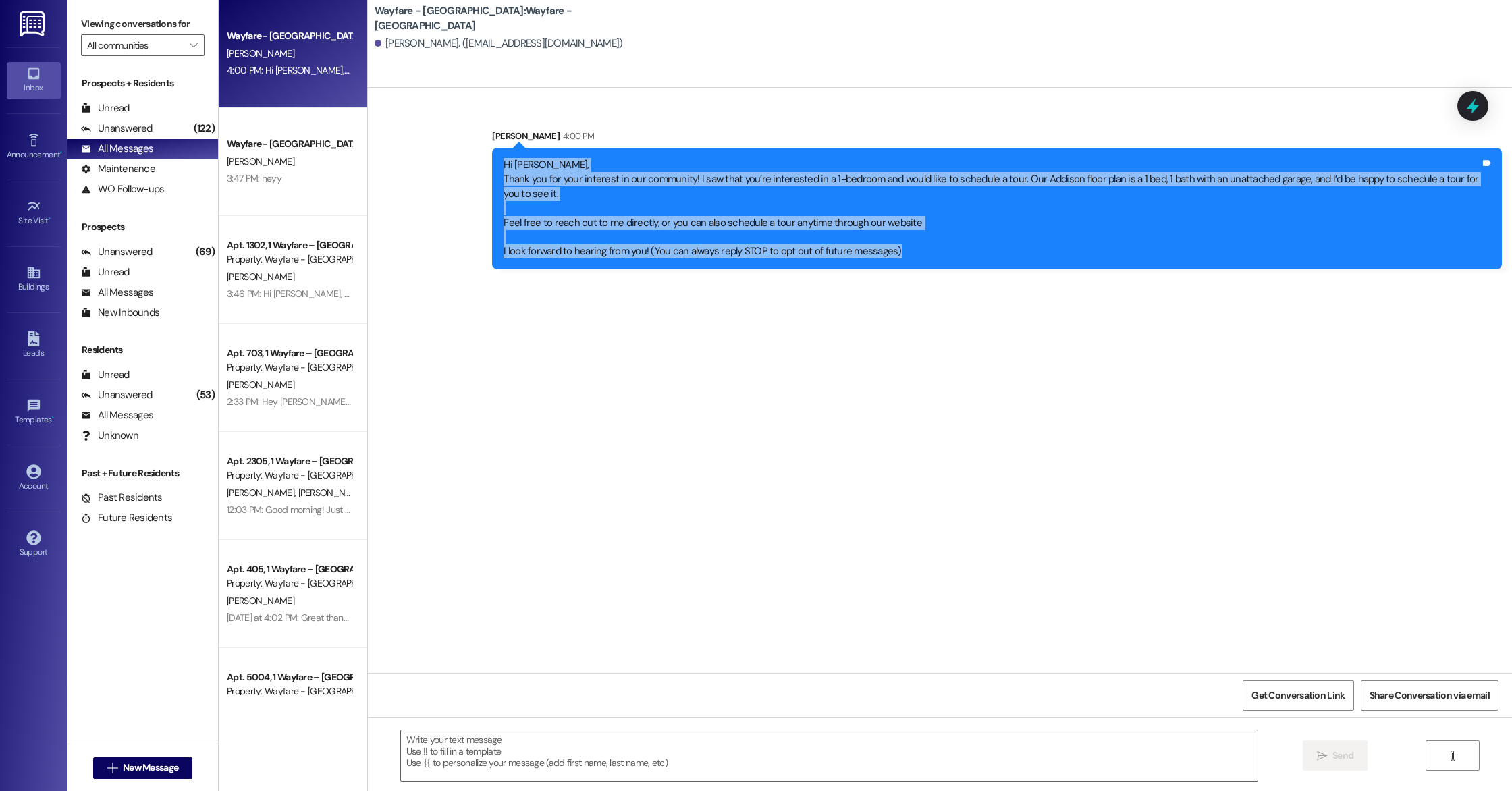
drag, startPoint x: 496, startPoint y: 162, endPoint x: 892, endPoint y: 255, distance: 406.8
click at [892, 255] on div "Hi [PERSON_NAME], Thank you for your interest in our community! I saw that you’…" at bounding box center [992, 208] width 977 height 101
copy div "Hi [PERSON_NAME], Thank you for your interest in our community! I saw that you’…"
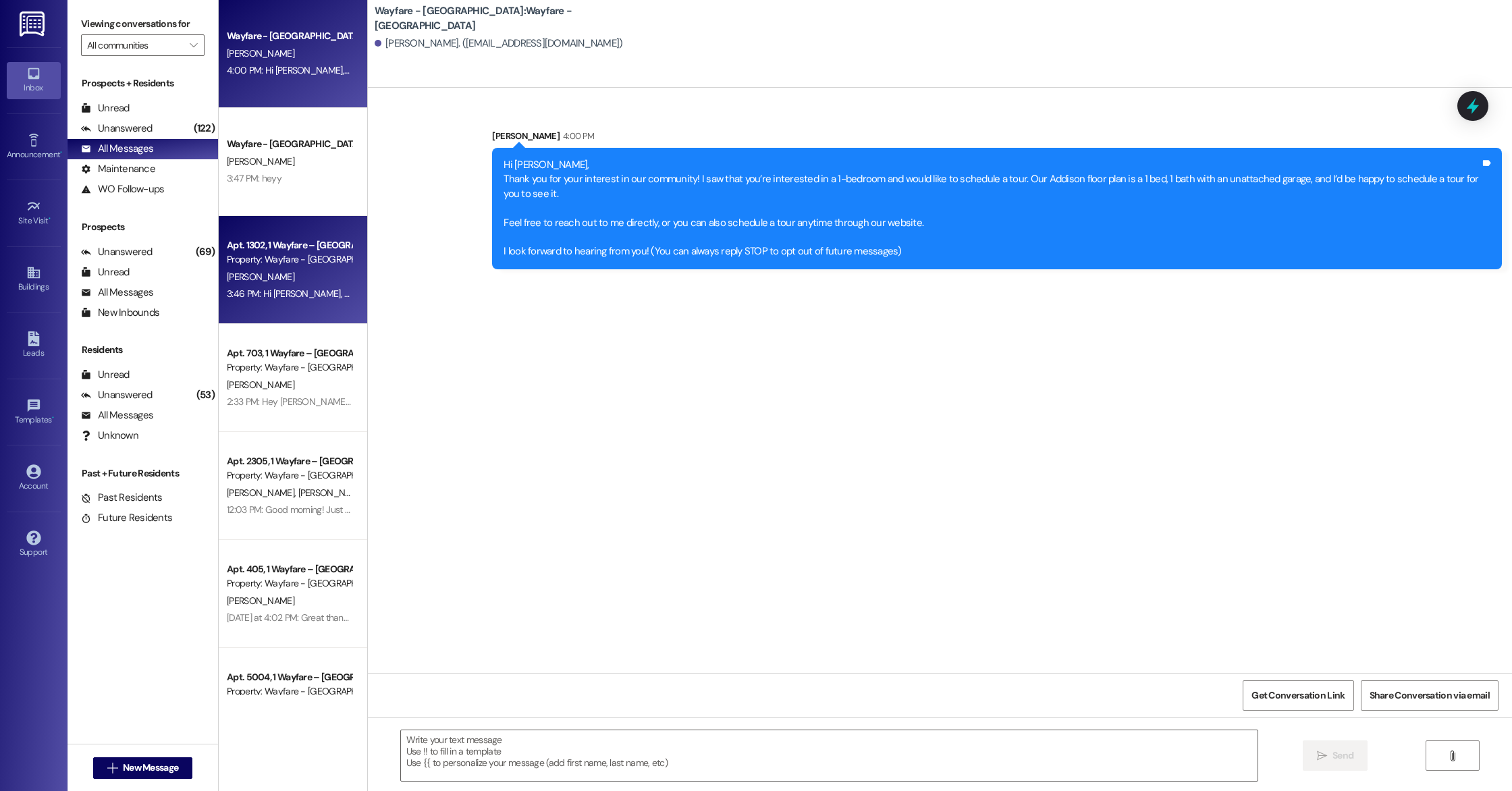
click at [246, 259] on div "Property: Wayfare - [GEOGRAPHIC_DATA]" at bounding box center [289, 260] width 125 height 14
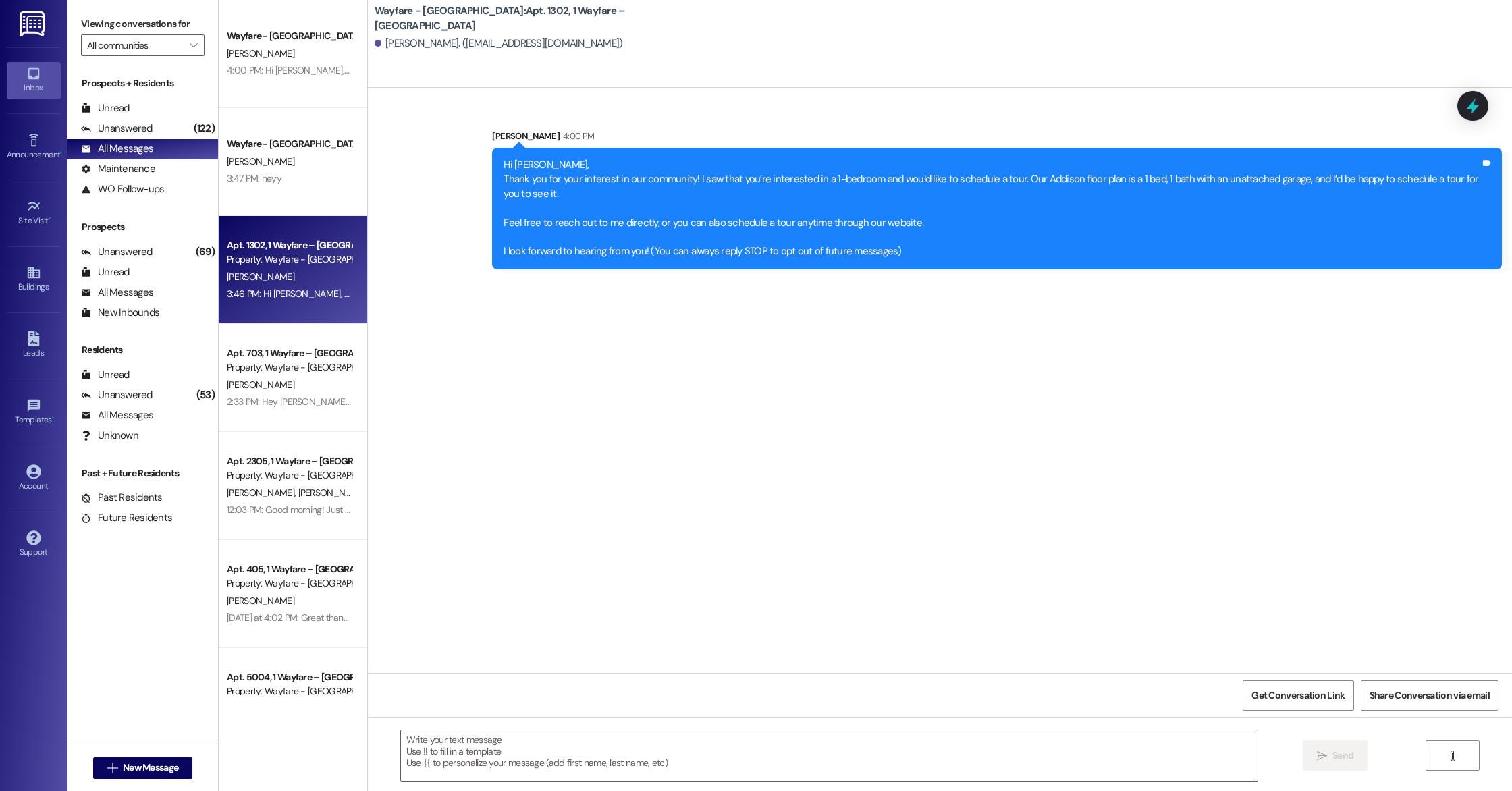
scroll to position [14167, 0]
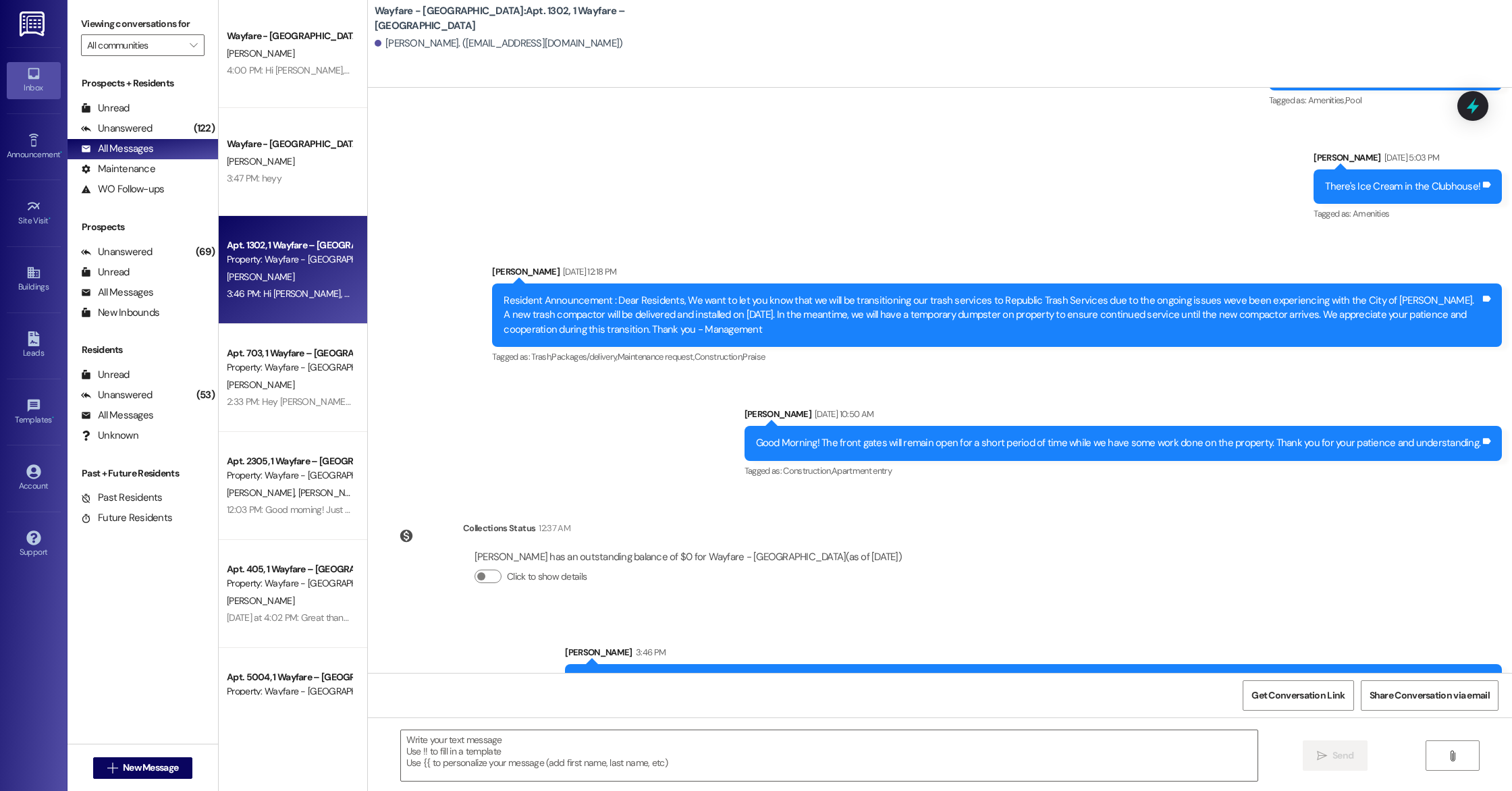
drag, startPoint x: 687, startPoint y: 620, endPoint x: 1475, endPoint y: 623, distance: 788.0
click at [1475, 674] on div "Hi [PERSON_NAME], this is [PERSON_NAME]. I just sent out your renewal lease and…" at bounding box center [1028, 681] width 906 height 14
copy div "Hi [PERSON_NAME], this is [PERSON_NAME]. I just sent out your renewal lease and…"
click at [138, 125] on div "Unanswered" at bounding box center [116, 128] width 71 height 14
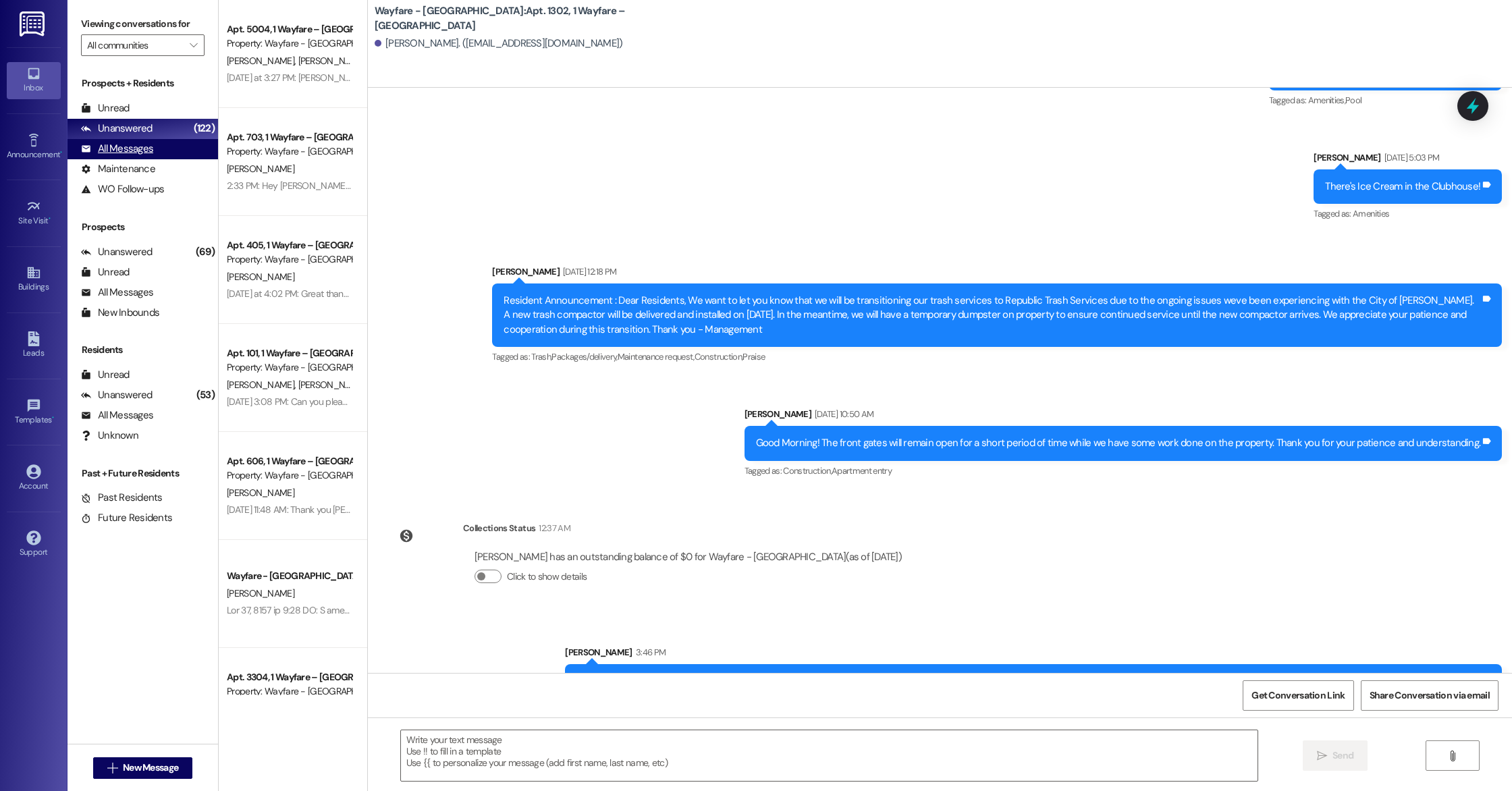
click at [138, 142] on div "All Messages" at bounding box center [117, 149] width 72 height 14
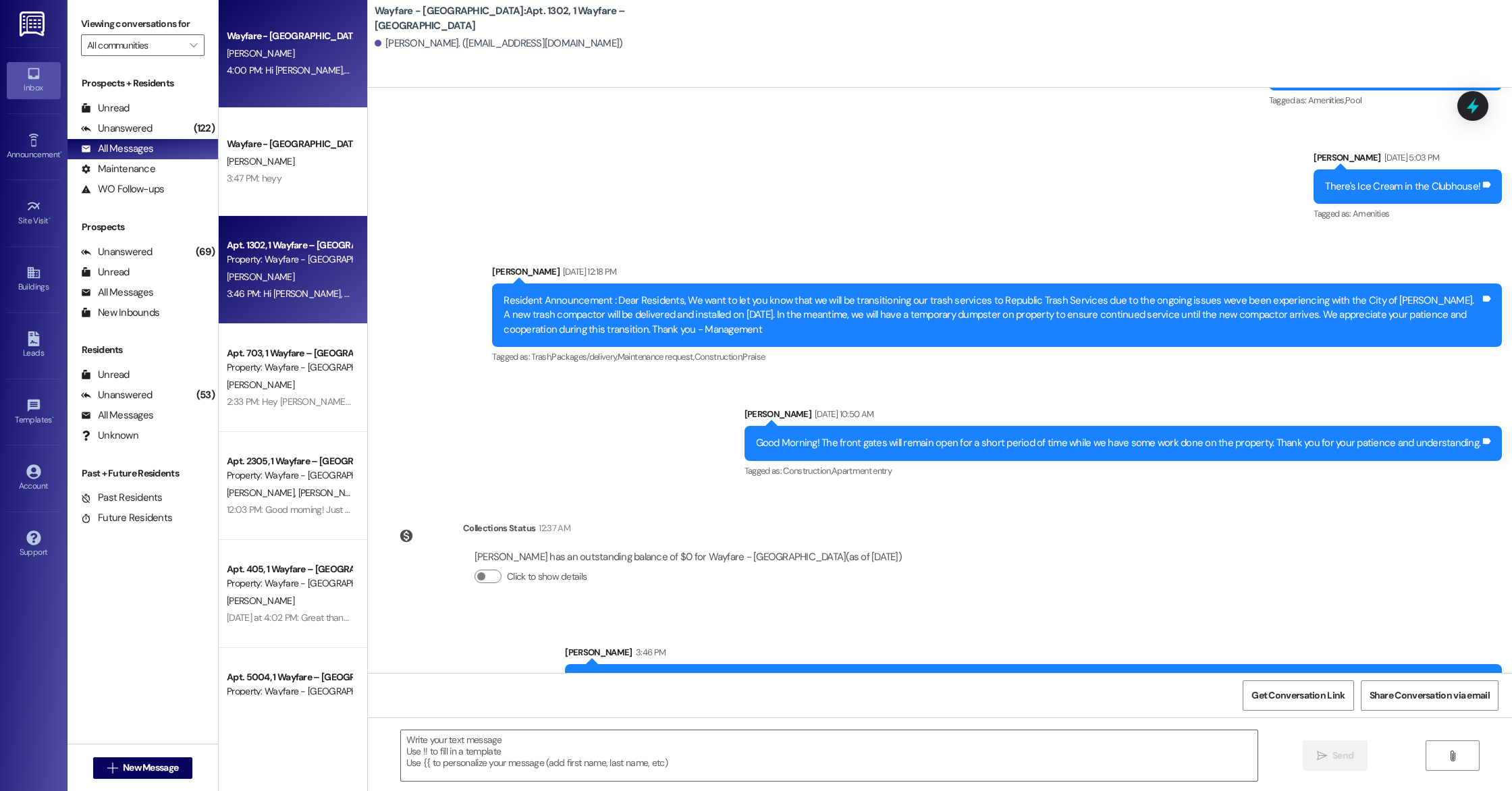
click at [275, 51] on div "[PERSON_NAME]" at bounding box center [289, 54] width 128 height 17
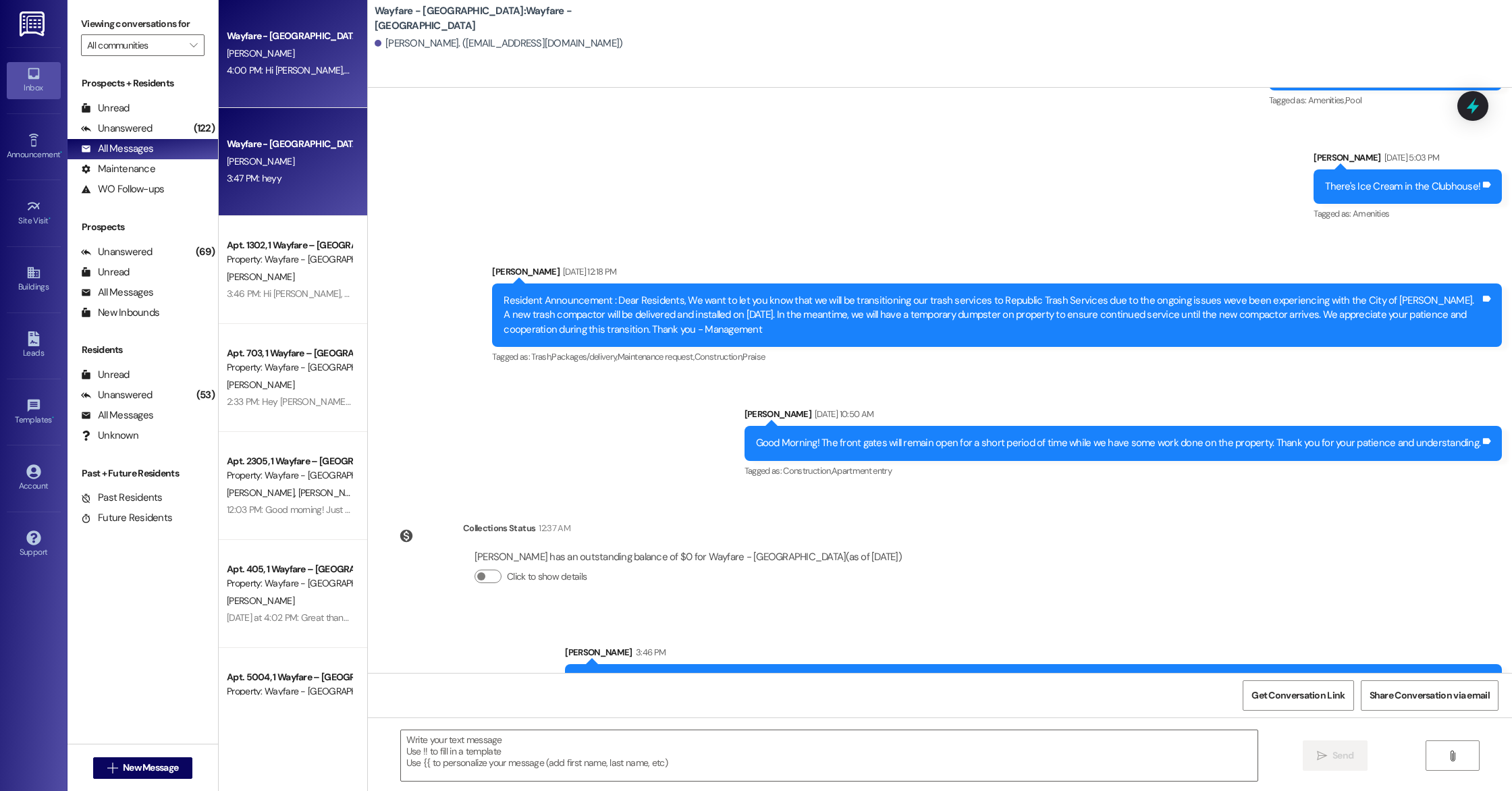
scroll to position [0, 0]
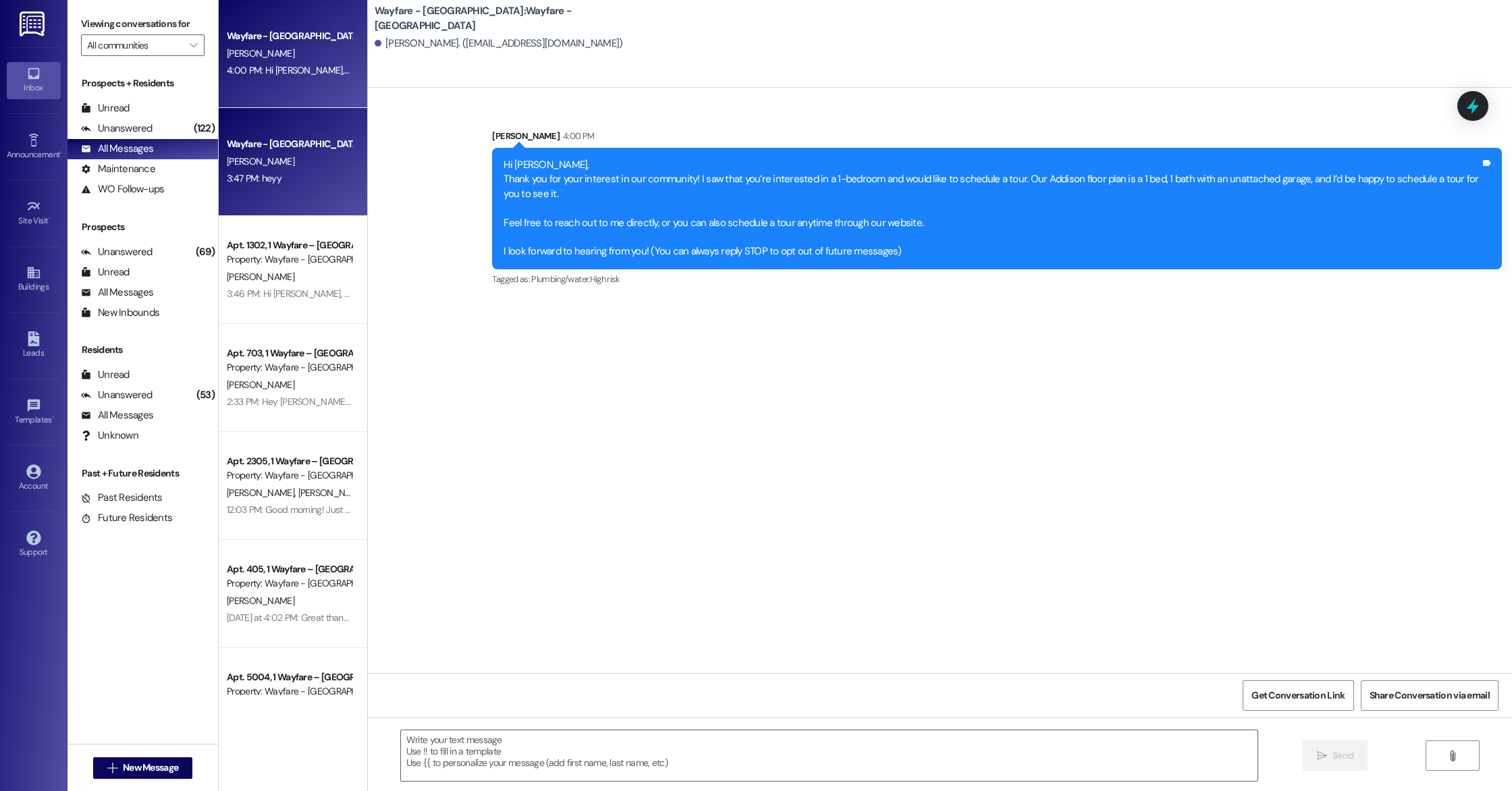
click at [287, 159] on div "[PERSON_NAME]" at bounding box center [289, 162] width 128 height 17
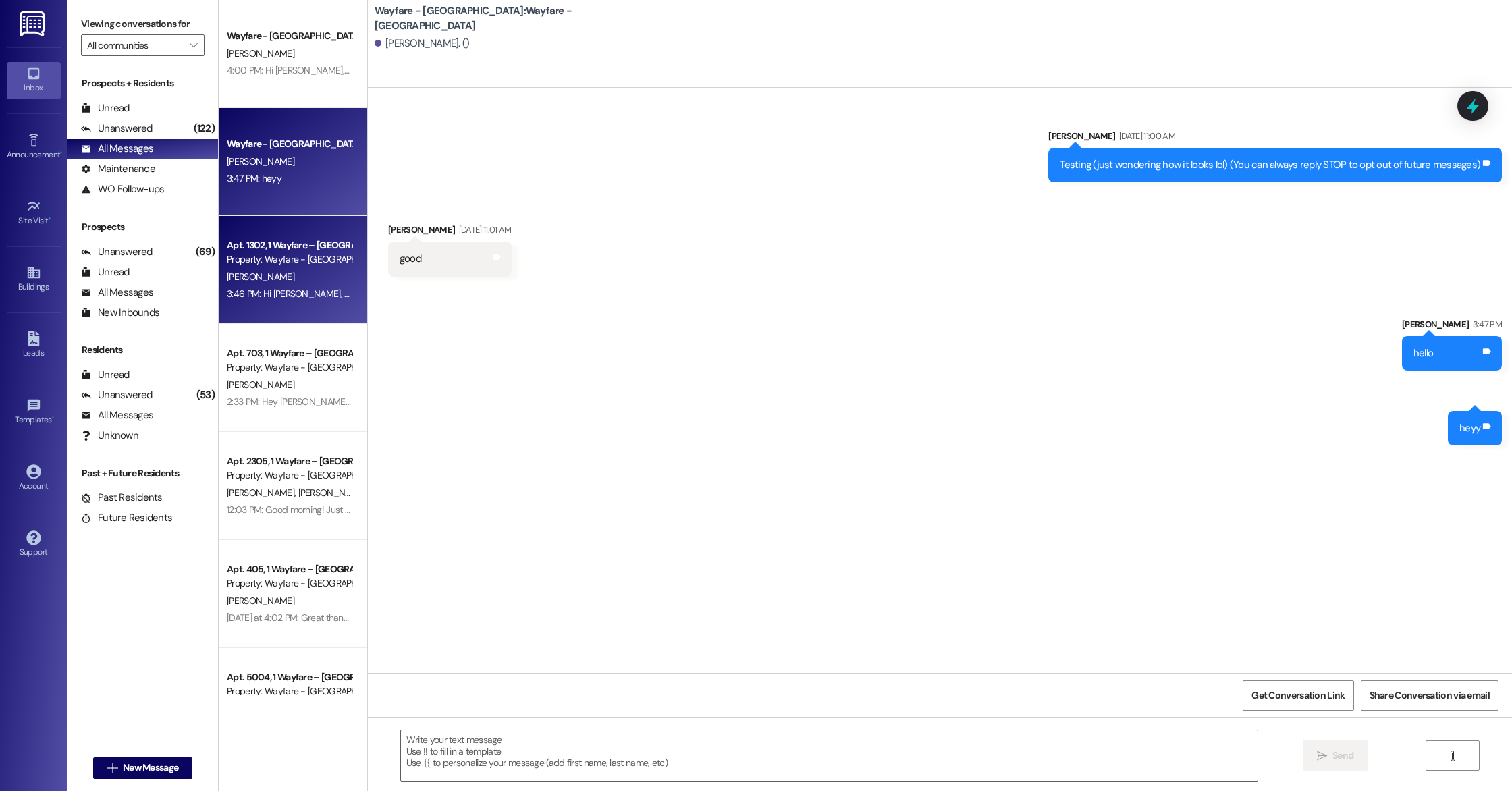
click at [276, 274] on div "[PERSON_NAME]" at bounding box center [289, 277] width 128 height 17
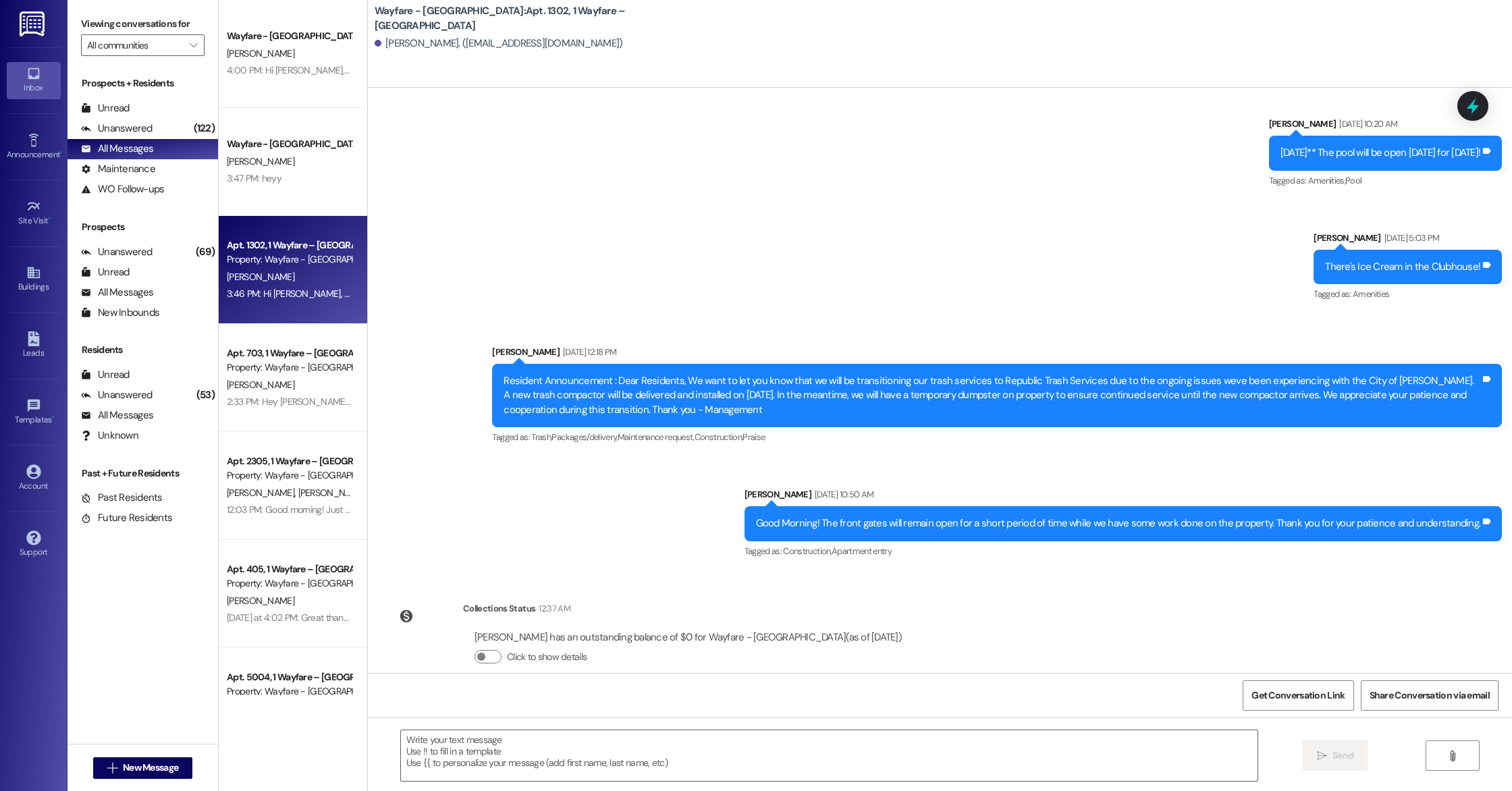
scroll to position [14167, 0]
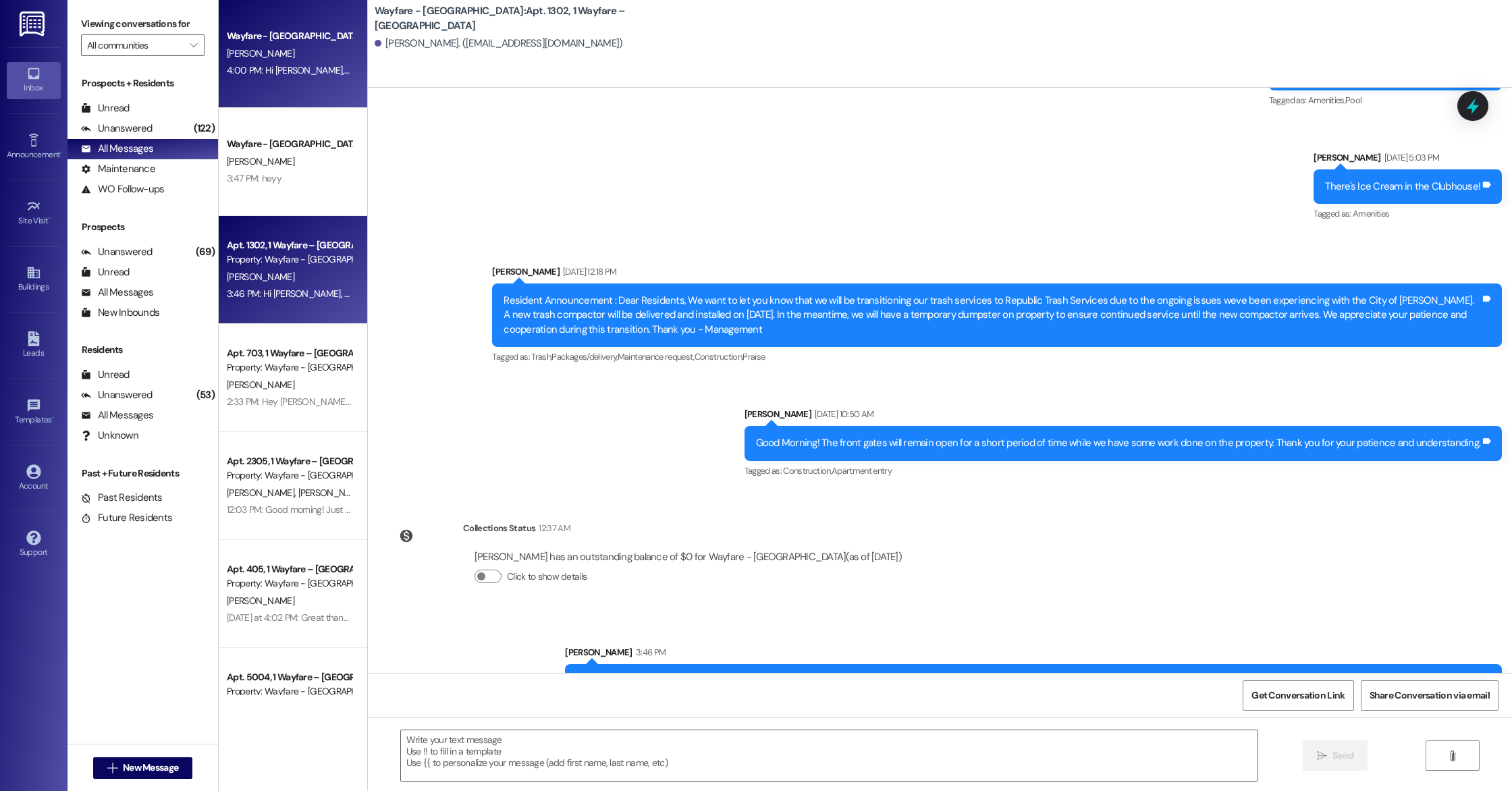
click at [301, 64] on div "4:00 PM: Hi [PERSON_NAME], Thank you for your interest in our community! I saw …" at bounding box center [289, 71] width 128 height 17
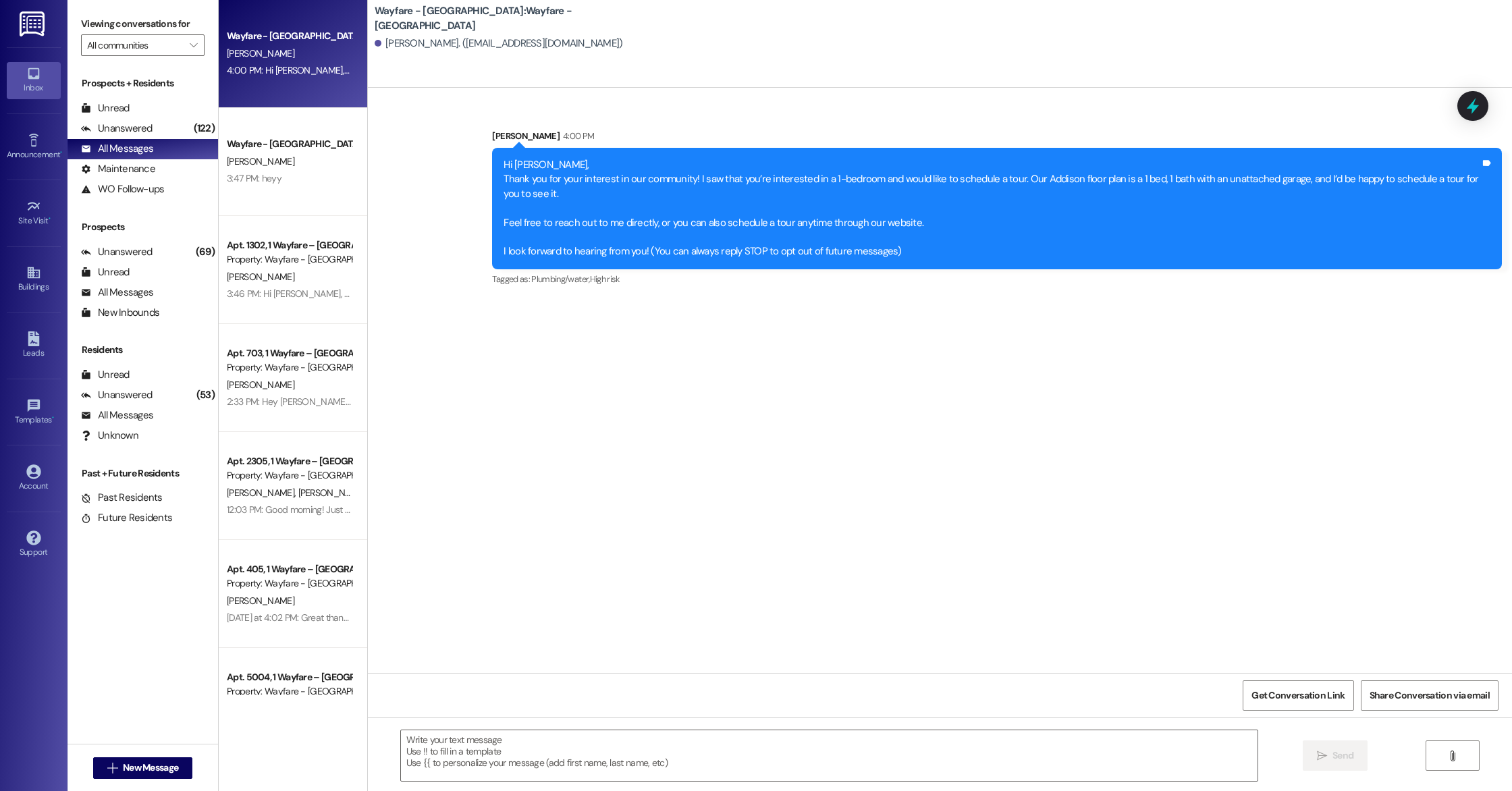
scroll to position [0, 0]
click at [115, 135] on div "Unanswered" at bounding box center [116, 128] width 71 height 14
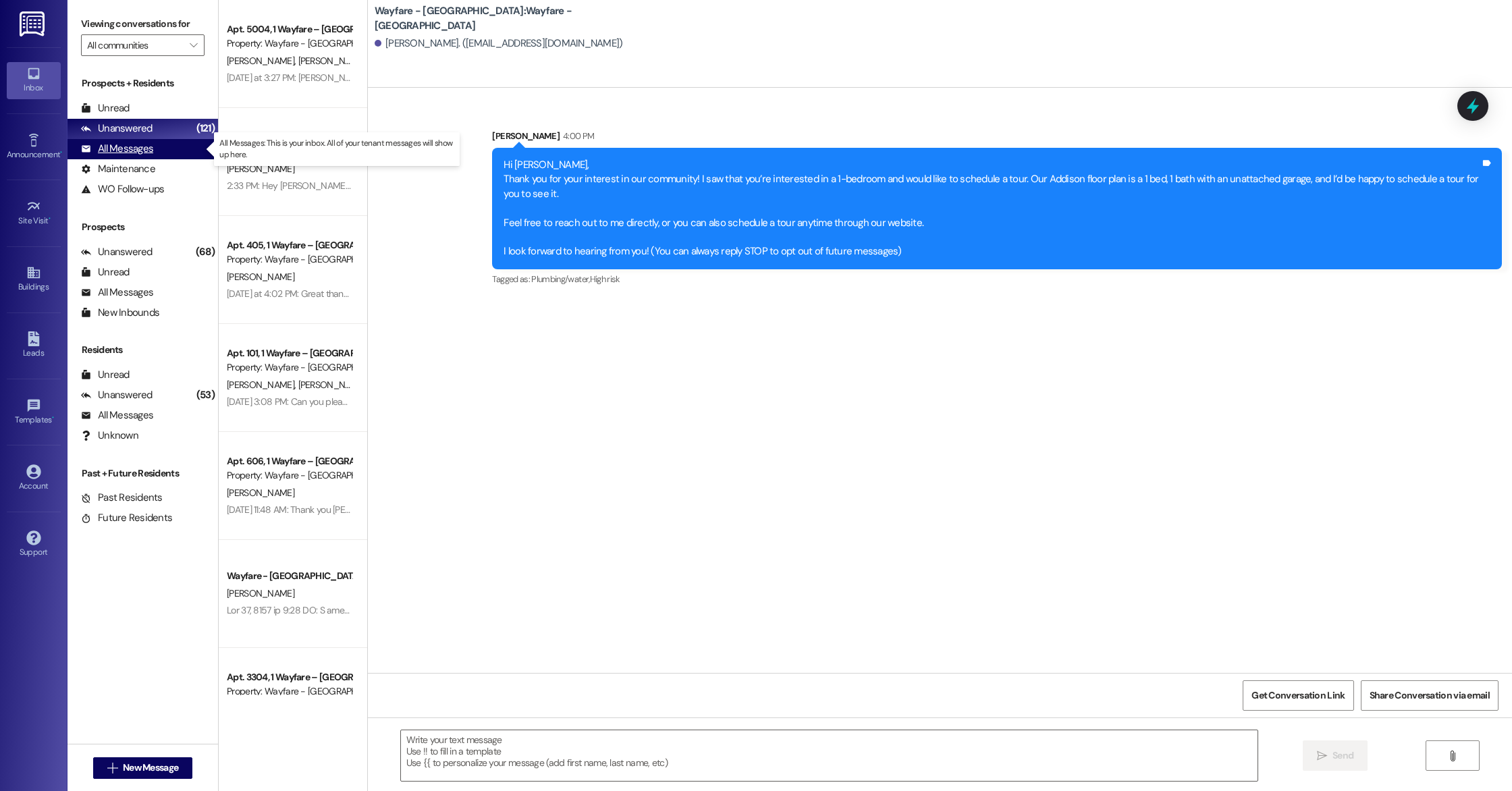
click at [116, 147] on div "All Messages" at bounding box center [117, 149] width 72 height 14
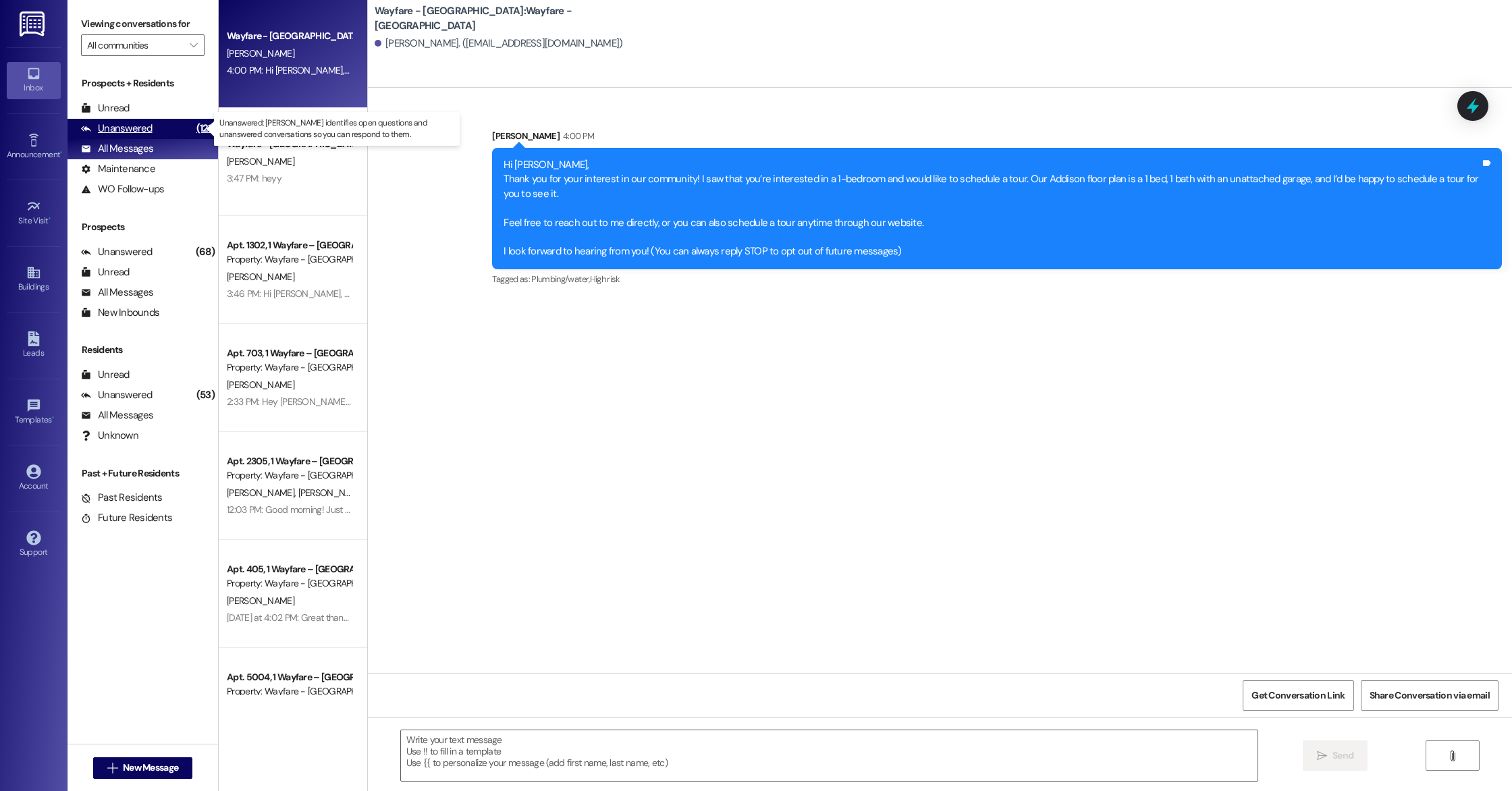
click at [92, 123] on div "Unanswered" at bounding box center [116, 128] width 71 height 14
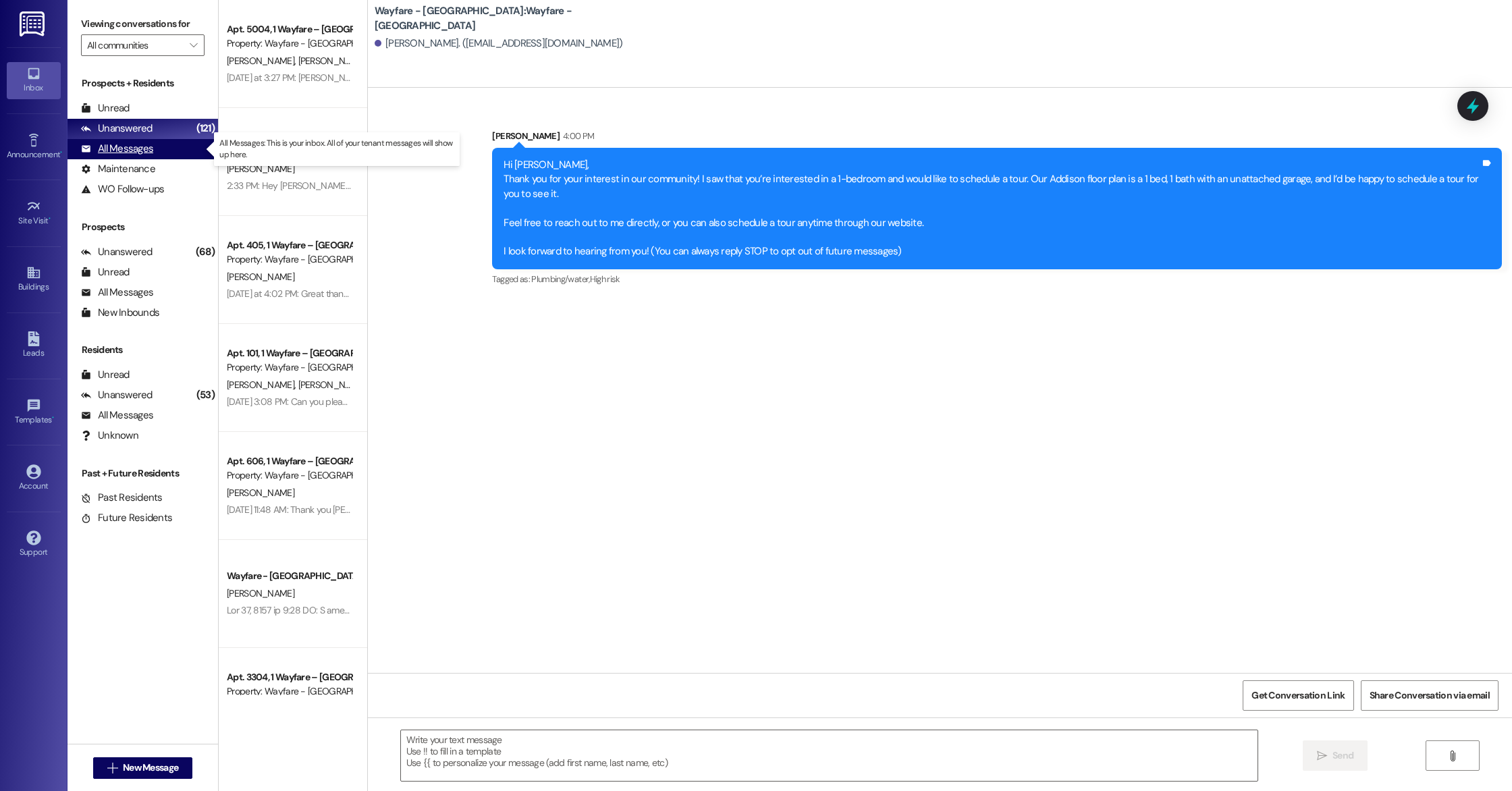
click at [108, 152] on div "All Messages" at bounding box center [117, 149] width 72 height 14
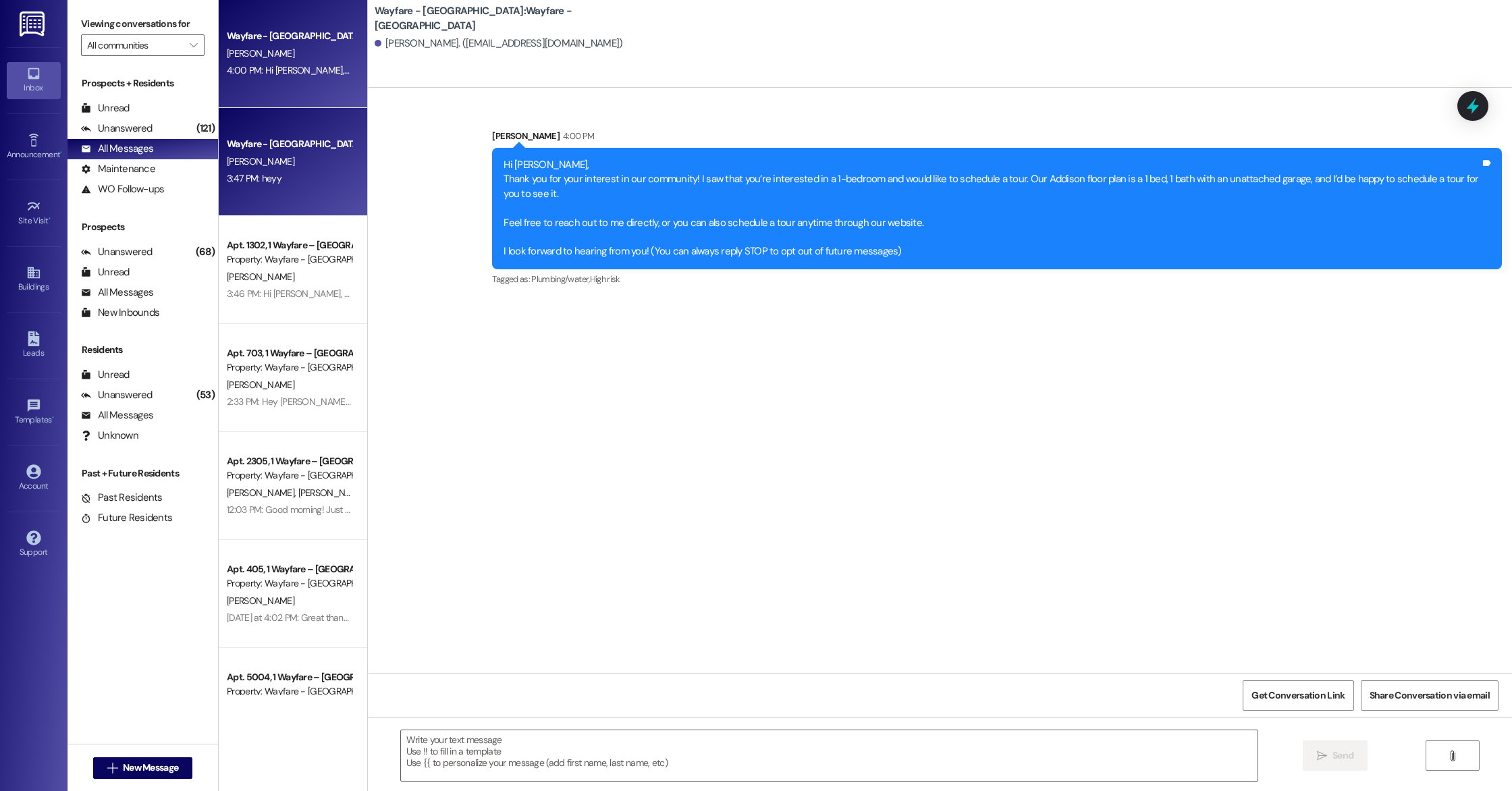
click at [289, 162] on div "[PERSON_NAME]" at bounding box center [289, 162] width 128 height 17
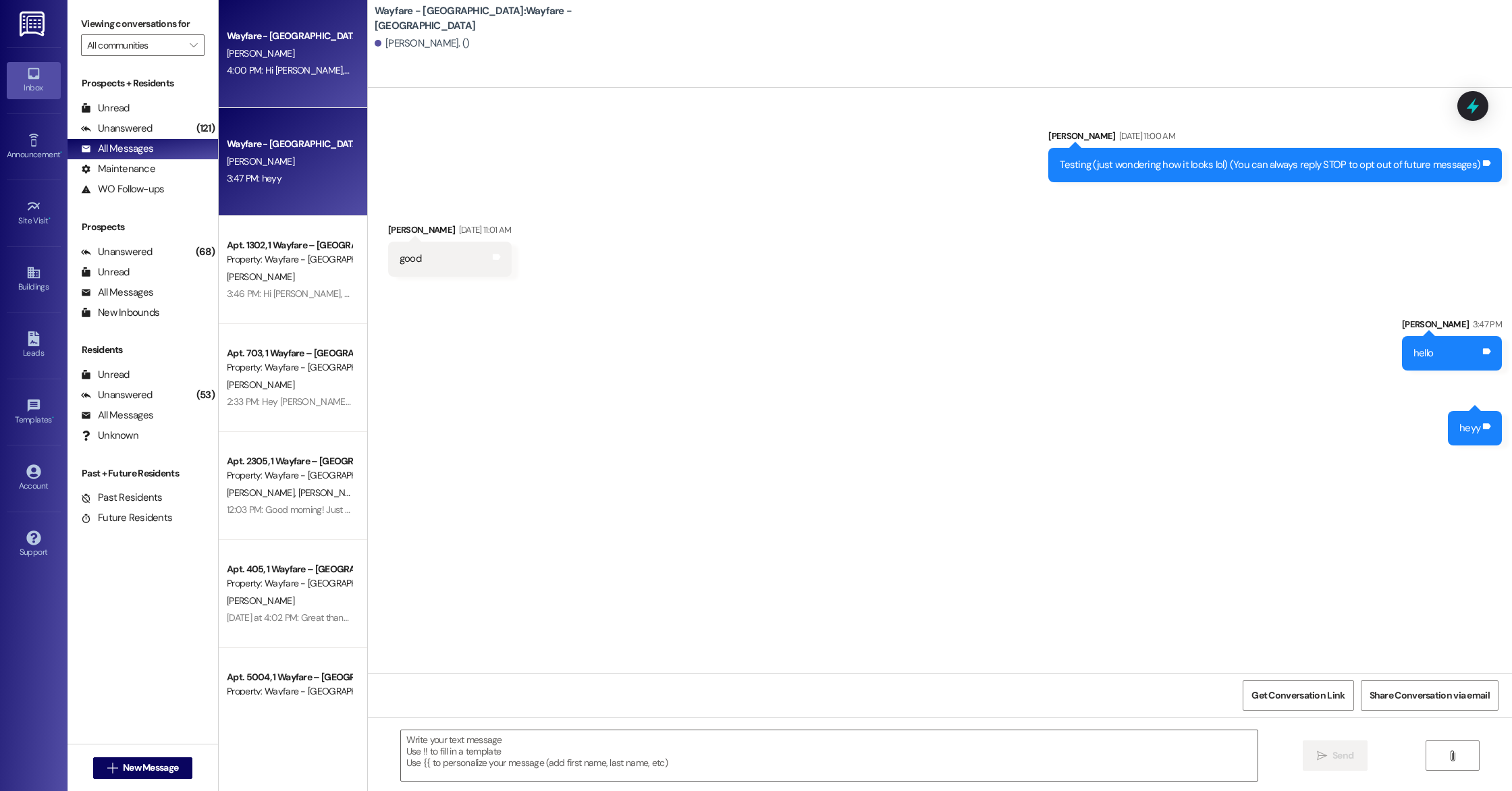
click at [299, 70] on div "4:00 PM: Hi [PERSON_NAME], Thank you for your interest in our community! I saw …" at bounding box center [1137, 70] width 1822 height 12
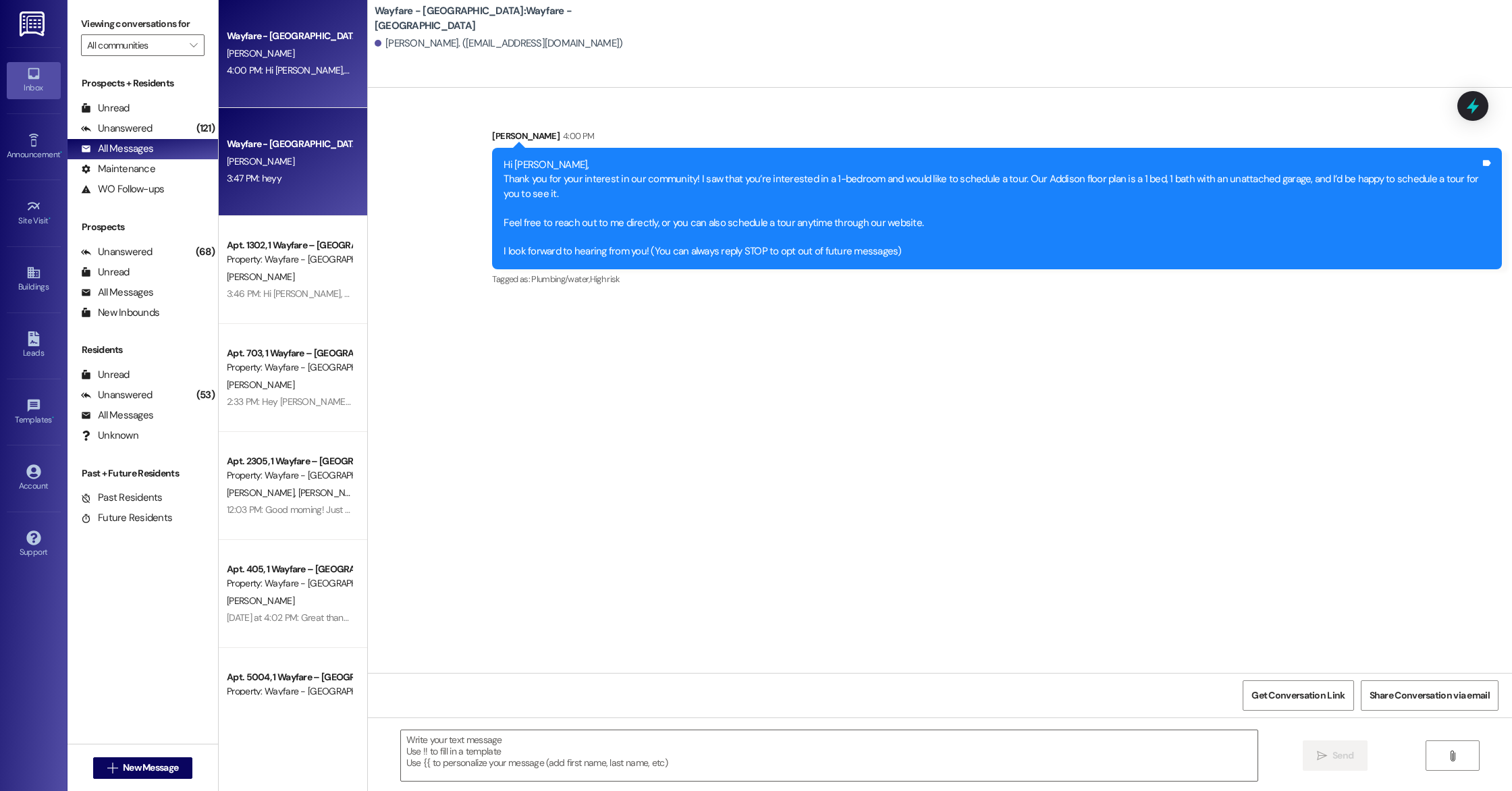
click at [282, 128] on div "Wayfare - [GEOGRAPHIC_DATA] [PERSON_NAME] 3:47 PM: heyy 3:47 PM: heyy" at bounding box center [293, 162] width 148 height 108
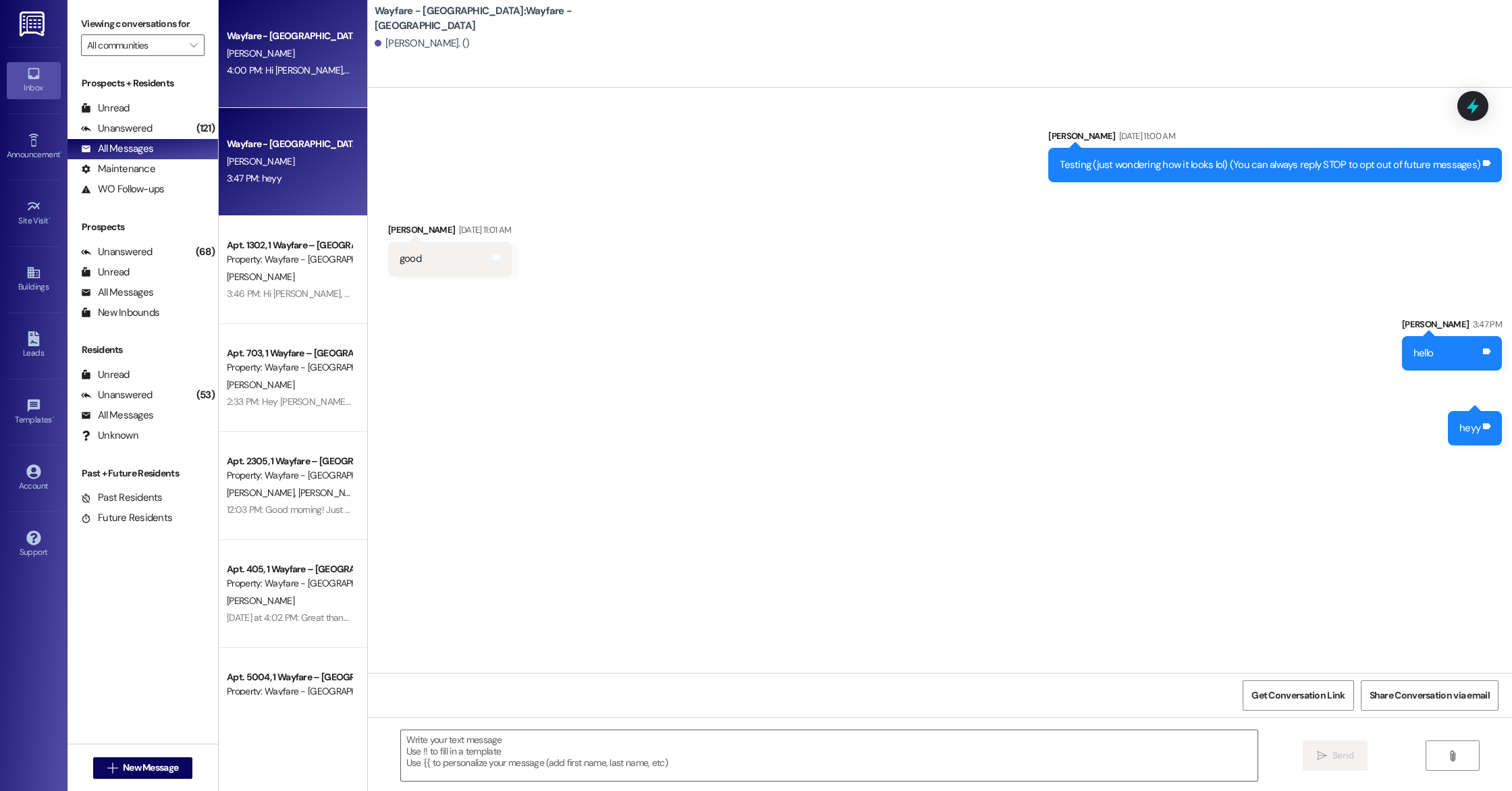
click at [269, 65] on div "4:00 PM: Hi [PERSON_NAME], Thank you for your interest in our community! I saw …" at bounding box center [1137, 70] width 1822 height 12
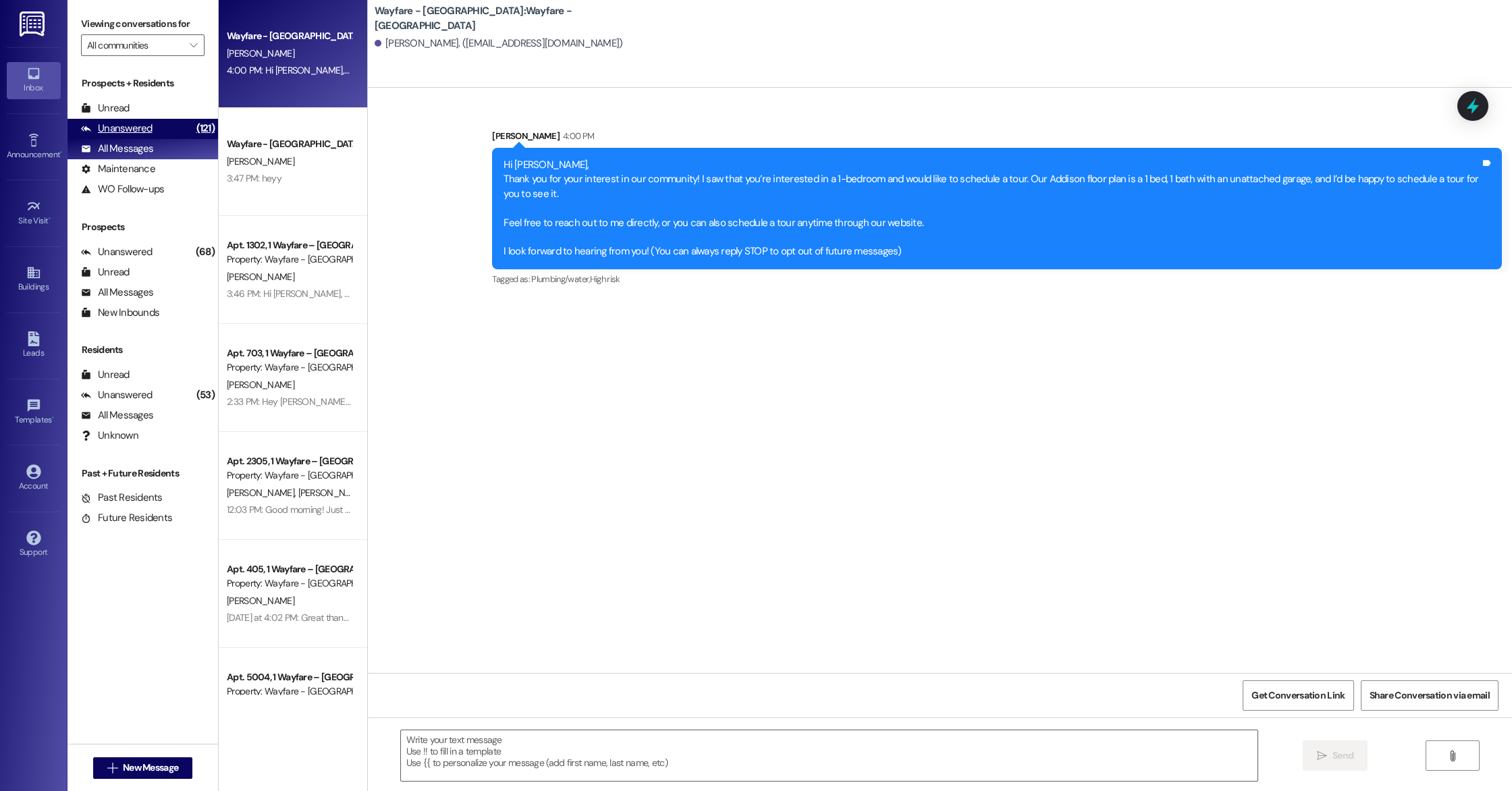
click at [132, 124] on div "Unanswered" at bounding box center [116, 128] width 71 height 14
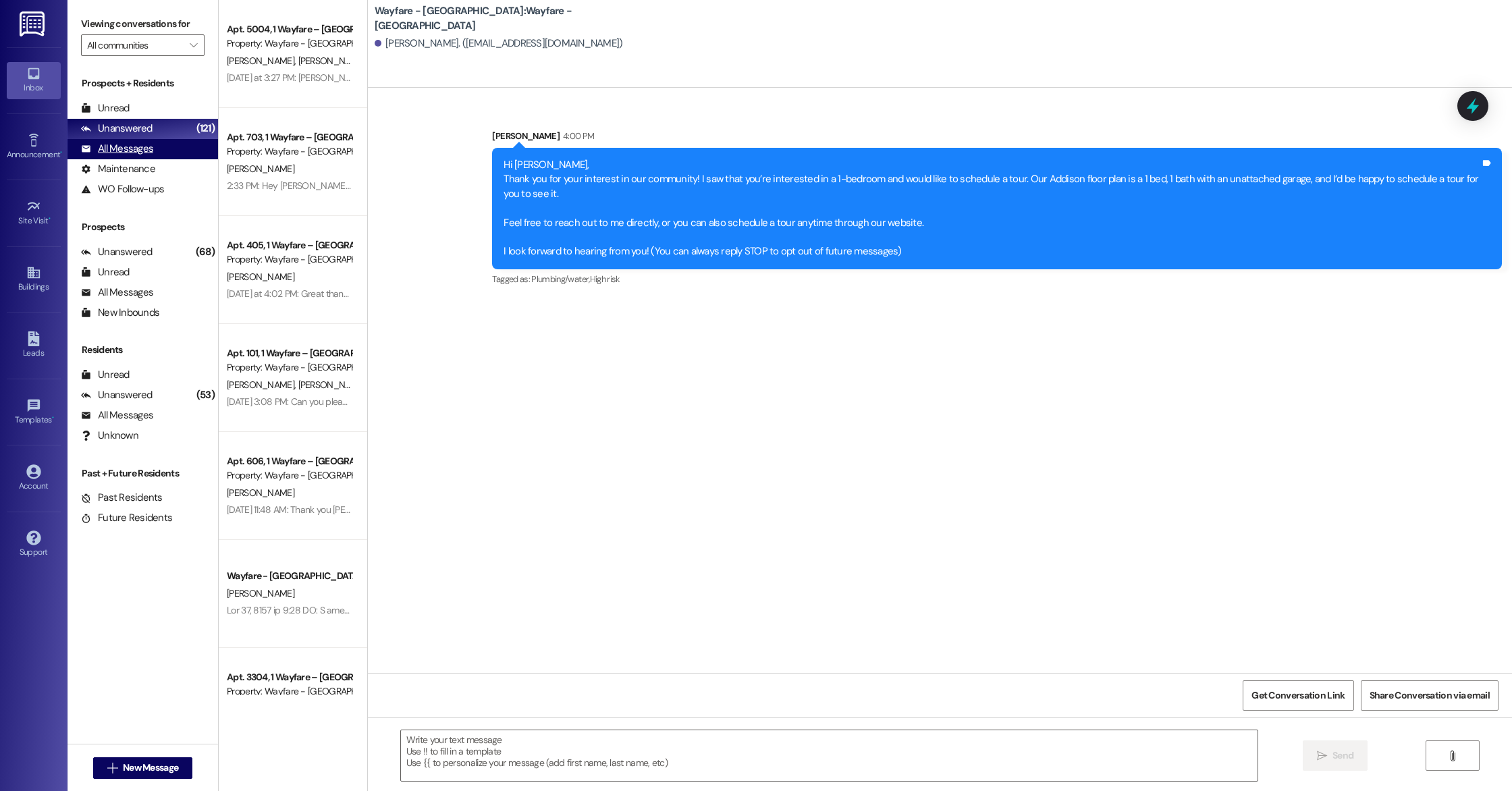
click at [138, 140] on div "All Messages (undefined)" at bounding box center [143, 149] width 150 height 20
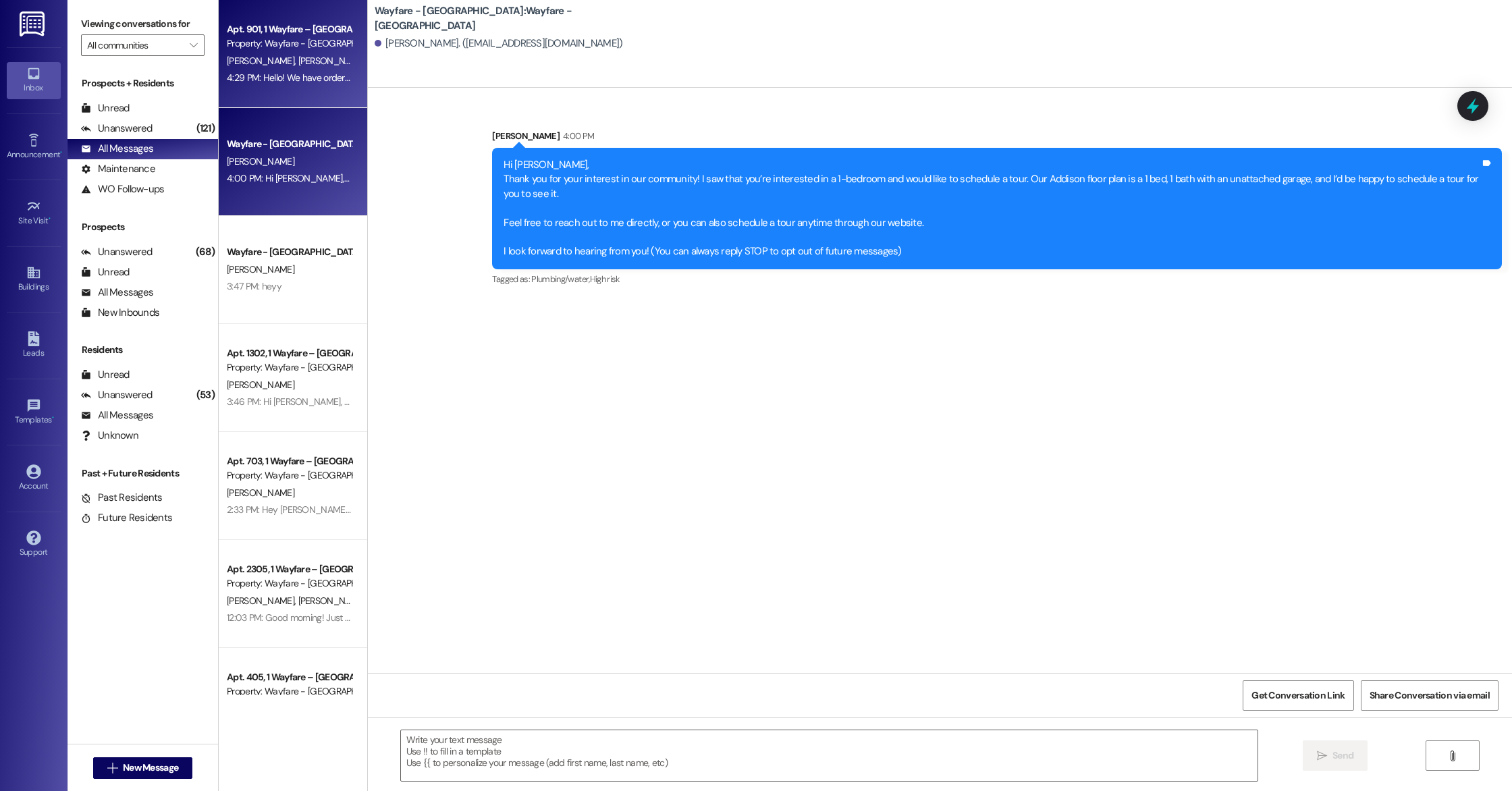
click at [270, 53] on div "[PERSON_NAME] [PERSON_NAME]" at bounding box center [289, 61] width 128 height 17
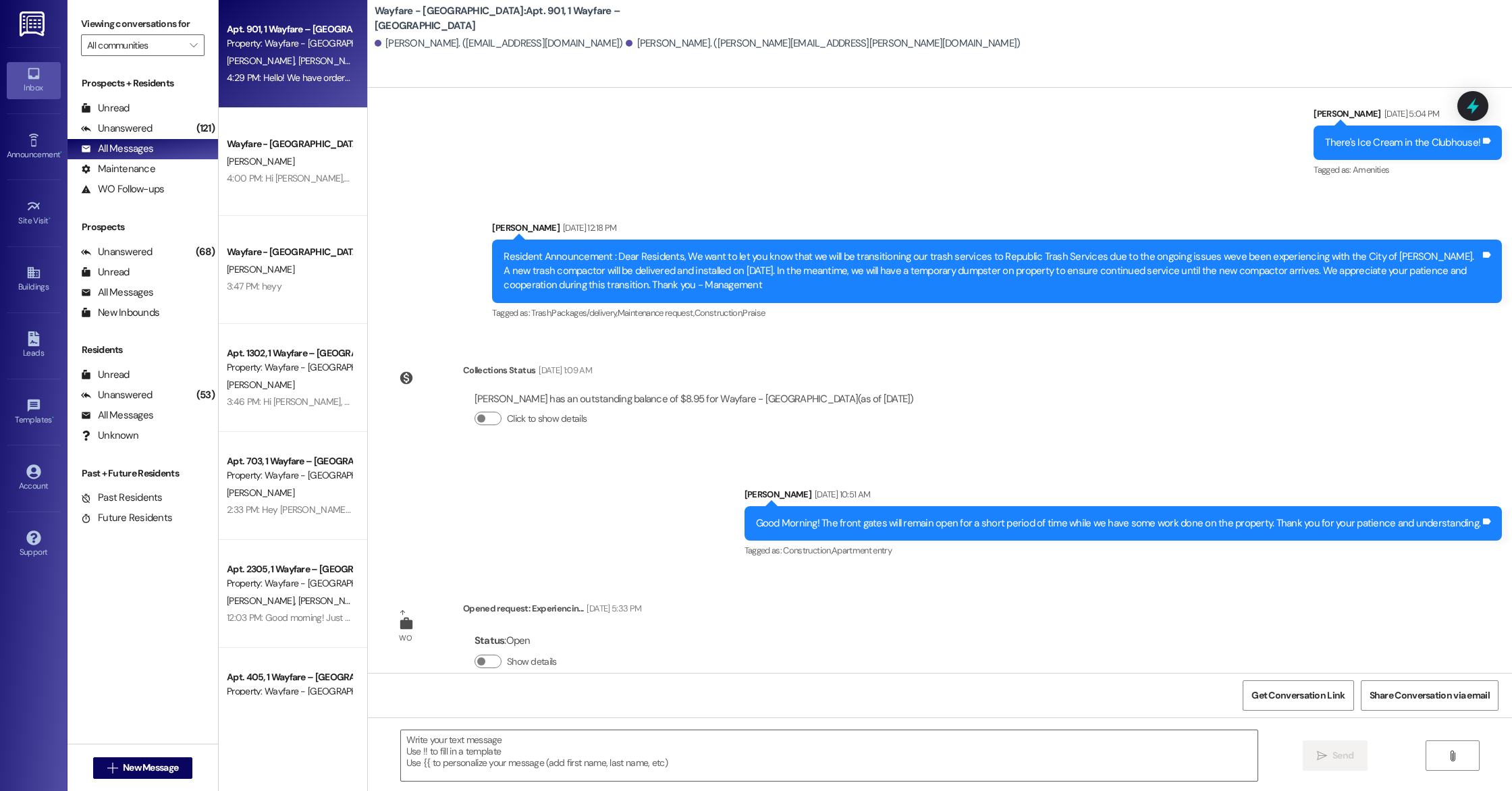
scroll to position [1616, 0]
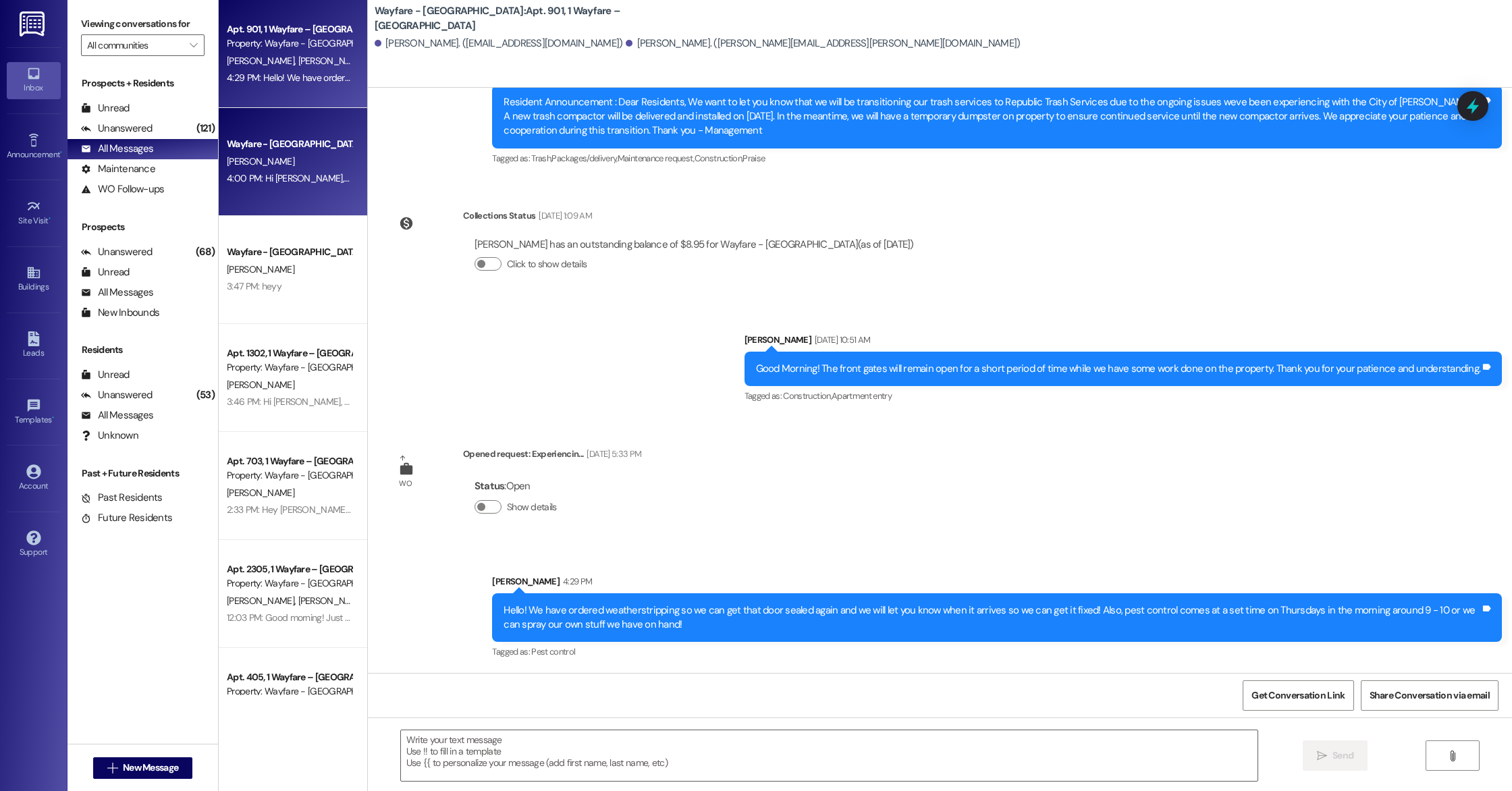
click at [292, 158] on div "[PERSON_NAME]" at bounding box center [289, 162] width 128 height 17
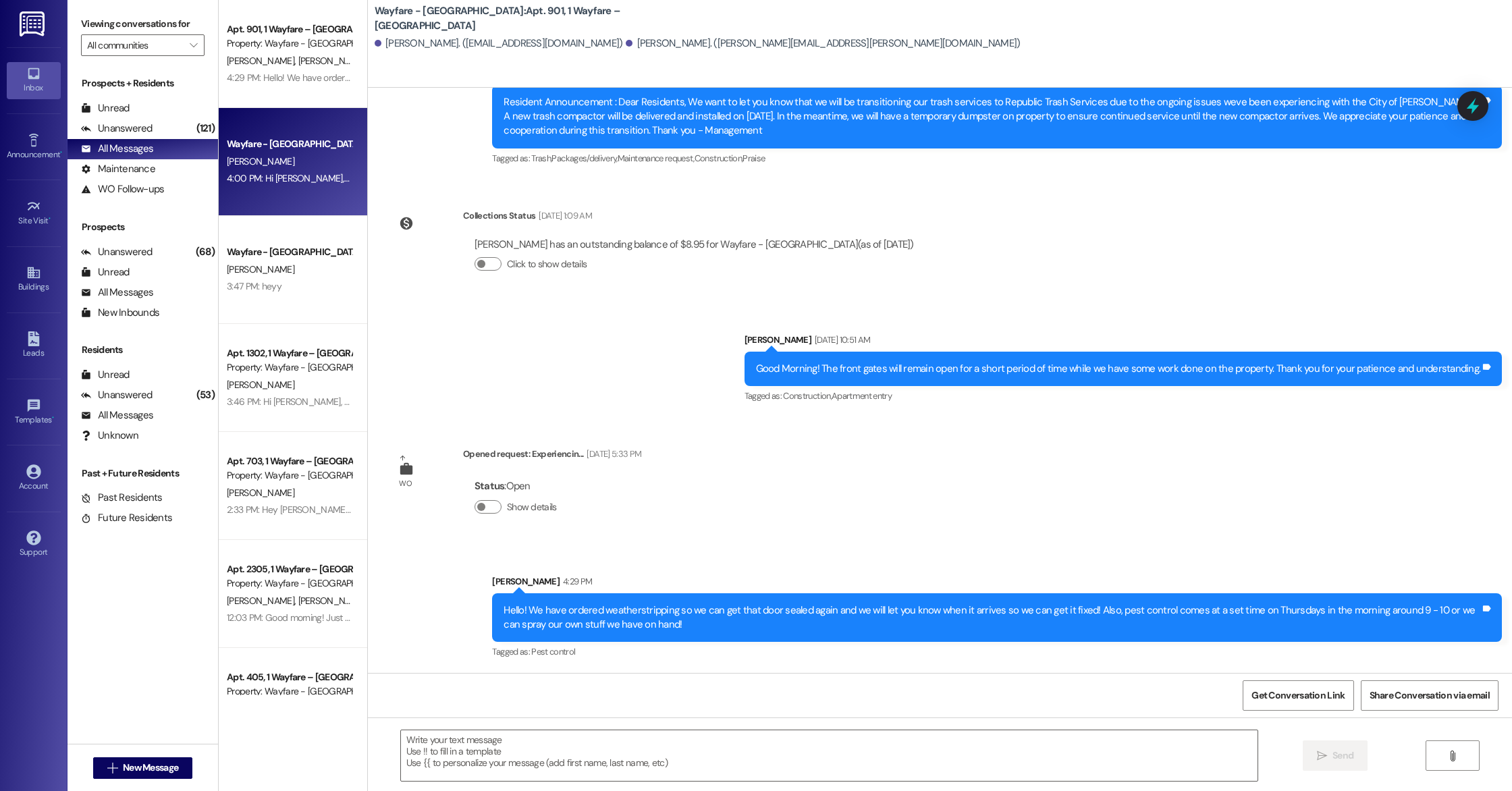
scroll to position [0, 0]
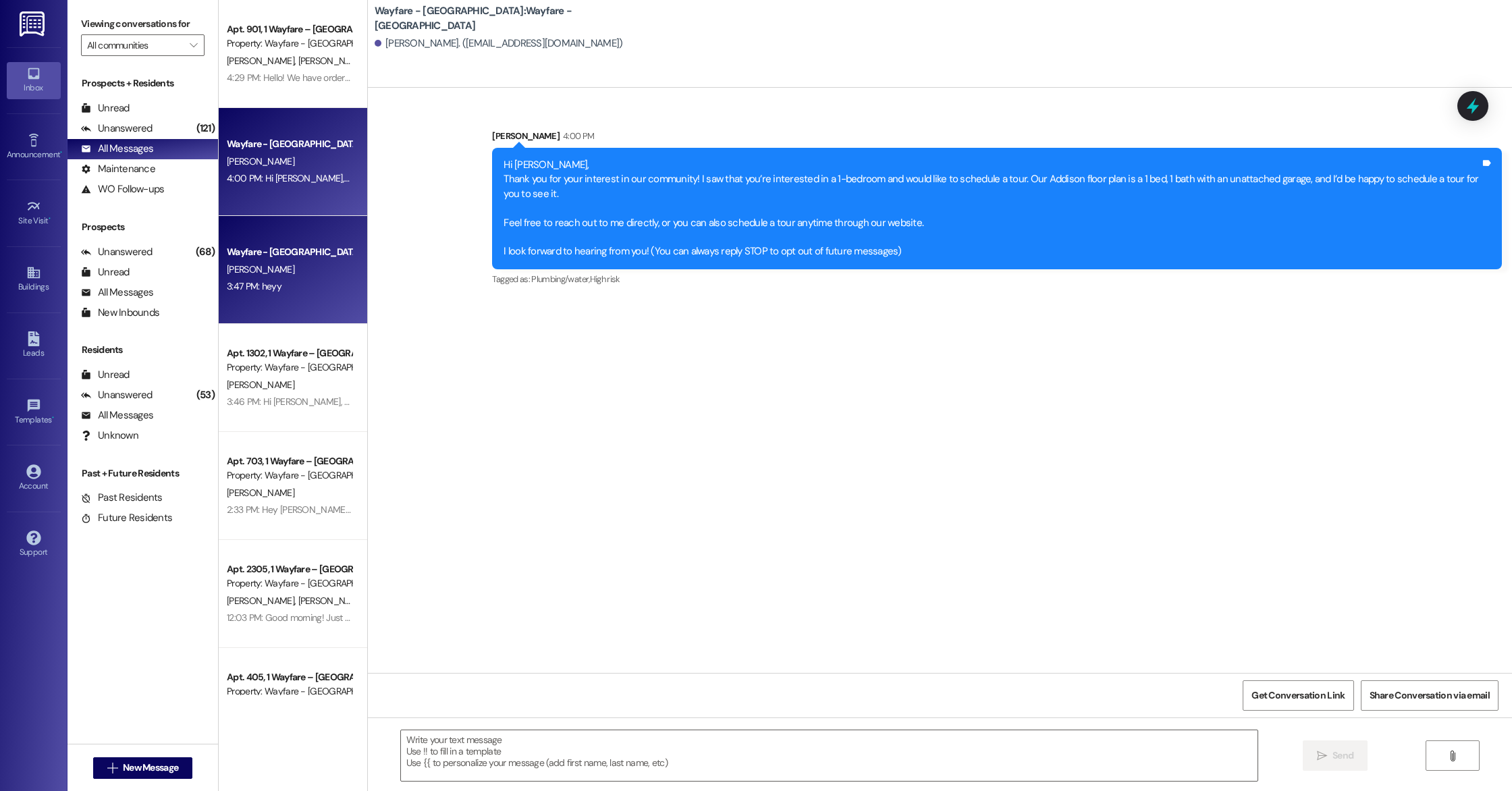
click at [312, 271] on div "[PERSON_NAME]" at bounding box center [289, 270] width 128 height 17
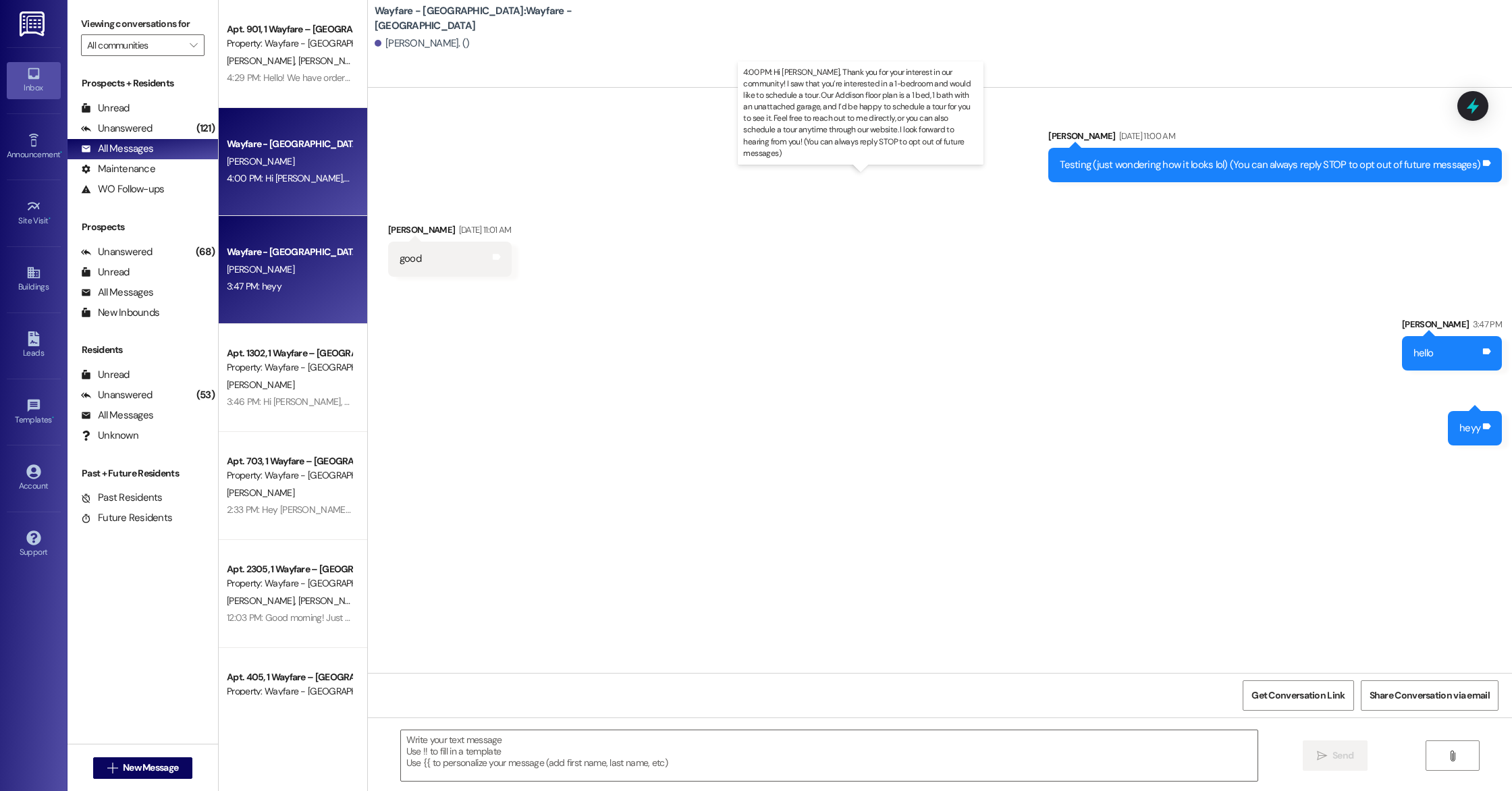
click at [287, 175] on div "4:00 PM: Hi [PERSON_NAME], Thank you for your interest in our community! I saw …" at bounding box center [1137, 178] width 1822 height 12
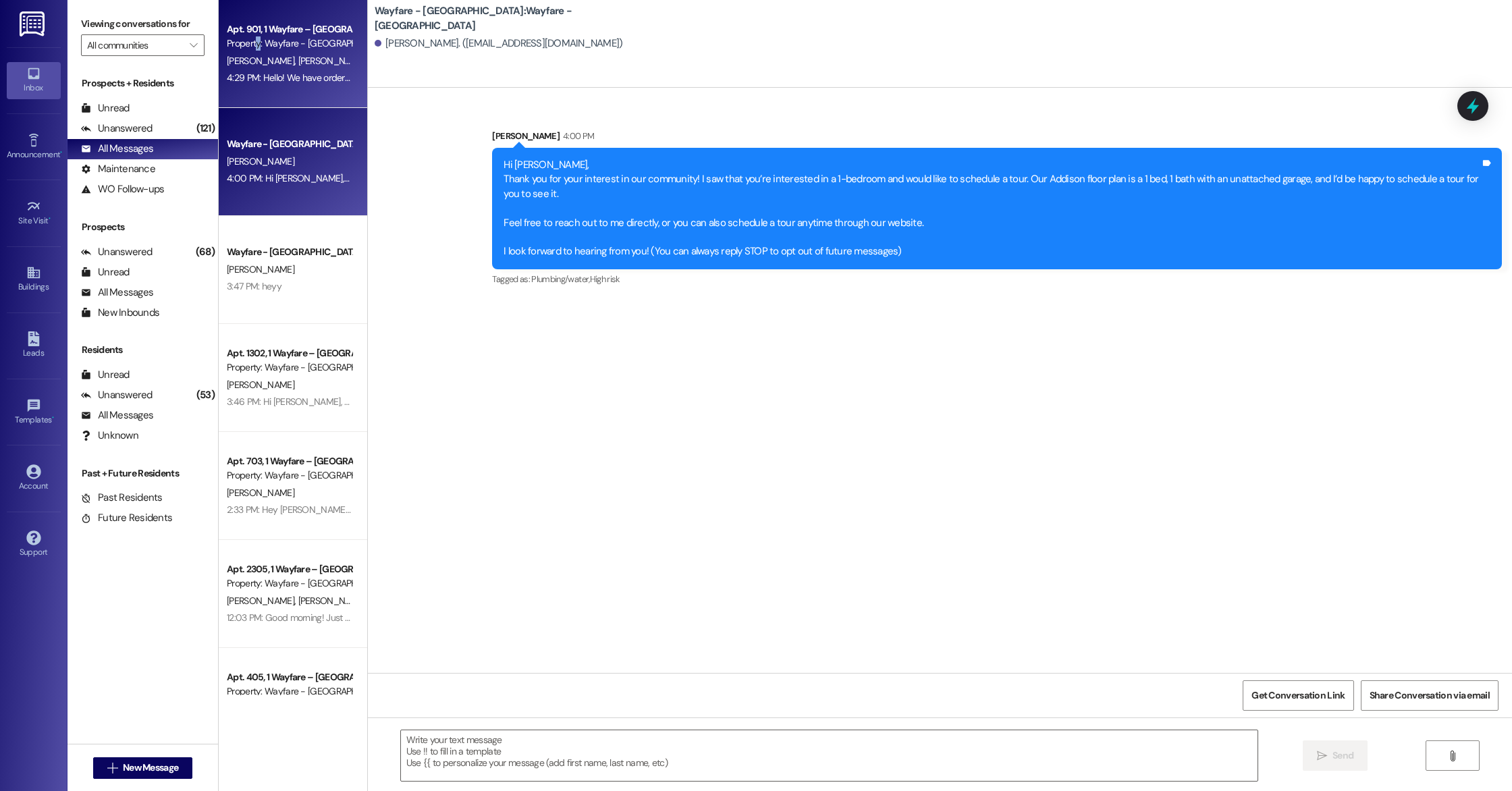
click at [248, 47] on div "Property: Wayfare - [GEOGRAPHIC_DATA]" at bounding box center [289, 44] width 125 height 14
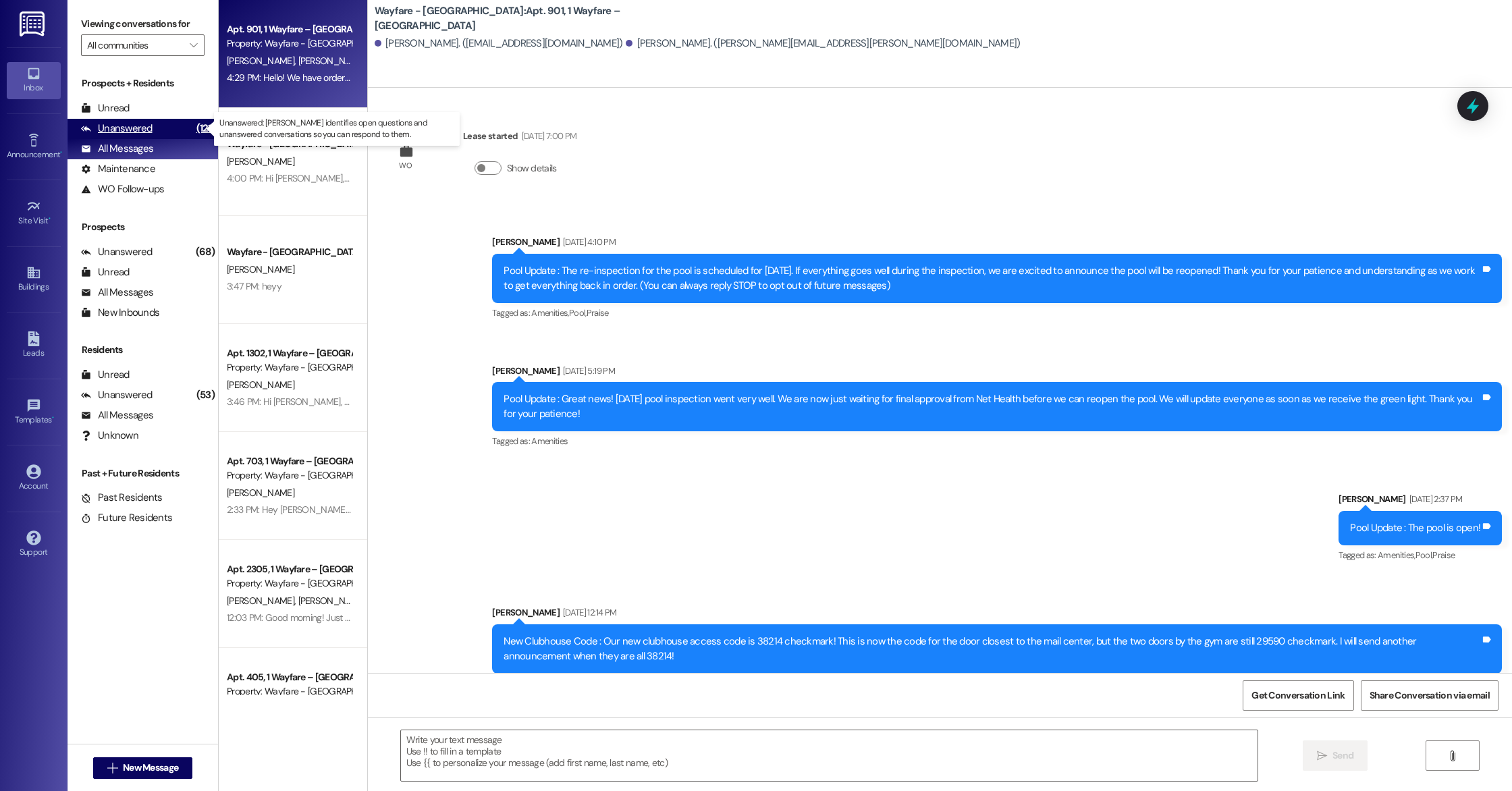
click at [193, 126] on div "(121)" at bounding box center [205, 128] width 25 height 21
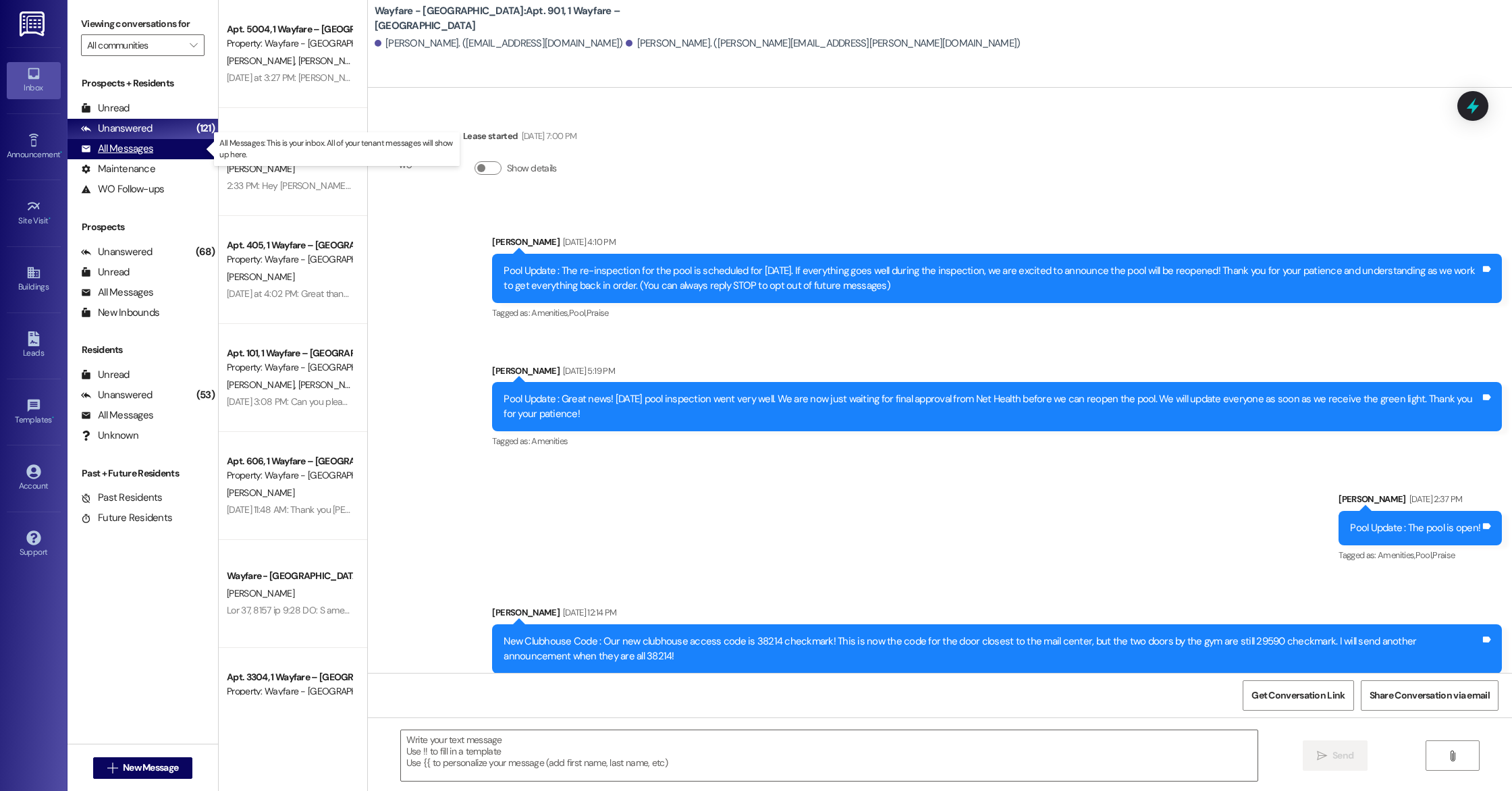
click at [179, 145] on div "All Messages (undefined)" at bounding box center [143, 149] width 150 height 20
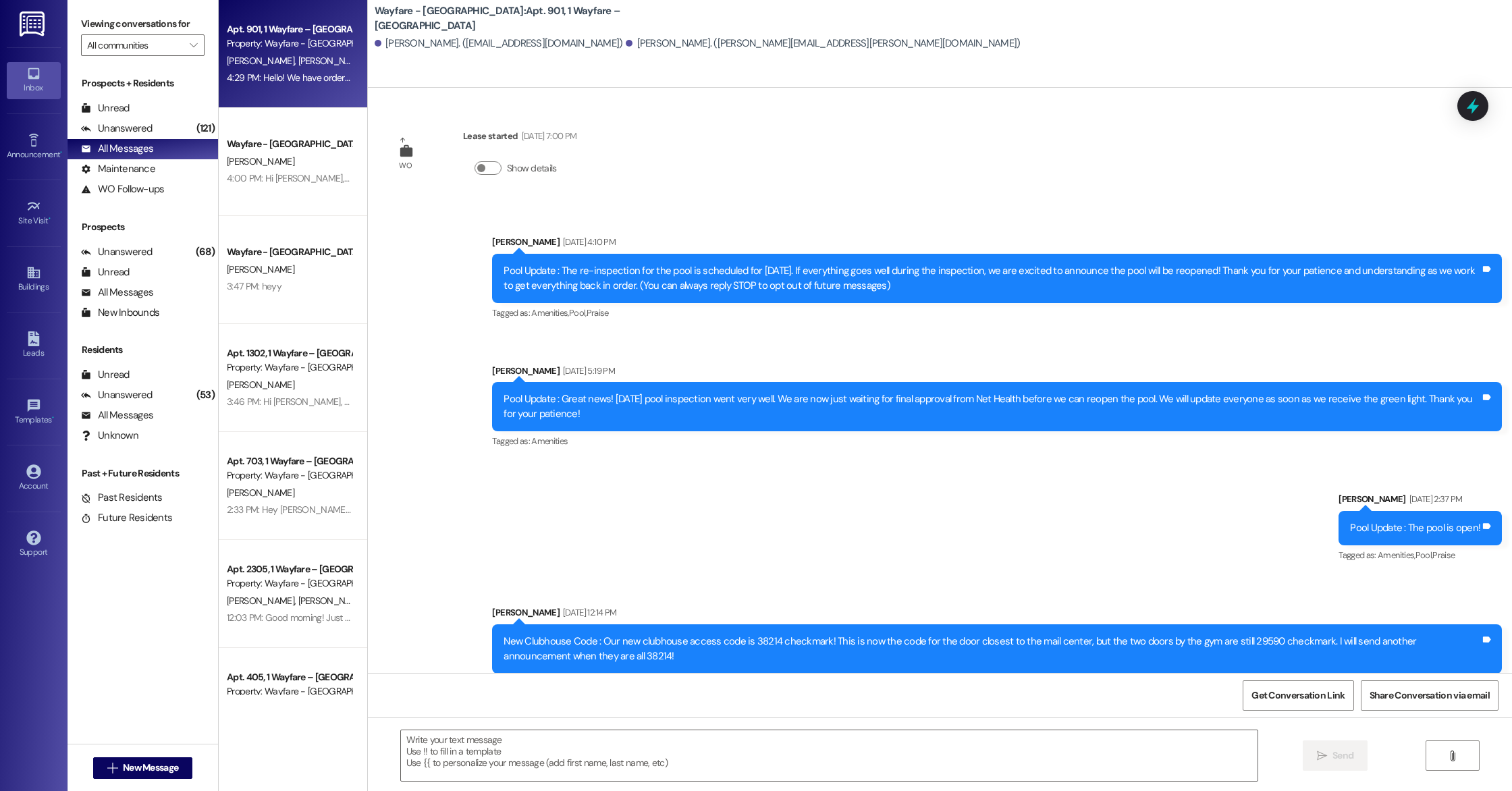
scroll to position [1616, 0]
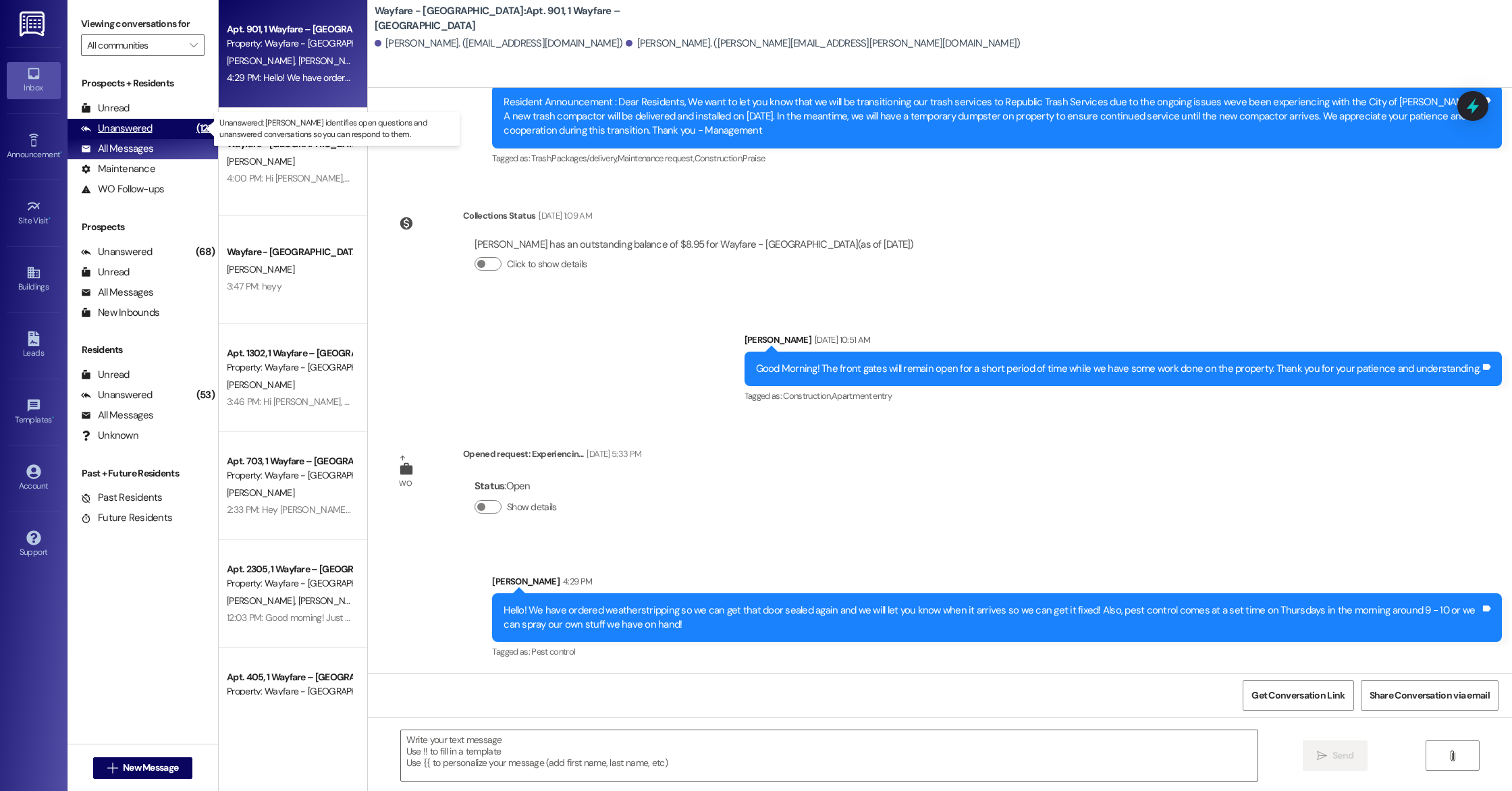
click at [124, 133] on div "Unanswered" at bounding box center [116, 128] width 71 height 14
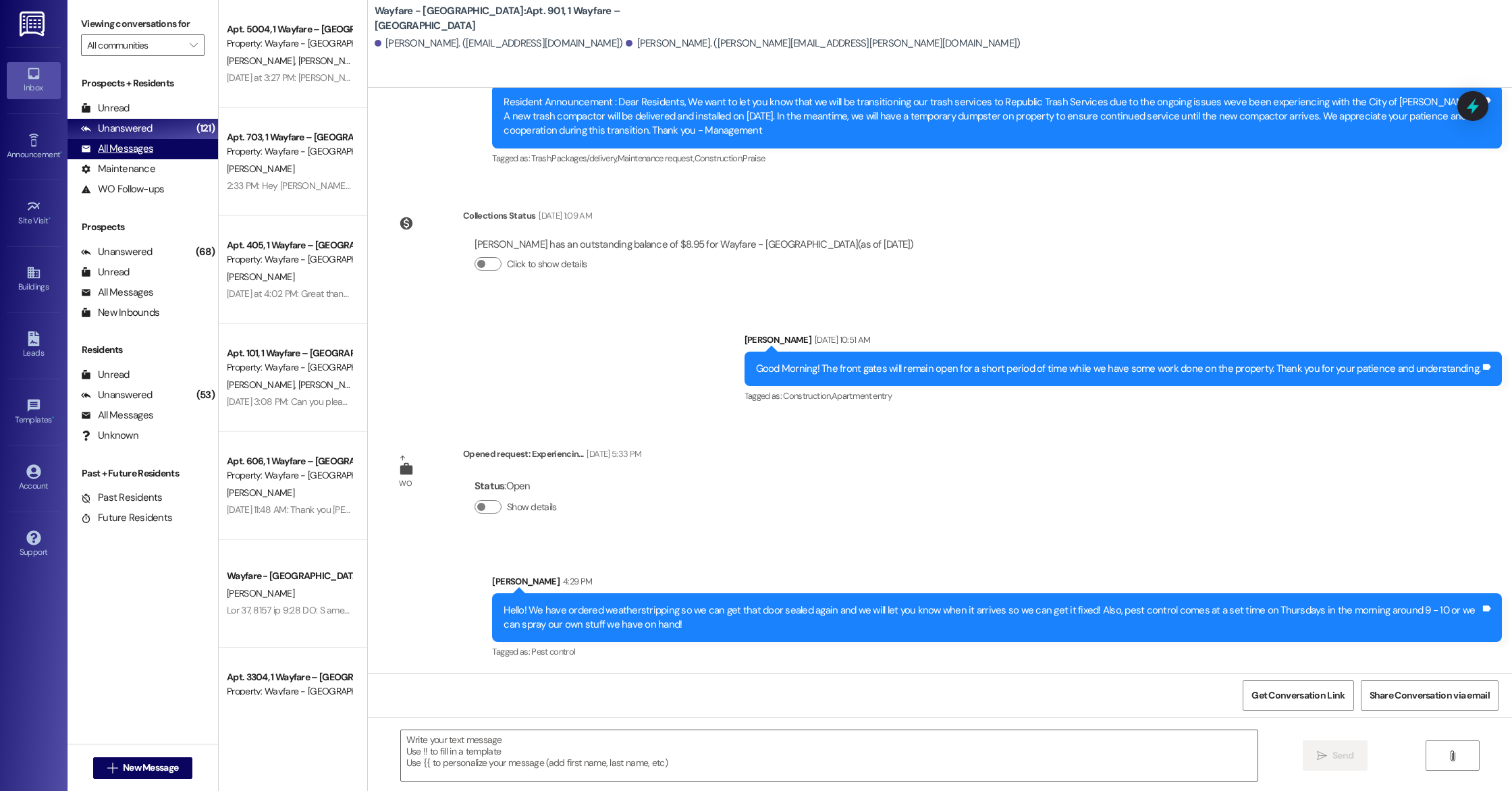
click at [125, 144] on div "All Messages" at bounding box center [117, 149] width 72 height 14
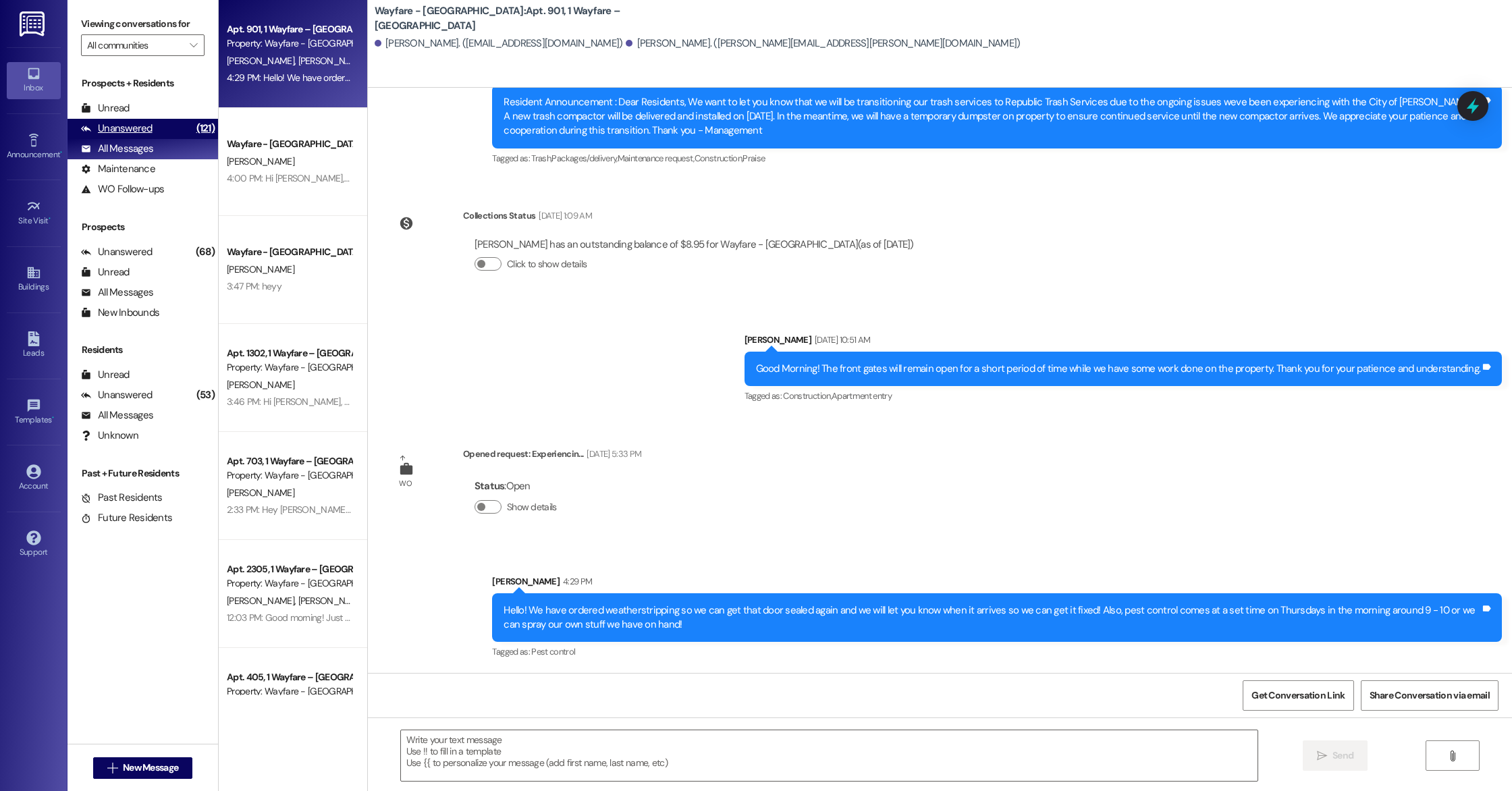
click at [136, 128] on div "Unanswered" at bounding box center [116, 128] width 71 height 14
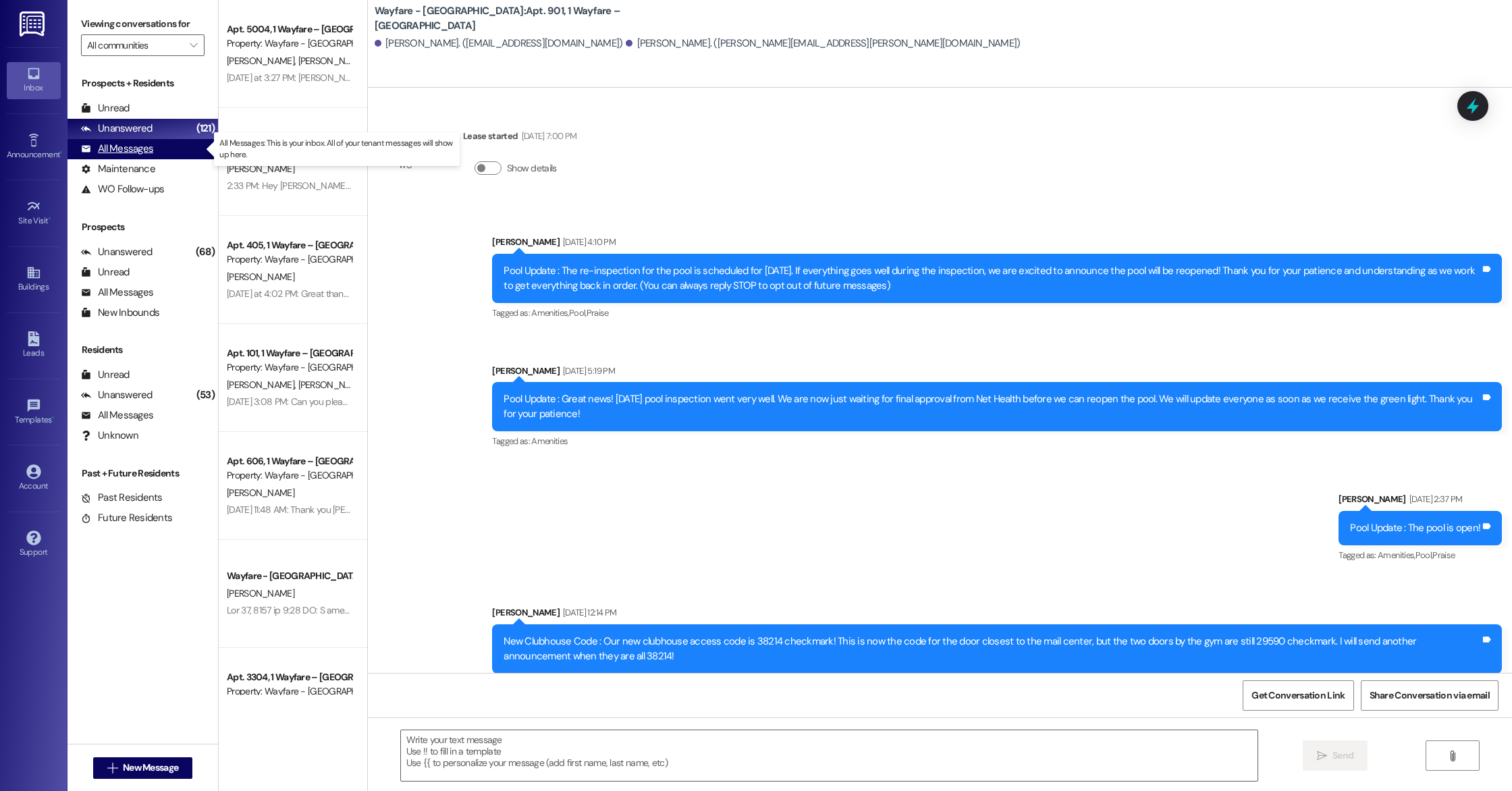
click at [144, 146] on div "All Messages" at bounding box center [117, 149] width 72 height 14
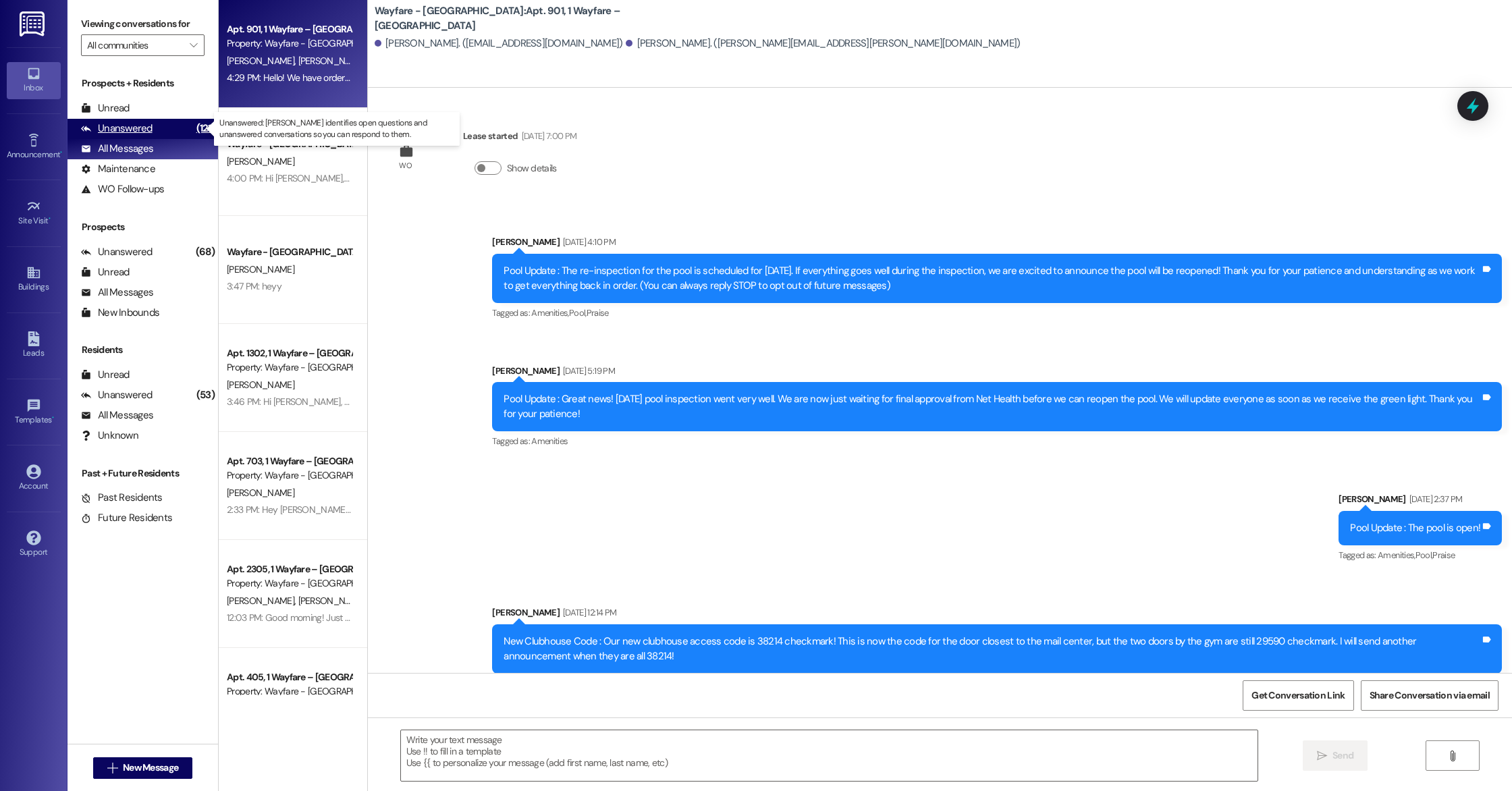
click at [116, 120] on div "Unanswered (121)" at bounding box center [143, 128] width 150 height 20
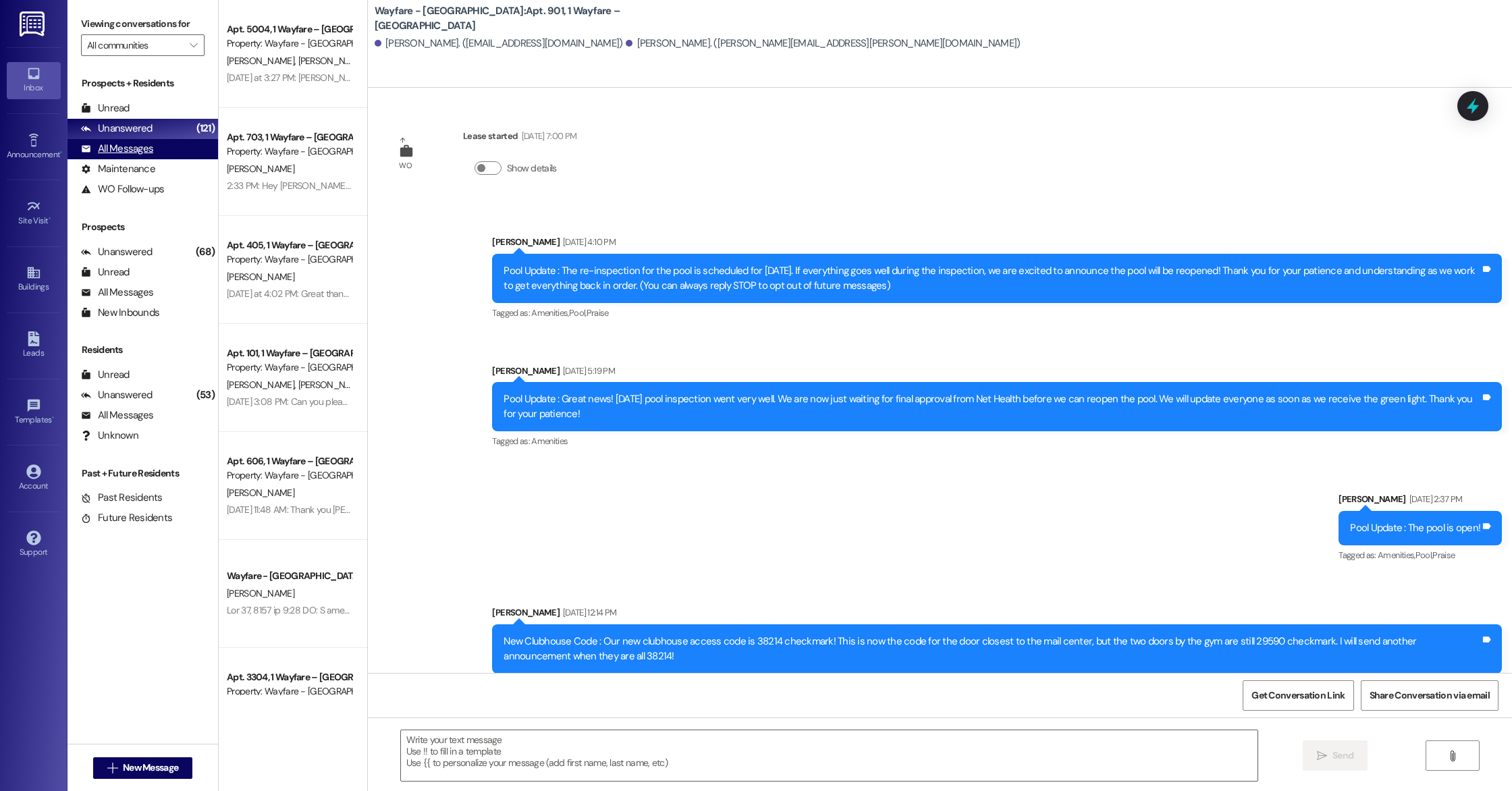
click at [116, 152] on div "All Messages" at bounding box center [117, 149] width 72 height 14
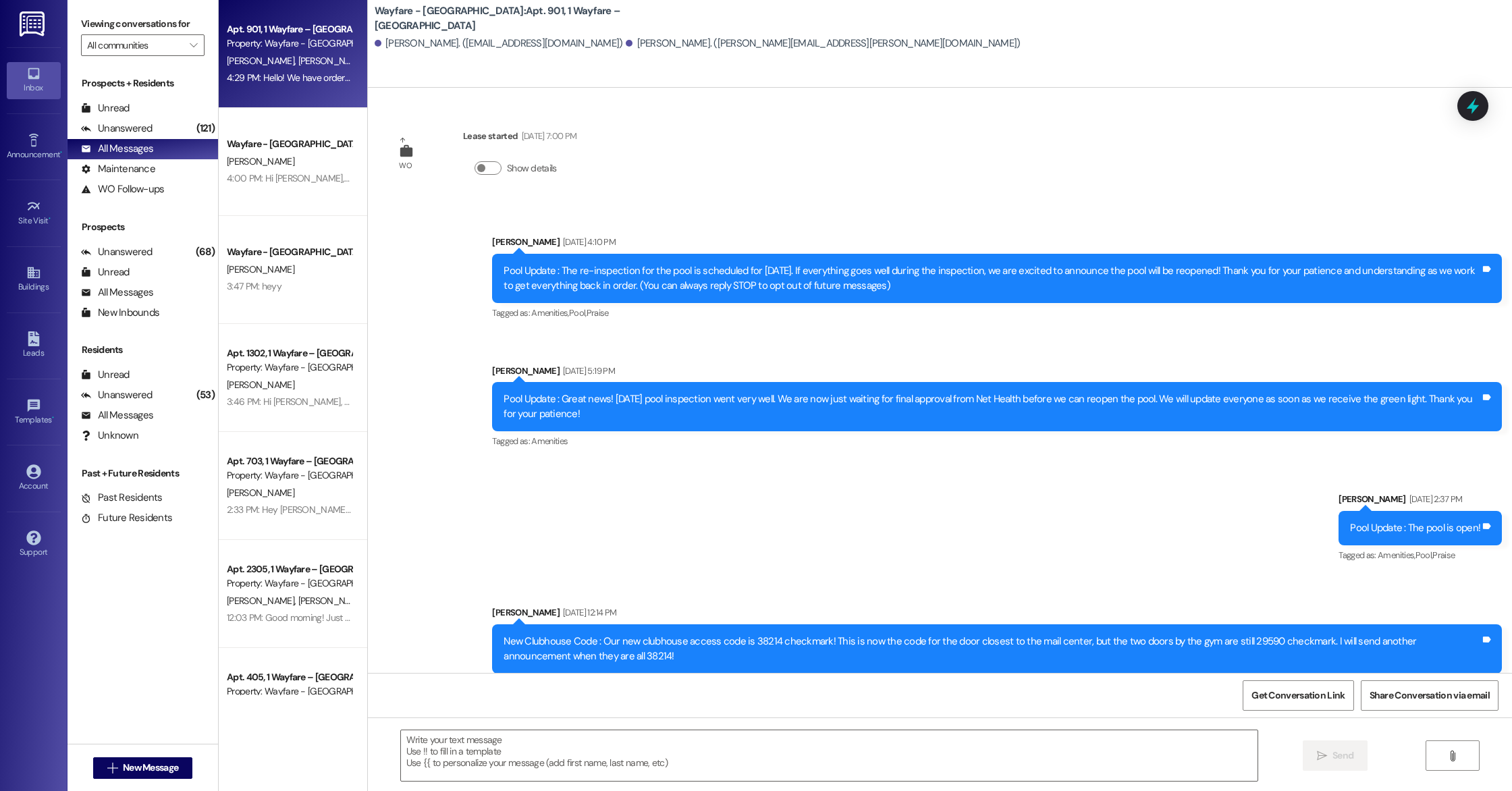
click at [298, 56] on span "[PERSON_NAME]" at bounding box center [332, 60] width 68 height 12
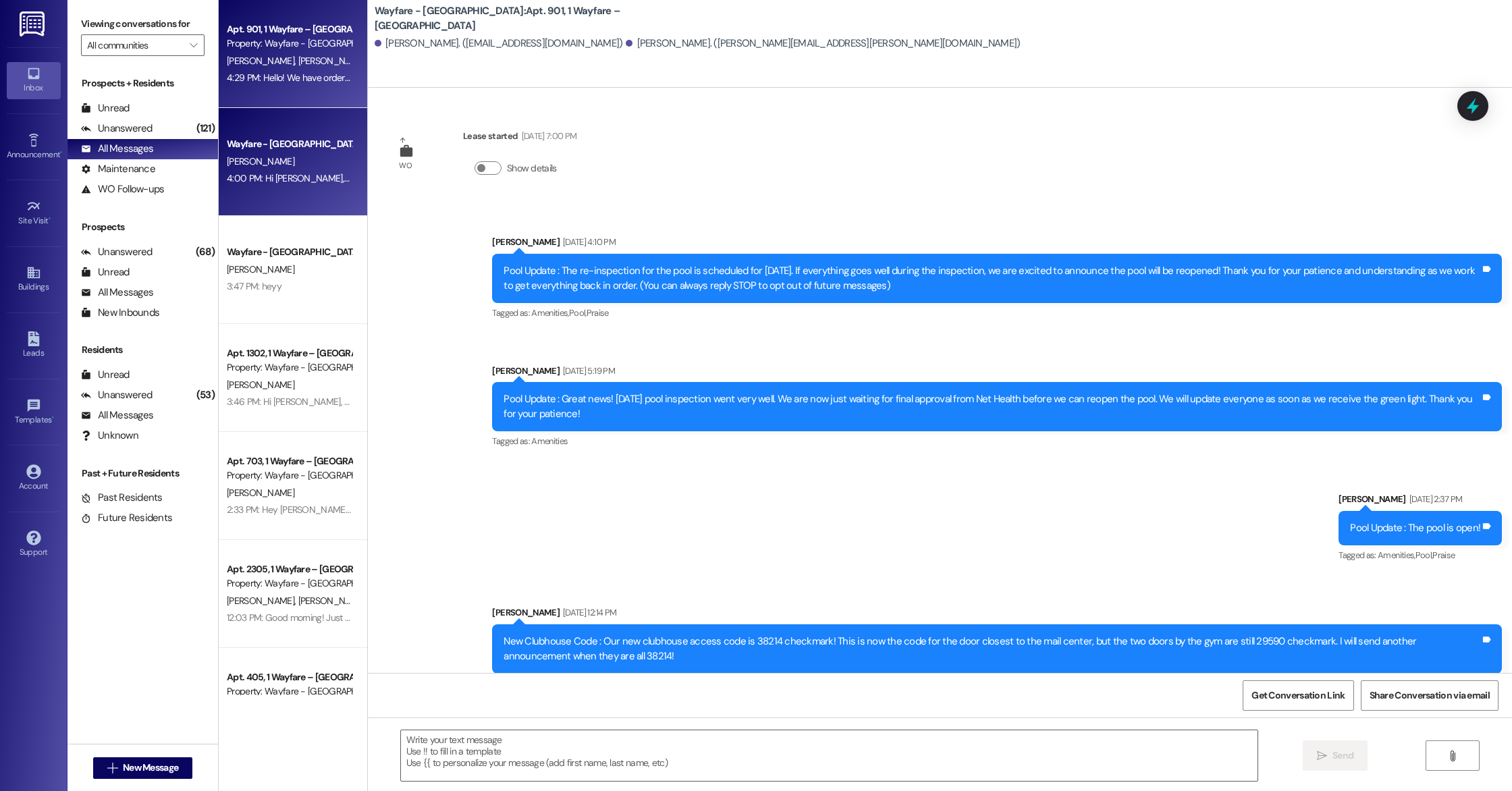
click at [292, 214] on div "Wayfare - [GEOGRAPHIC_DATA] [PERSON_NAME] 4:00 PM: Hi [PERSON_NAME], Thank you …" at bounding box center [293, 162] width 148 height 108
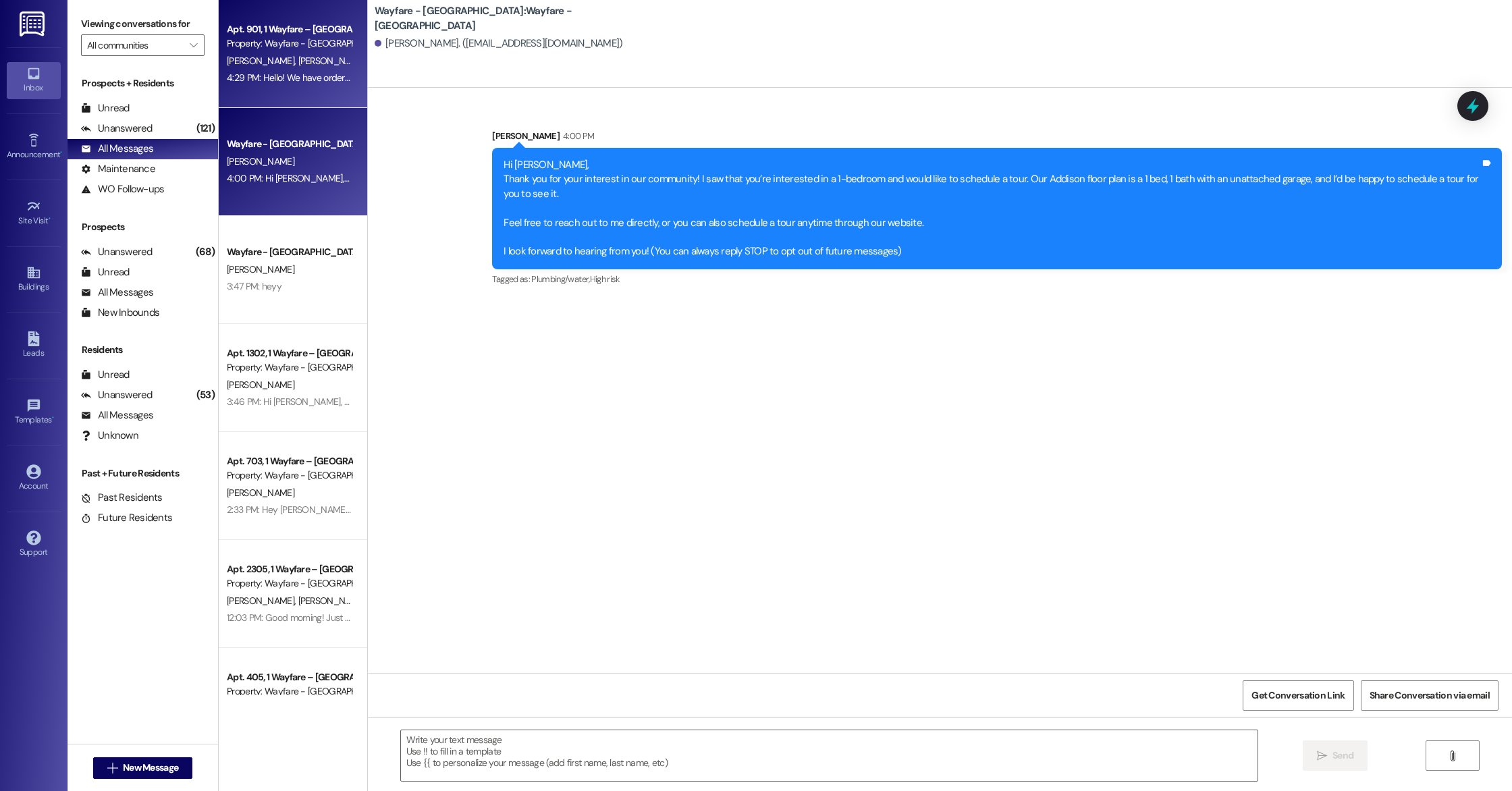
click at [269, 88] on div "Apt. [GEOGRAPHIC_DATA] – [GEOGRAPHIC_DATA] Property: Wayfare - [GEOGRAPHIC_DATA…" at bounding box center [293, 54] width 148 height 108
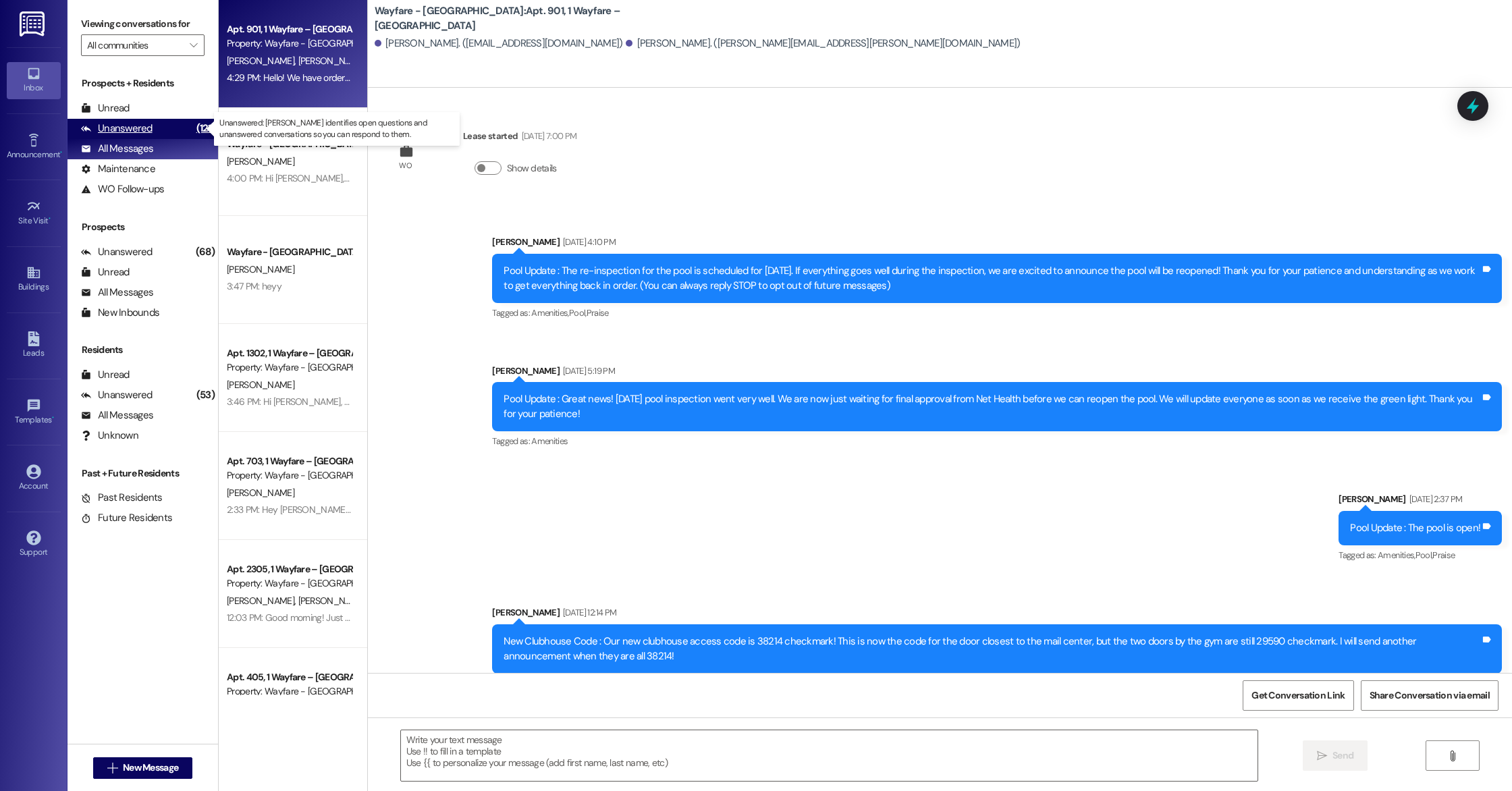
click at [161, 131] on div "Unanswered (121)" at bounding box center [143, 128] width 150 height 20
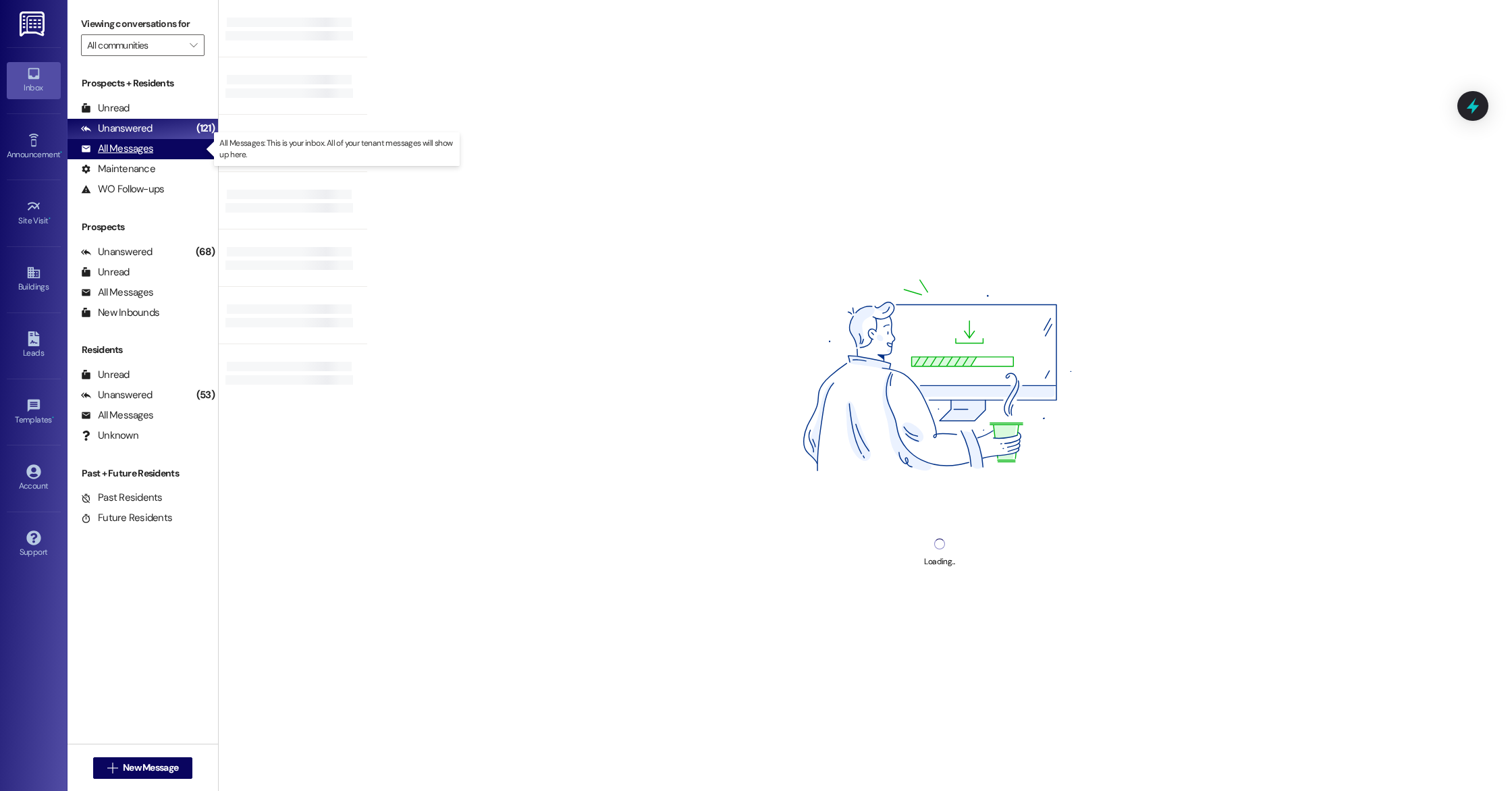
click at [161, 141] on div "All Messages (undefined)" at bounding box center [143, 149] width 150 height 20
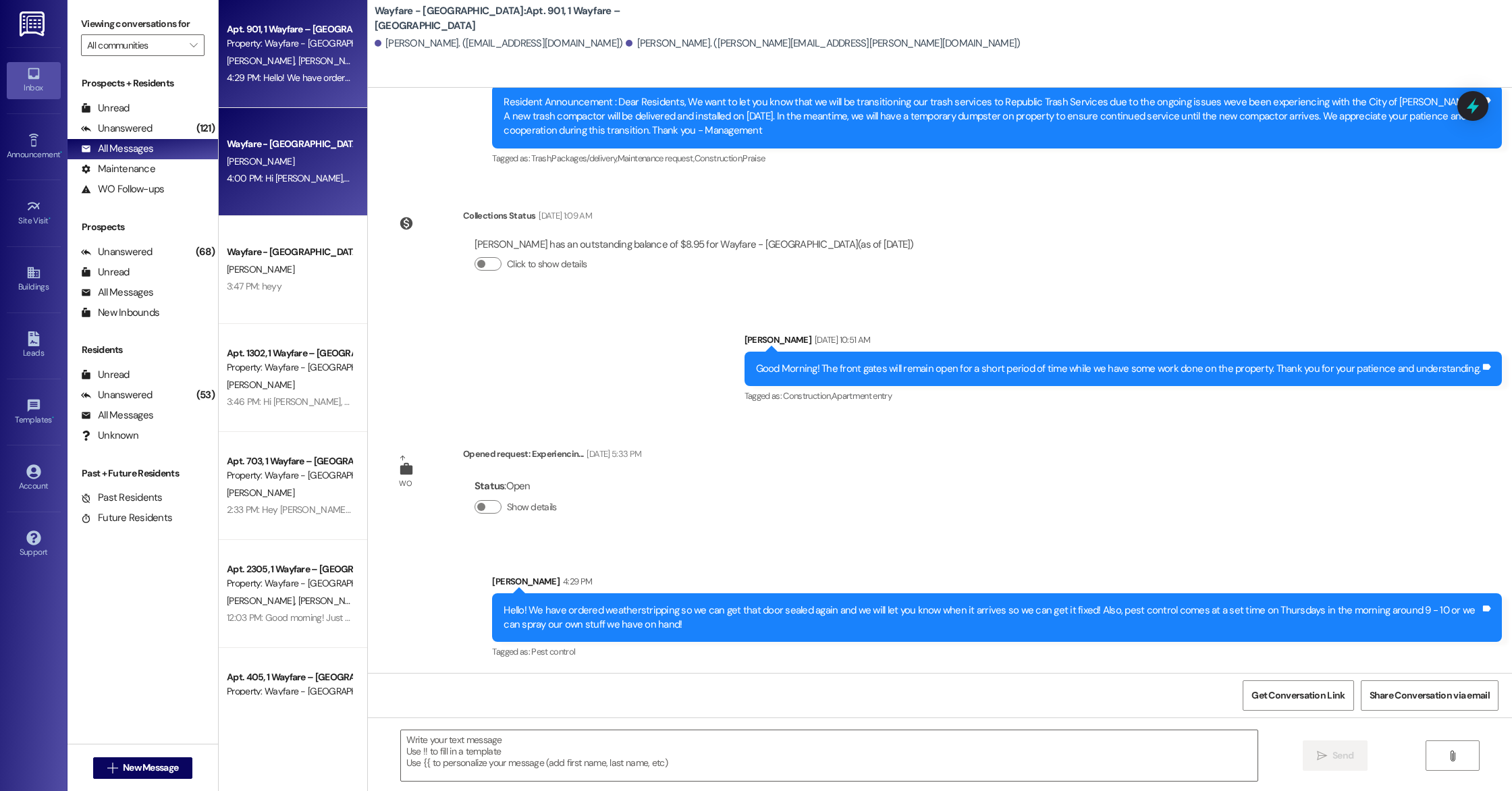
click at [275, 146] on div "Wayfare - [GEOGRAPHIC_DATA]" at bounding box center [289, 144] width 125 height 14
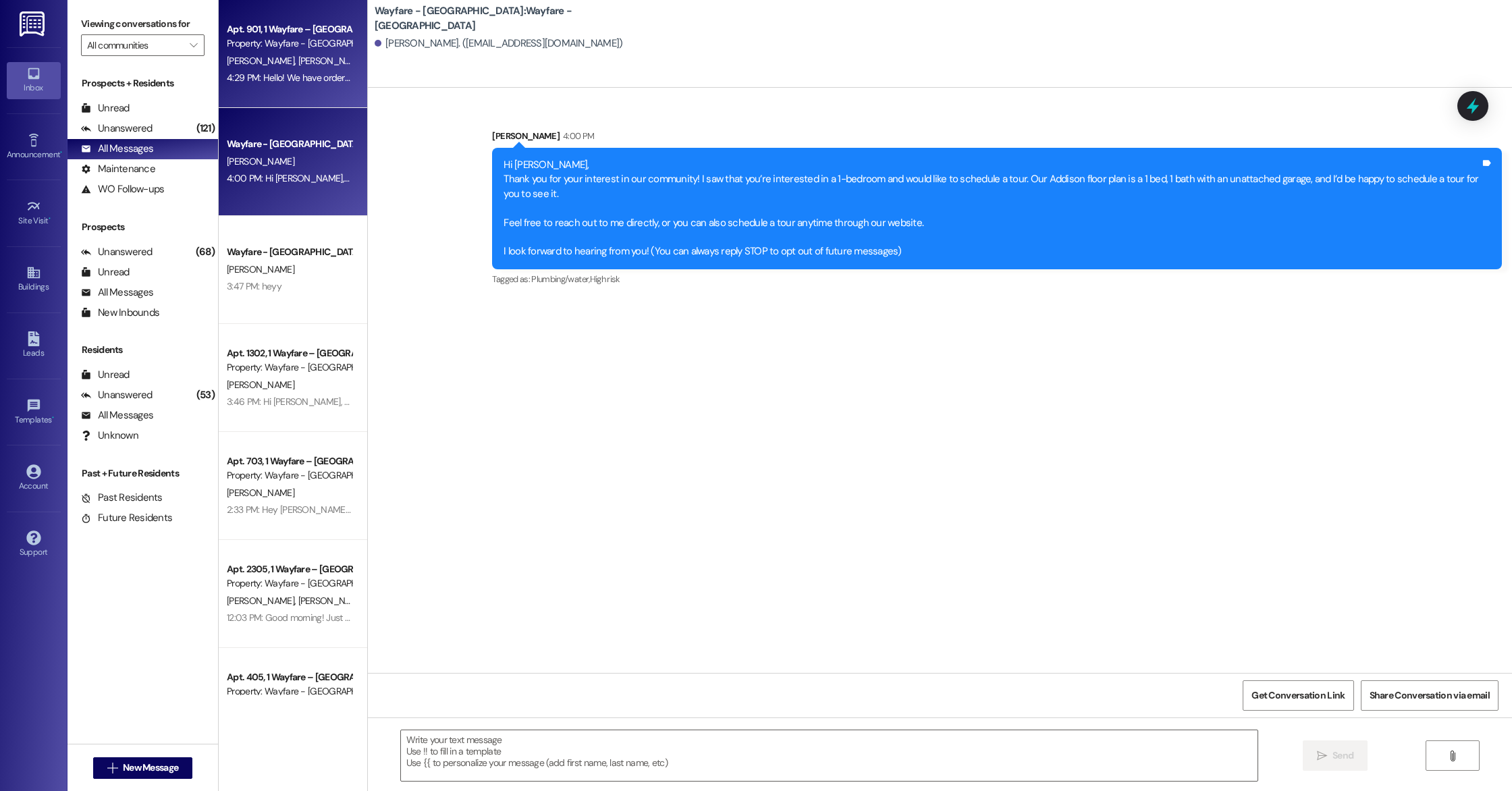
scroll to position [0, 0]
click at [298, 64] on span "[PERSON_NAME]" at bounding box center [332, 60] width 68 height 12
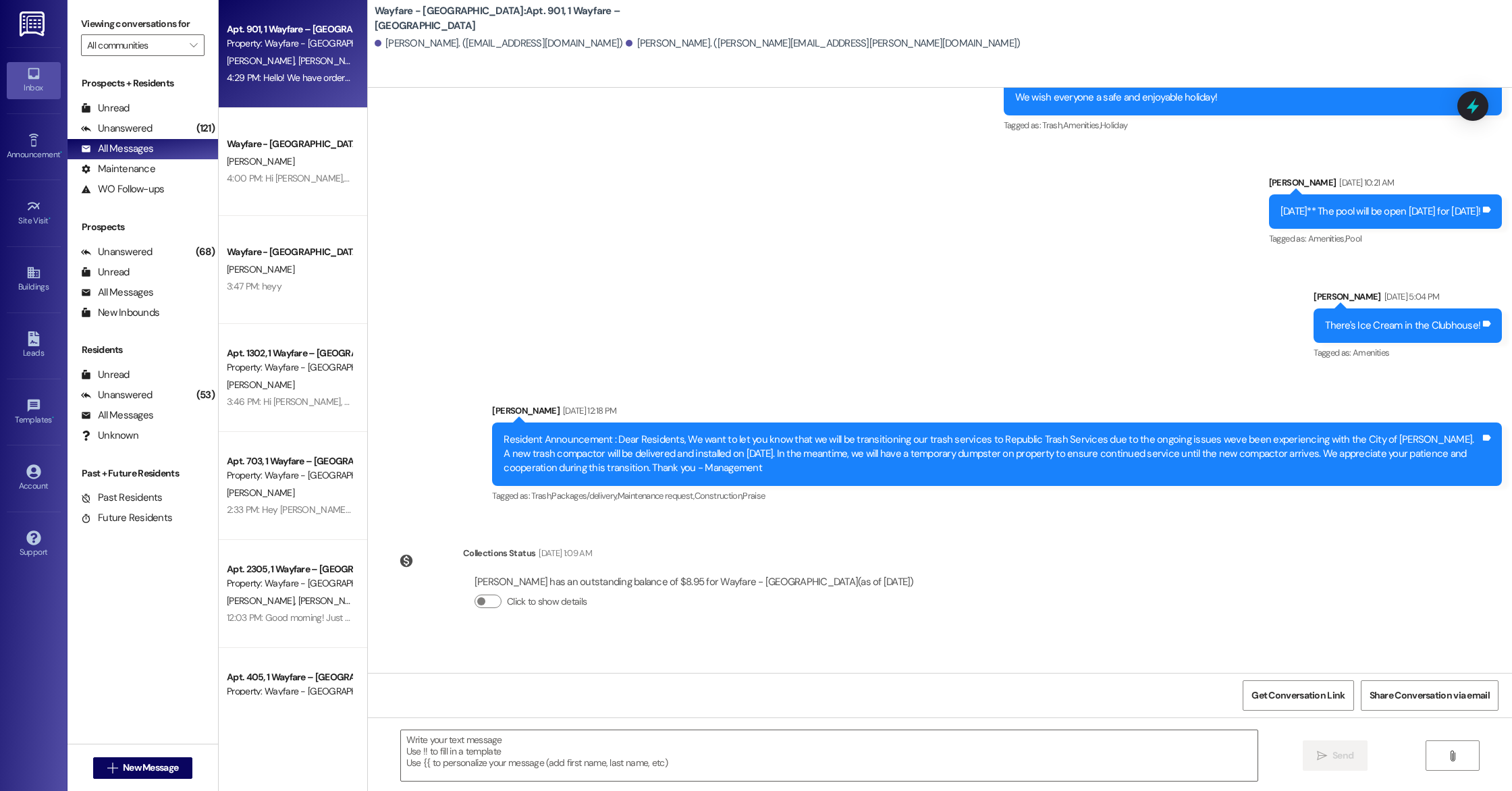
scroll to position [1616, 0]
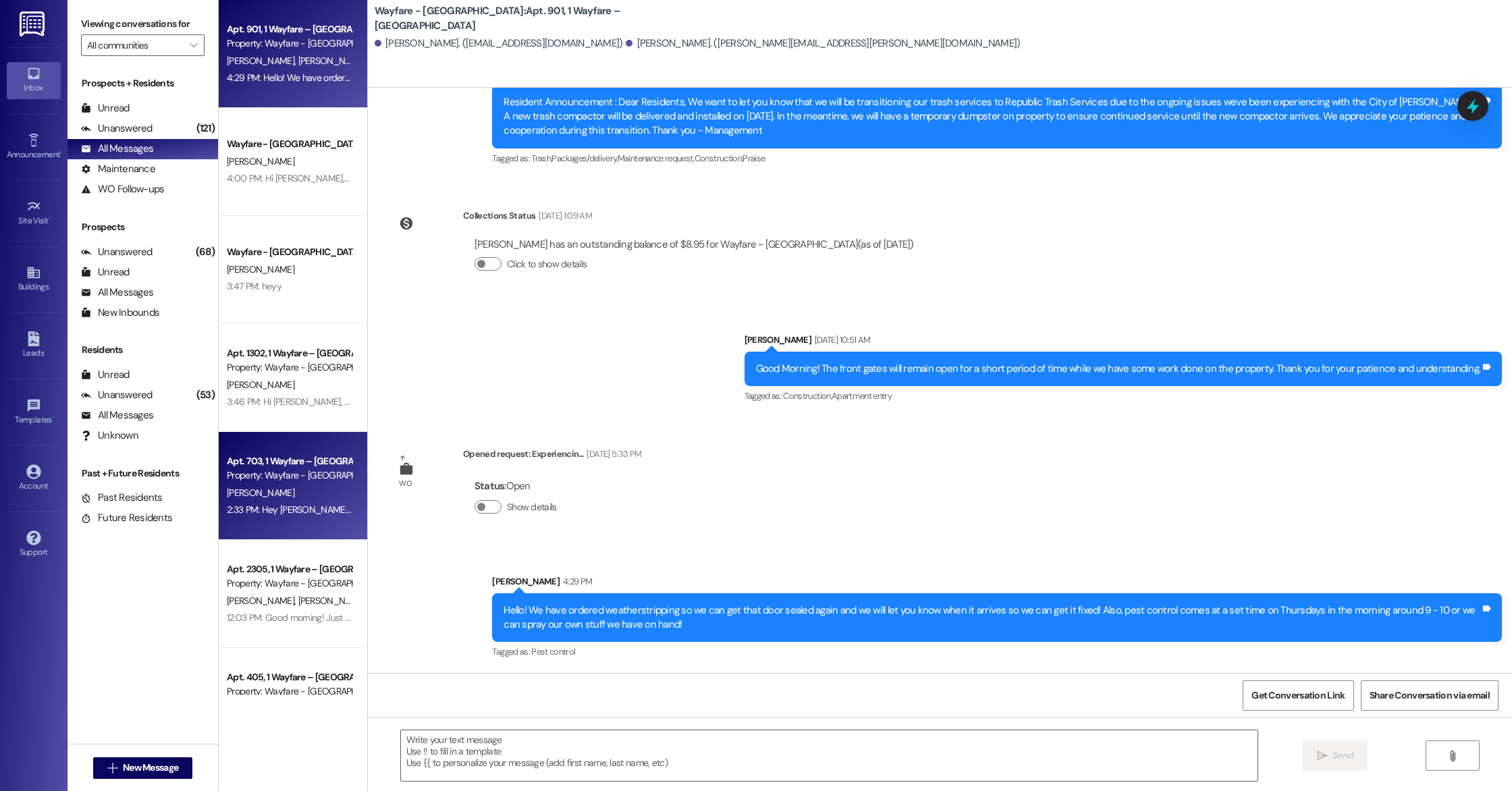
click at [280, 520] on div "Apt. 703, 1 Wayfare – [GEOGRAPHIC_DATA] Property: Wayfare - [GEOGRAPHIC_DATA] […" at bounding box center [293, 485] width 148 height 108
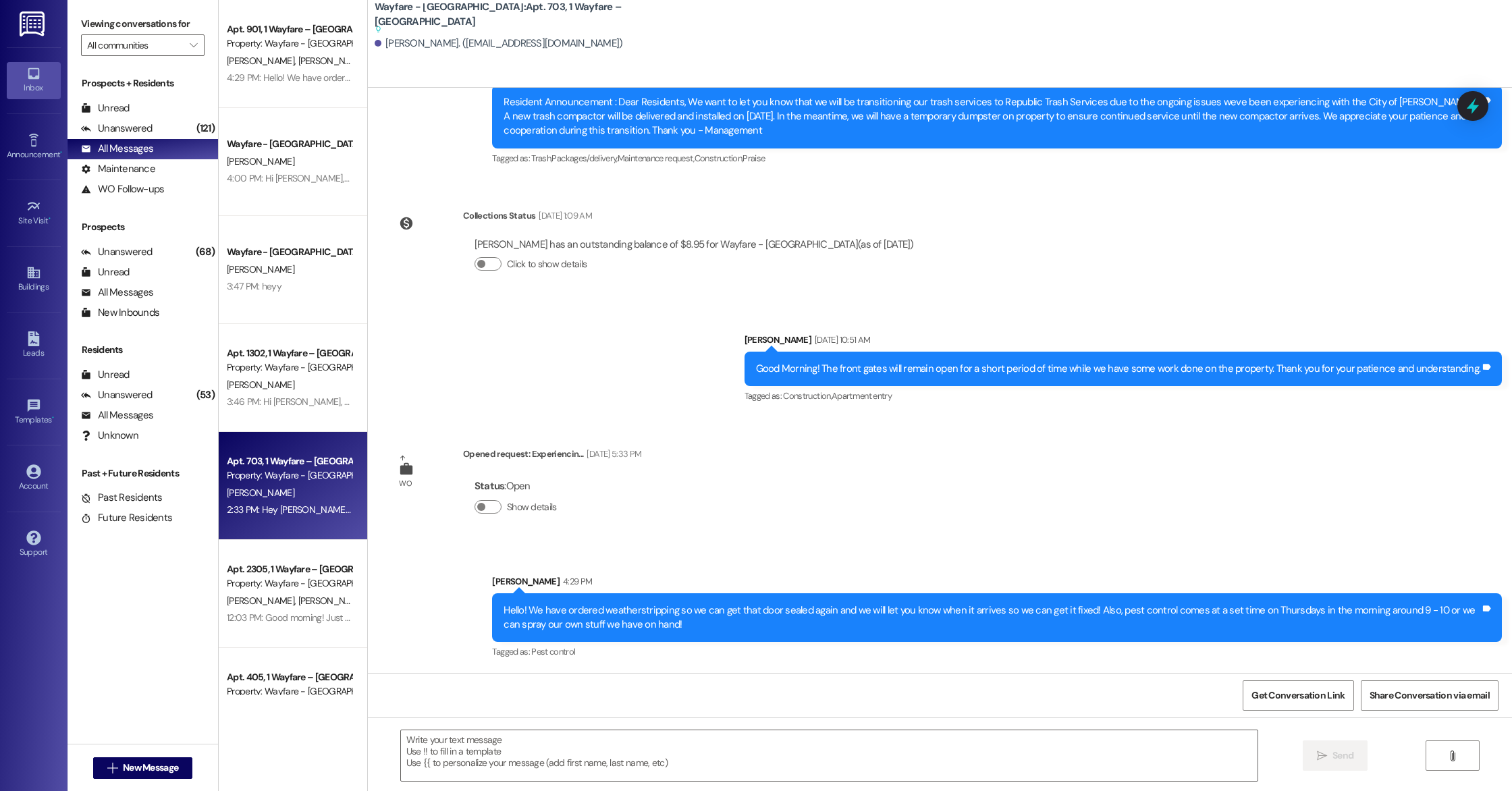
scroll to position [7903, 0]
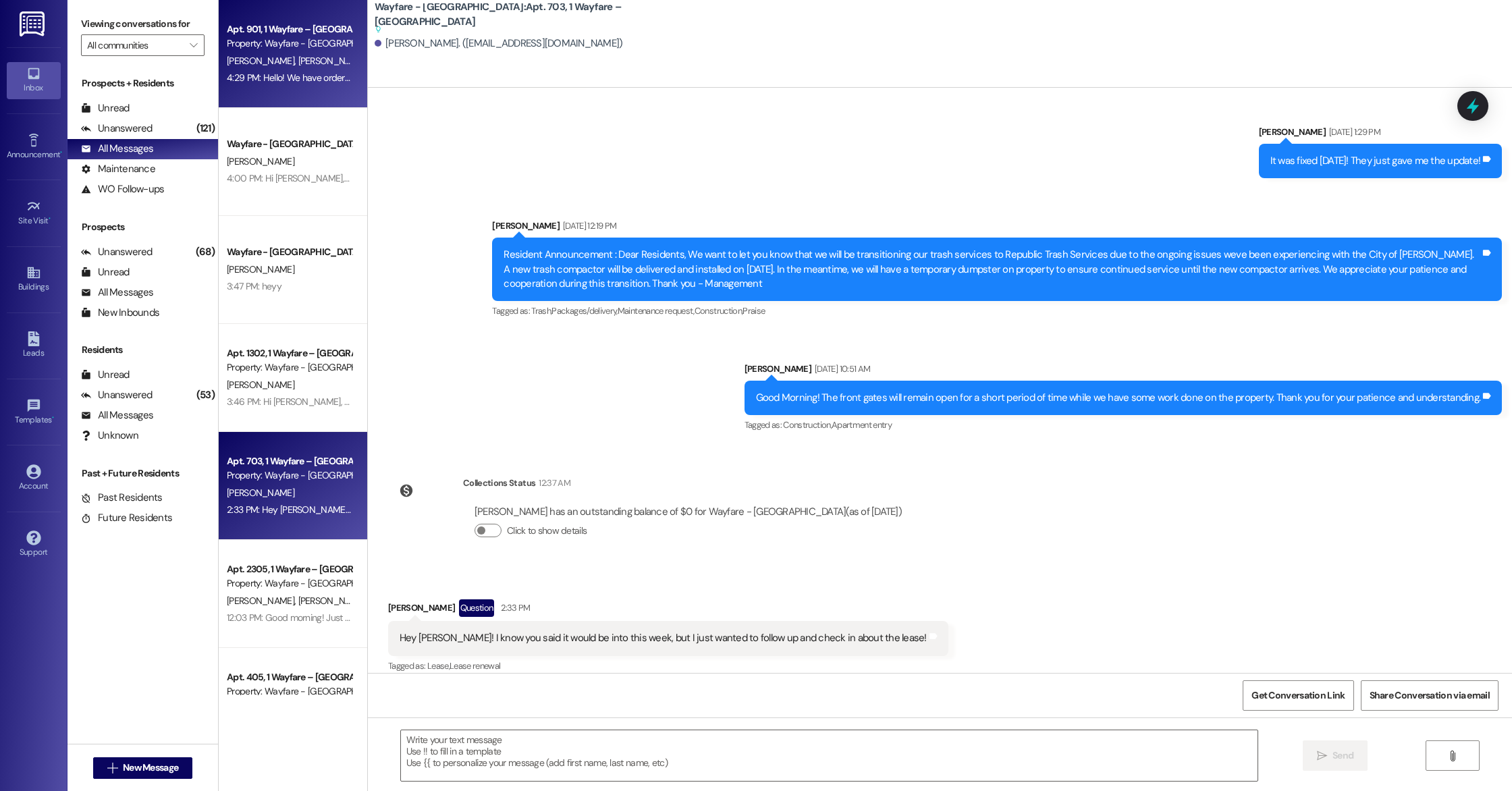
click at [267, 77] on div "4:29 PM: Hello! We have ordered weatherstripping so we can get that door sealed…" at bounding box center [776, 77] width 1100 height 12
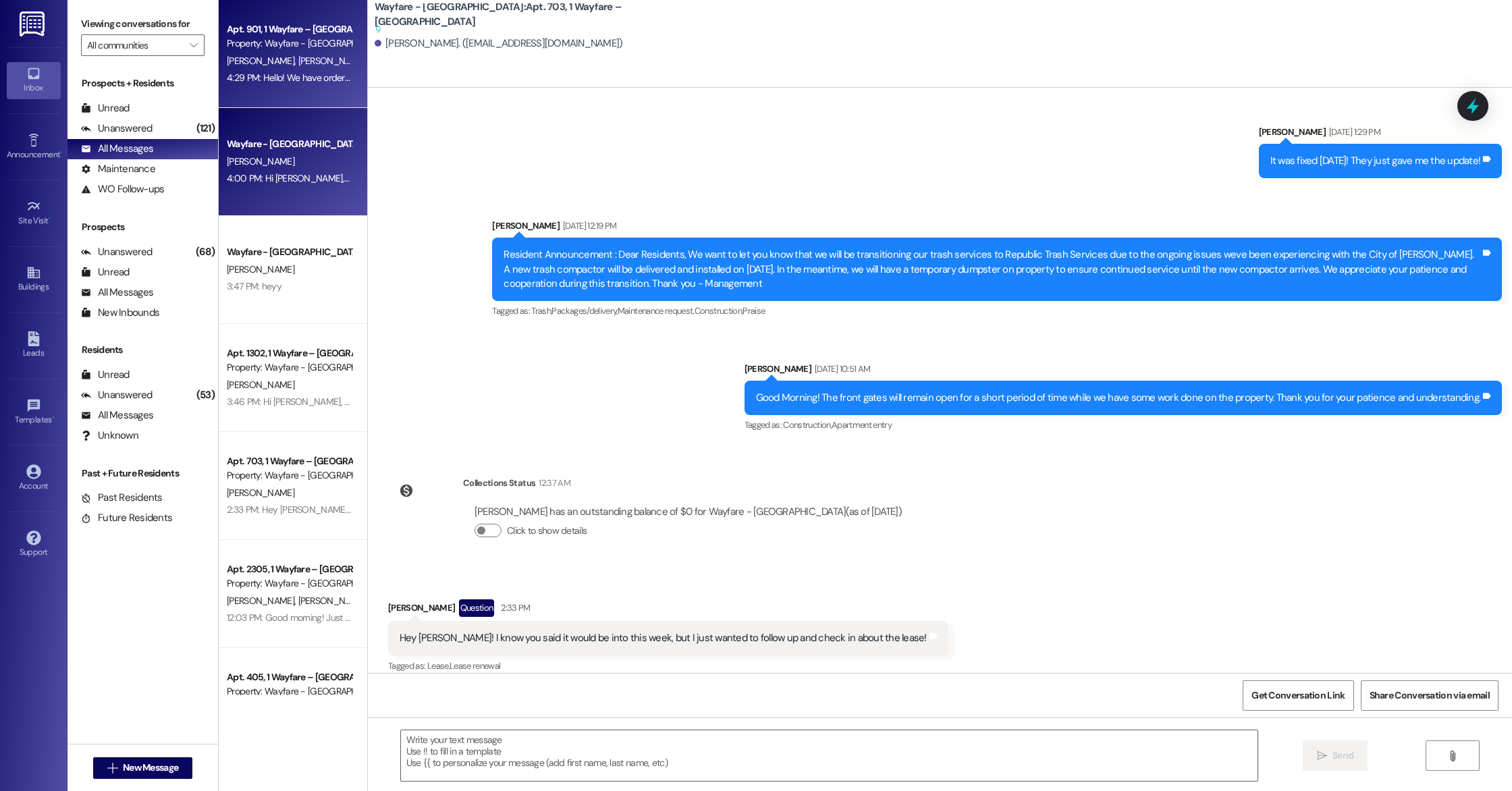
scroll to position [1616, 0]
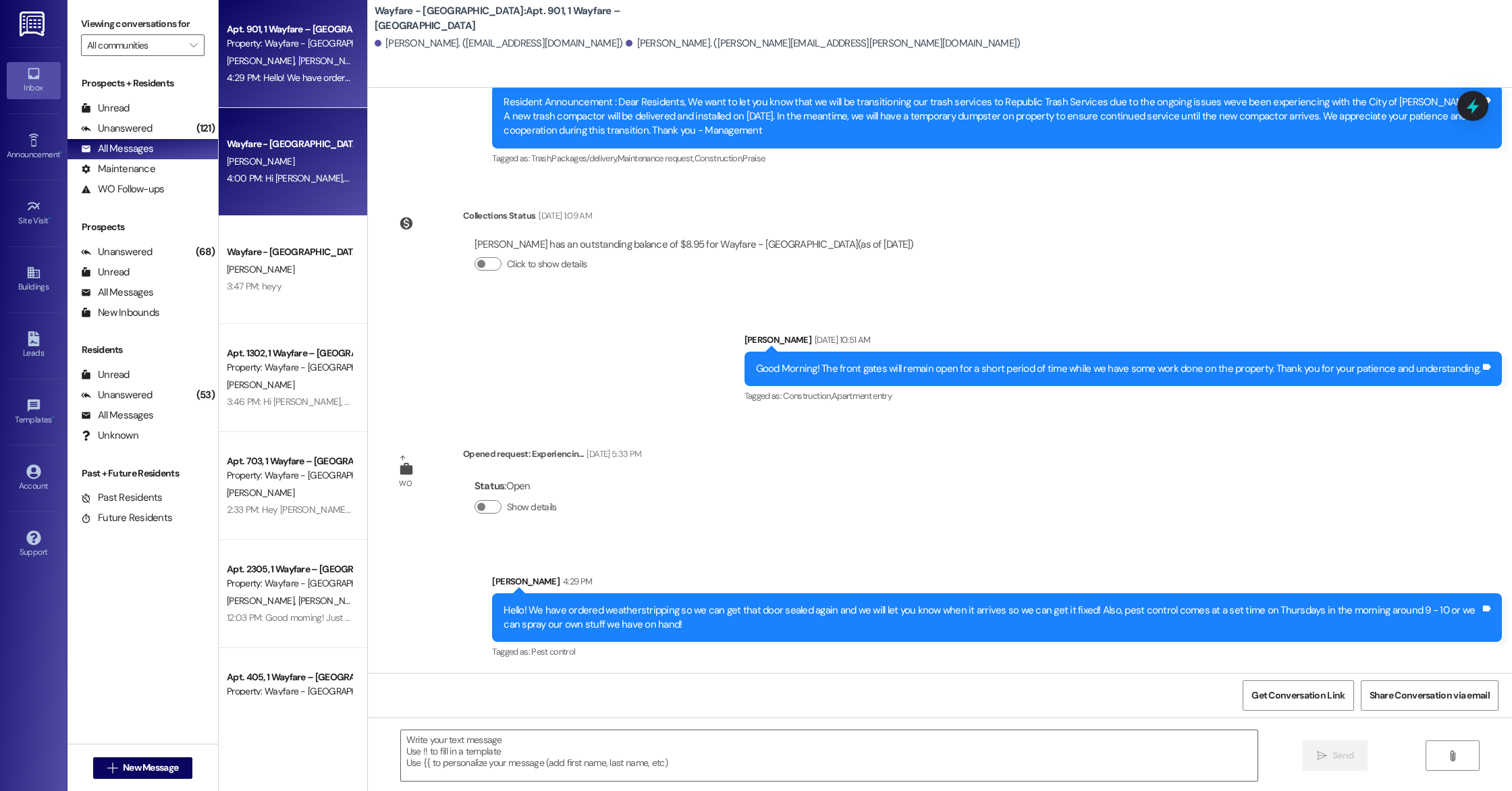
click at [276, 147] on div "Wayfare - [GEOGRAPHIC_DATA]" at bounding box center [289, 144] width 125 height 14
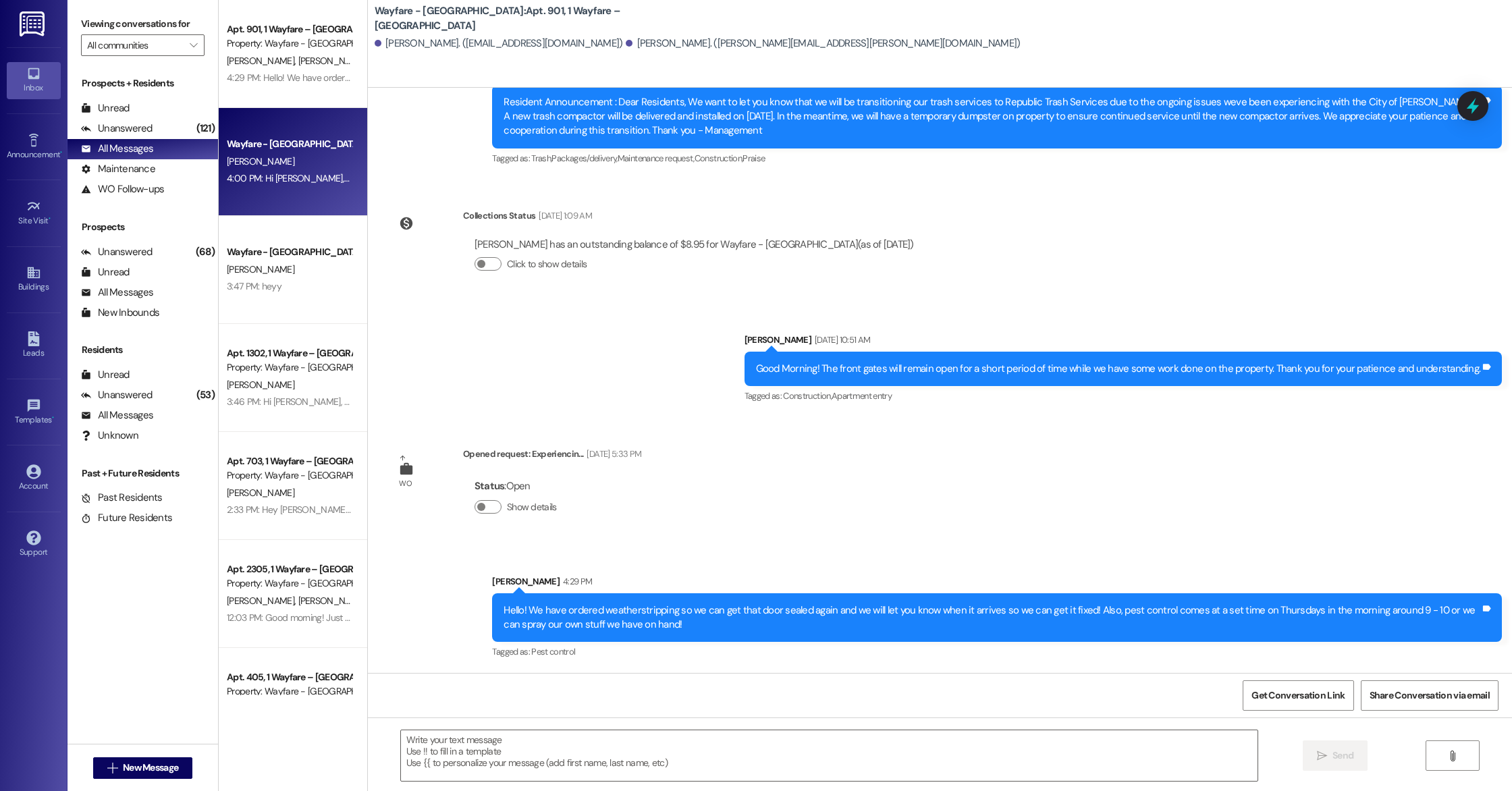
scroll to position [0, 0]
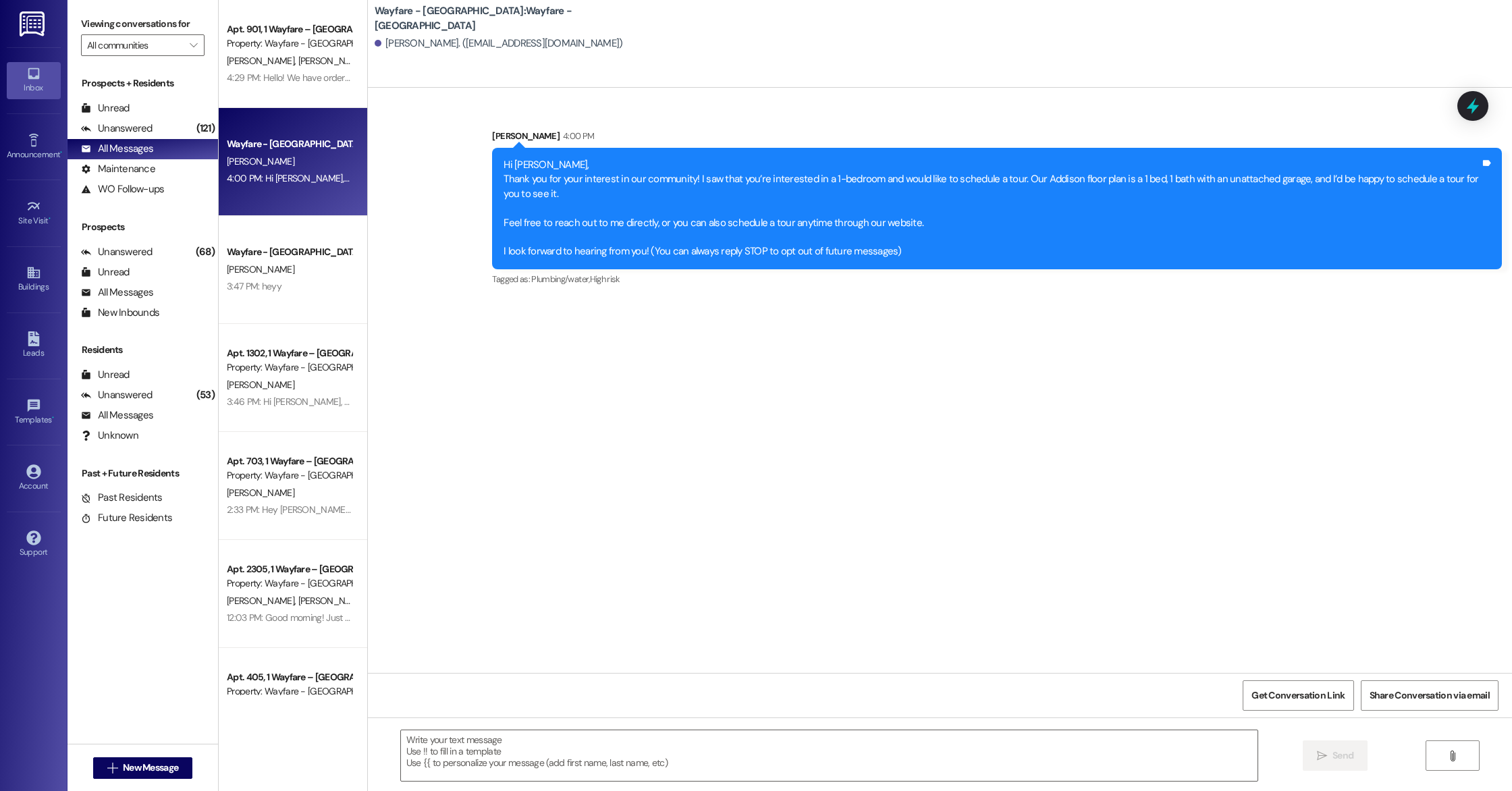
click at [274, 147] on div "Wayfare - [GEOGRAPHIC_DATA]" at bounding box center [289, 144] width 125 height 14
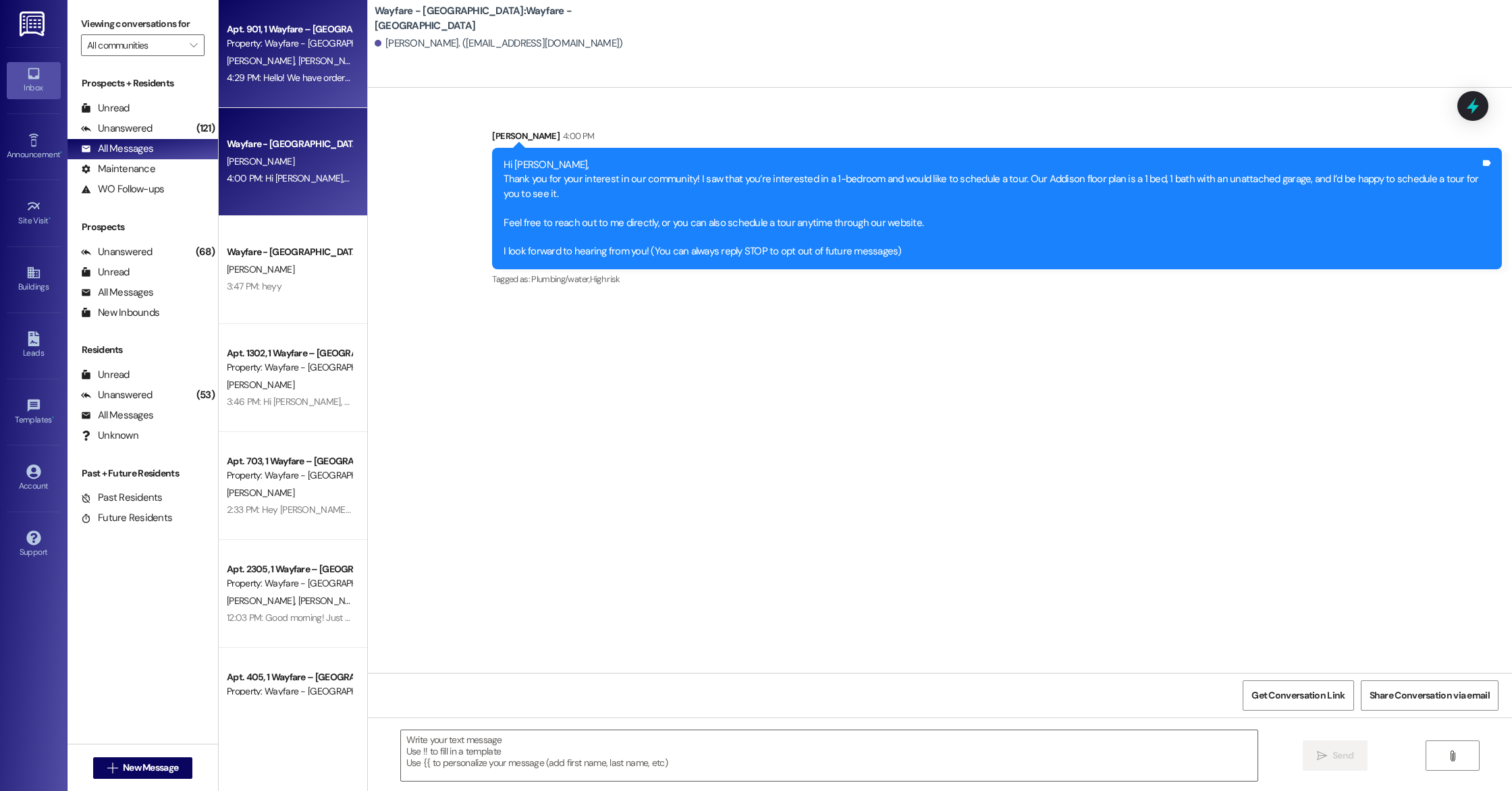
click at [260, 88] on div "Apt. [GEOGRAPHIC_DATA] – [GEOGRAPHIC_DATA] Property: Wayfare - [GEOGRAPHIC_DATA…" at bounding box center [293, 54] width 148 height 108
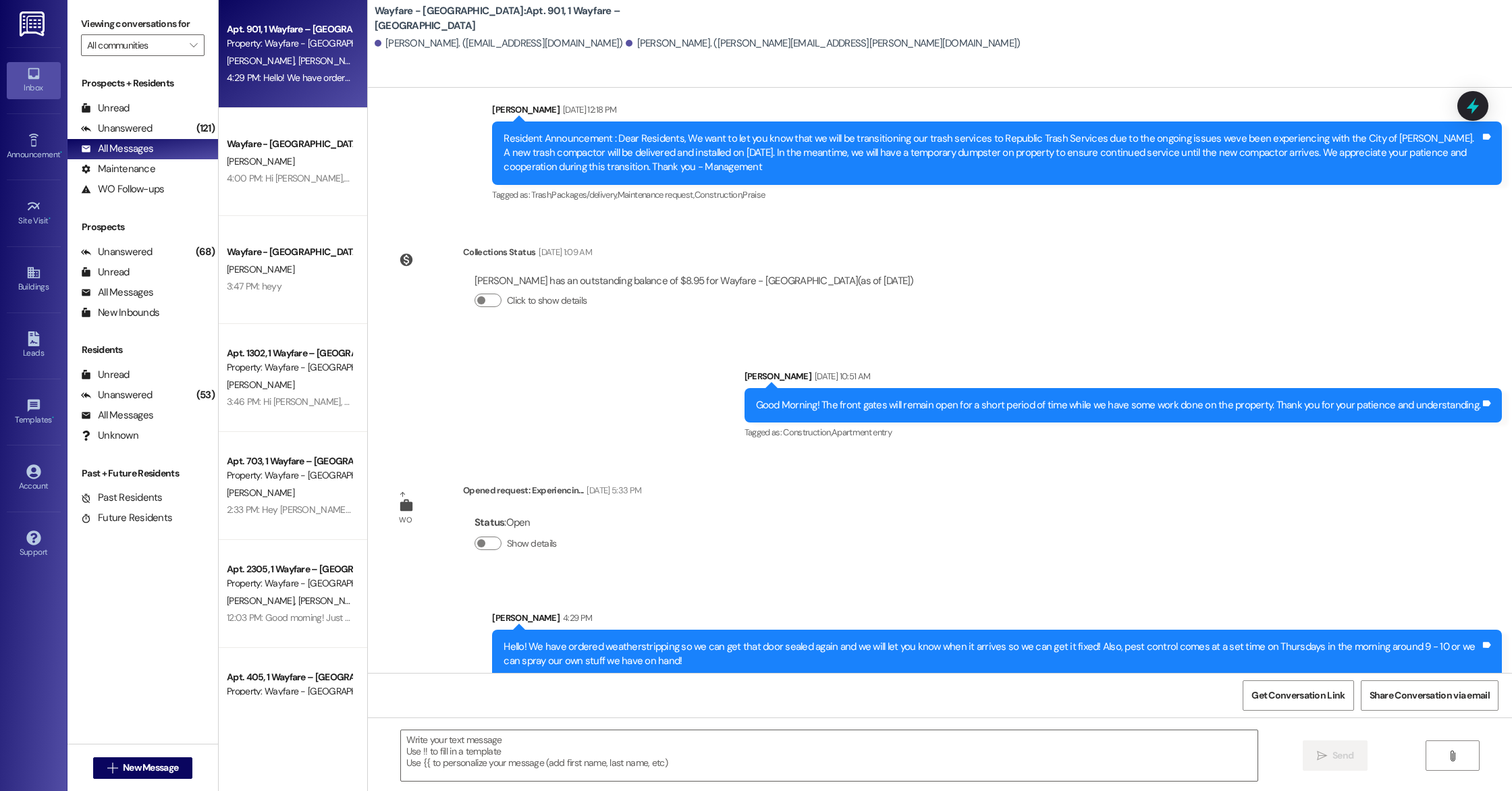
scroll to position [1616, 0]
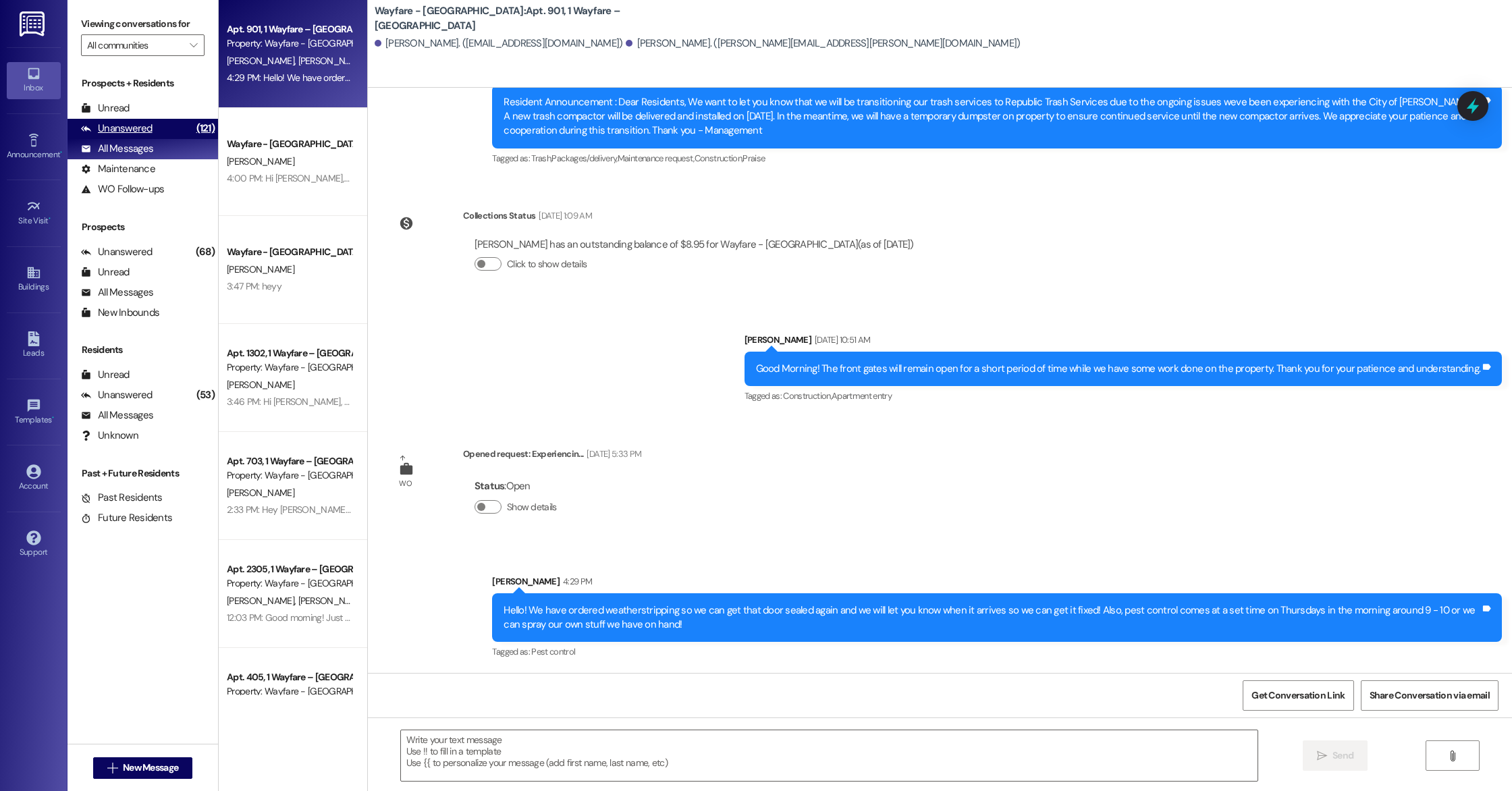
click at [165, 135] on div "Unanswered (121)" at bounding box center [143, 128] width 150 height 20
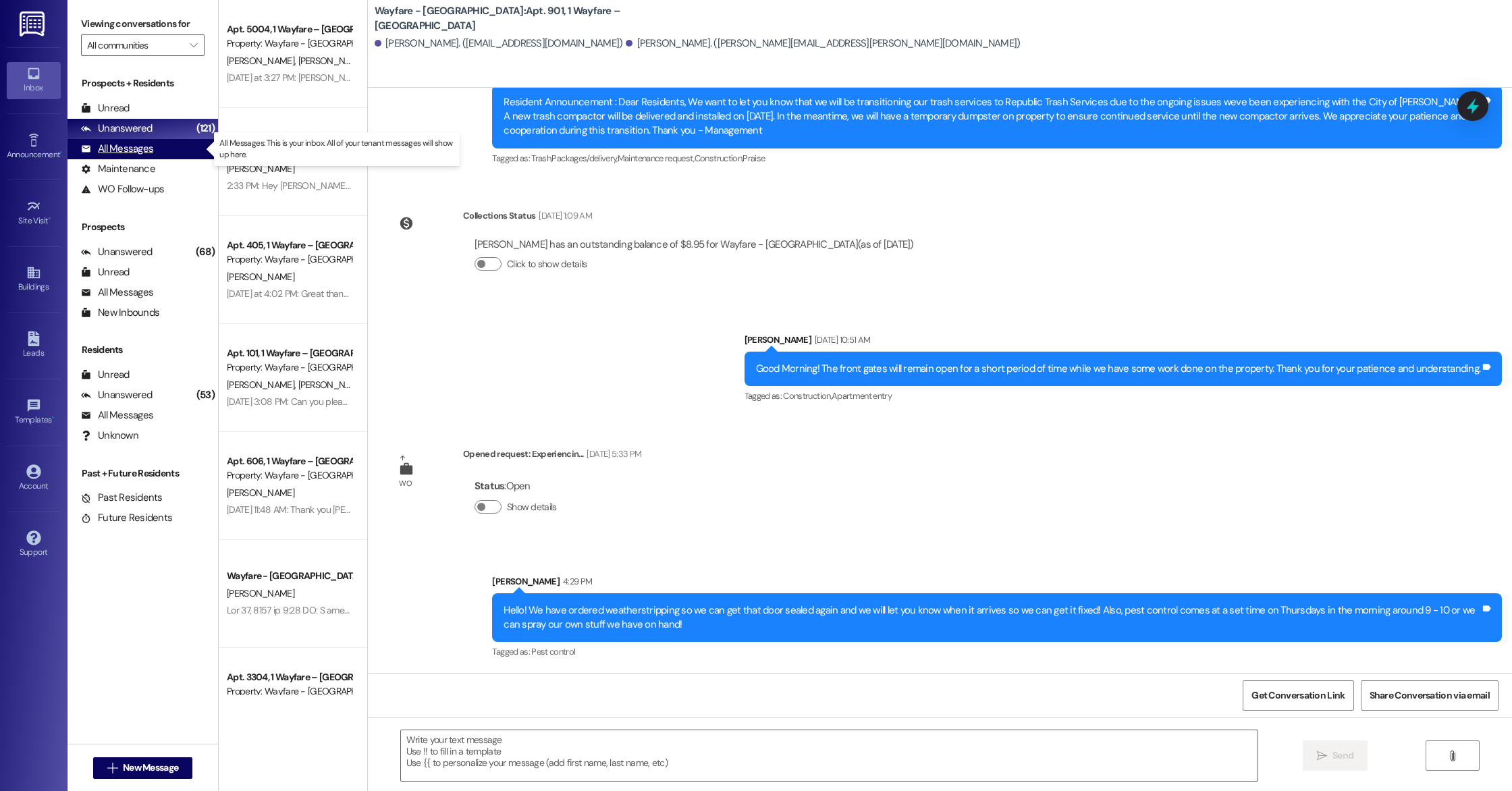
click at [168, 147] on div "All Messages (undefined)" at bounding box center [143, 149] width 150 height 20
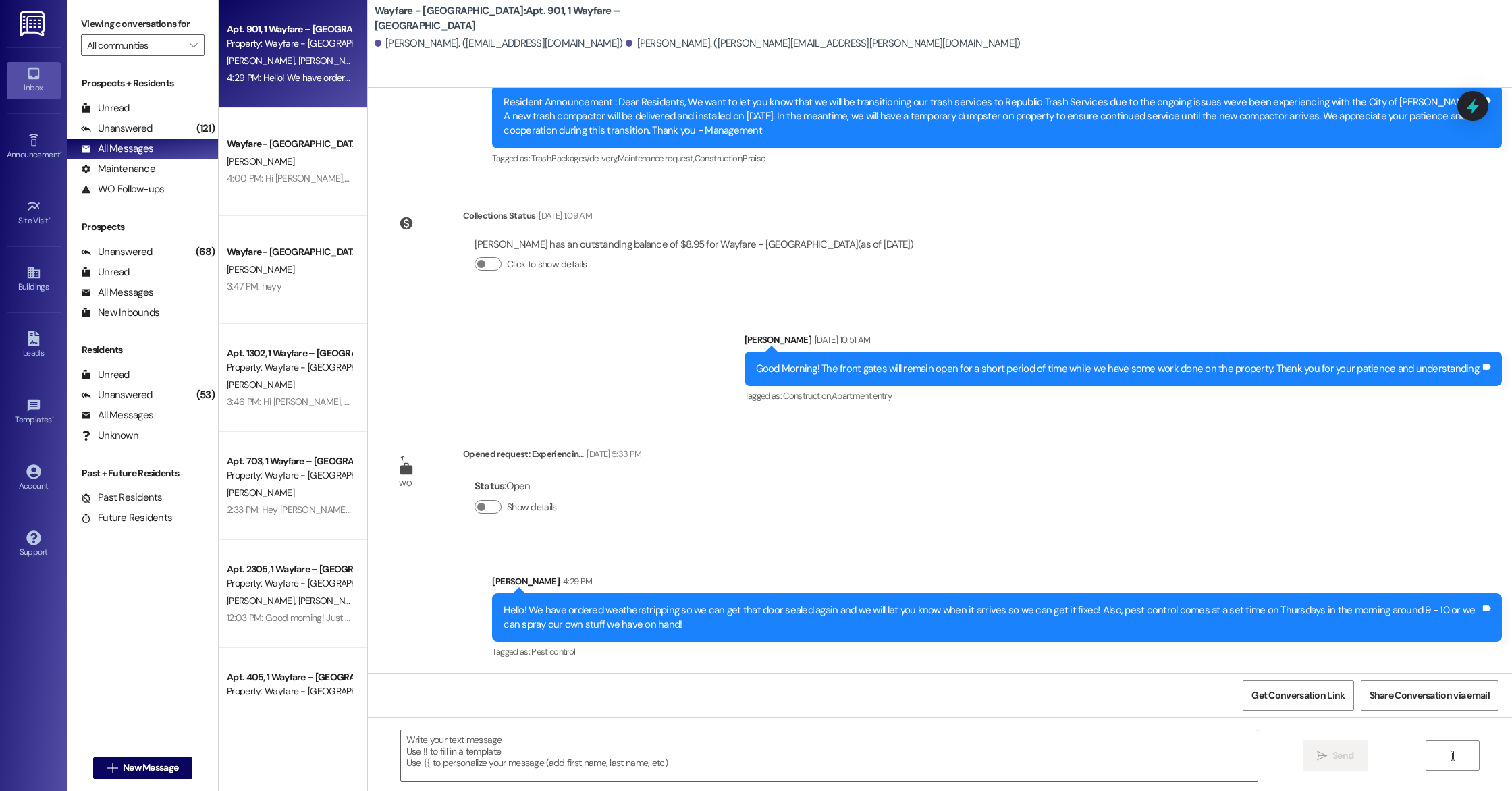
click at [280, 43] on div "Property: Wayfare - [GEOGRAPHIC_DATA]" at bounding box center [289, 44] width 125 height 14
